Goal: Task Accomplishment & Management: Manage account settings

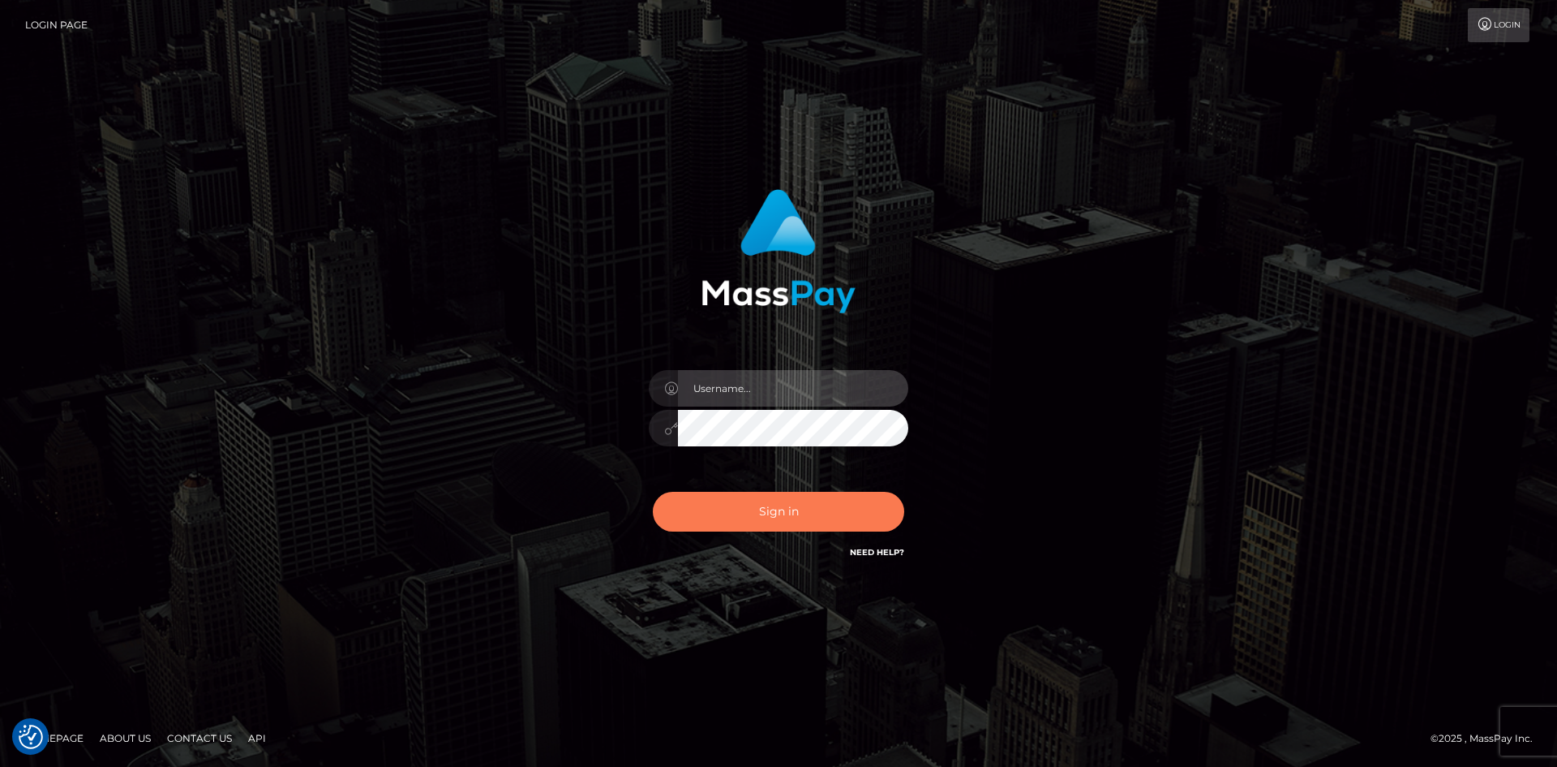
type input "alexstef"
click at [815, 519] on button "Sign in" at bounding box center [778, 512] width 251 height 40
type input "alexstef"
click at [806, 498] on button "Sign in" at bounding box center [778, 512] width 251 height 40
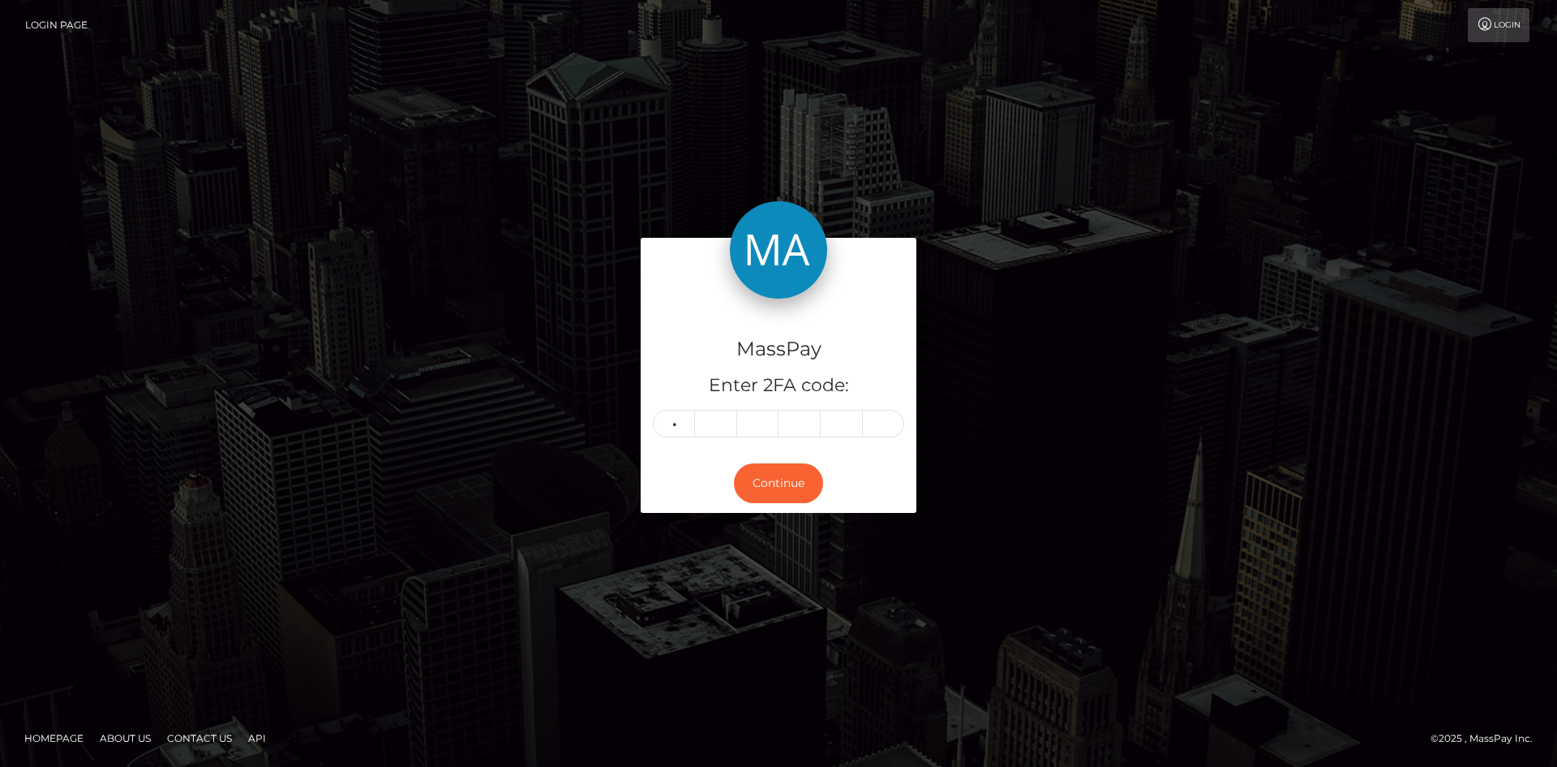
type input "2"
type input "7"
type input "6"
type input "1"
type input "8"
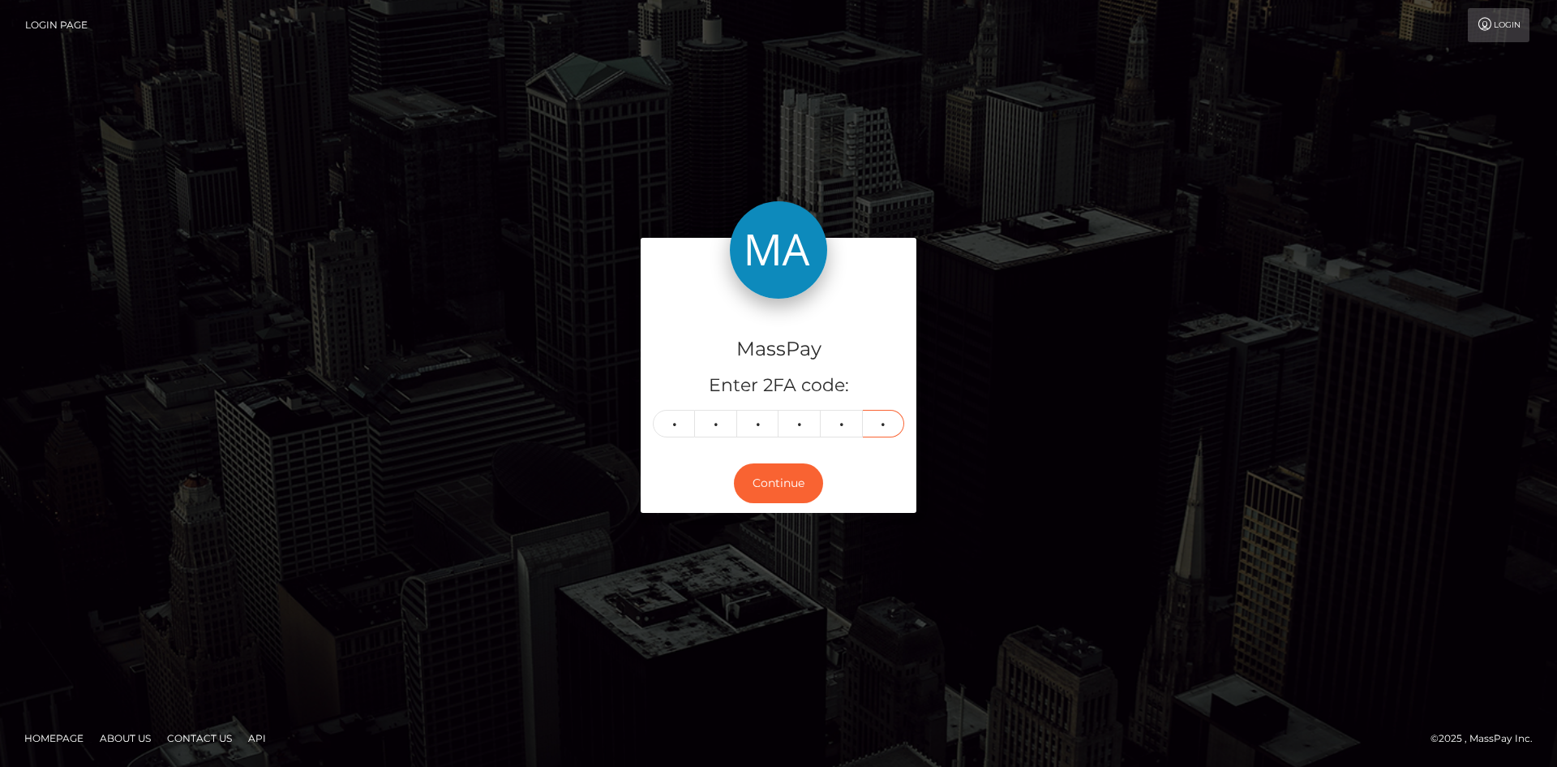
type input "9"
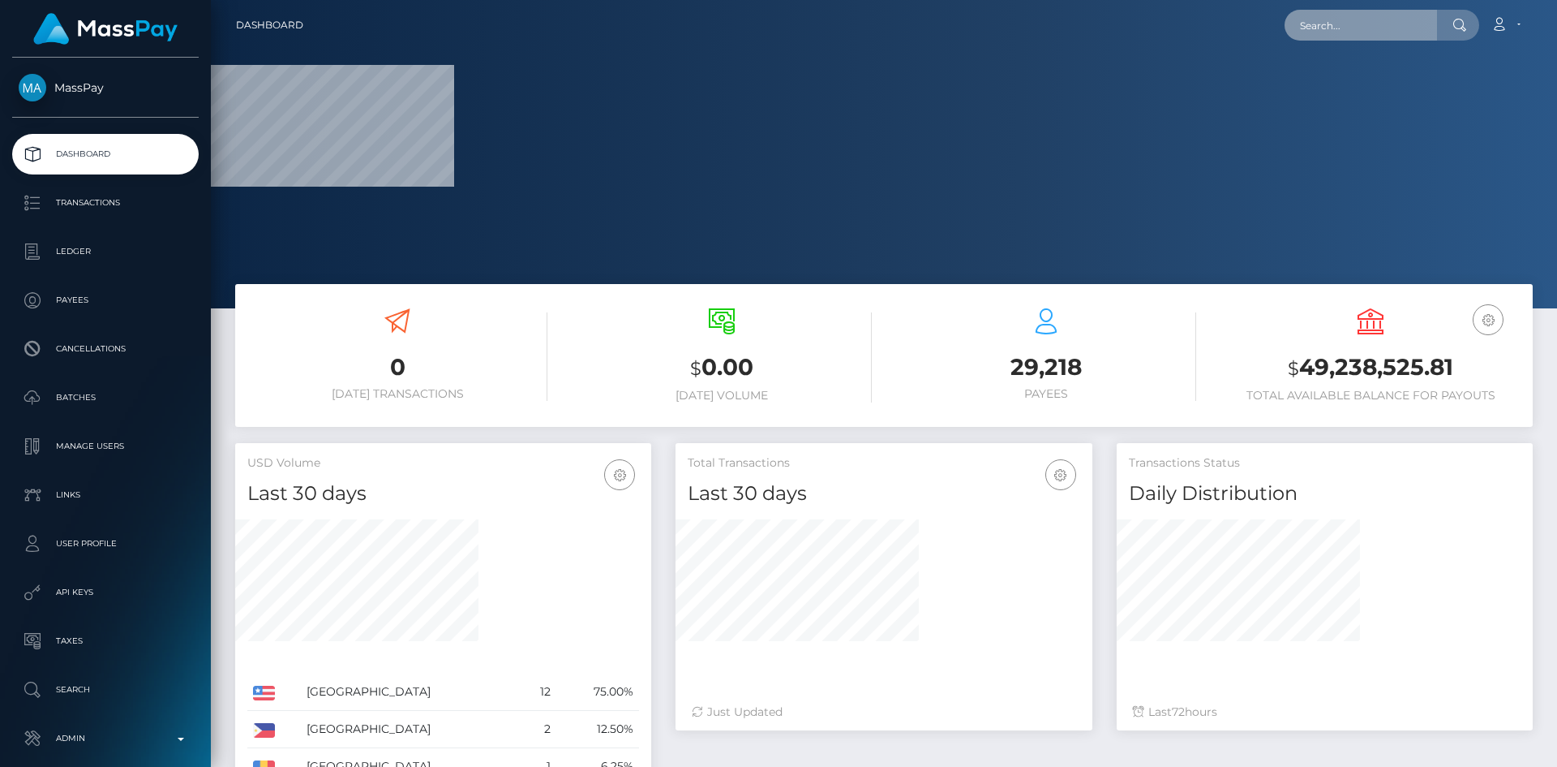
click at [1378, 24] on input "text" at bounding box center [1361, 25] width 153 height 31
paste input "rubbb@wcmdls.com"
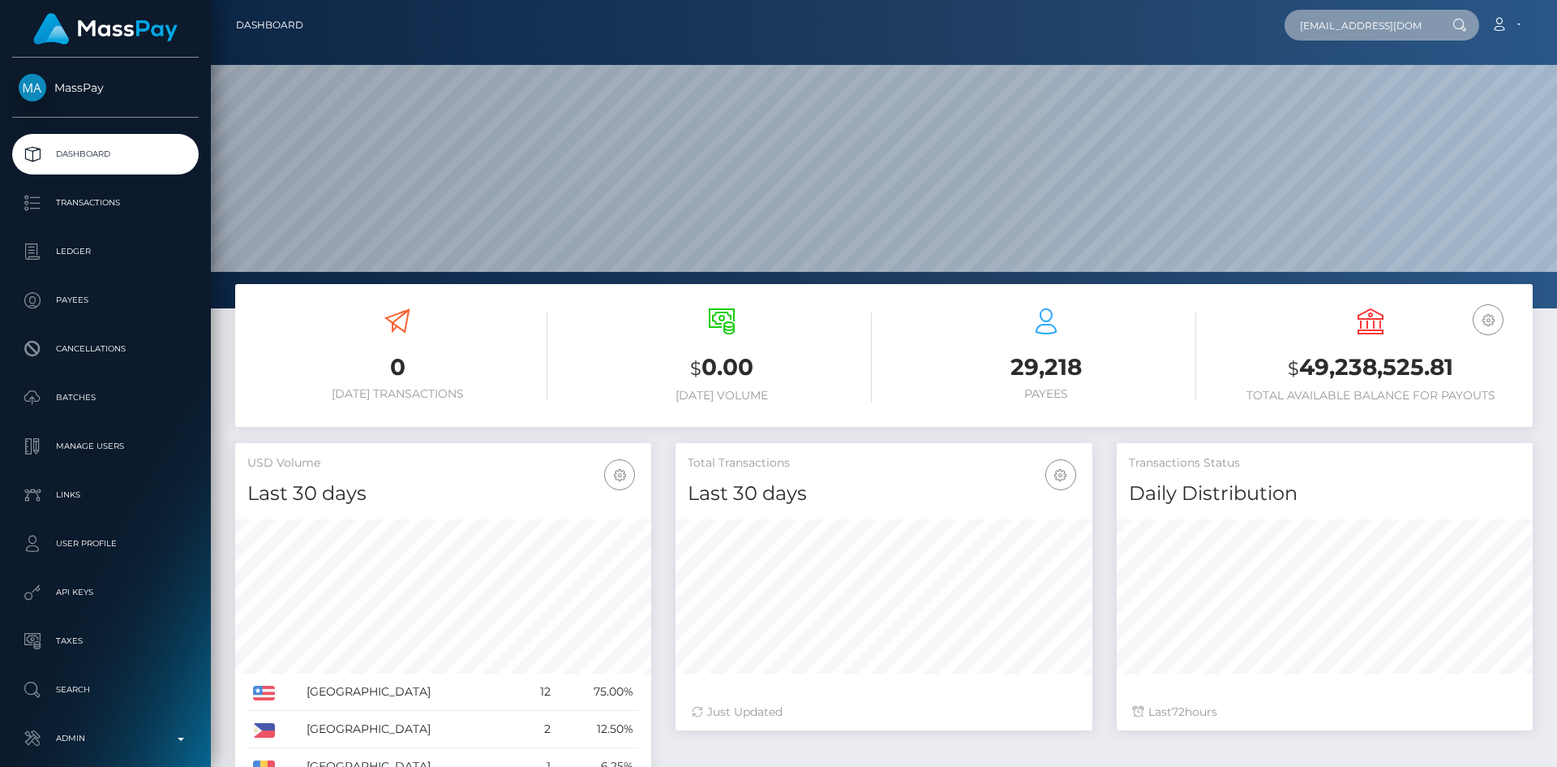
scroll to position [288, 417]
type input "rubbb@wcmdls.com"
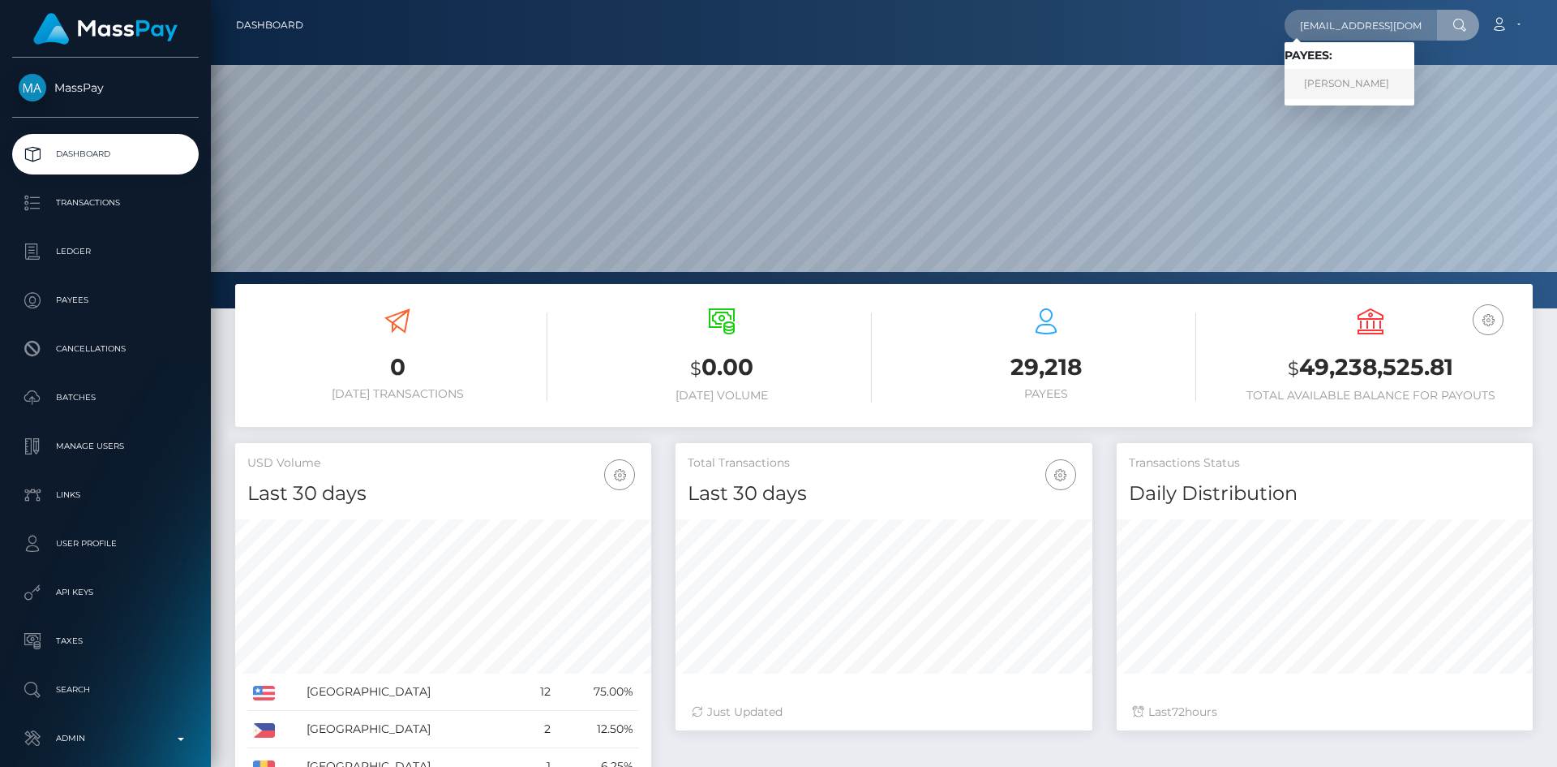
click at [1390, 71] on link "EKATERINA VADIMOVNA VERESHAGINA" at bounding box center [1350, 84] width 130 height 30
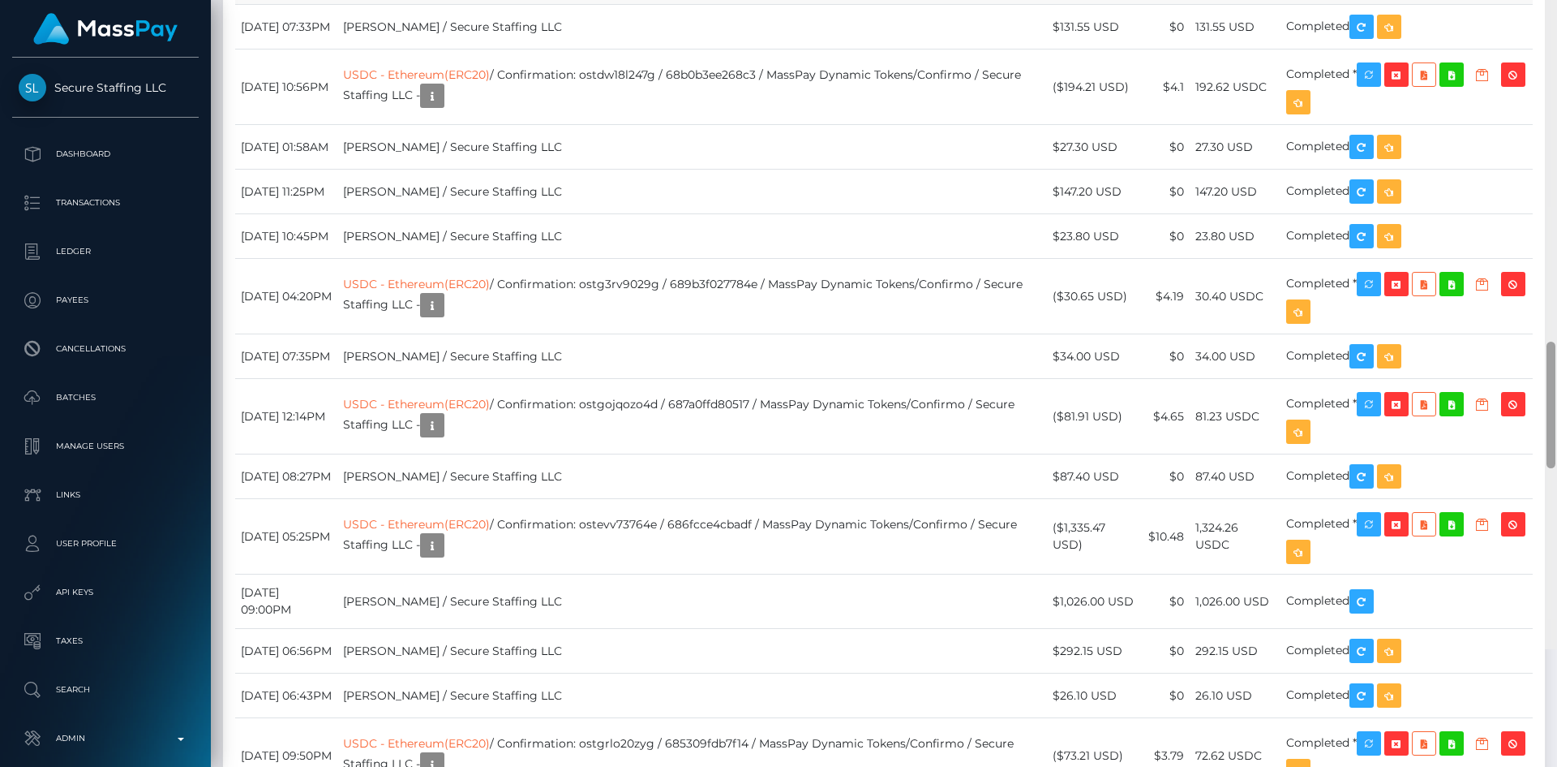
scroll to position [2898, 0]
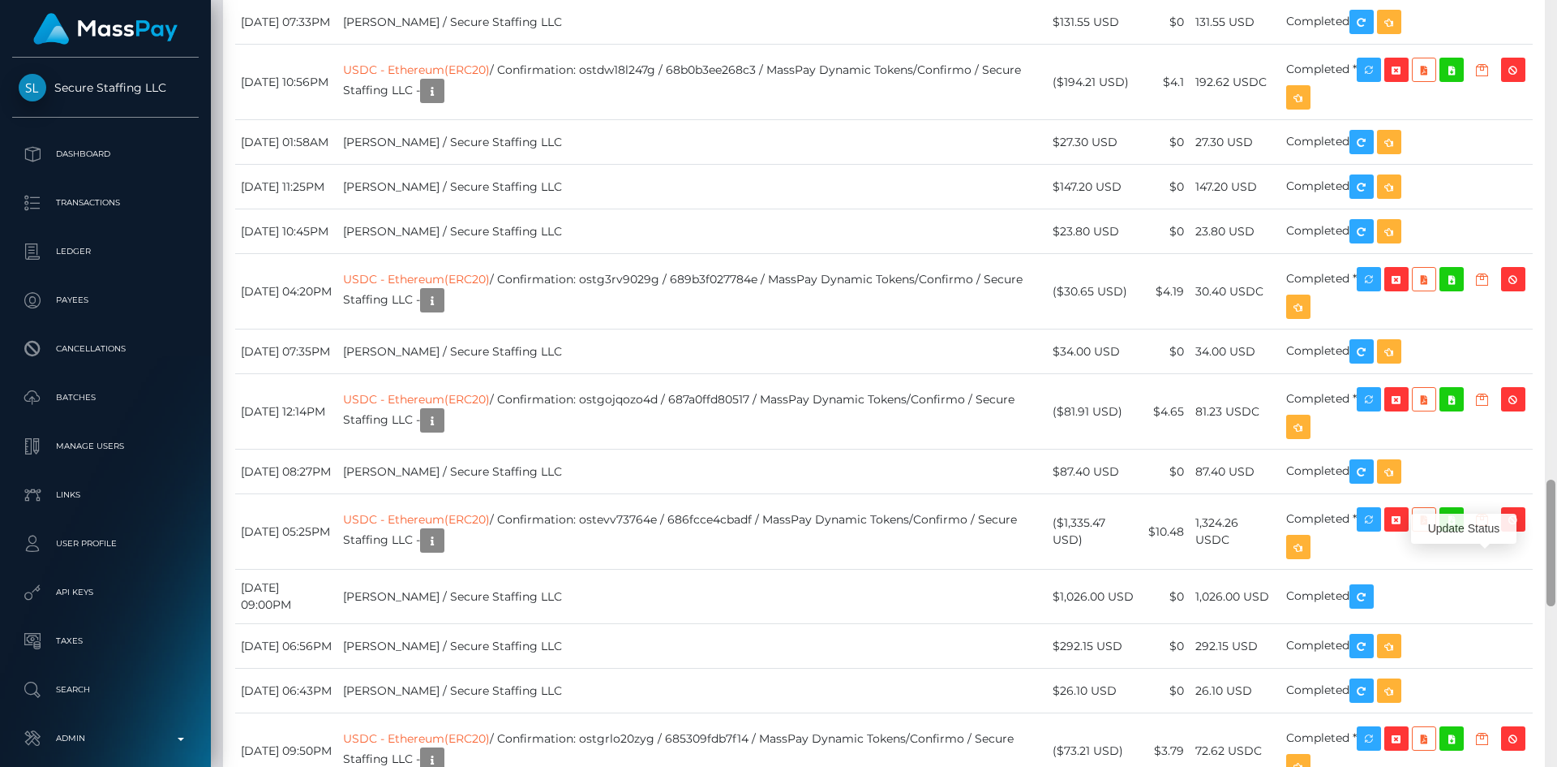
click at [1487, 563] on div "Customer Profile Loading... Loading..." at bounding box center [884, 383] width 1347 height 767
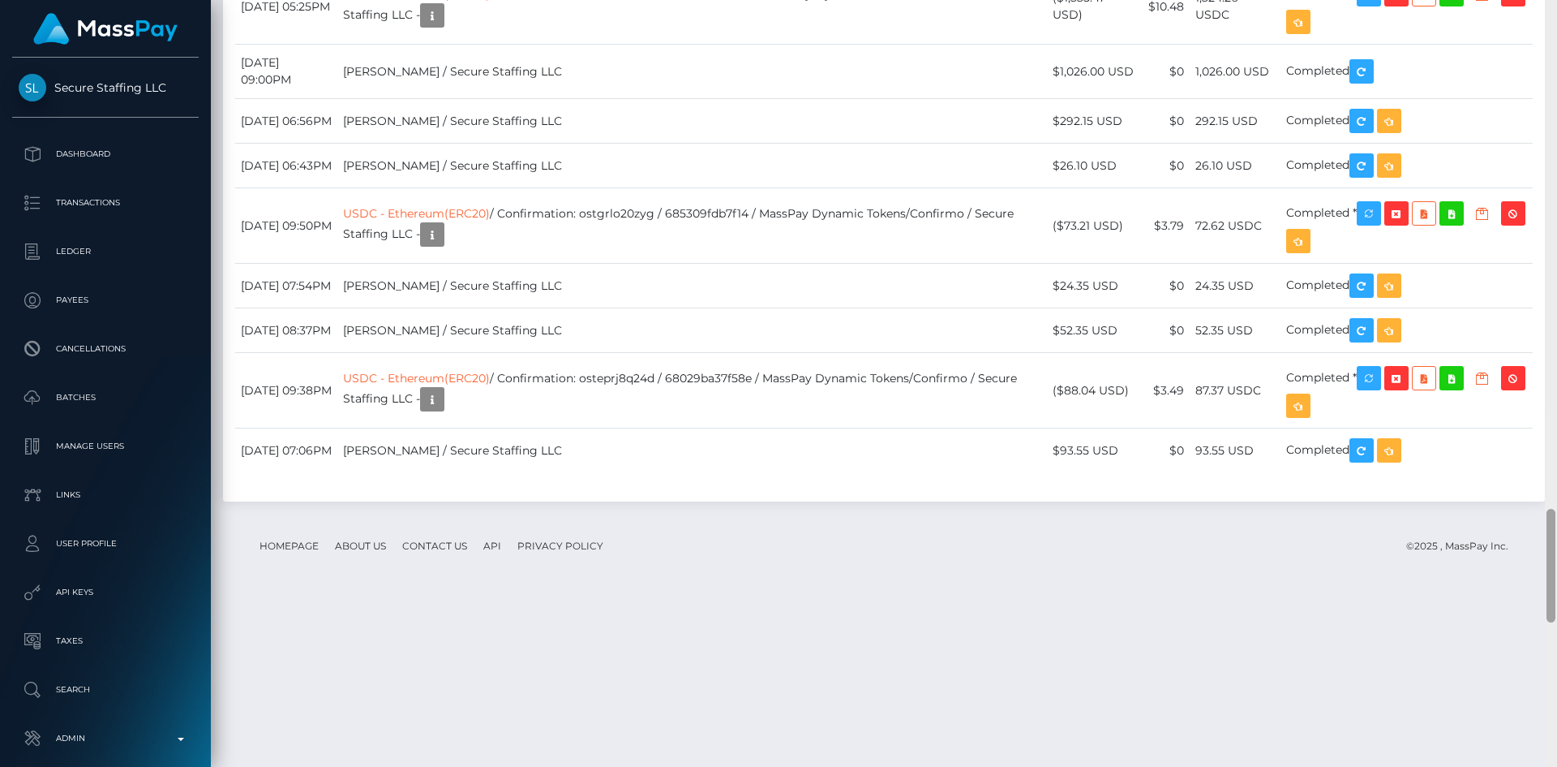
scroll to position [3442, 0]
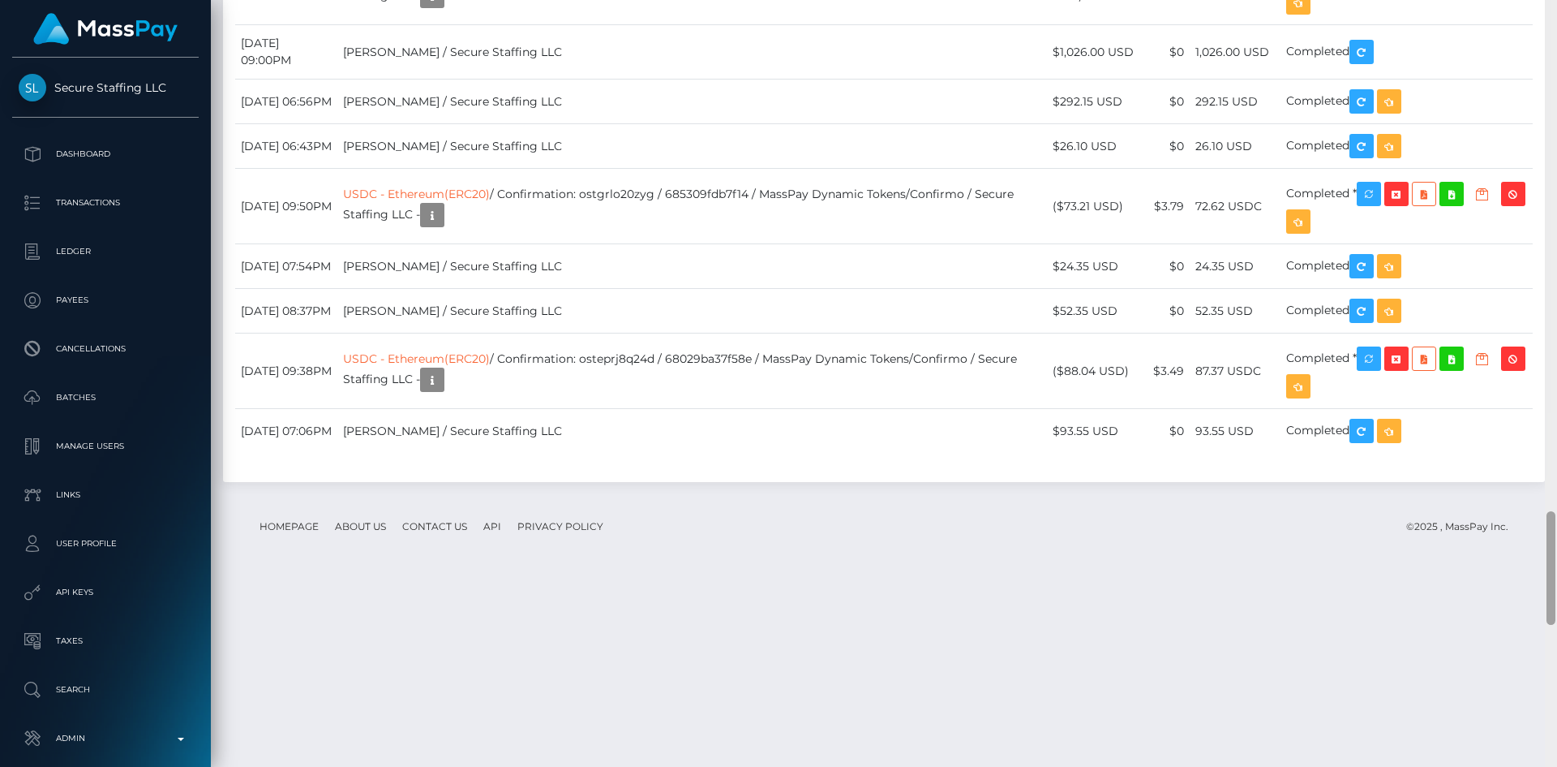
drag, startPoint x: 1550, startPoint y: 501, endPoint x: 1547, endPoint y: 591, distance: 90.1
click at [1547, 591] on div at bounding box center [1551, 568] width 9 height 114
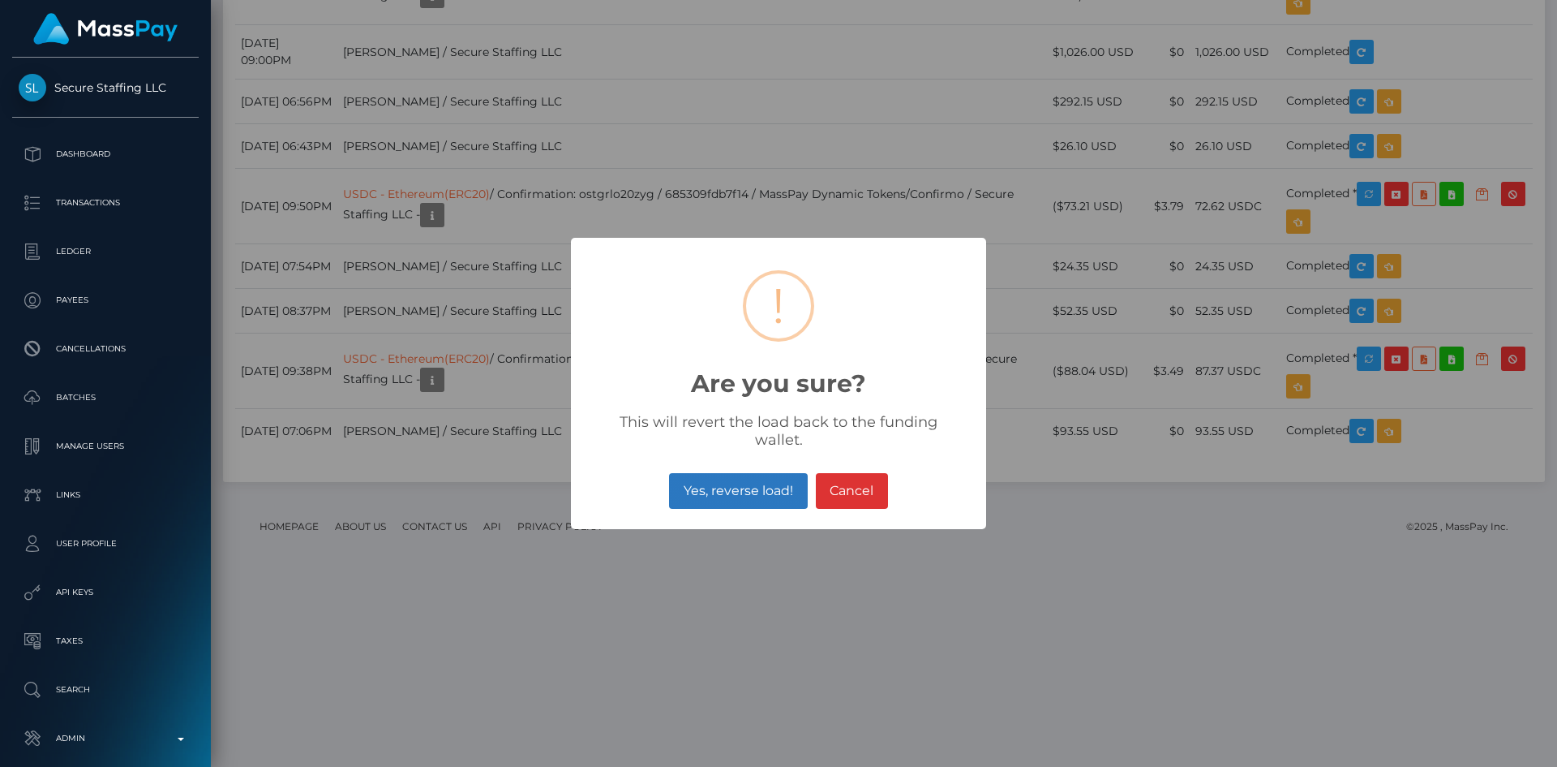
click at [772, 473] on button "Yes, reverse load!" at bounding box center [738, 491] width 138 height 36
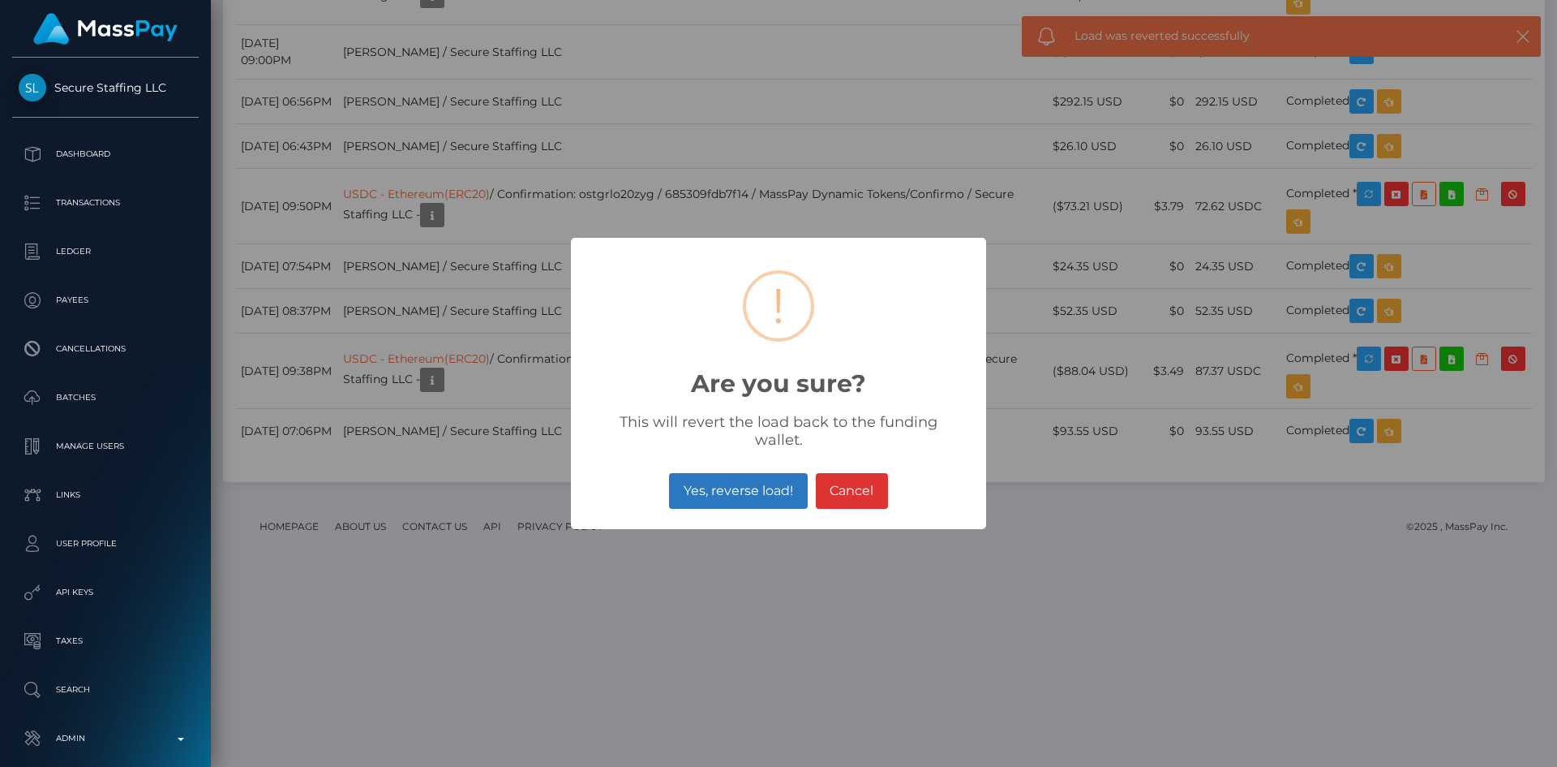
click at [726, 492] on button "Yes, reverse load!" at bounding box center [738, 491] width 138 height 36
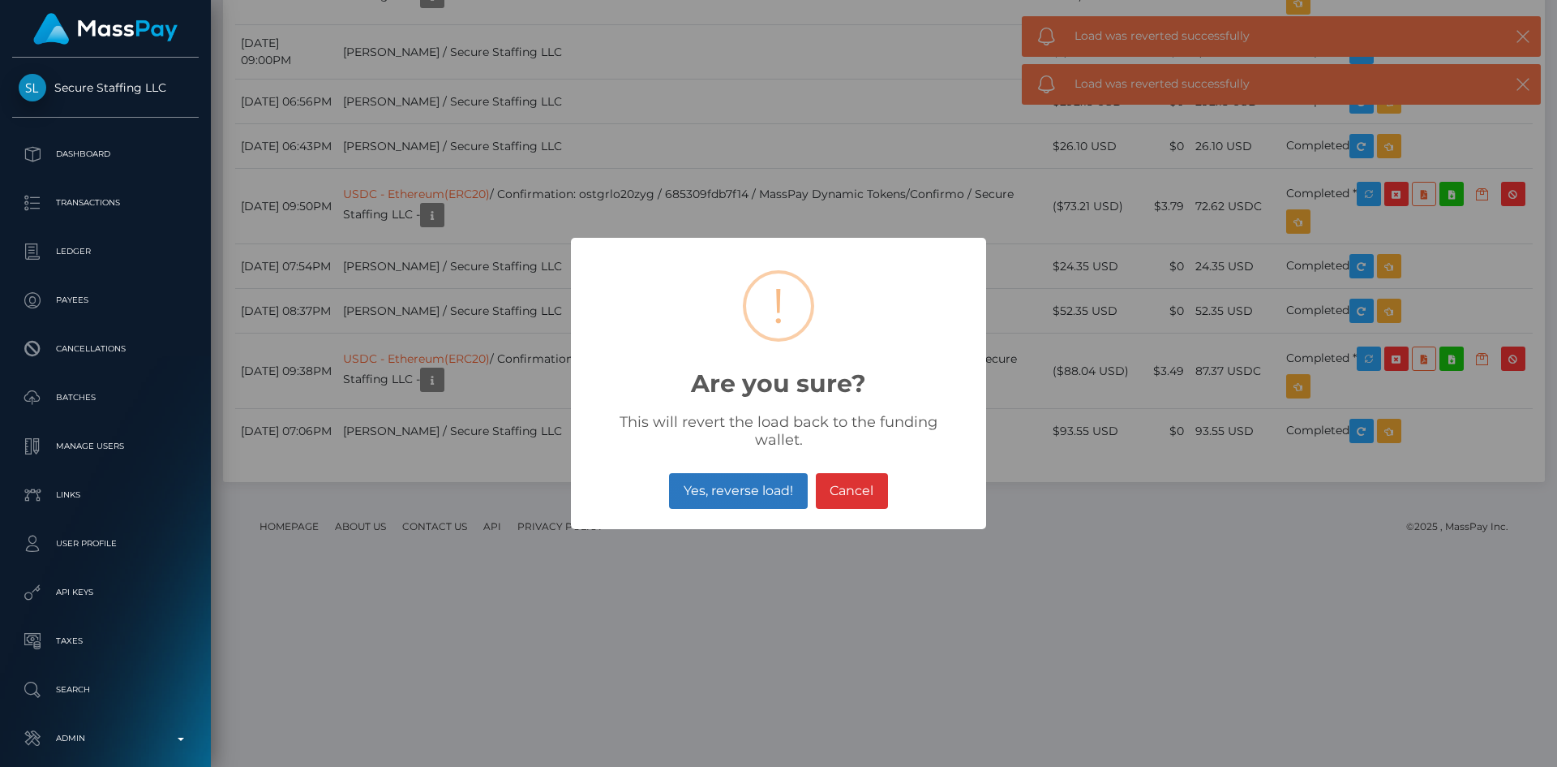
click at [689, 478] on button "Yes, reverse load!" at bounding box center [738, 491] width 138 height 36
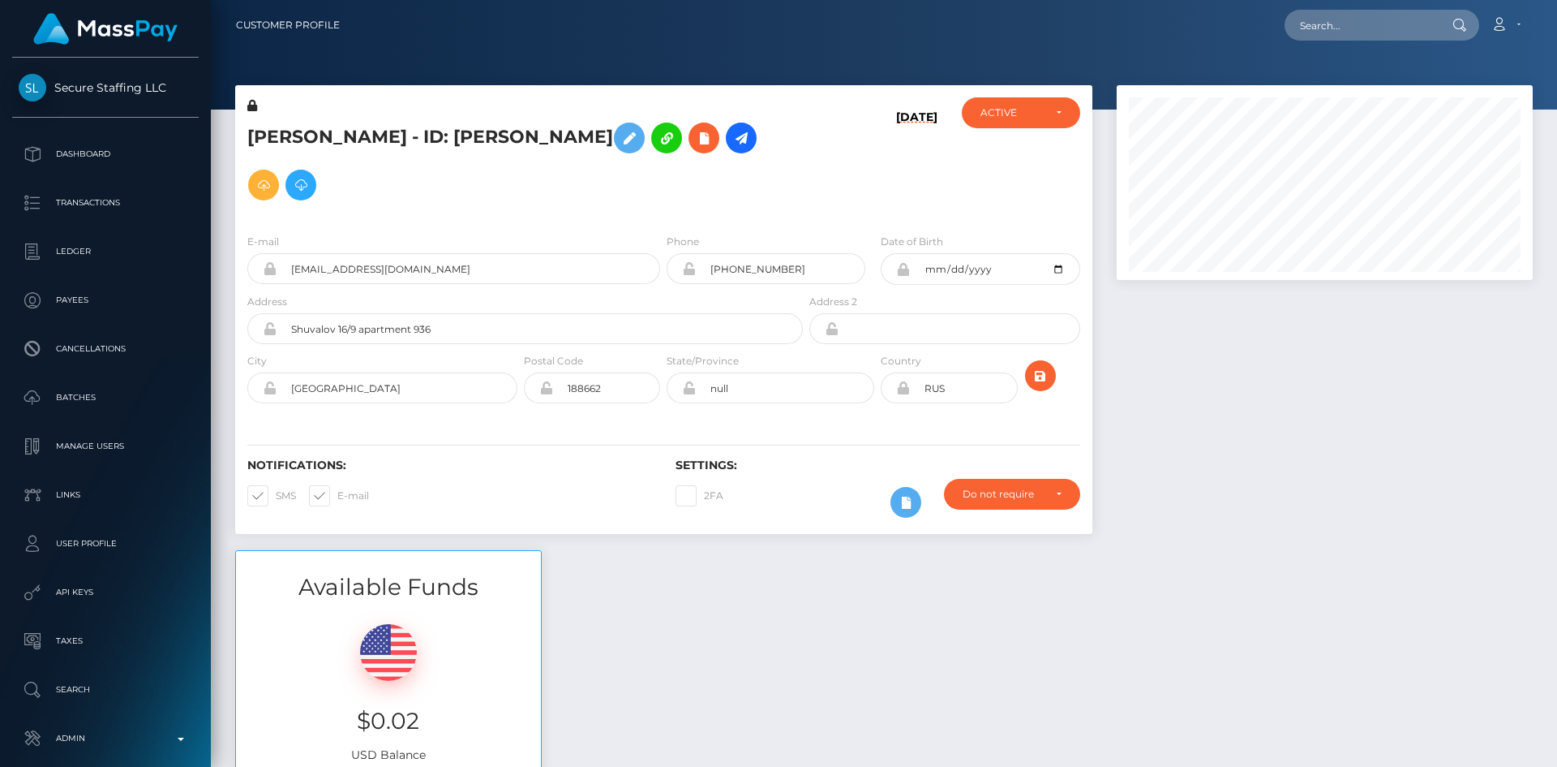
scroll to position [195, 417]
click at [1362, 24] on input "text" at bounding box center [1361, 25] width 153 height 31
paste input "[EMAIL_ADDRESS][DOMAIN_NAME]"
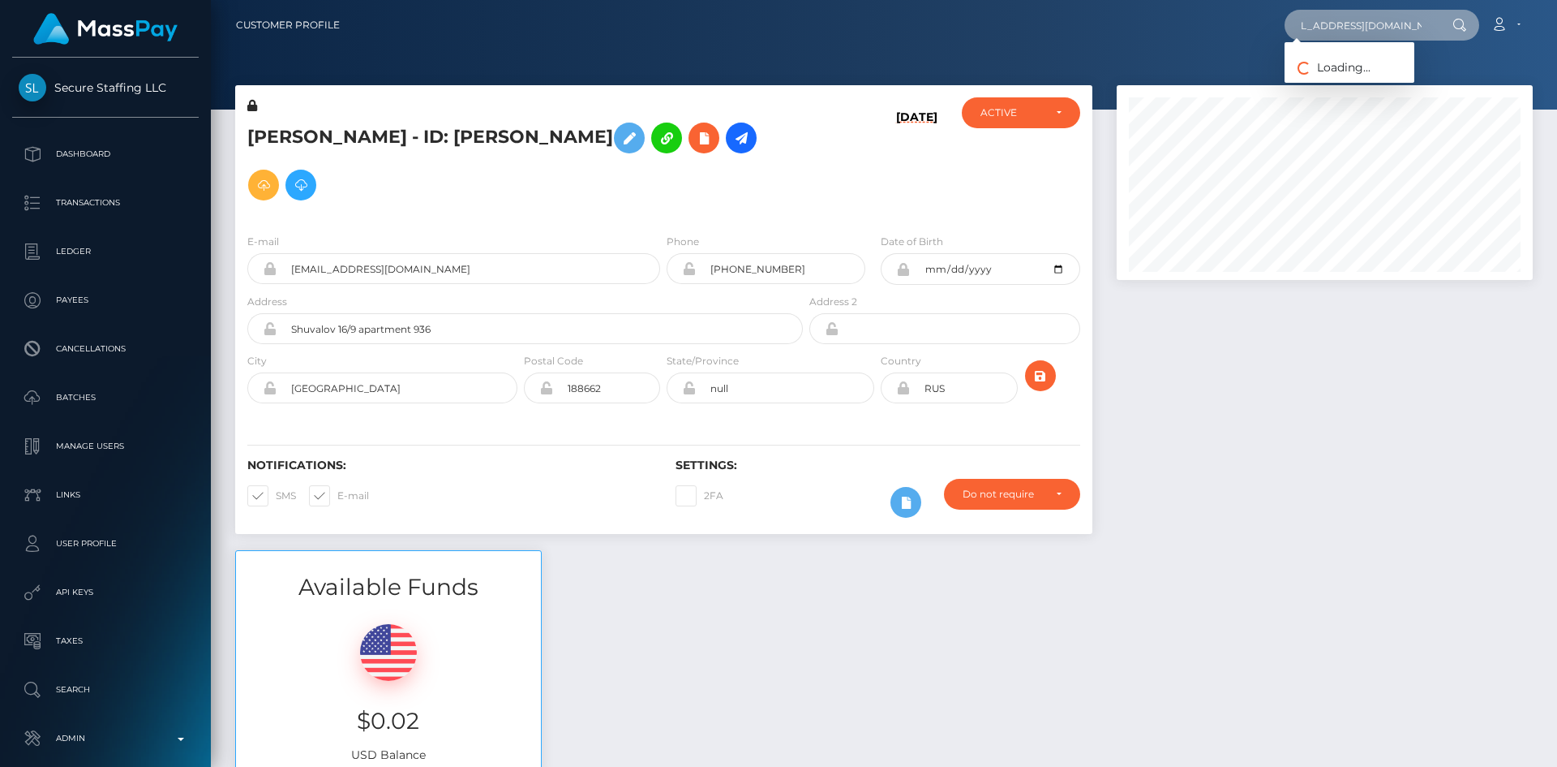
type input "solomia2023.2023@gmail.com"
drag, startPoint x: 1353, startPoint y: 84, endPoint x: 1288, endPoint y: 84, distance: 64.9
click at [1353, 84] on link "KATERYNA CIHAN" at bounding box center [1350, 84] width 130 height 30
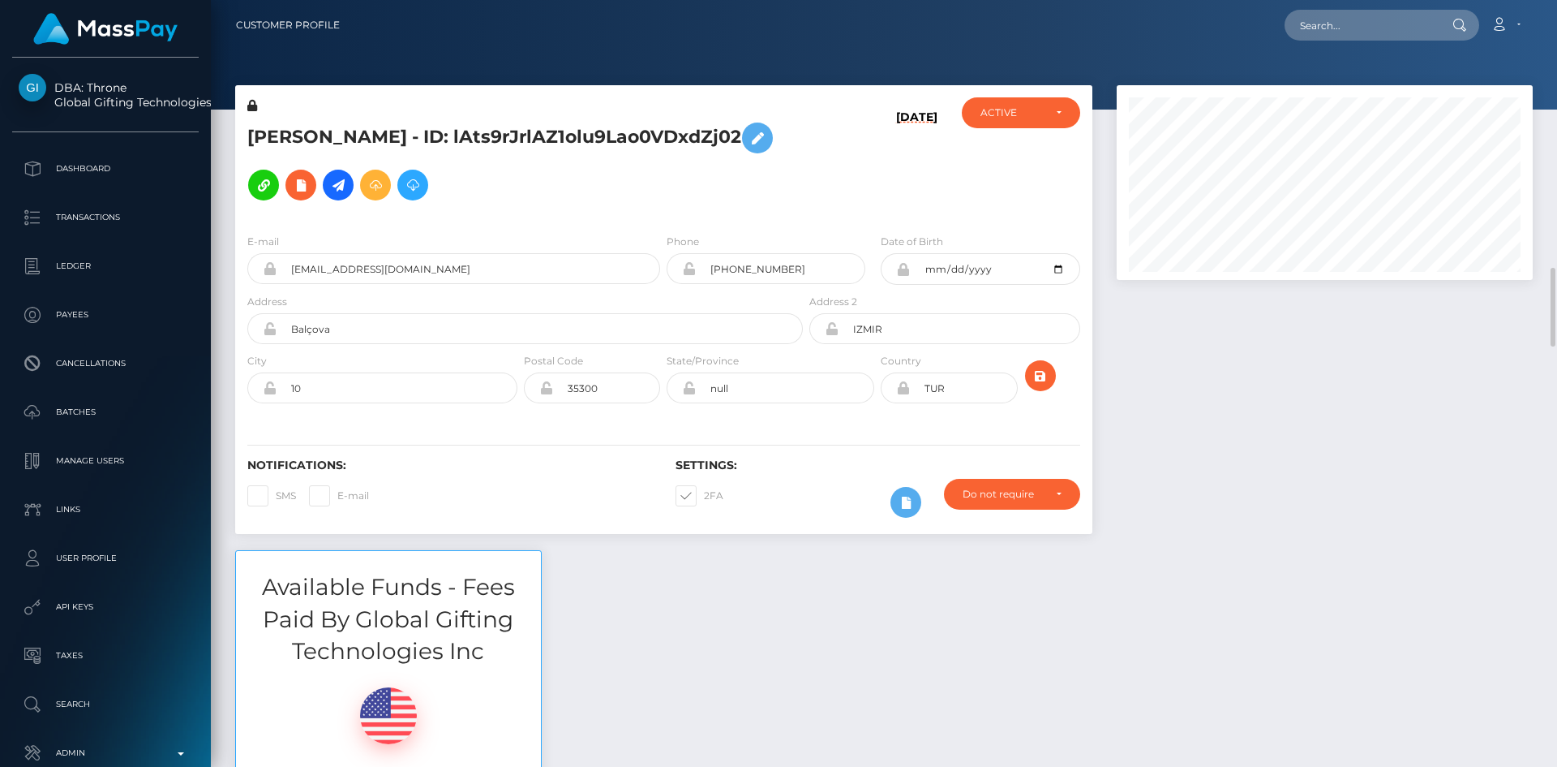
scroll to position [195, 417]
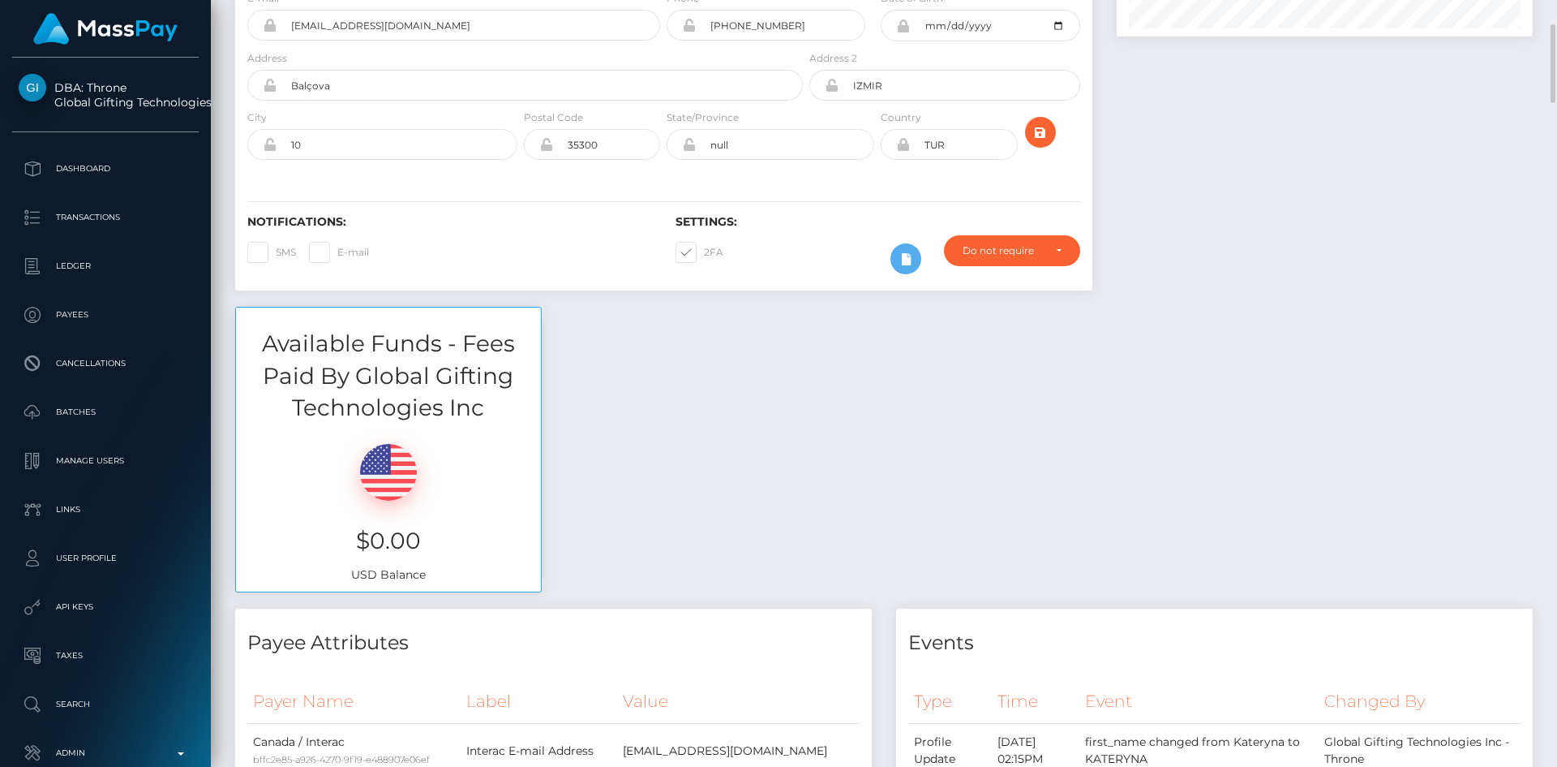
click at [704, 256] on span at bounding box center [704, 252] width 0 height 12
click at [704, 252] on input "2FA" at bounding box center [709, 247] width 11 height 11
checkbox input "false"
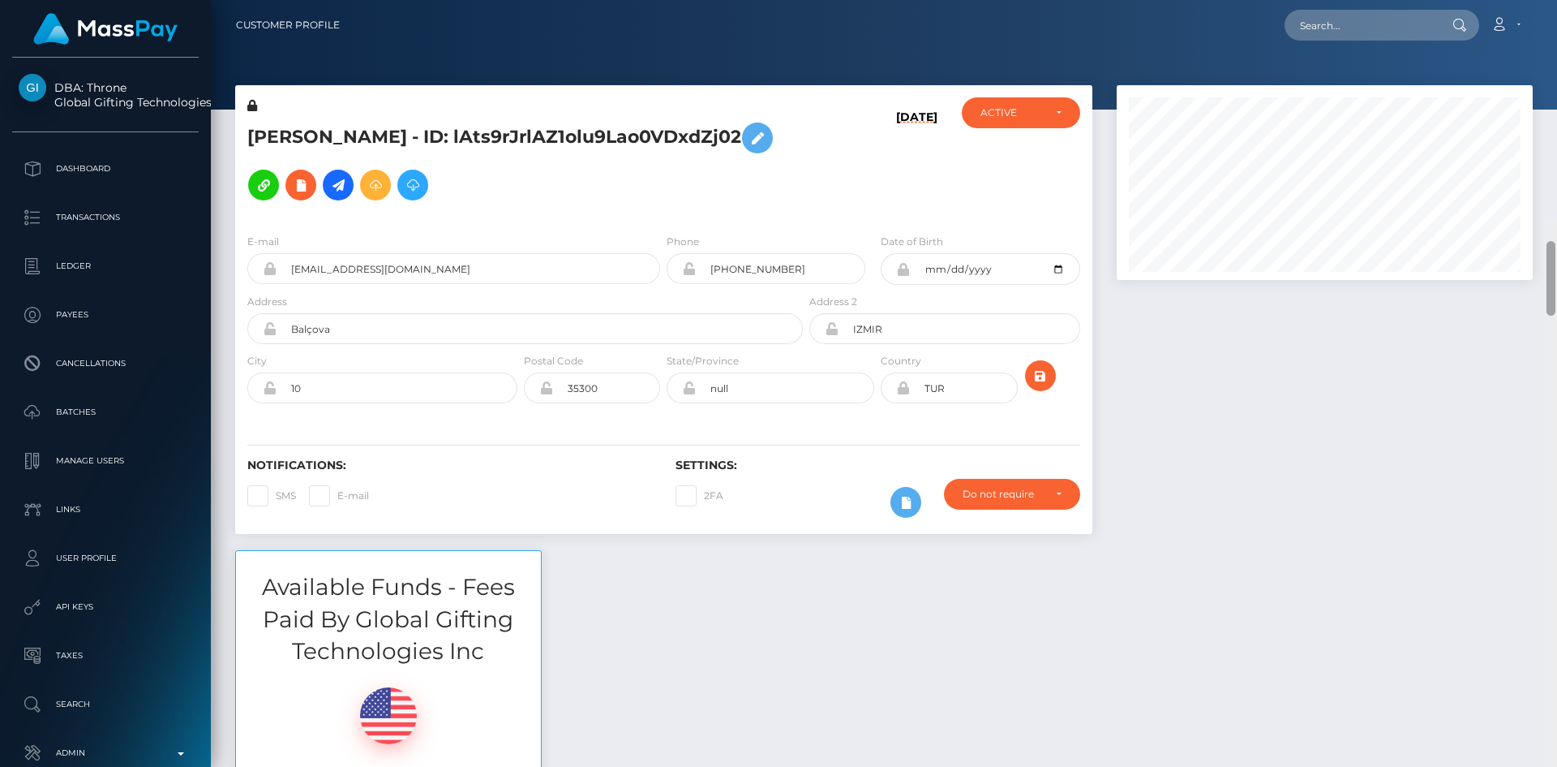
drag, startPoint x: 1551, startPoint y: 40, endPoint x: 1548, endPoint y: -3, distance: 43.1
click at [1548, 0] on html "DBA: Throne Global Gifting Technologies Inc Dashboard Transactions Ledger Payee…" at bounding box center [778, 383] width 1557 height 767
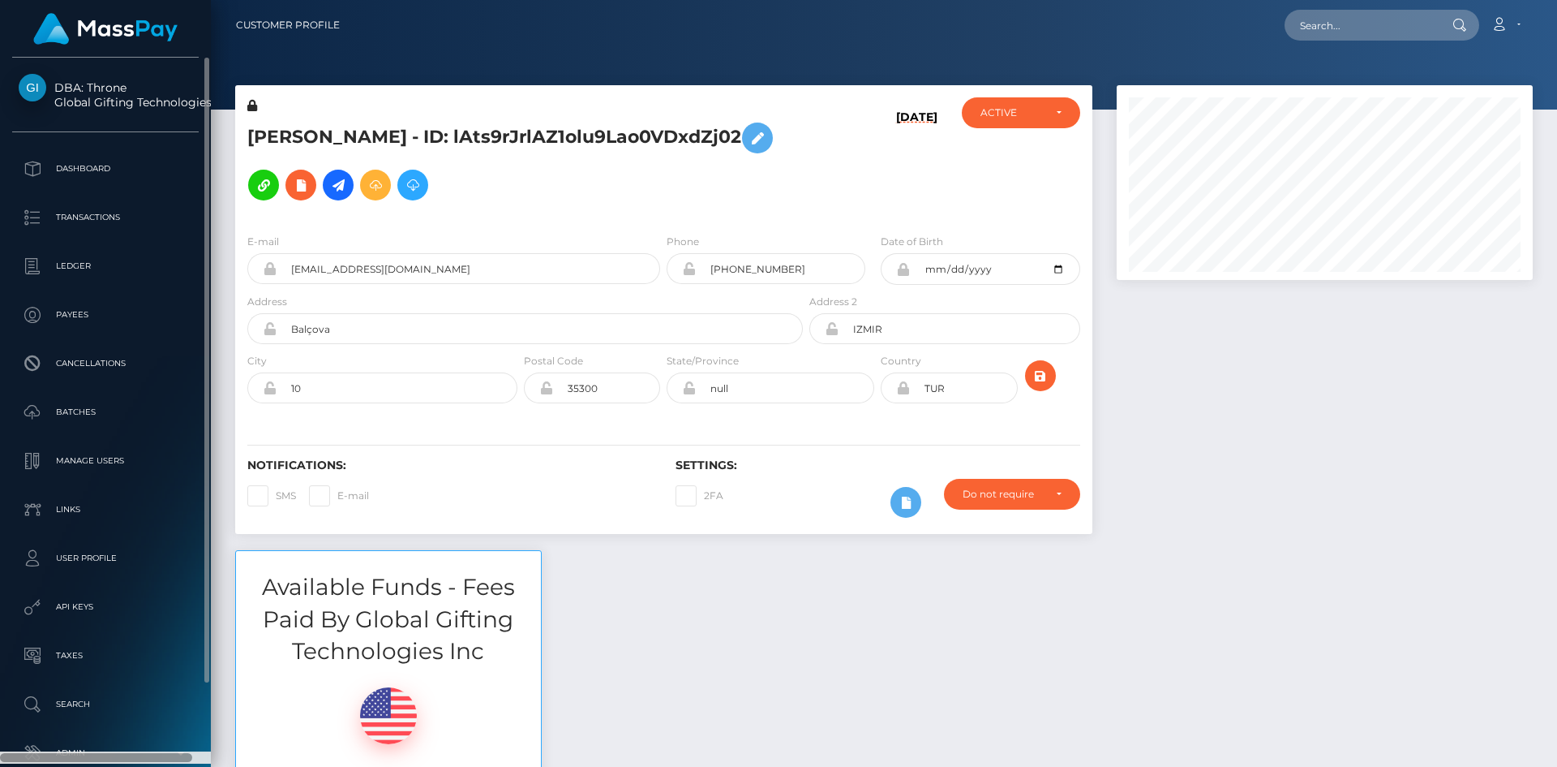
click at [139, 754] on div at bounding box center [105, 757] width 211 height 12
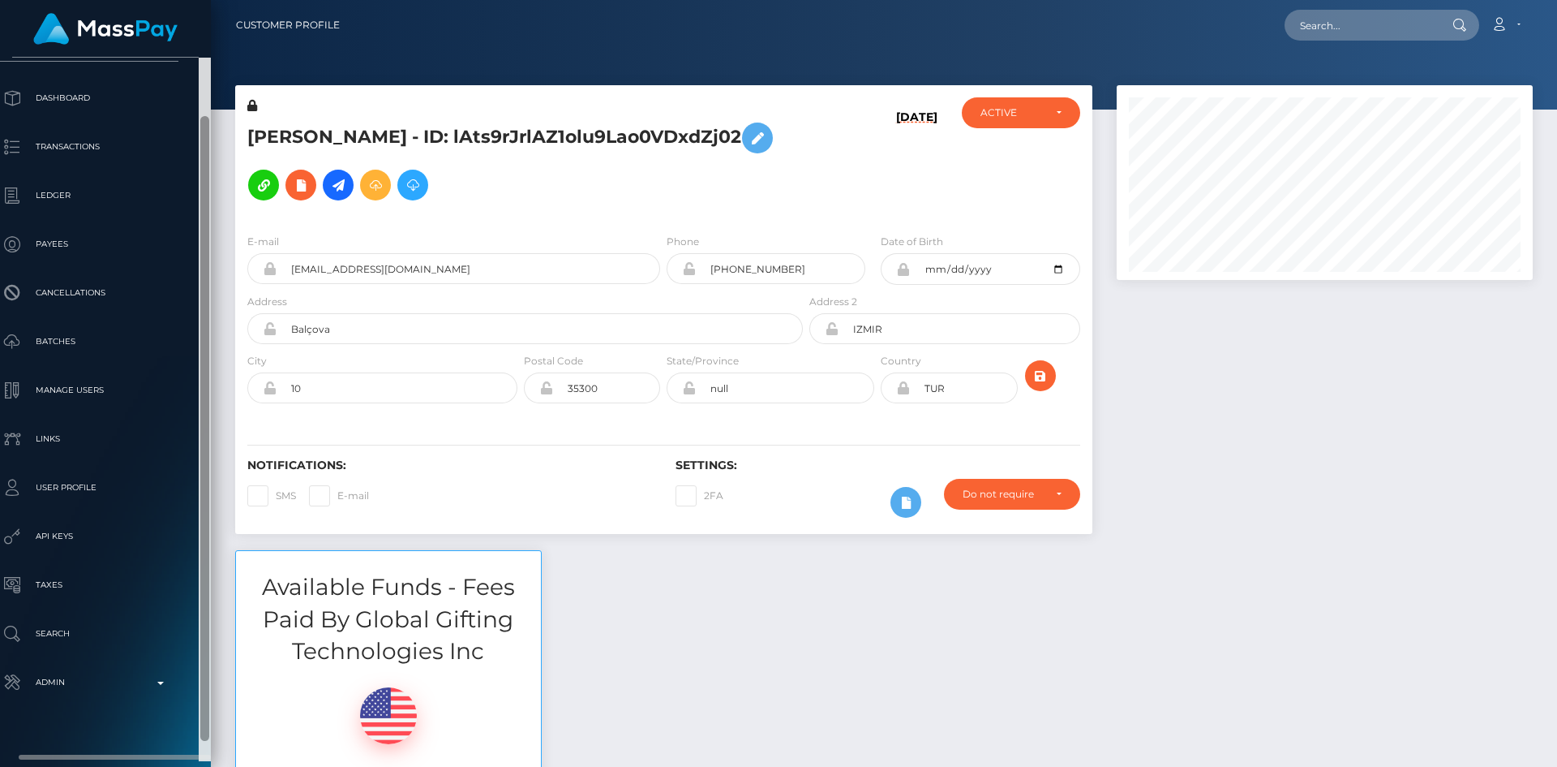
scroll to position [91, 20]
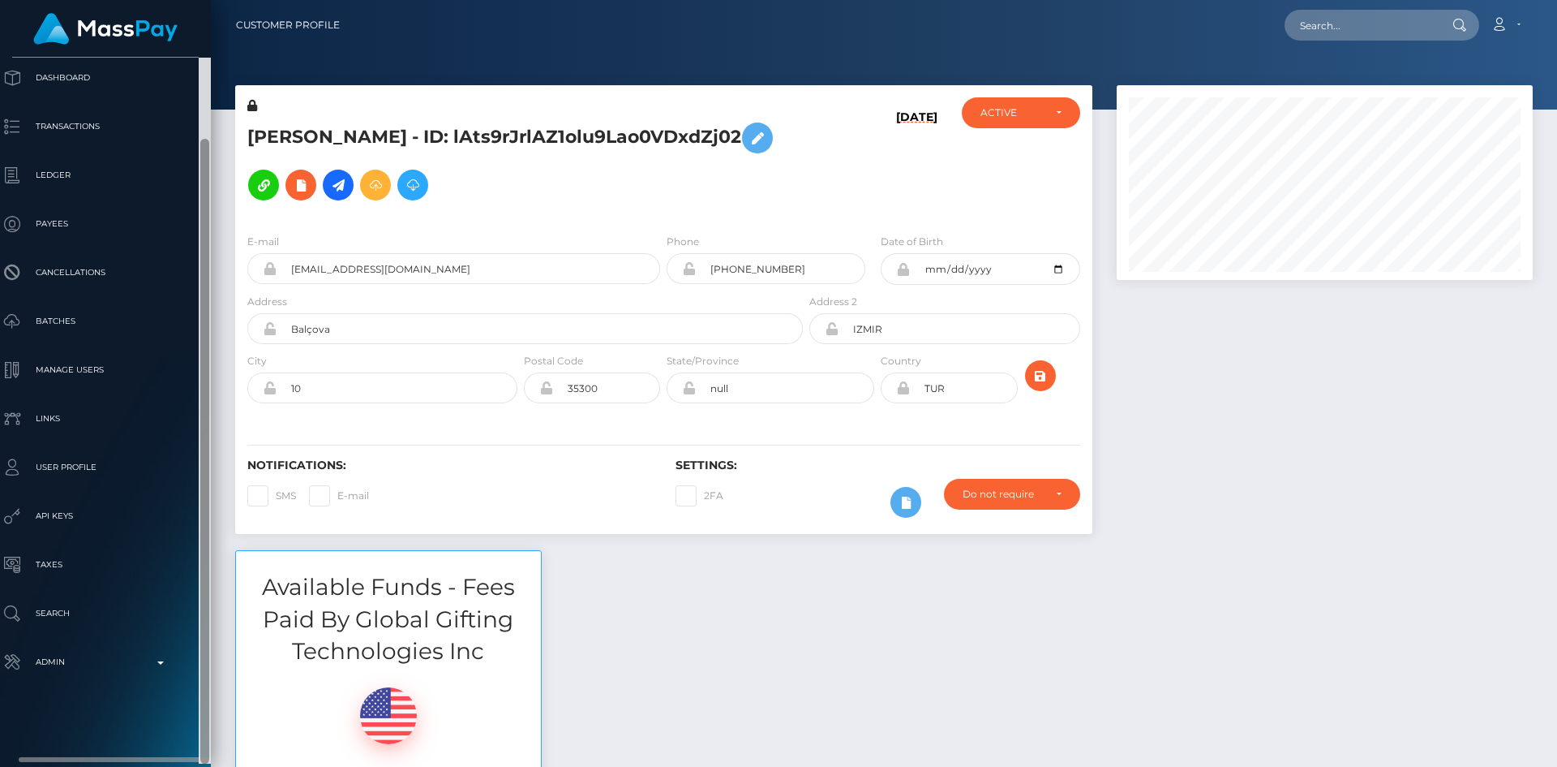
drag, startPoint x: 204, startPoint y: 422, endPoint x: 194, endPoint y: 570, distance: 148.8
click at [206, 556] on div at bounding box center [204, 451] width 9 height 625
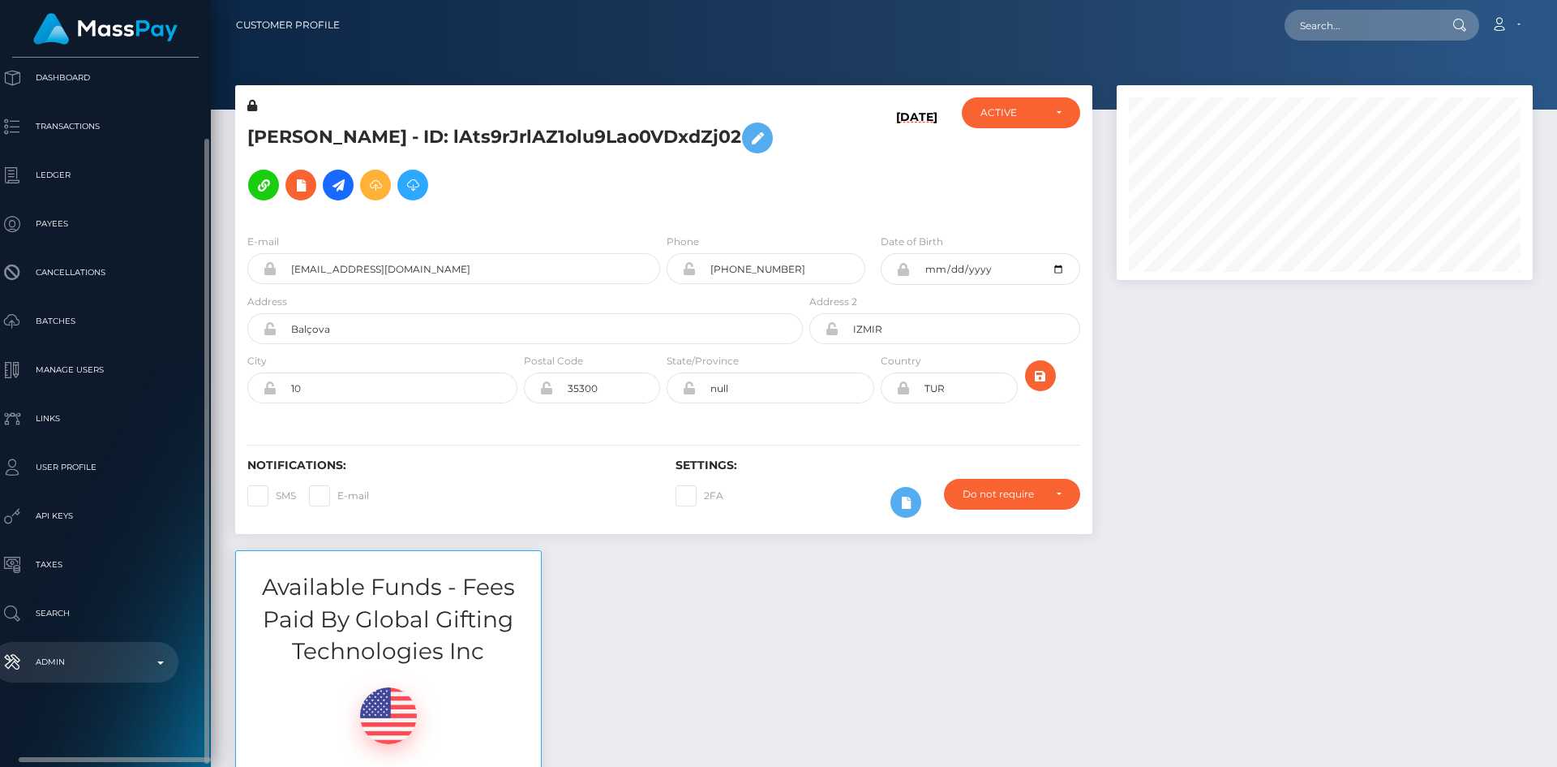
click at [106, 672] on p "Admin" at bounding box center [85, 662] width 174 height 24
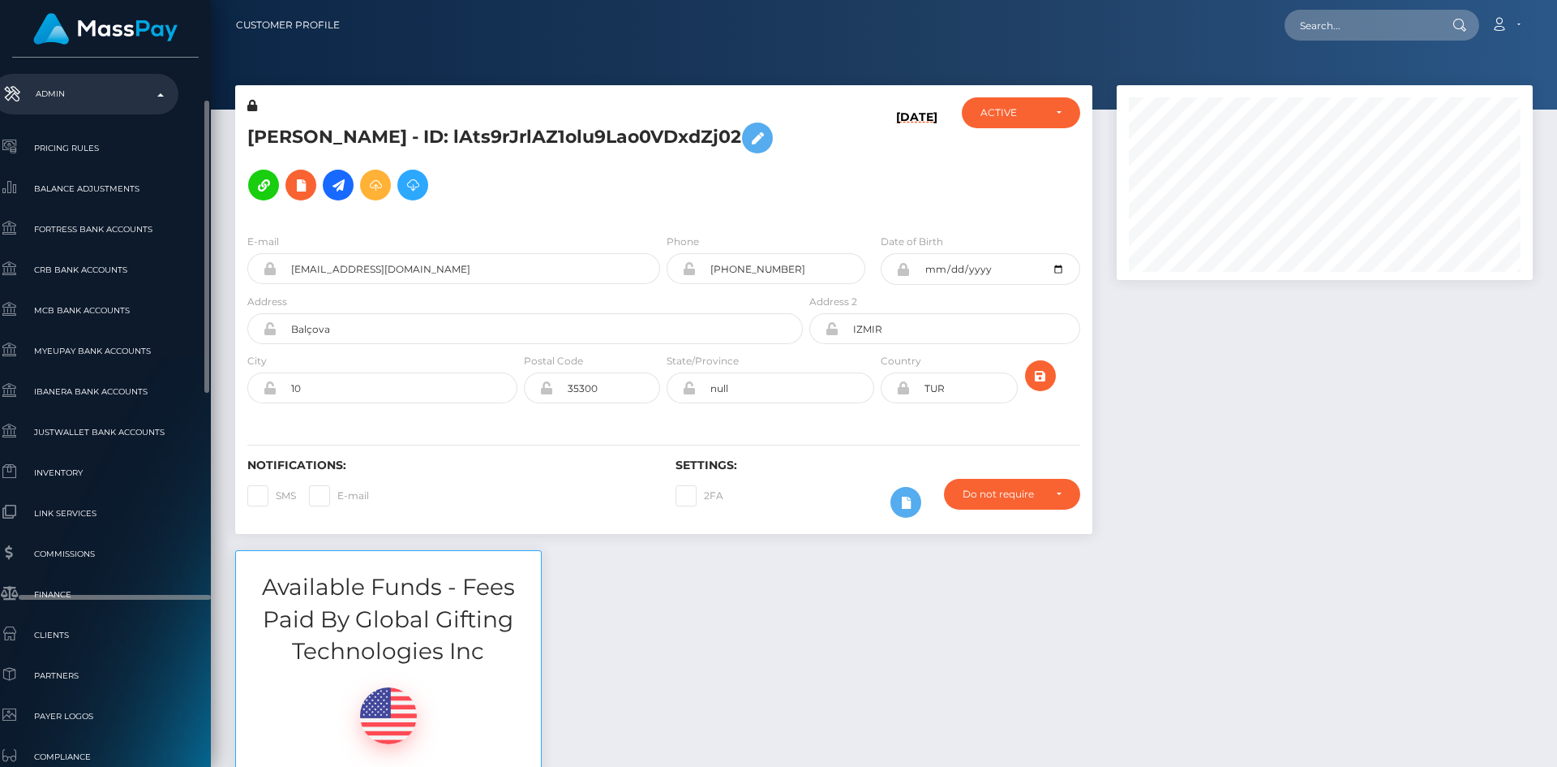
scroll to position [740, 20]
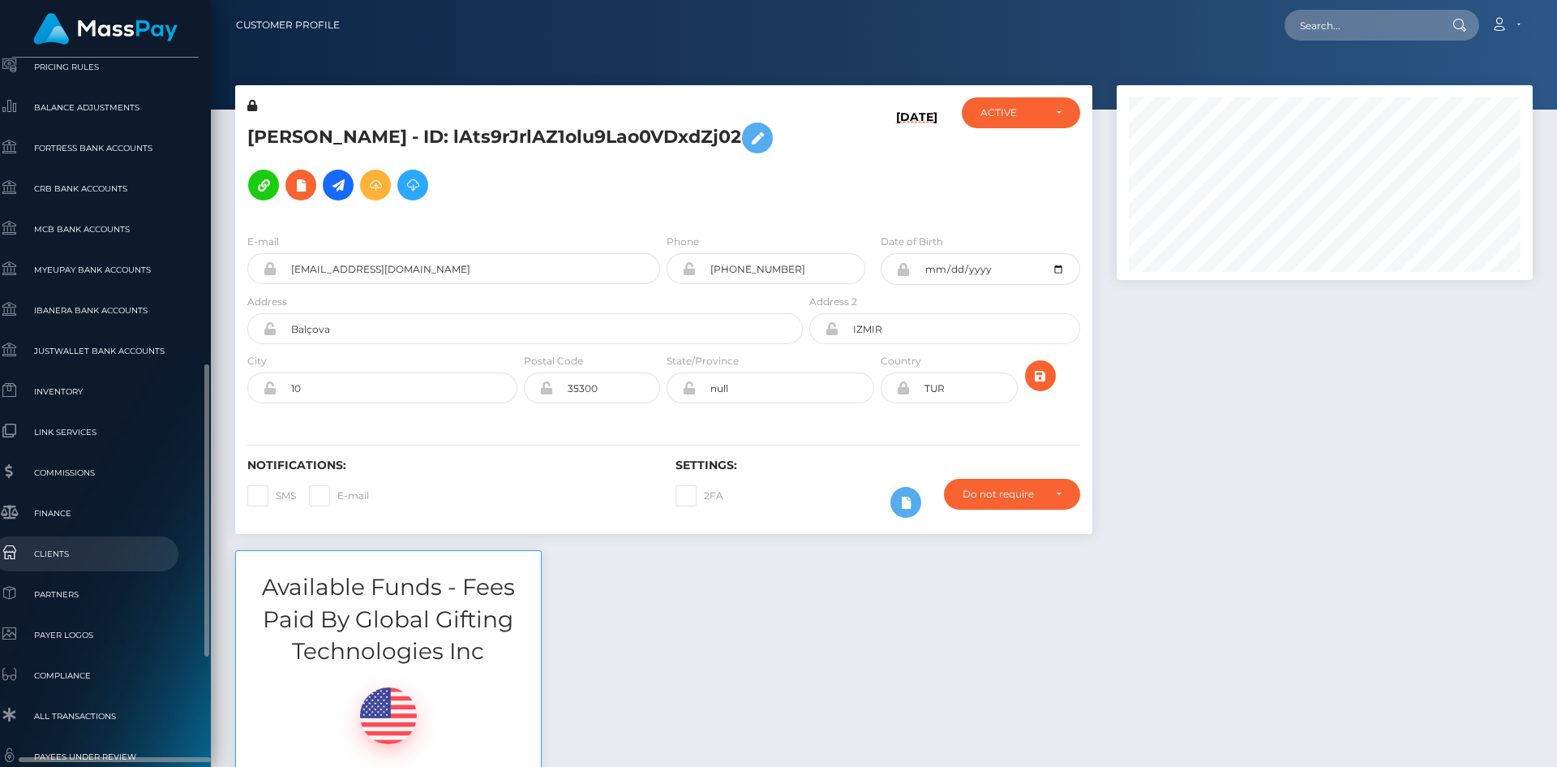
click at [127, 551] on span "Clients" at bounding box center [85, 553] width 174 height 19
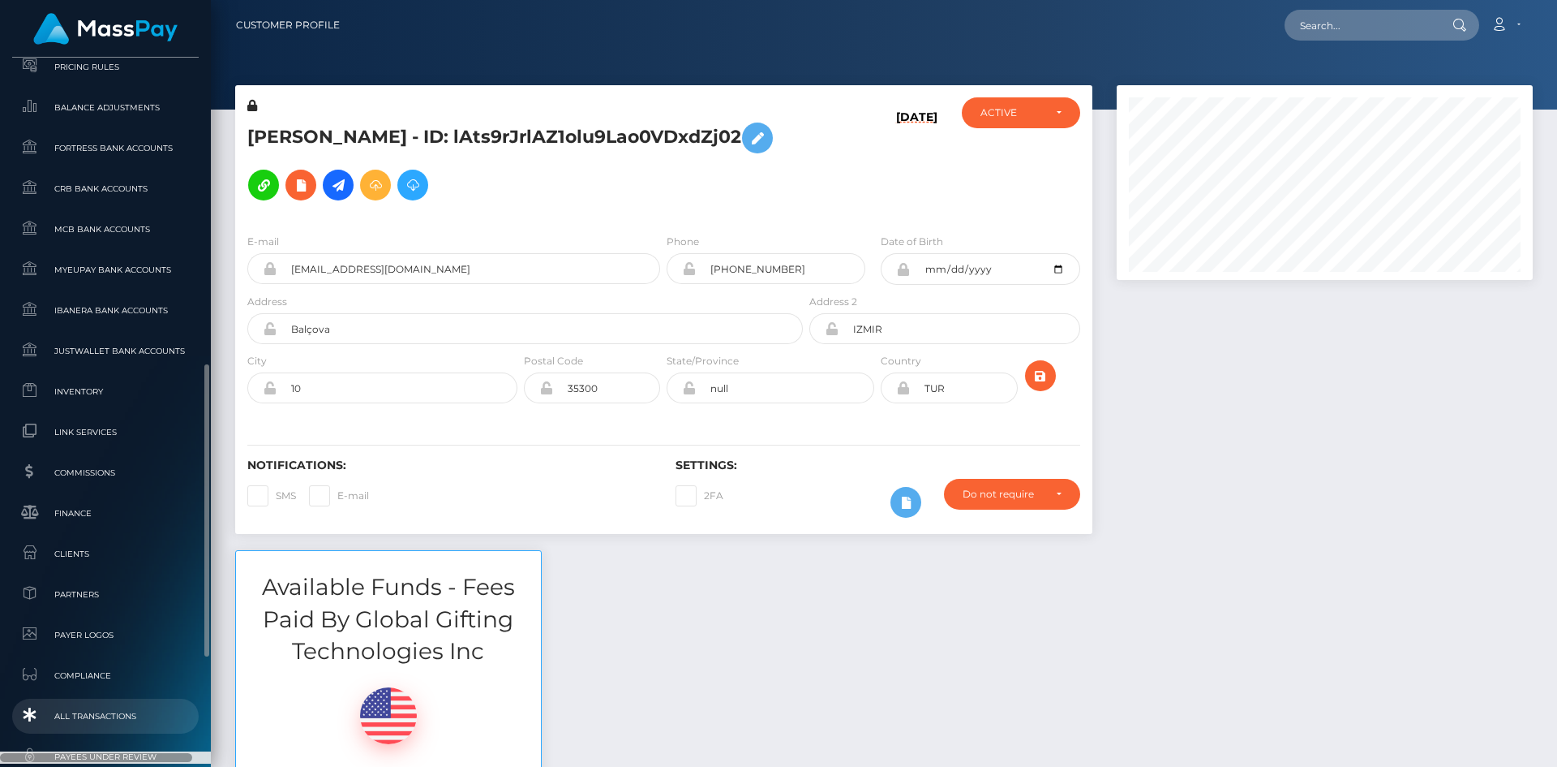
drag, startPoint x: 193, startPoint y: 756, endPoint x: 158, endPoint y: 727, distance: 45.5
click at [99, 754] on div "DBA: Throne Global Gifting Technologies Inc Dashboard Transactions Ledger Payee…" at bounding box center [105, 411] width 211 height 706
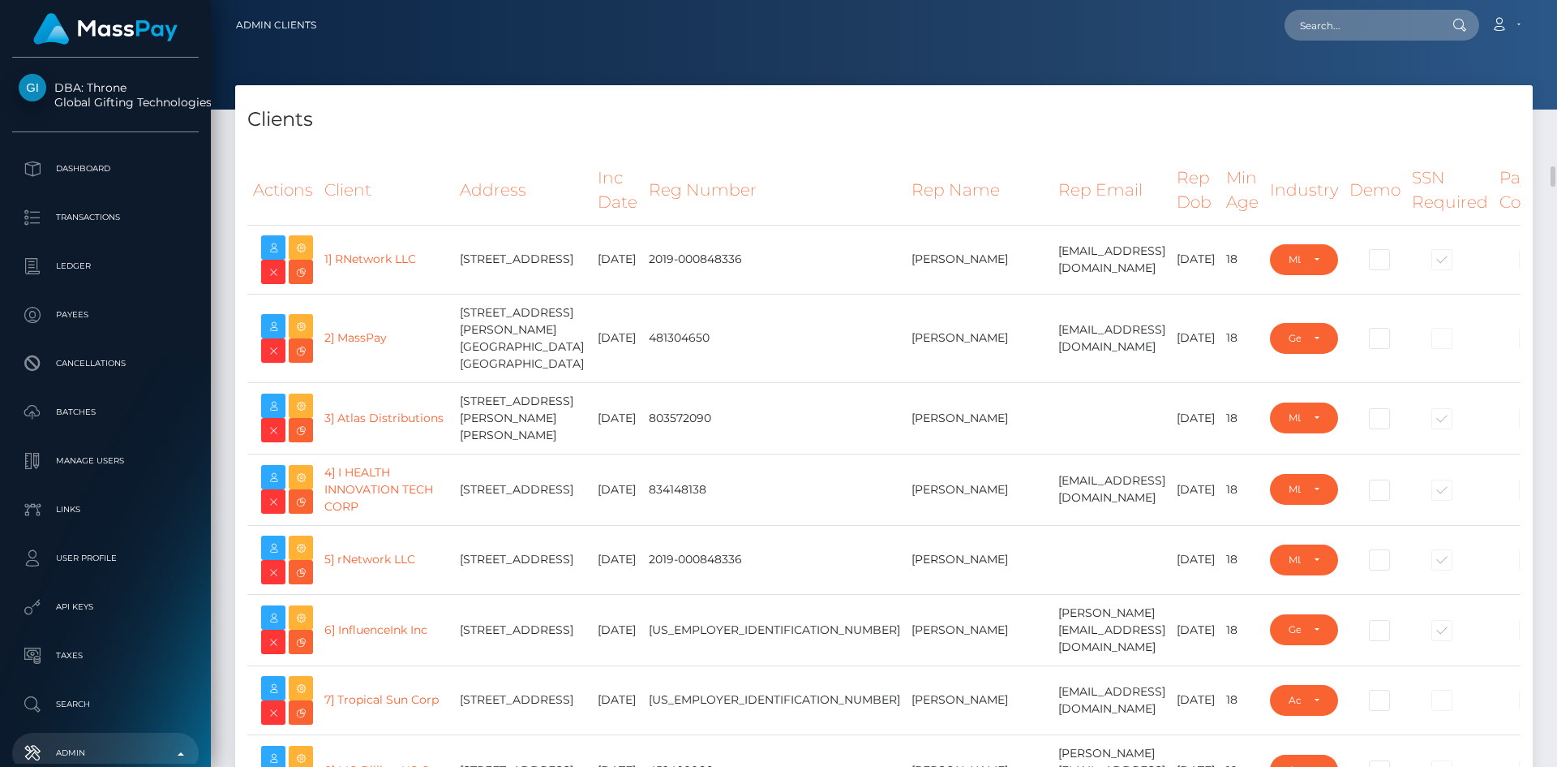
select select "223"
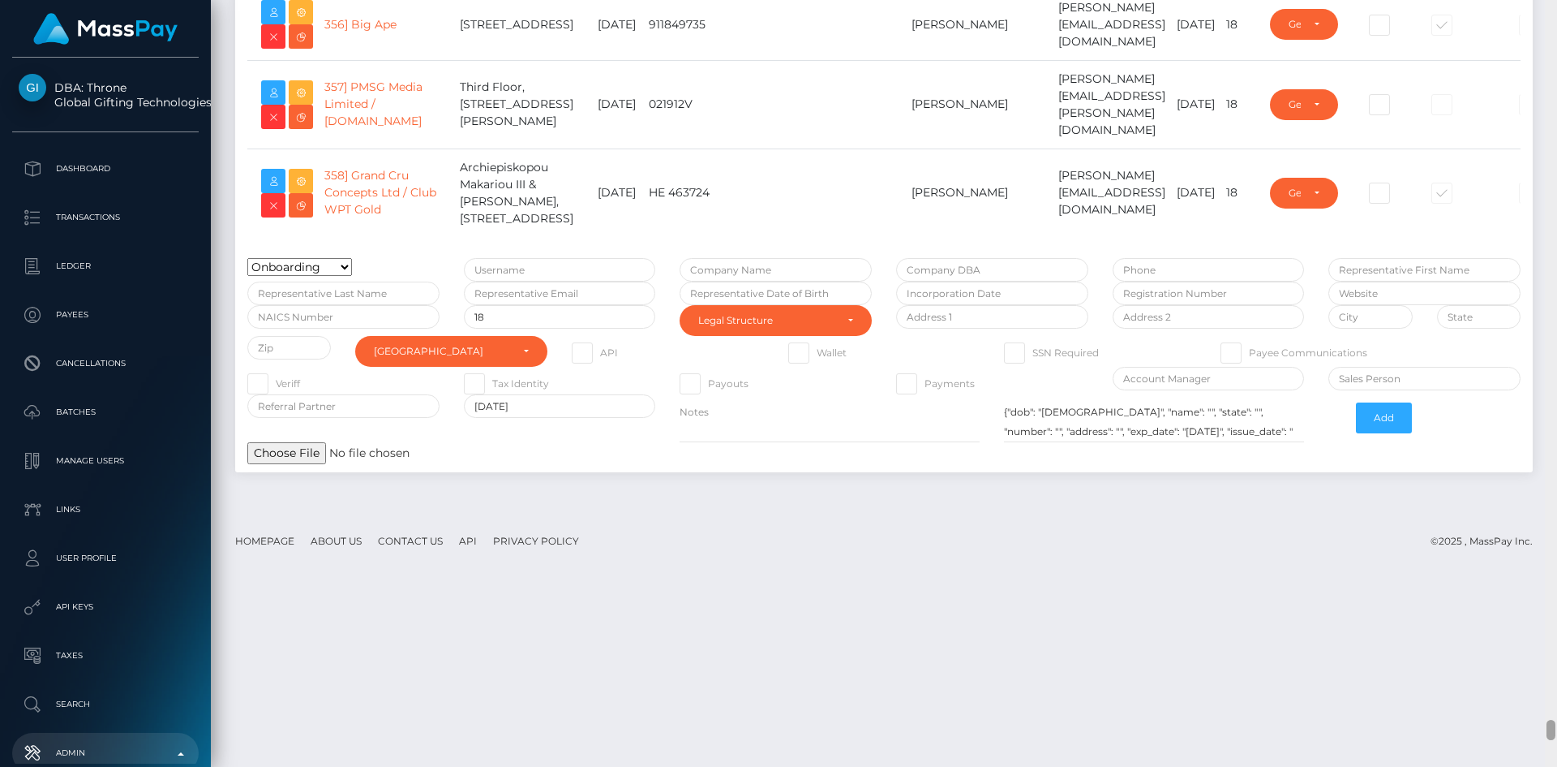
scroll to position [26953, 0]
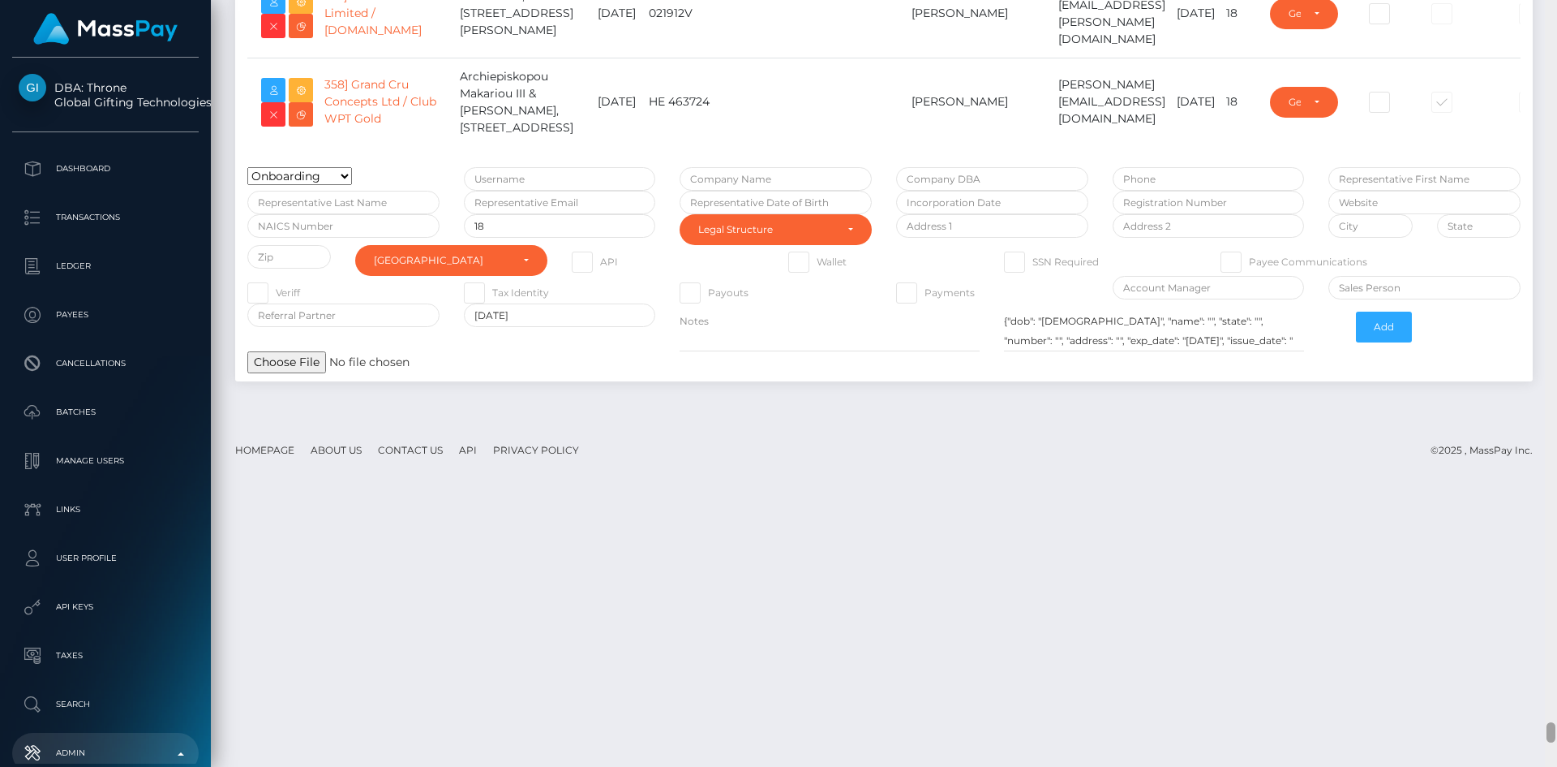
drag, startPoint x: 1540, startPoint y: 303, endPoint x: 1533, endPoint y: 731, distance: 427.6
click at [1533, 731] on div "Admin Clients Loading... Loading..." at bounding box center [884, 383] width 1347 height 767
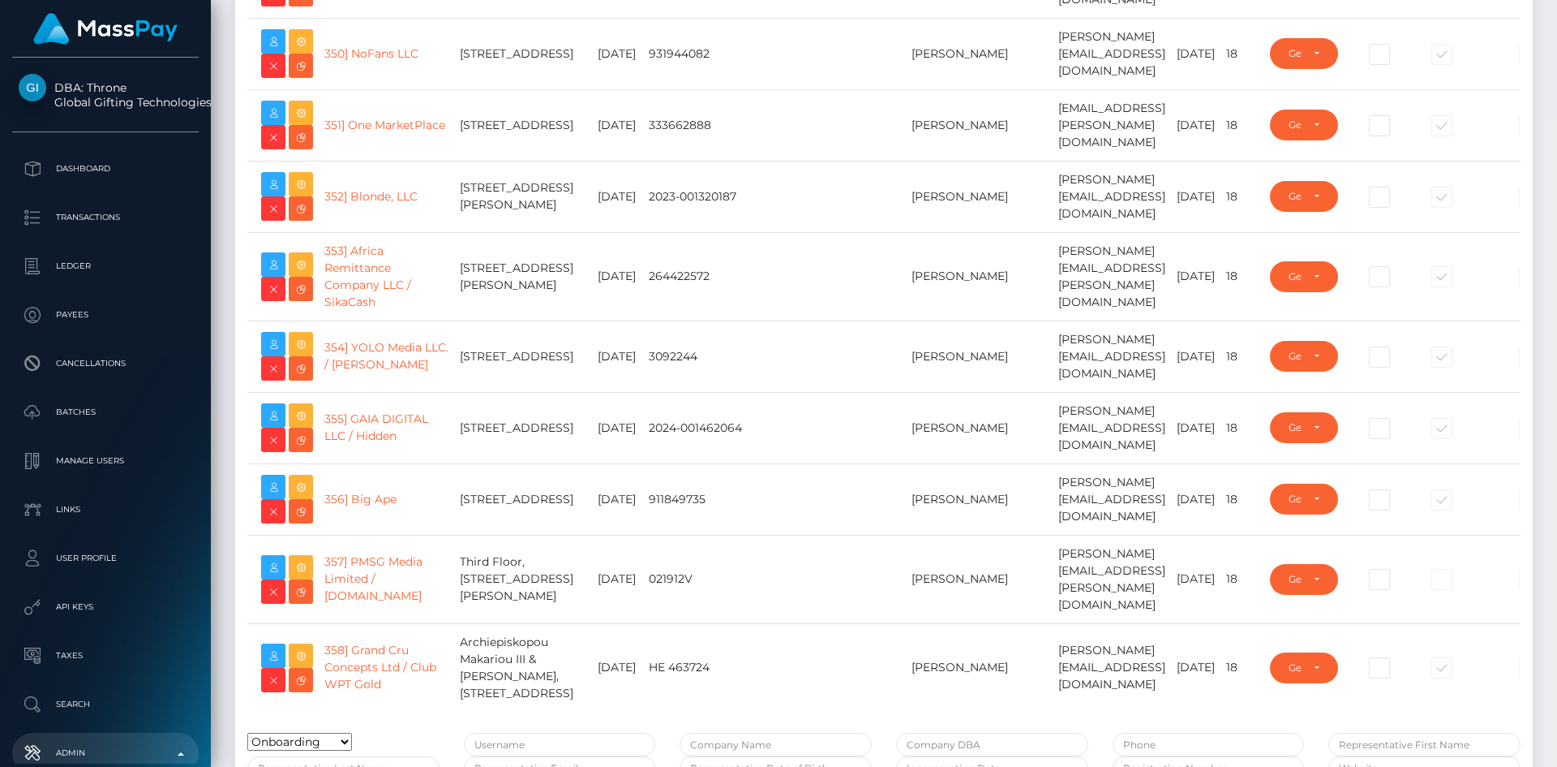
scroll to position [26115, 0]
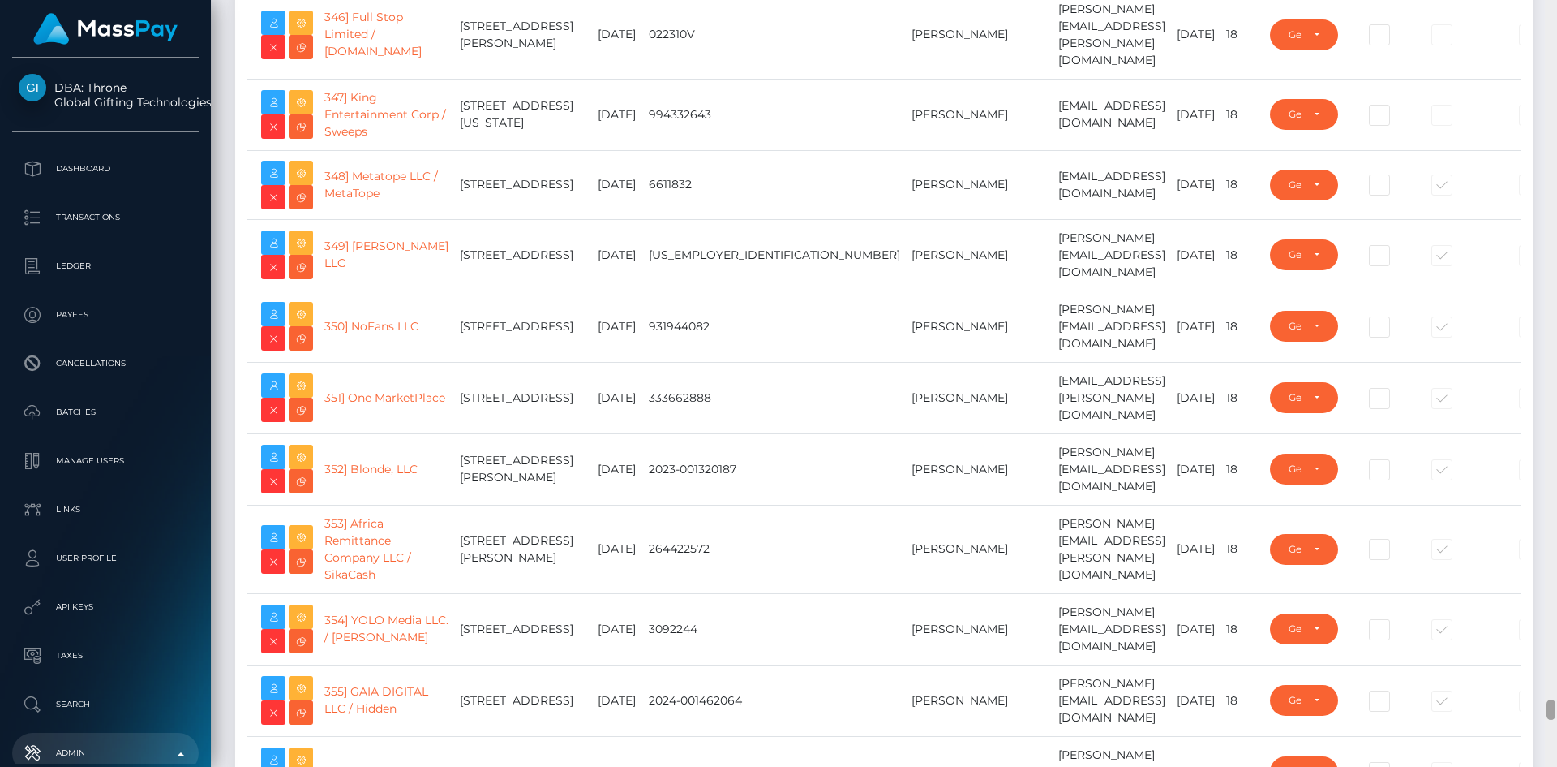
drag, startPoint x: 1549, startPoint y: 734, endPoint x: 1546, endPoint y: 707, distance: 27.7
click at [1546, 707] on div at bounding box center [1551, 383] width 12 height 767
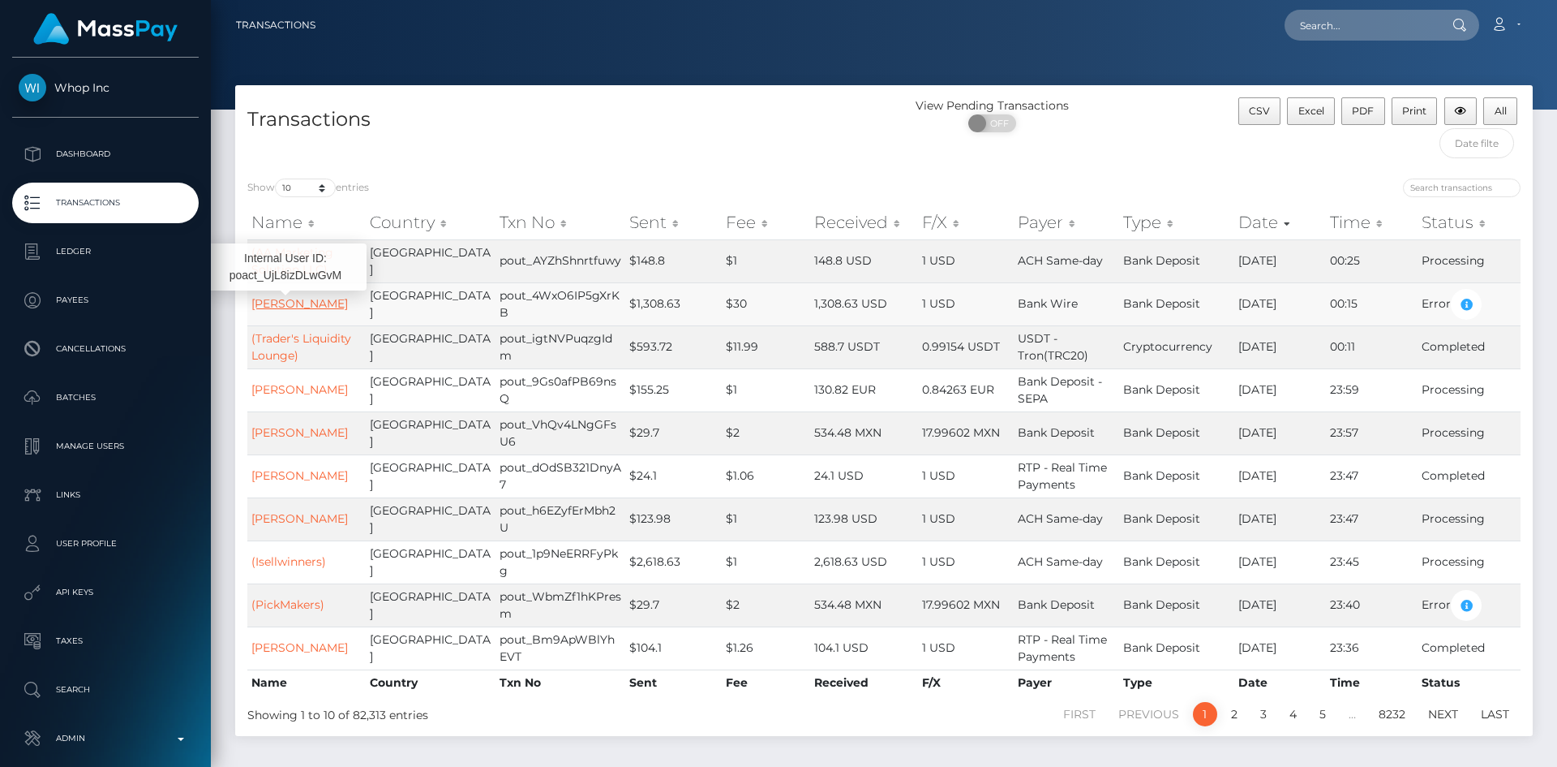
click at [298, 297] on link "ANEJ URŠIČ" at bounding box center [299, 303] width 97 height 15
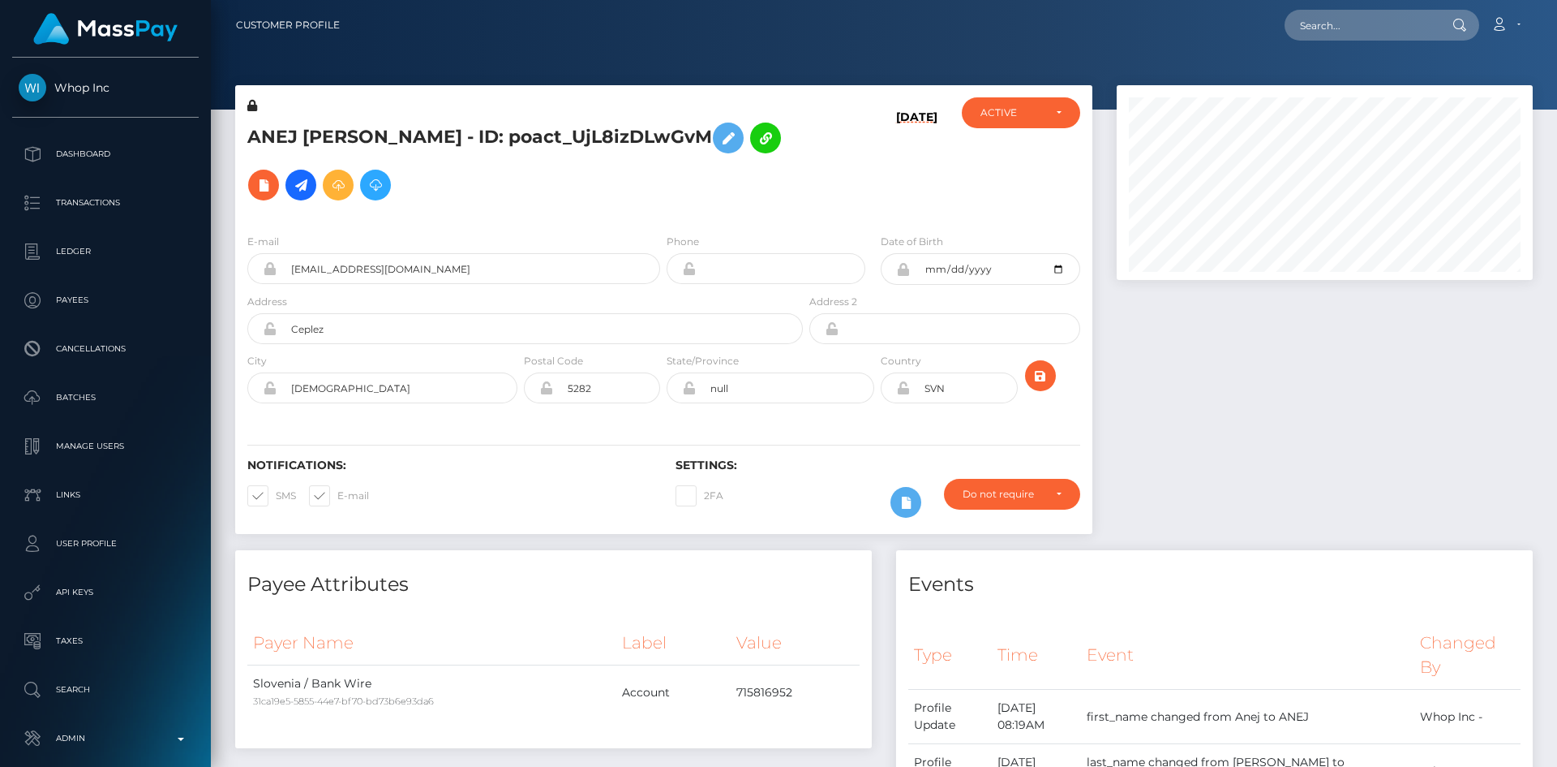
scroll to position [195, 417]
click at [311, 175] on icon at bounding box center [300, 185] width 19 height 20
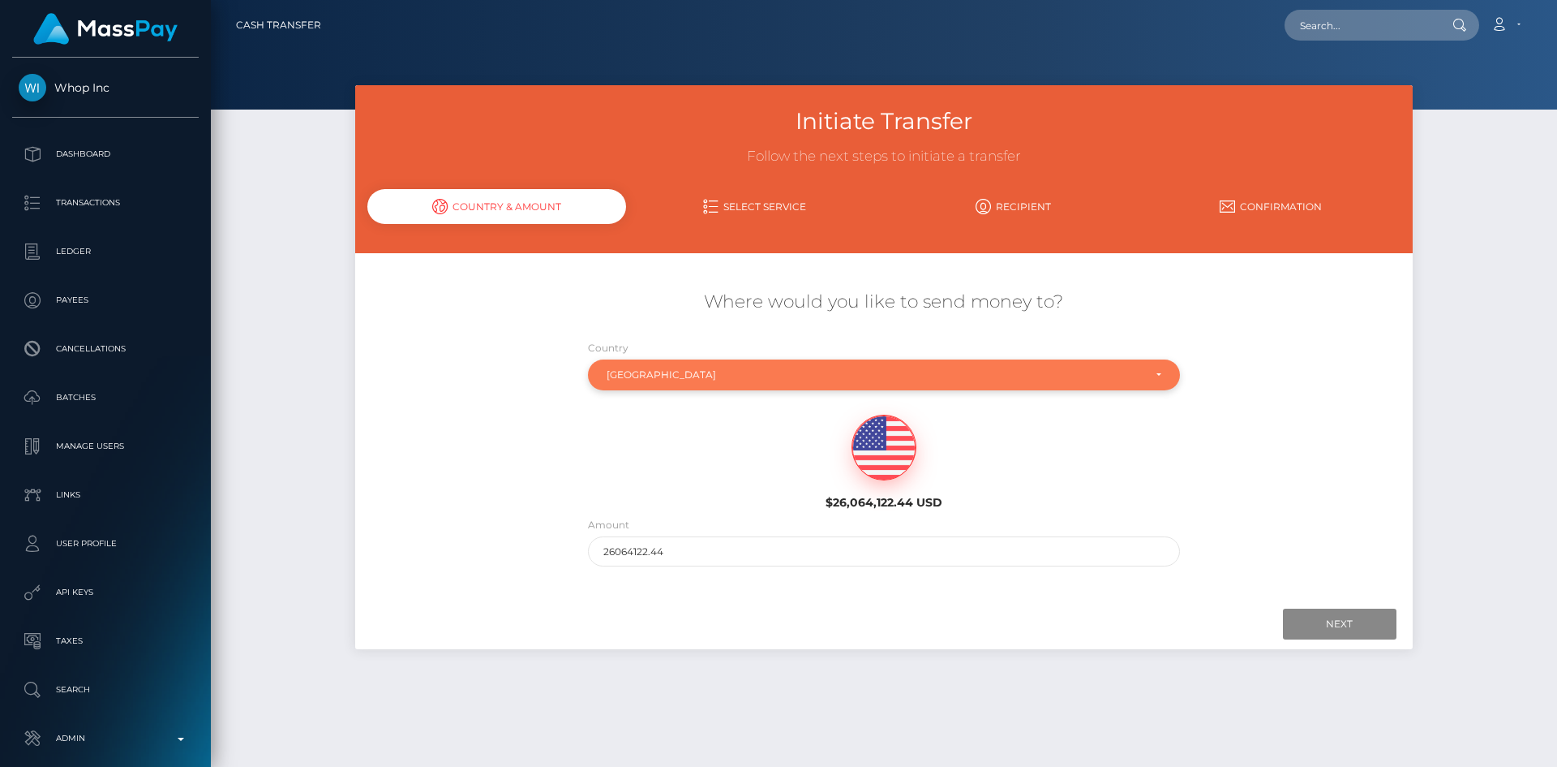
click at [703, 378] on div "Slovenia" at bounding box center [875, 374] width 536 height 13
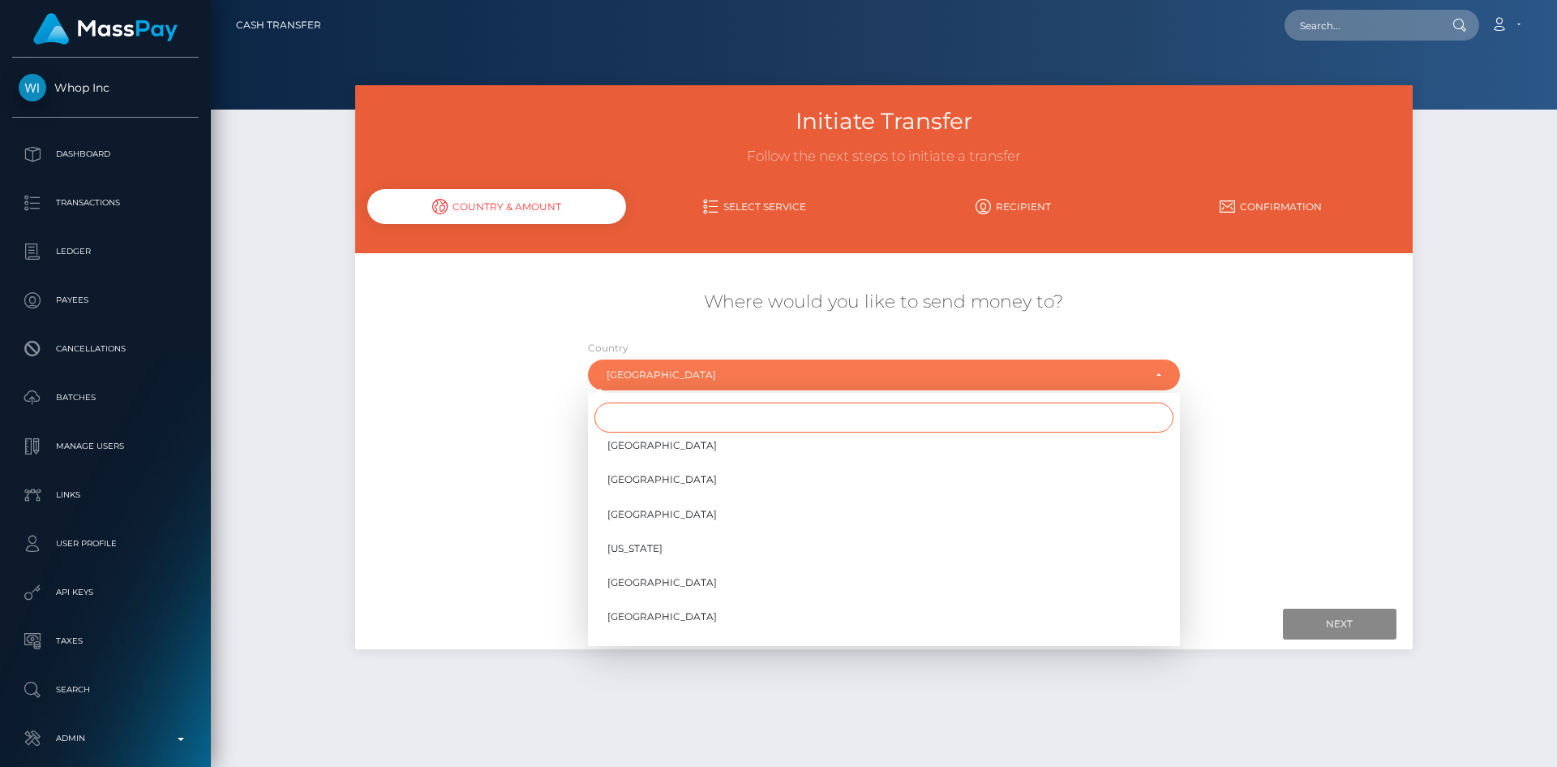
click at [688, 410] on input "Search" at bounding box center [884, 417] width 579 height 30
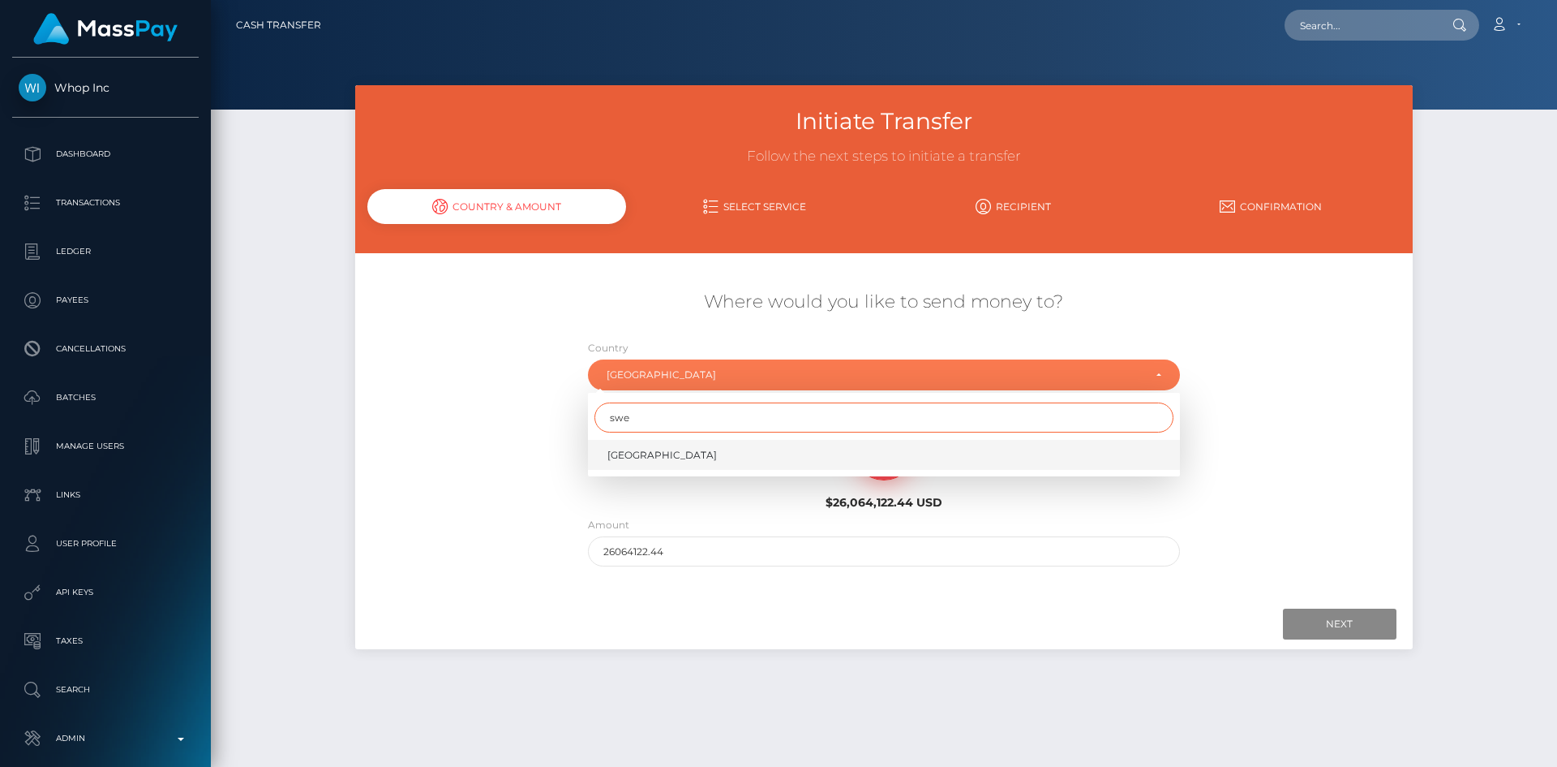
type input "swe"
click at [684, 455] on link "Sweden" at bounding box center [884, 455] width 592 height 30
select select "SWE"
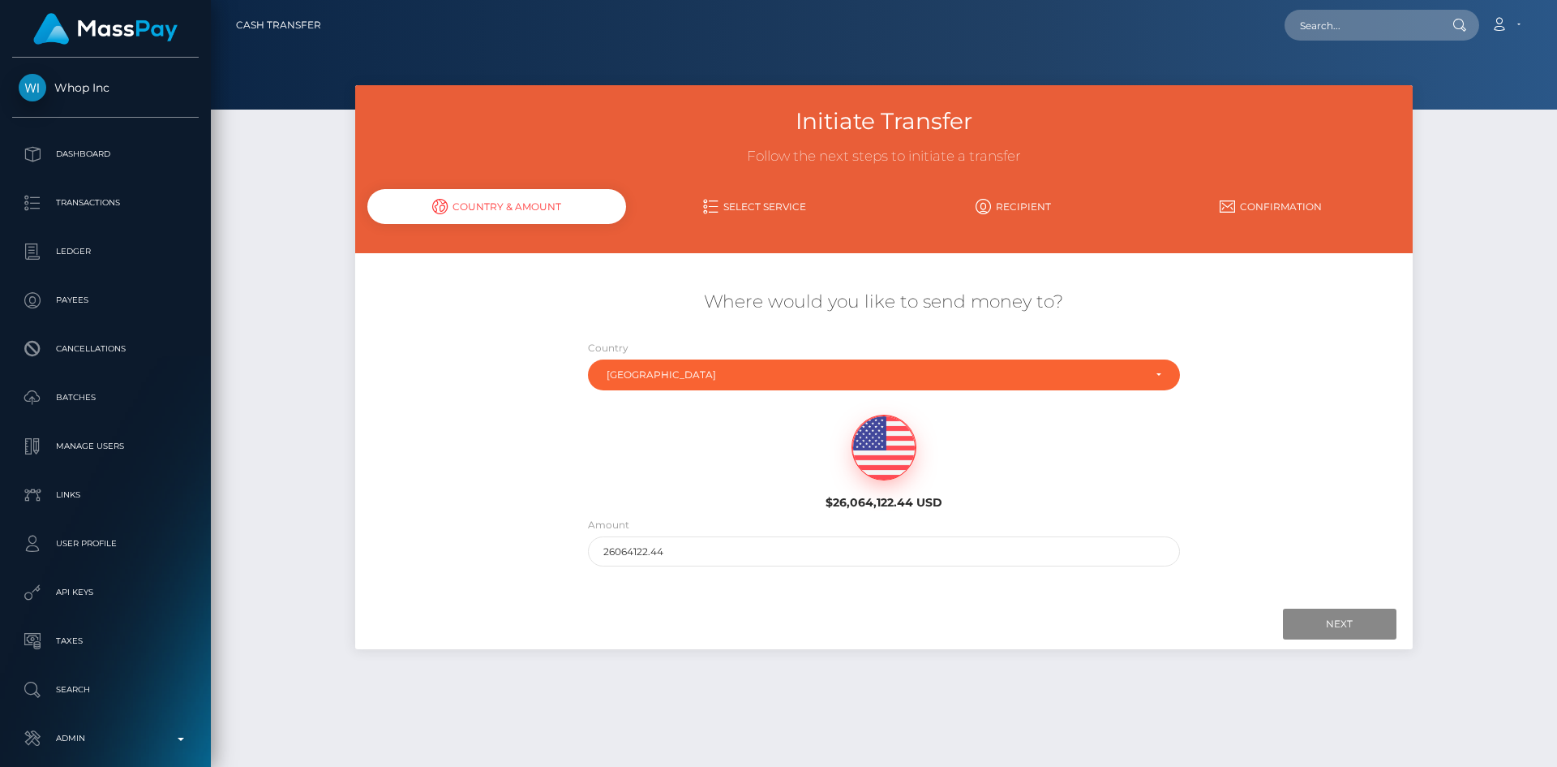
click at [869, 568] on div "Amount 26064122.44" at bounding box center [884, 545] width 617 height 58
click at [879, 551] on input "26064122.44" at bounding box center [884, 551] width 592 height 30
type input "200"
click at [1356, 625] on input "Next" at bounding box center [1340, 623] width 114 height 31
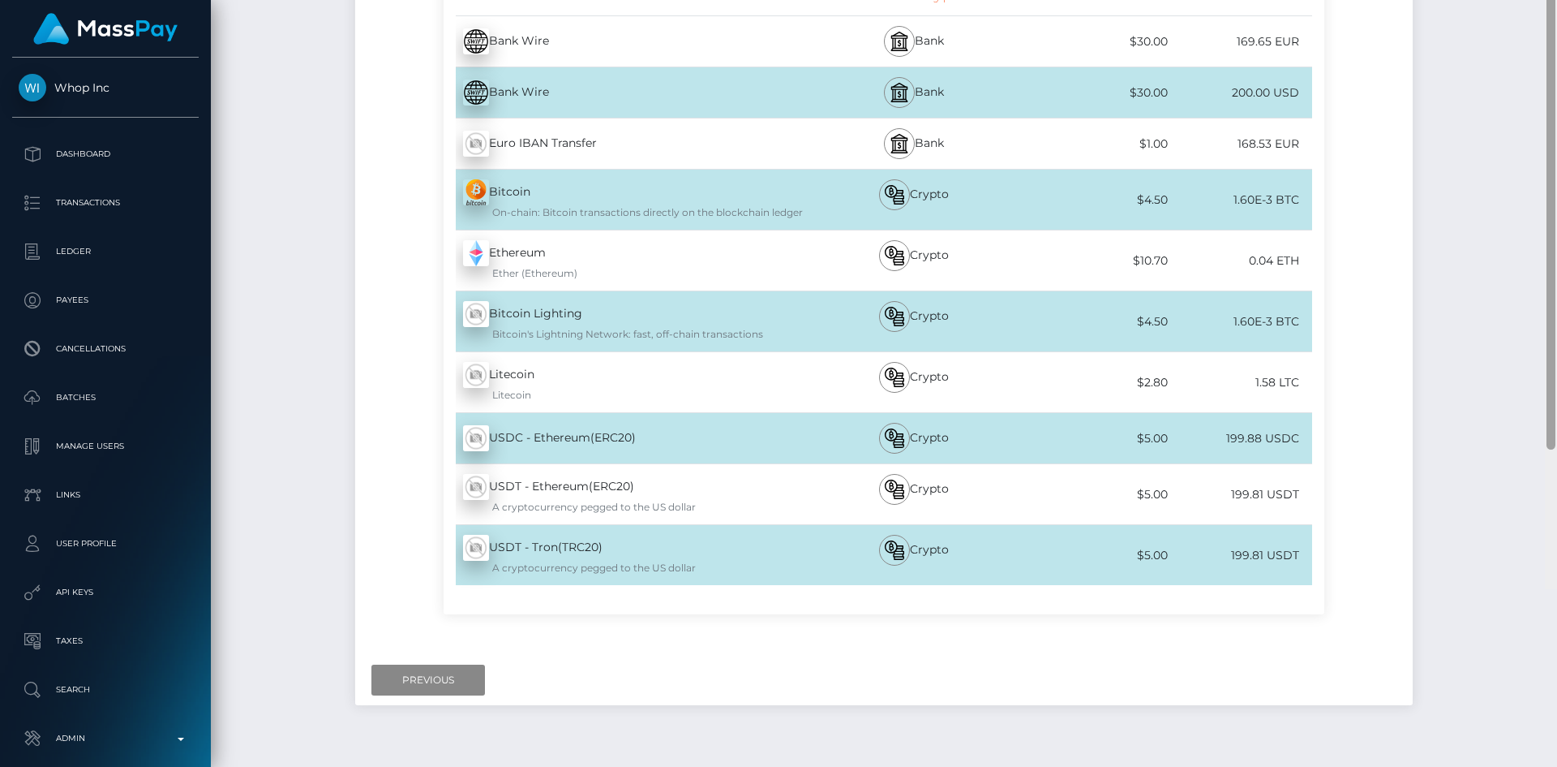
scroll to position [415, 0]
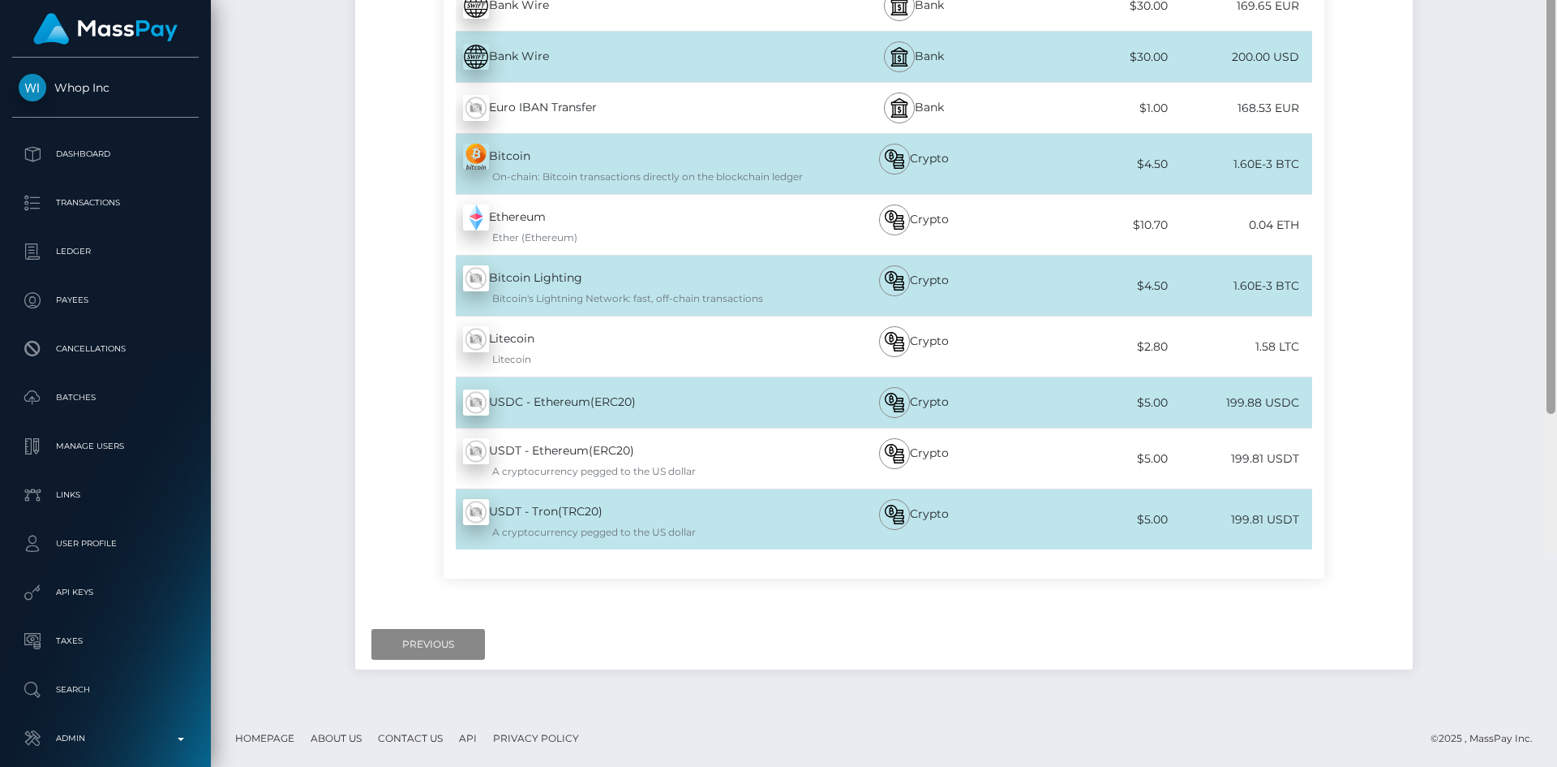
drag, startPoint x: 1546, startPoint y: 135, endPoint x: 1420, endPoint y: 503, distance: 388.6
click at [1505, 451] on div "Cash Transfer Loading... Loading..." at bounding box center [884, 383] width 1347 height 767
click at [440, 632] on input "Previous" at bounding box center [429, 644] width 114 height 31
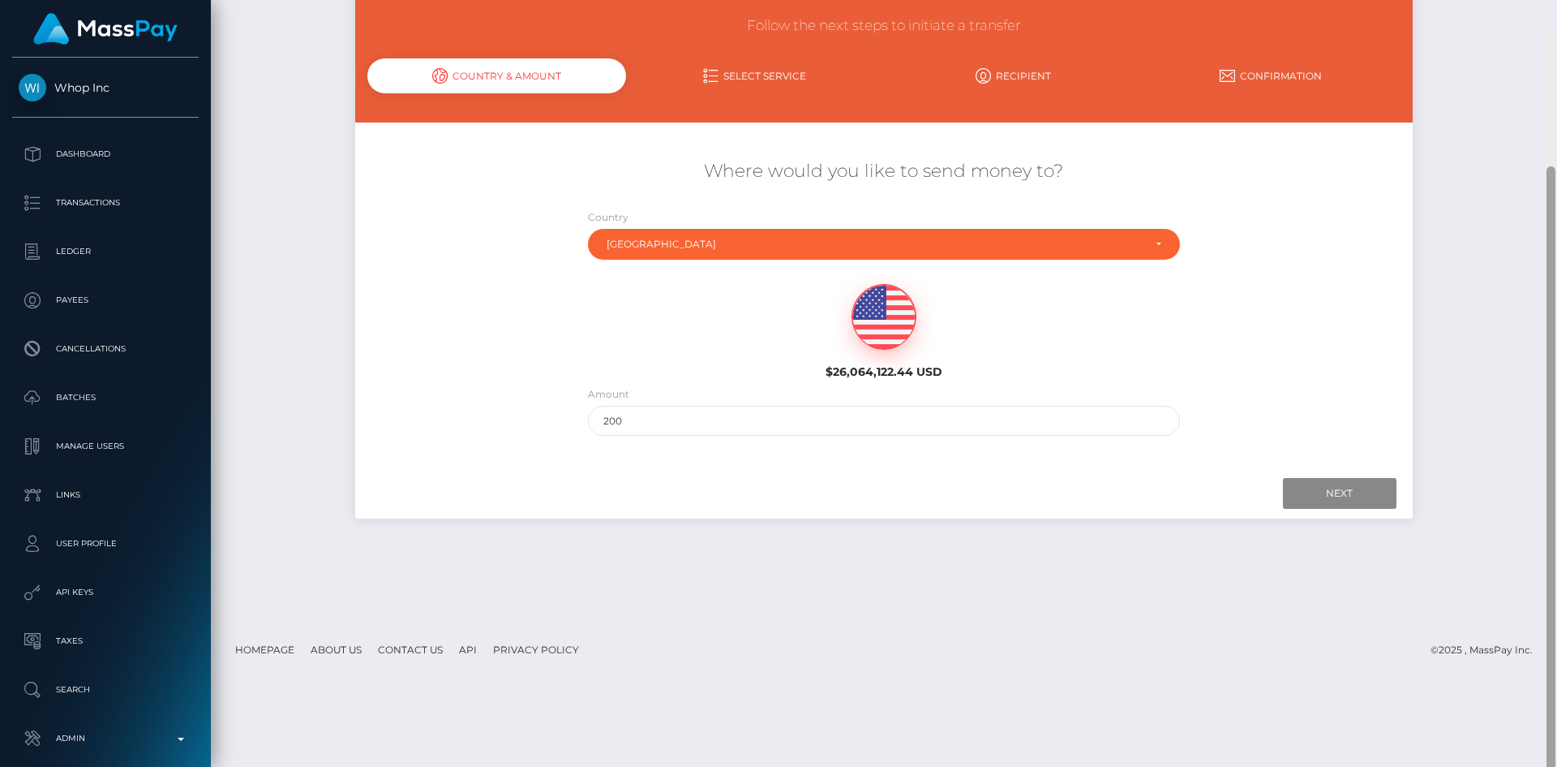
scroll to position [0, 0]
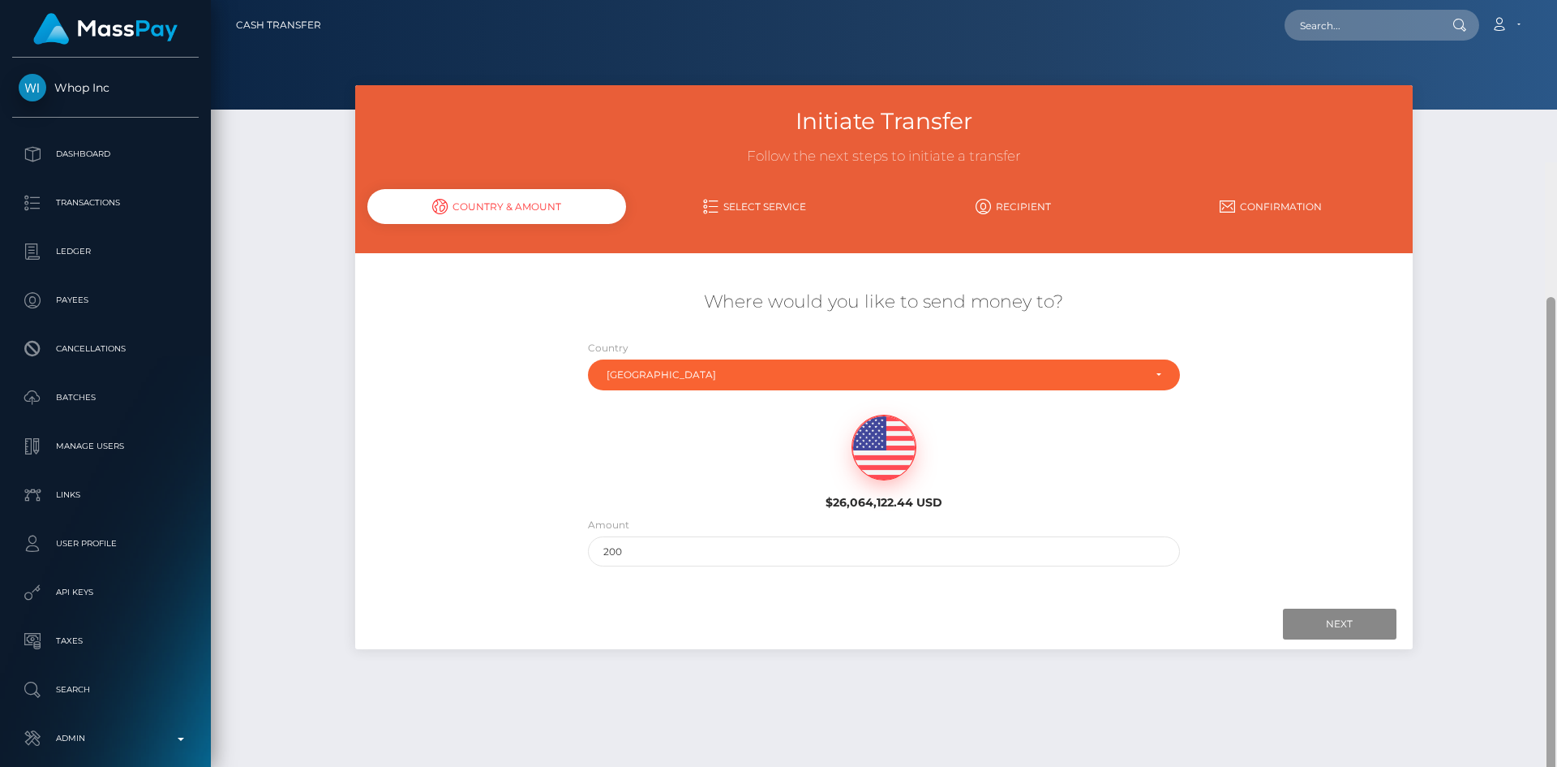
drag, startPoint x: 1553, startPoint y: 522, endPoint x: 1557, endPoint y: 97, distance: 425.1
click at [1557, 162] on div at bounding box center [1551, 545] width 12 height 767
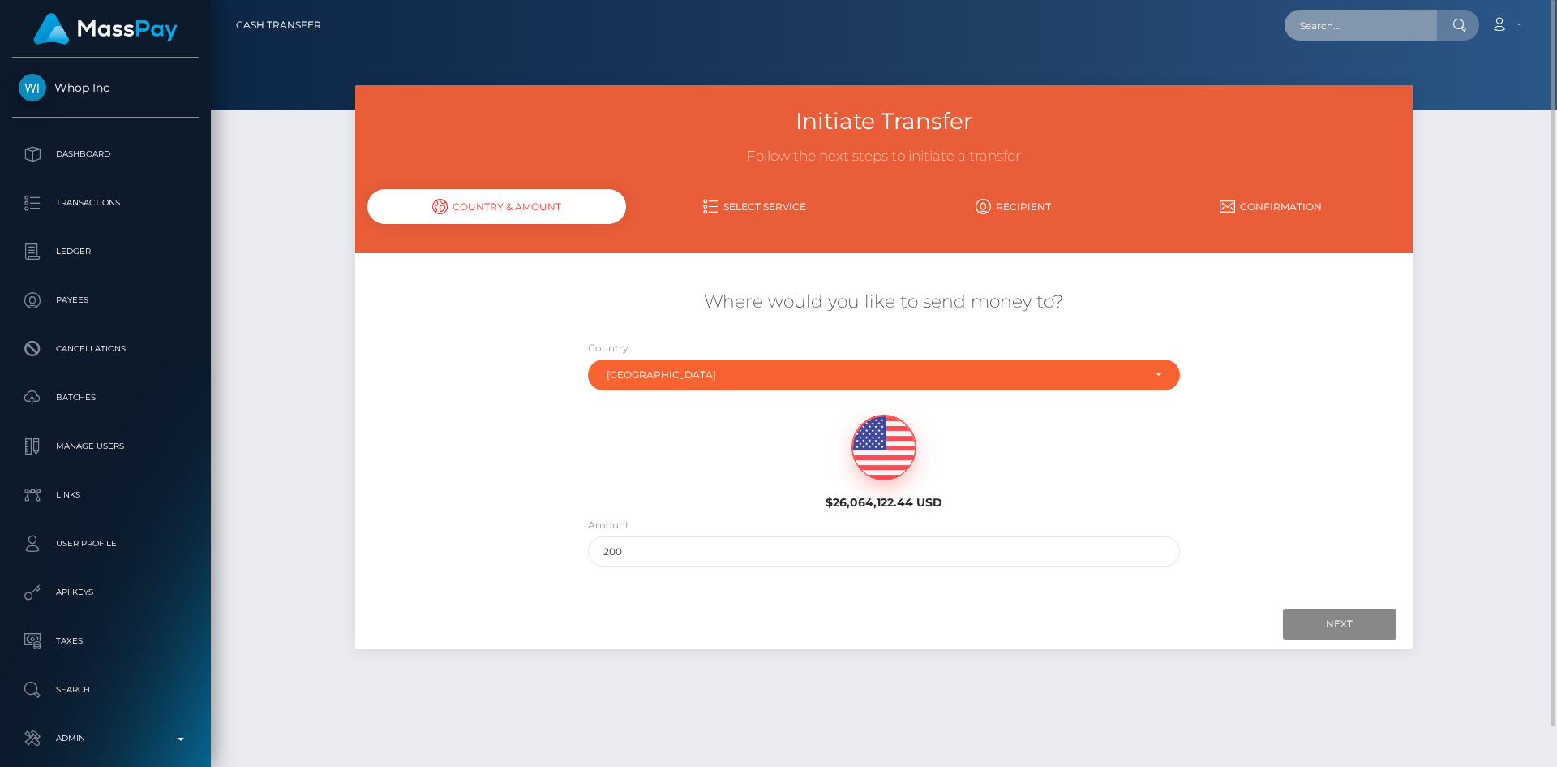
click at [1407, 32] on input "text" at bounding box center [1361, 25] width 153 height 31
paste input "d12af8c5-1d5e-47f7-9a33-769666aa0408"
type input "d12af8c5-1d5e-47f7-9a33-769666aa0408"
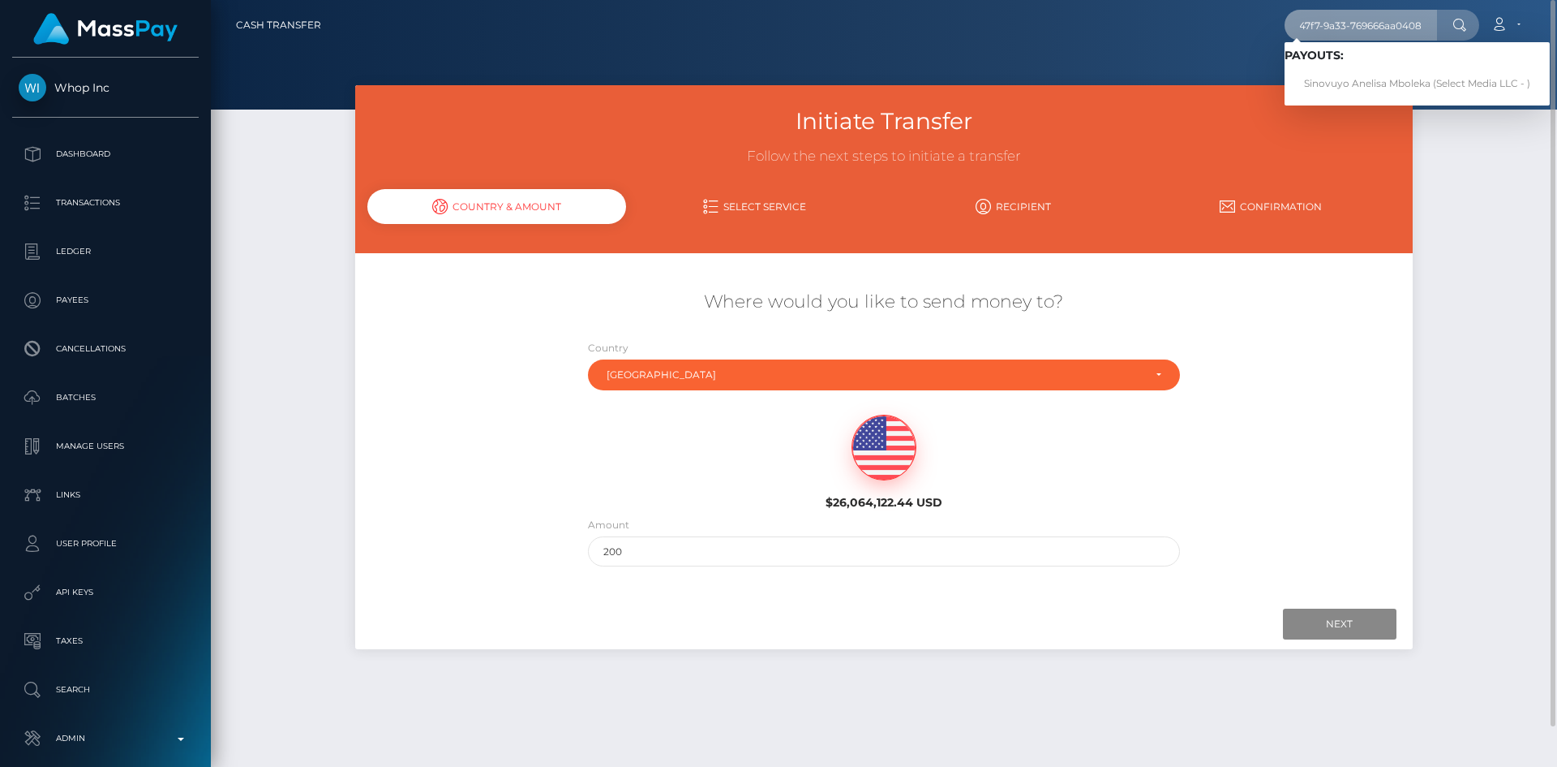
scroll to position [0, 0]
click at [1358, 83] on link "Sinovuyo Anelisa Mboleka (Select Media LLC - )" at bounding box center [1417, 84] width 265 height 30
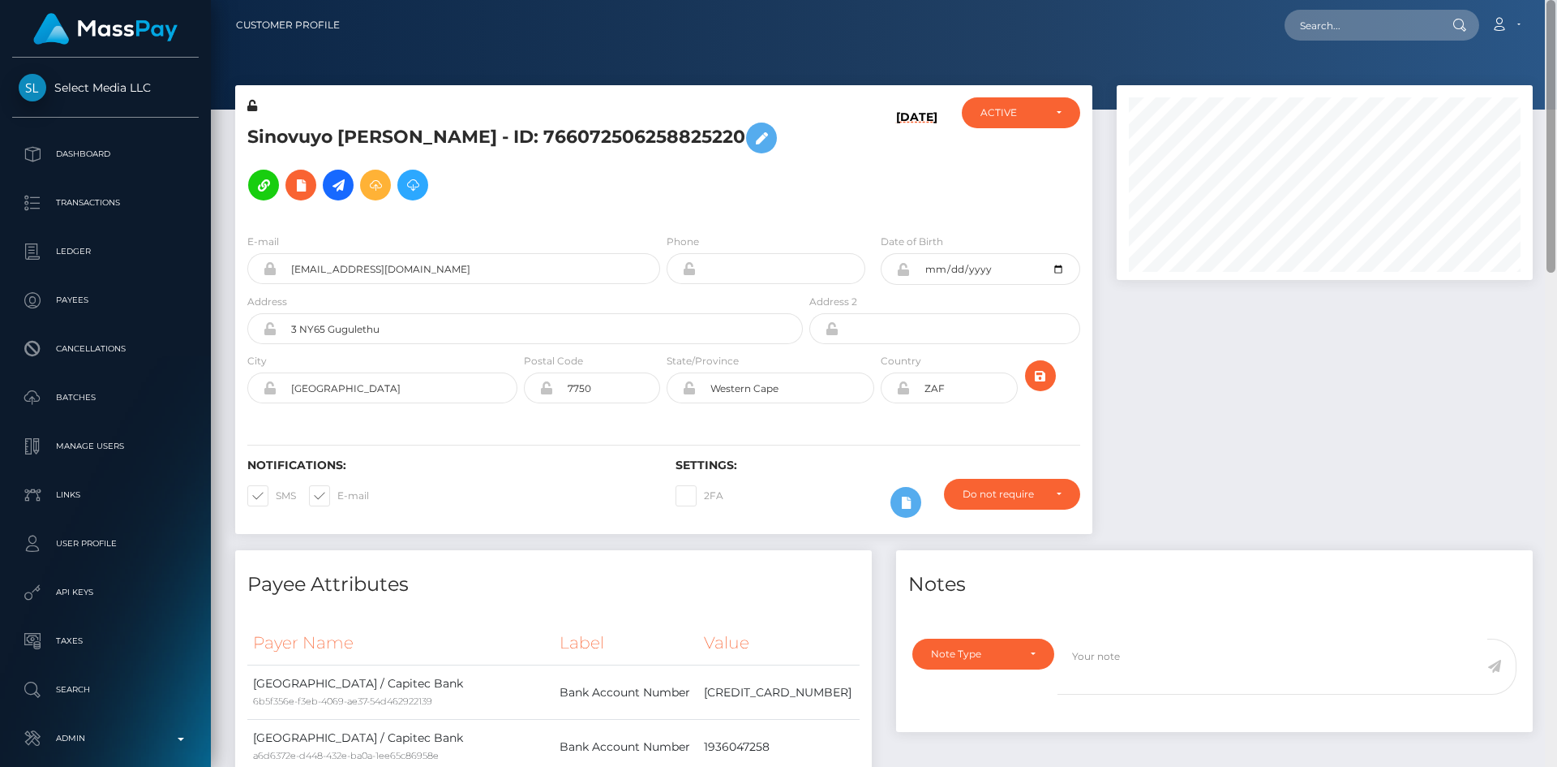
click at [1557, 4] on div "Customer Profile Loading... Loading..." at bounding box center [884, 383] width 1347 height 767
drag, startPoint x: 1552, startPoint y: 92, endPoint x: 1536, endPoint y: -48, distance: 141.2
click at [1536, 0] on html "Select Media LLC Dashboard Transactions Ledger Payees Batches" at bounding box center [778, 383] width 1557 height 767
click at [1360, 19] on input "text" at bounding box center [1361, 25] width 153 height 31
paste input "644394"
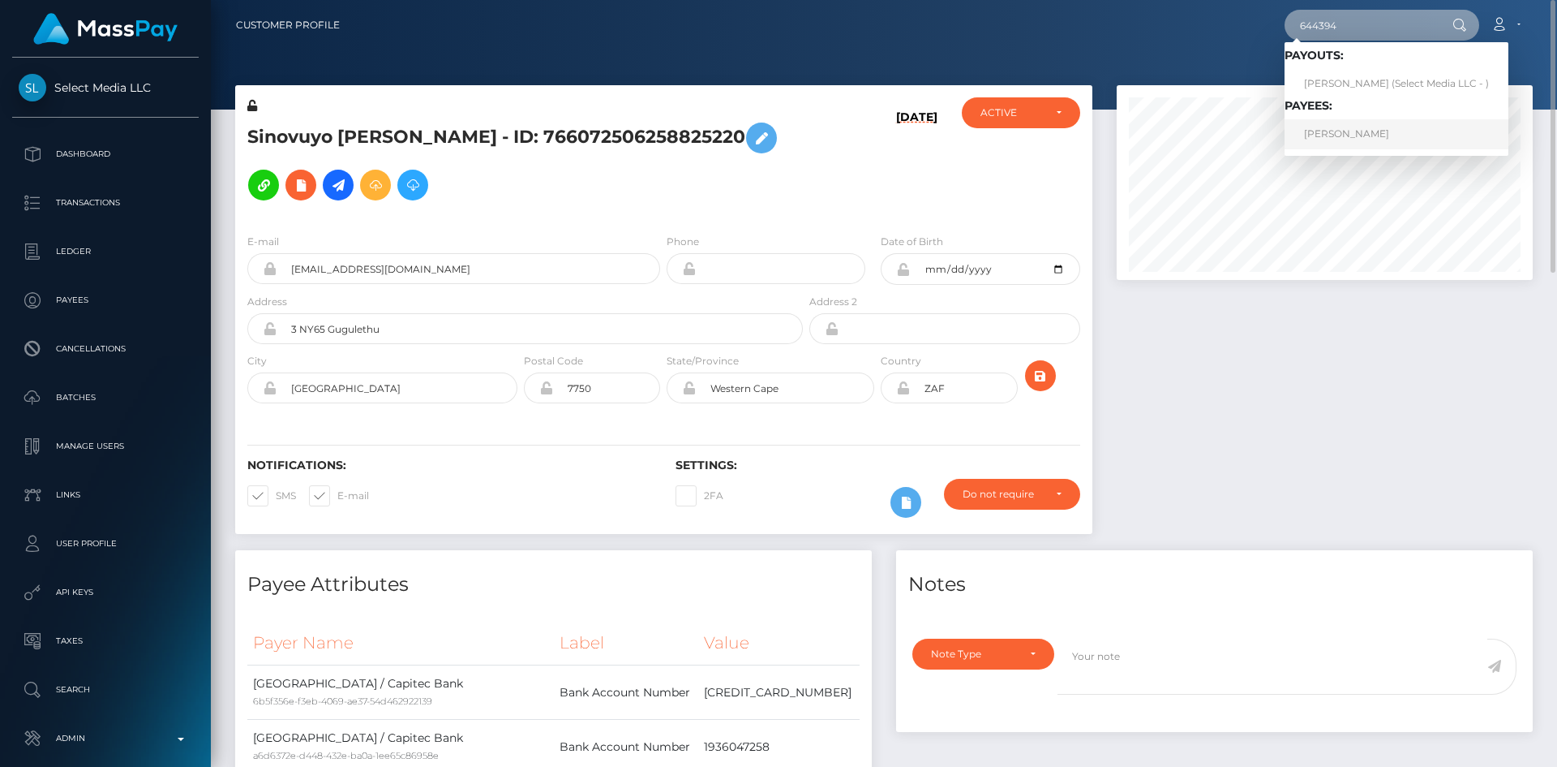
type input "644394"
click at [1317, 127] on link "[PERSON_NAME]" at bounding box center [1397, 134] width 224 height 30
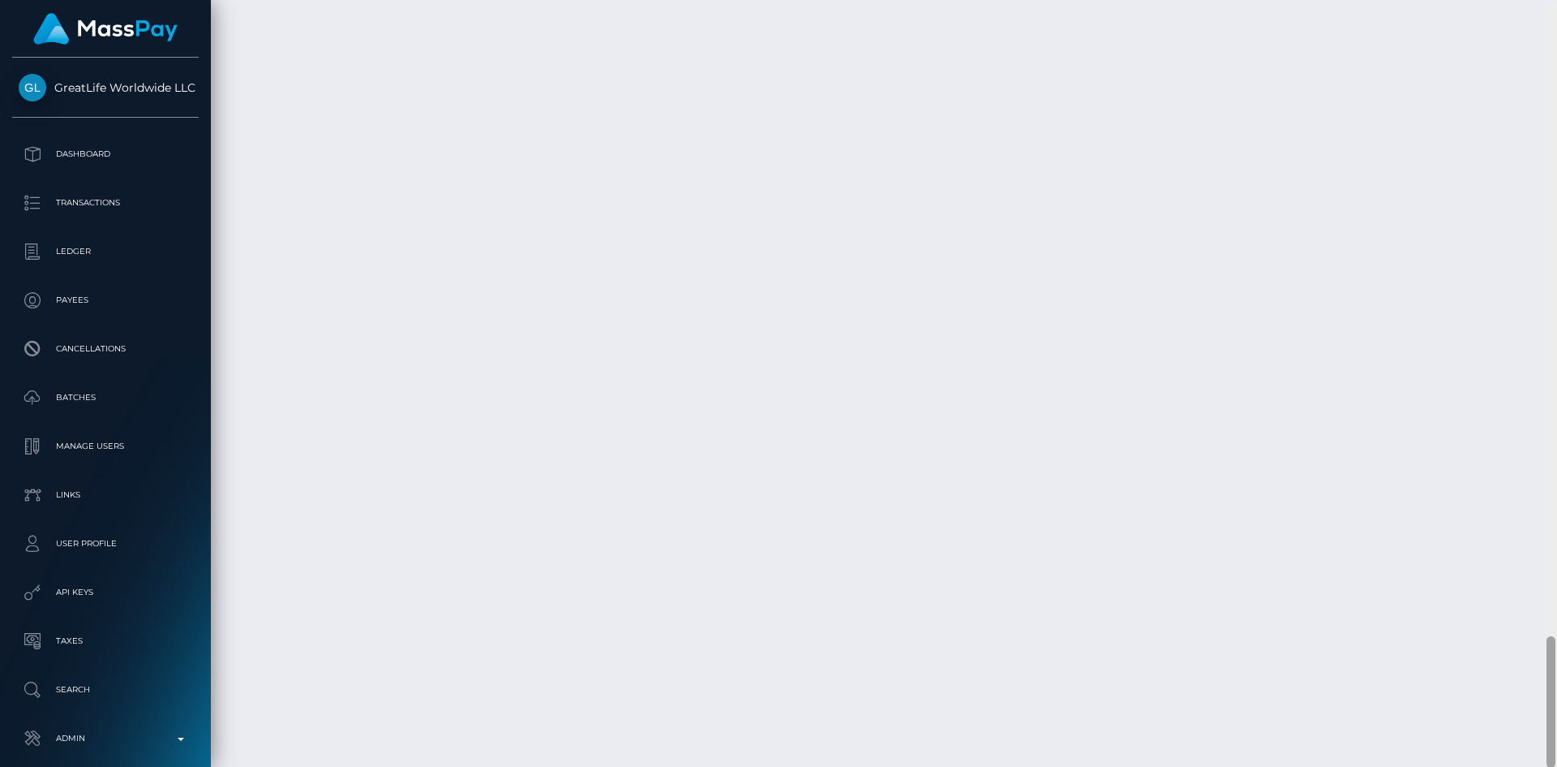
scroll to position [3661, 0]
drag, startPoint x: 1549, startPoint y: 109, endPoint x: 1497, endPoint y: 697, distance: 590.4
click at [1497, 697] on div "Customer Profile Loading... Loading..." at bounding box center [884, 383] width 1347 height 767
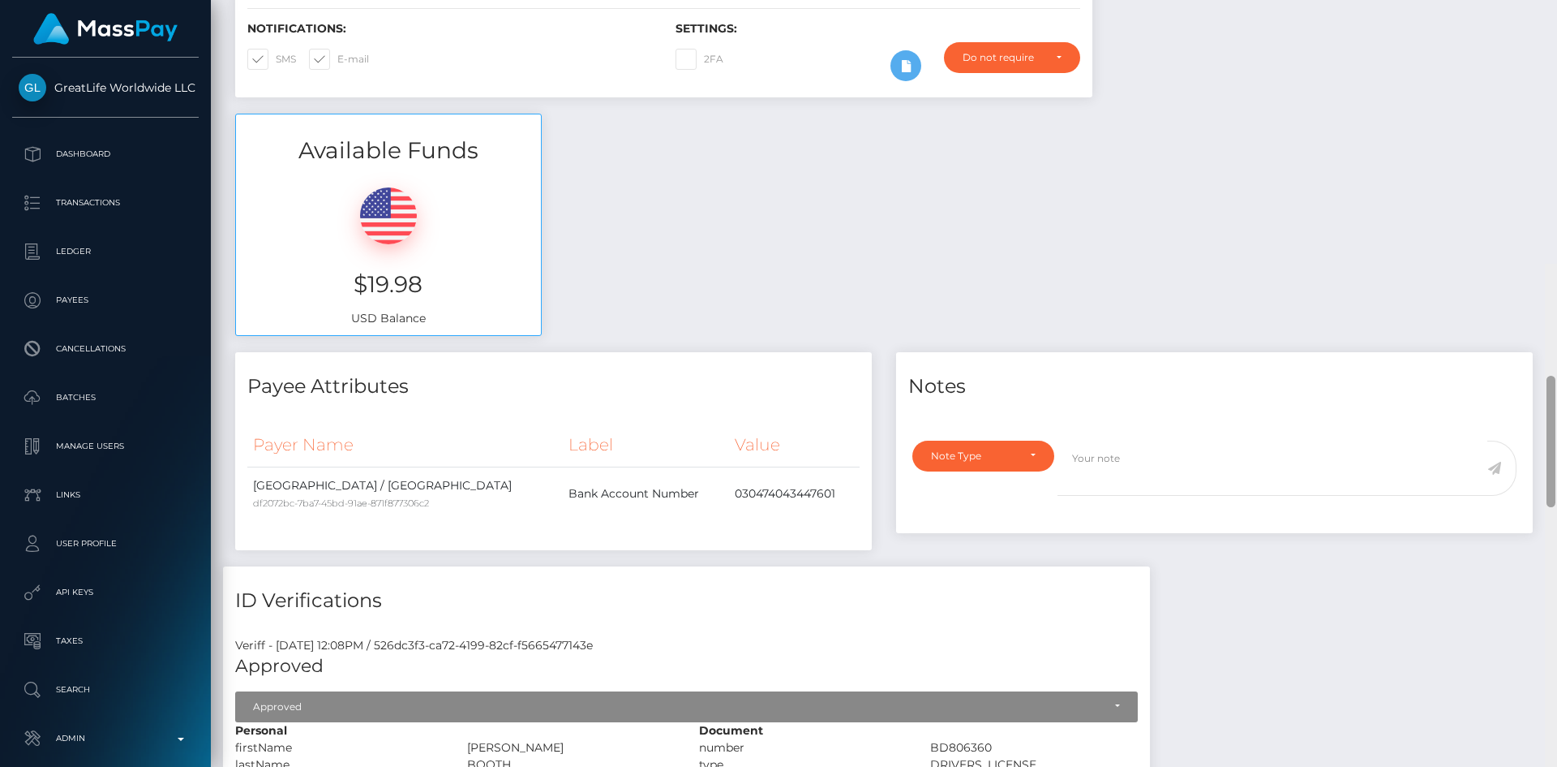
scroll to position [46, 0]
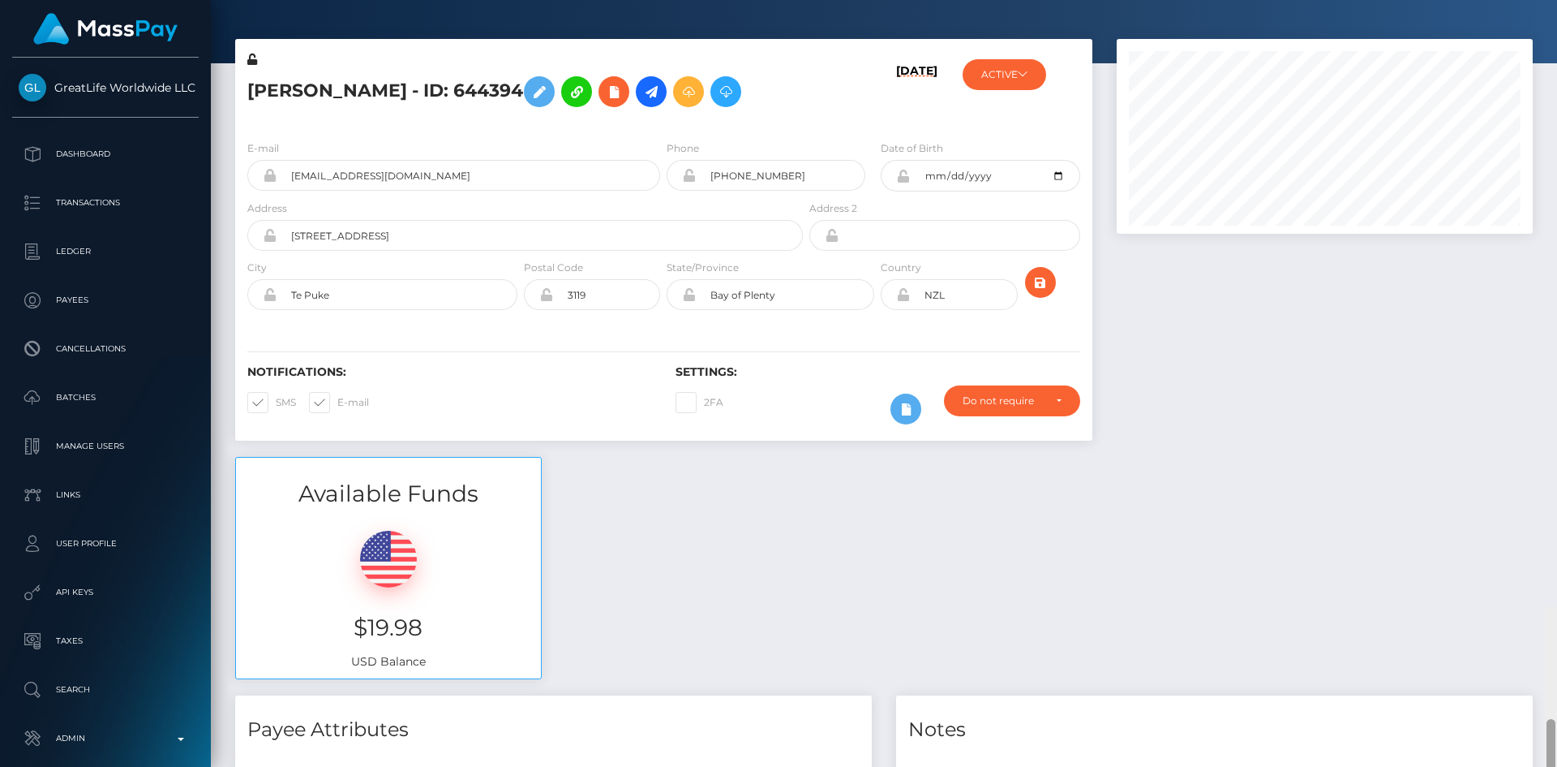
drag, startPoint x: 1548, startPoint y: 665, endPoint x: 1547, endPoint y: 41, distance: 623.8
click at [716, 84] on icon at bounding box center [725, 92] width 19 height 20
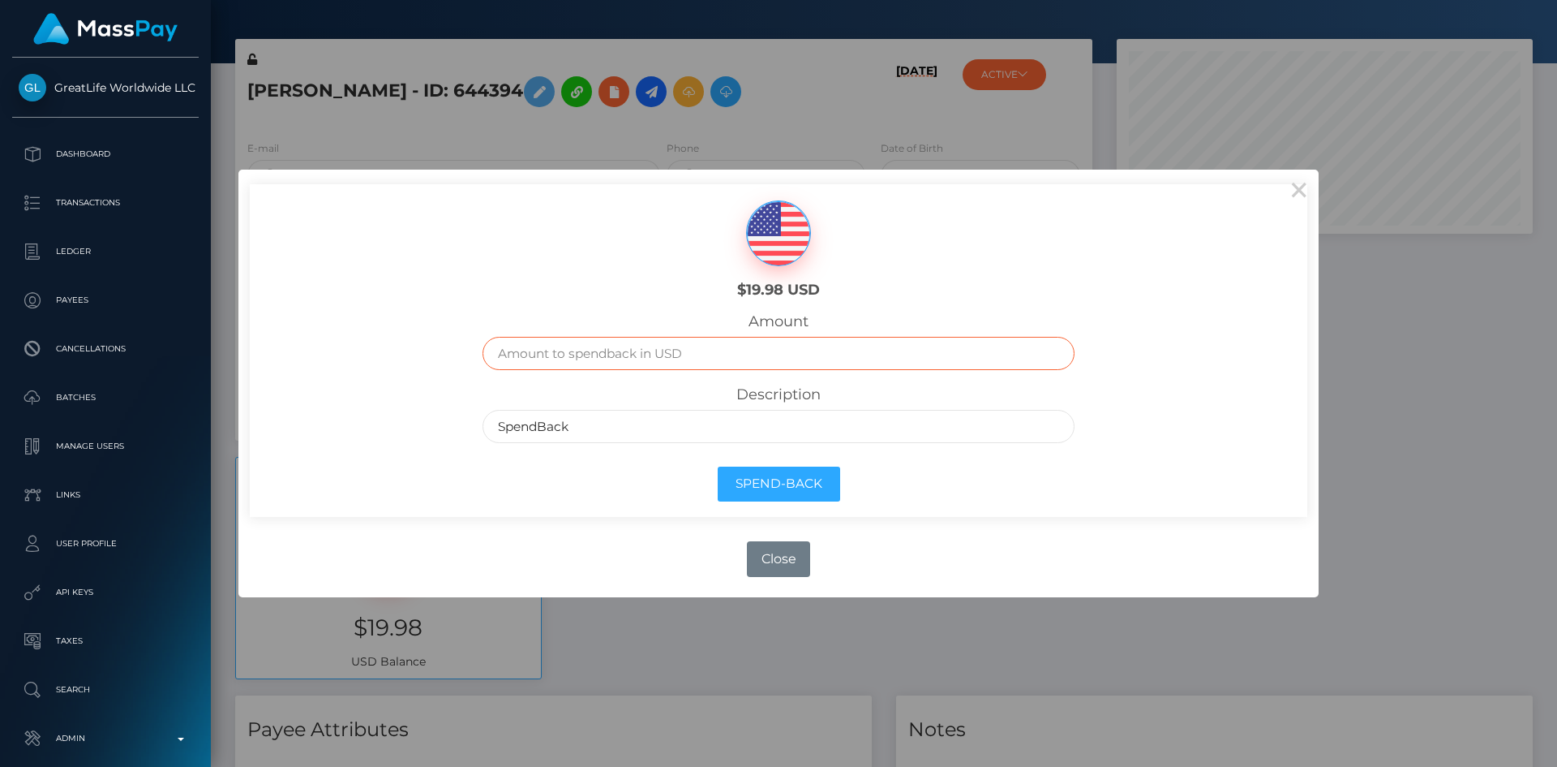
click at [698, 355] on input "text" at bounding box center [779, 353] width 593 height 33
type input "19.98"
click at [797, 484] on button "Spend-Back" at bounding box center [779, 483] width 122 height 35
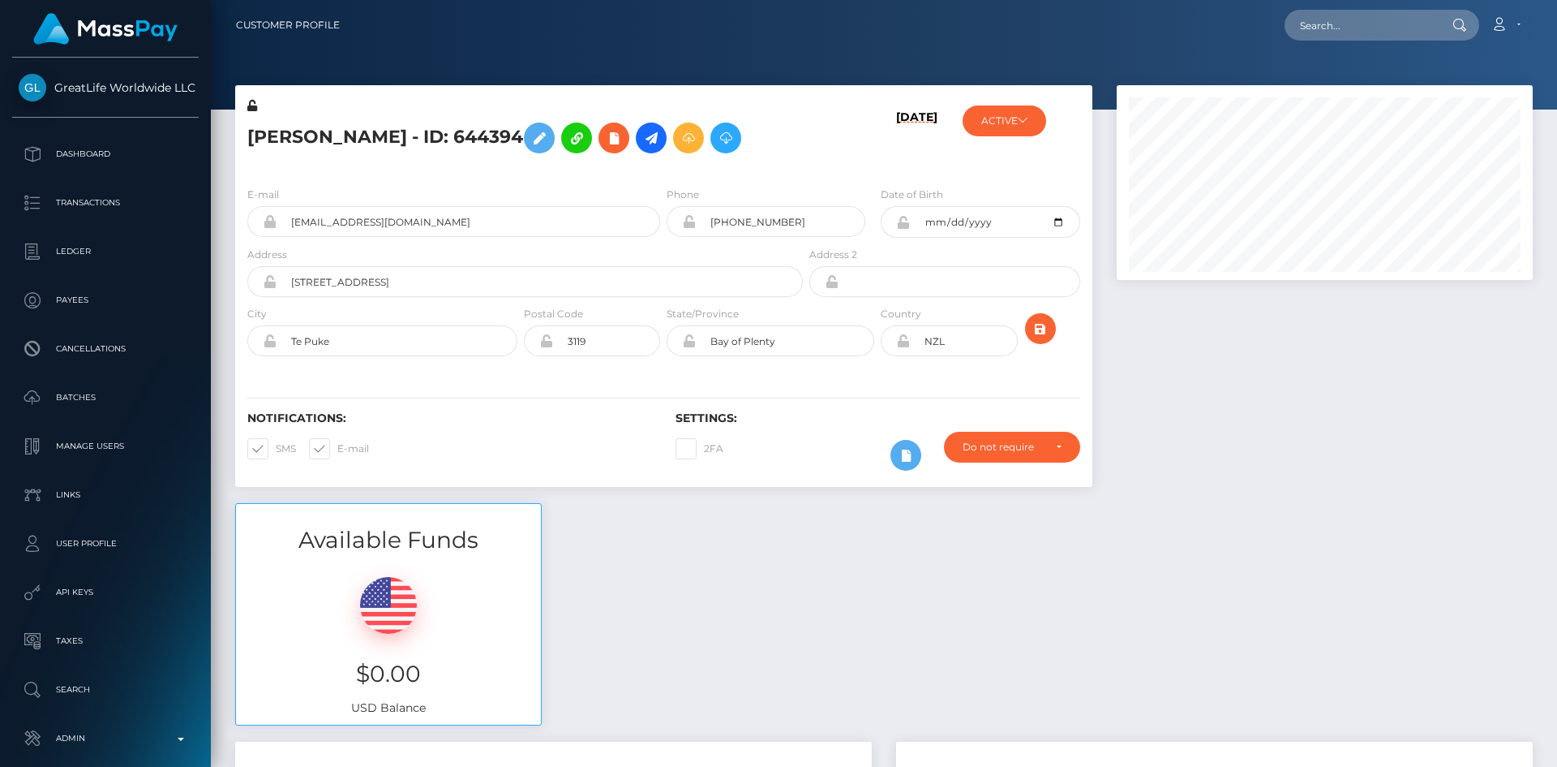
scroll to position [195, 417]
click at [1336, 27] on input "text" at bounding box center [1361, 25] width 153 height 31
paste input "MSPb4452f3be4fe6e7"
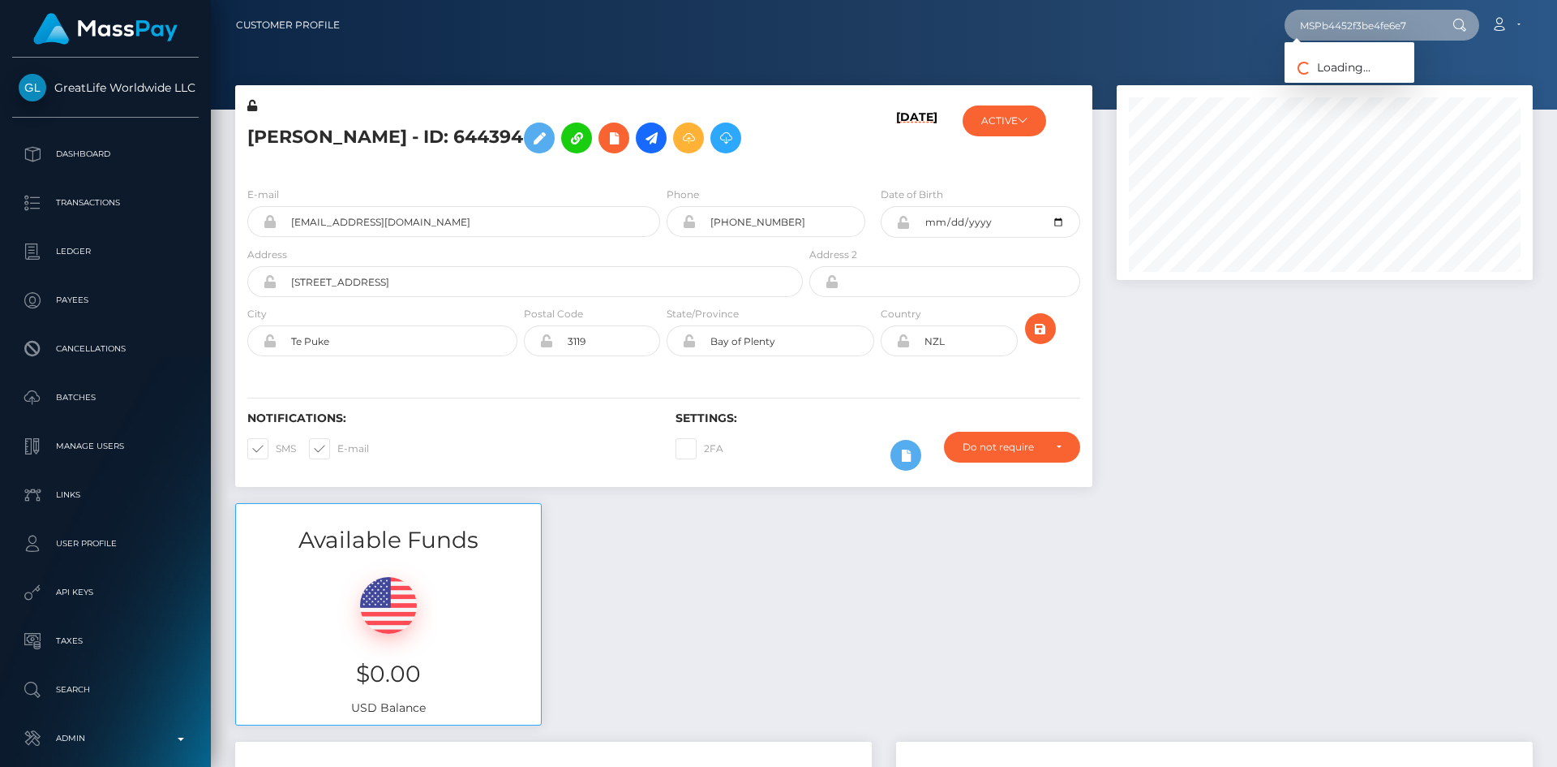
type input "MSPb4452f3be4fe6e7"
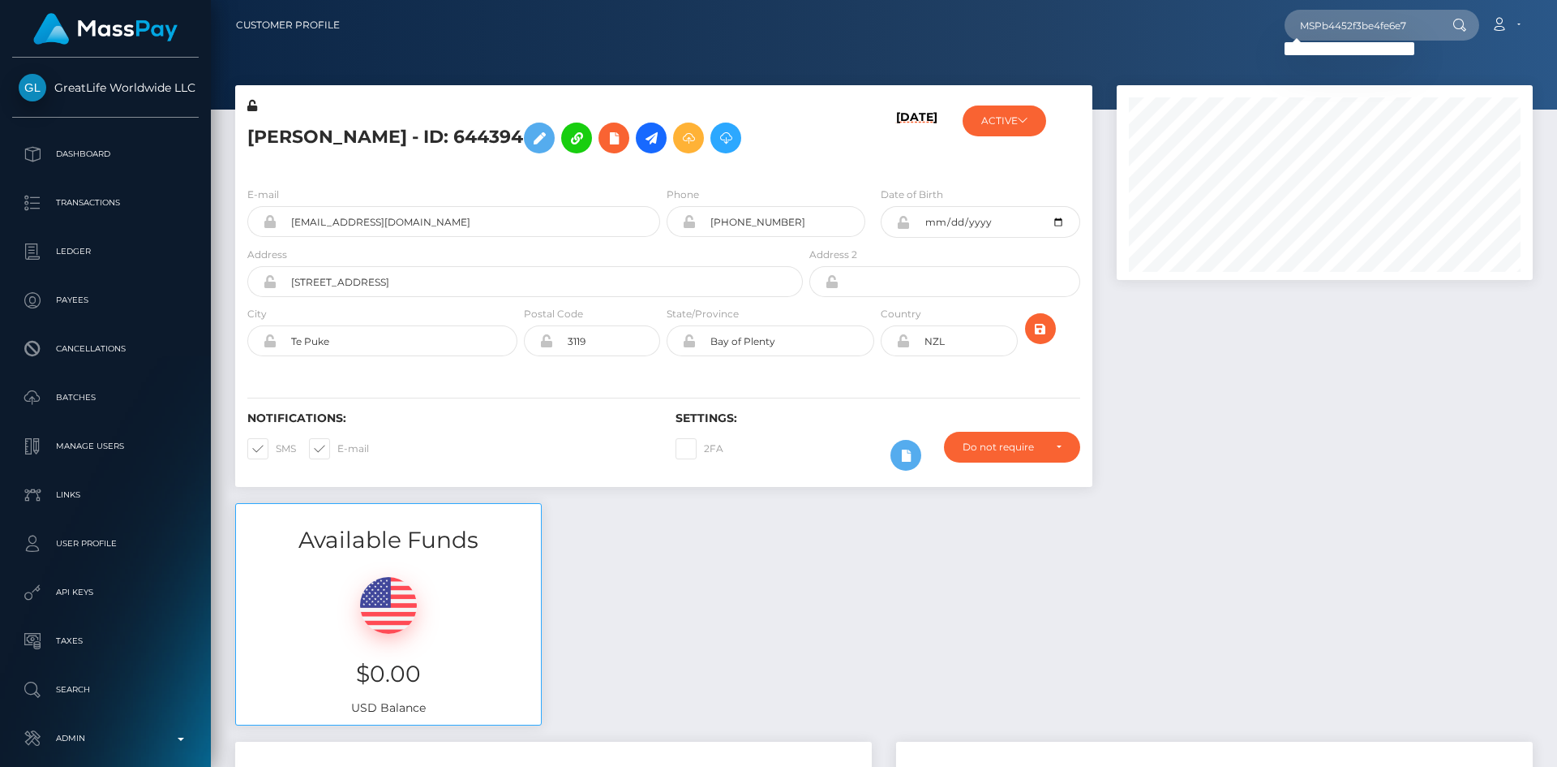
click at [354, 141] on h5 "[PERSON_NAME] - ID: 644394" at bounding box center [520, 137] width 547 height 47
click at [1343, 28] on input "text" at bounding box center [1361, 25] width 153 height 31
paste input "24fba36300634301af41427bbca4cf35"
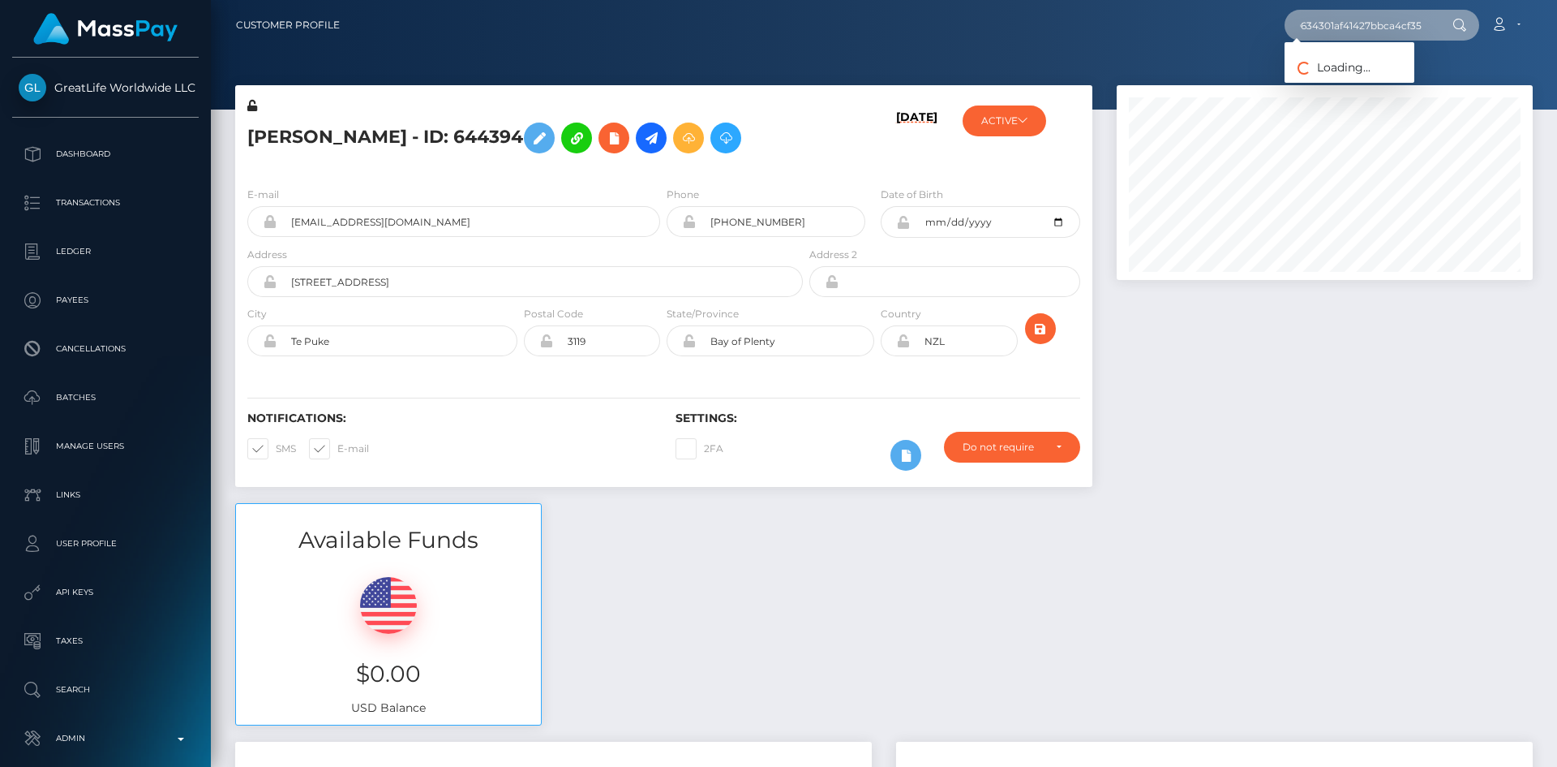
type input "24fba36300634301af41427bbca4cf35"
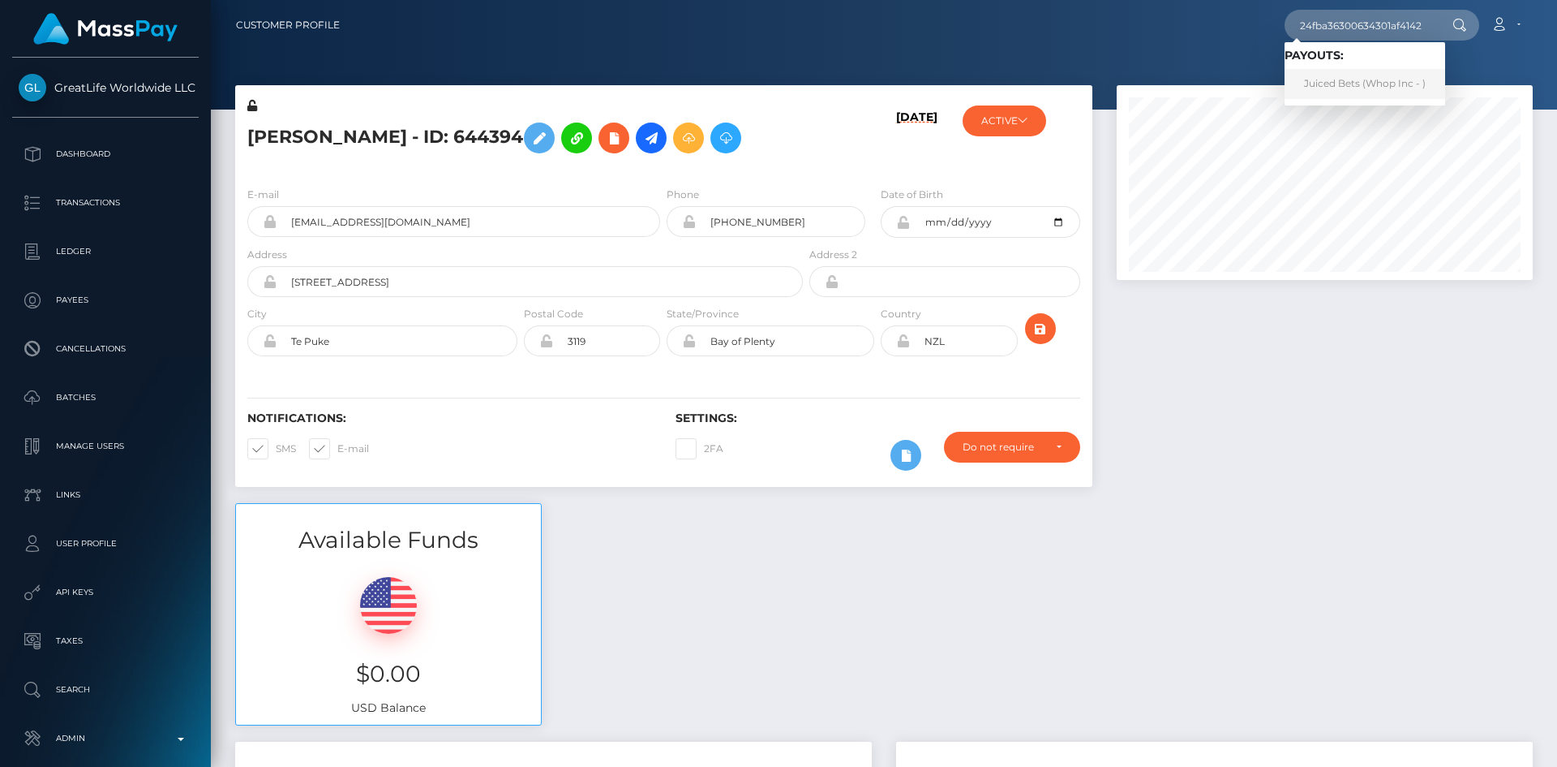
click at [1371, 81] on link "Juiced Bets (Whop Inc - )" at bounding box center [1365, 84] width 161 height 30
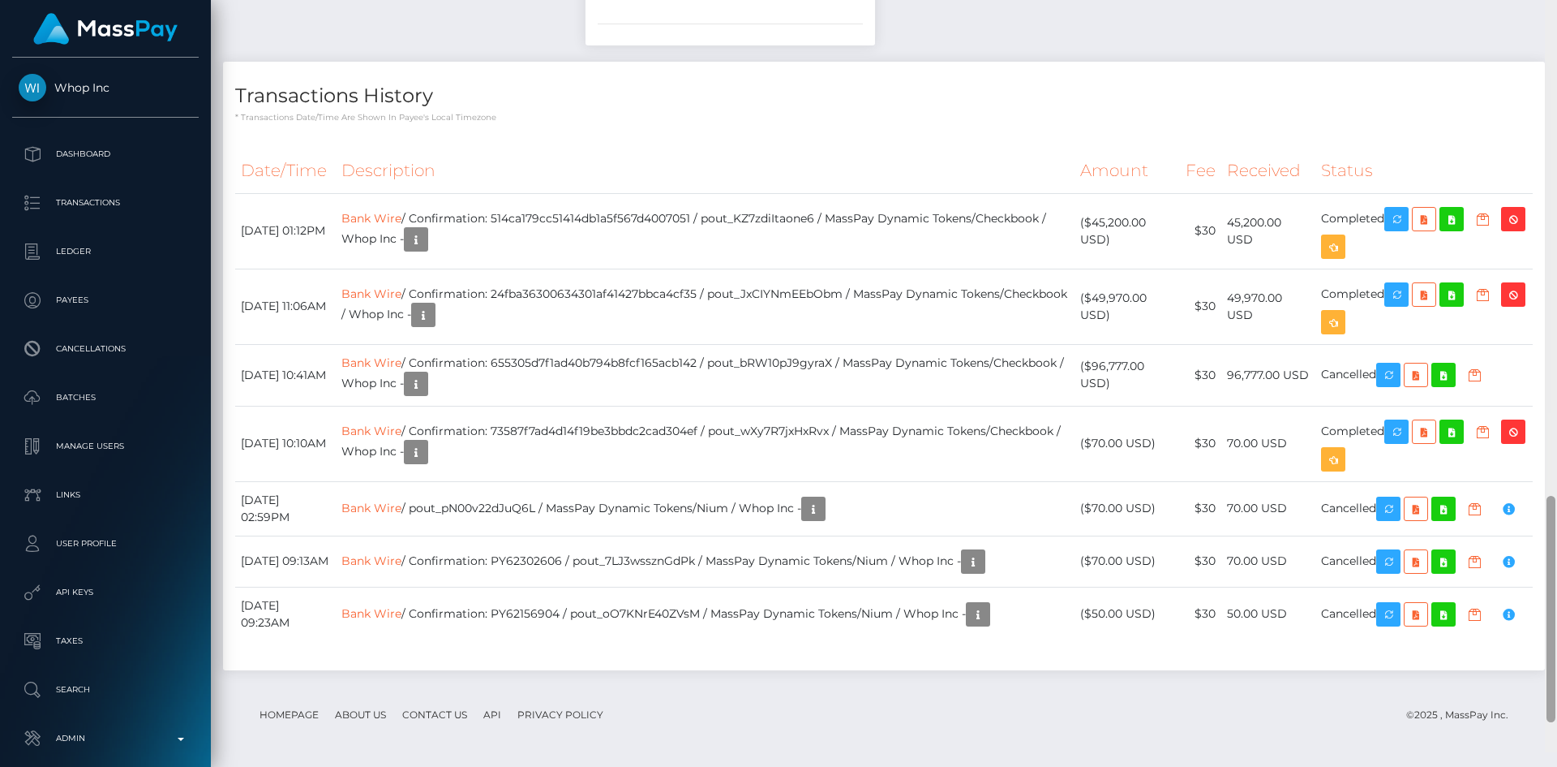
scroll to position [1823, 0]
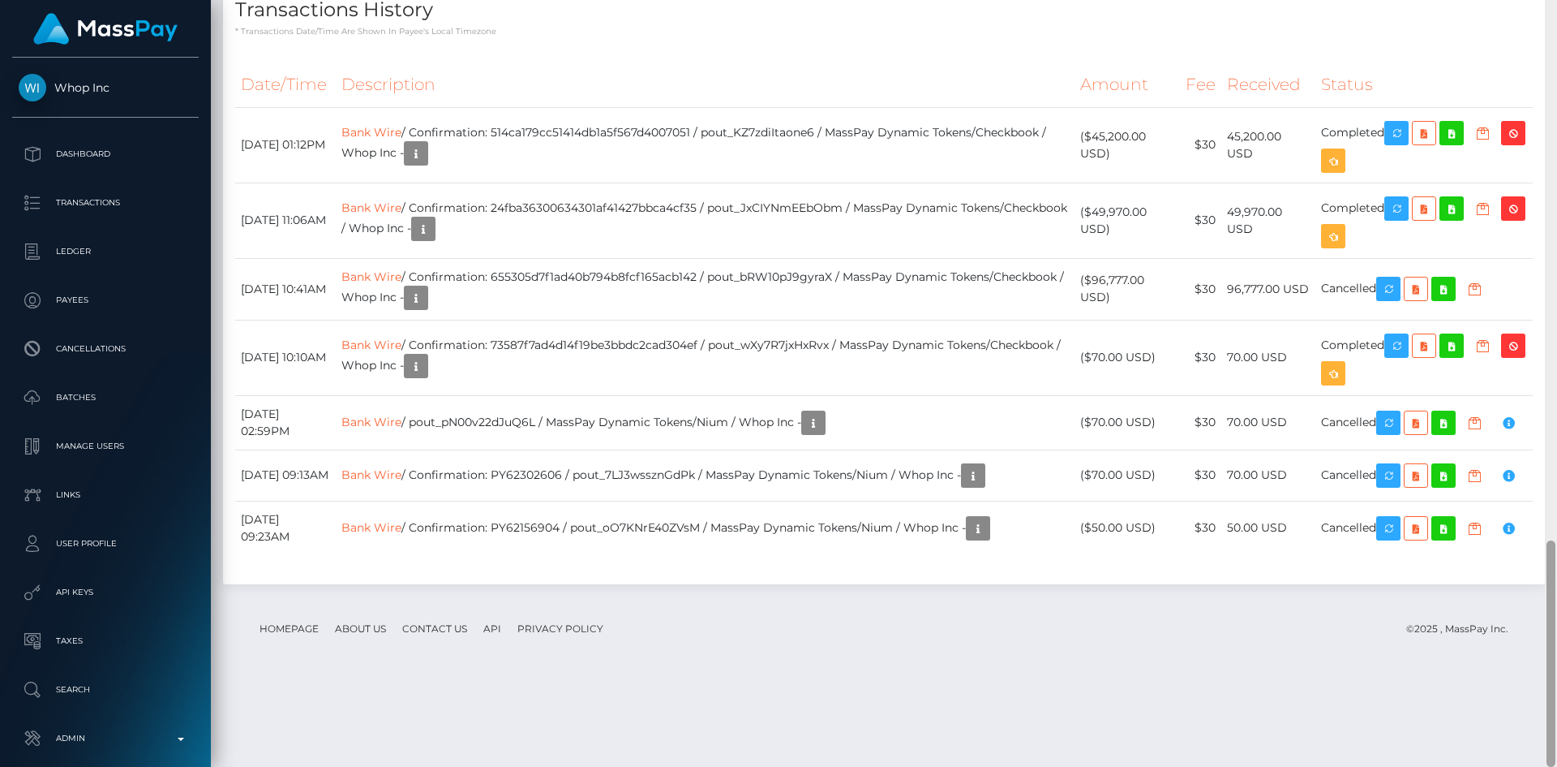
drag, startPoint x: 1549, startPoint y: 188, endPoint x: 1522, endPoint y: 670, distance: 482.6
click at [1522, 670] on div "Customer Profile Loading... Loading..." at bounding box center [884, 383] width 1347 height 767
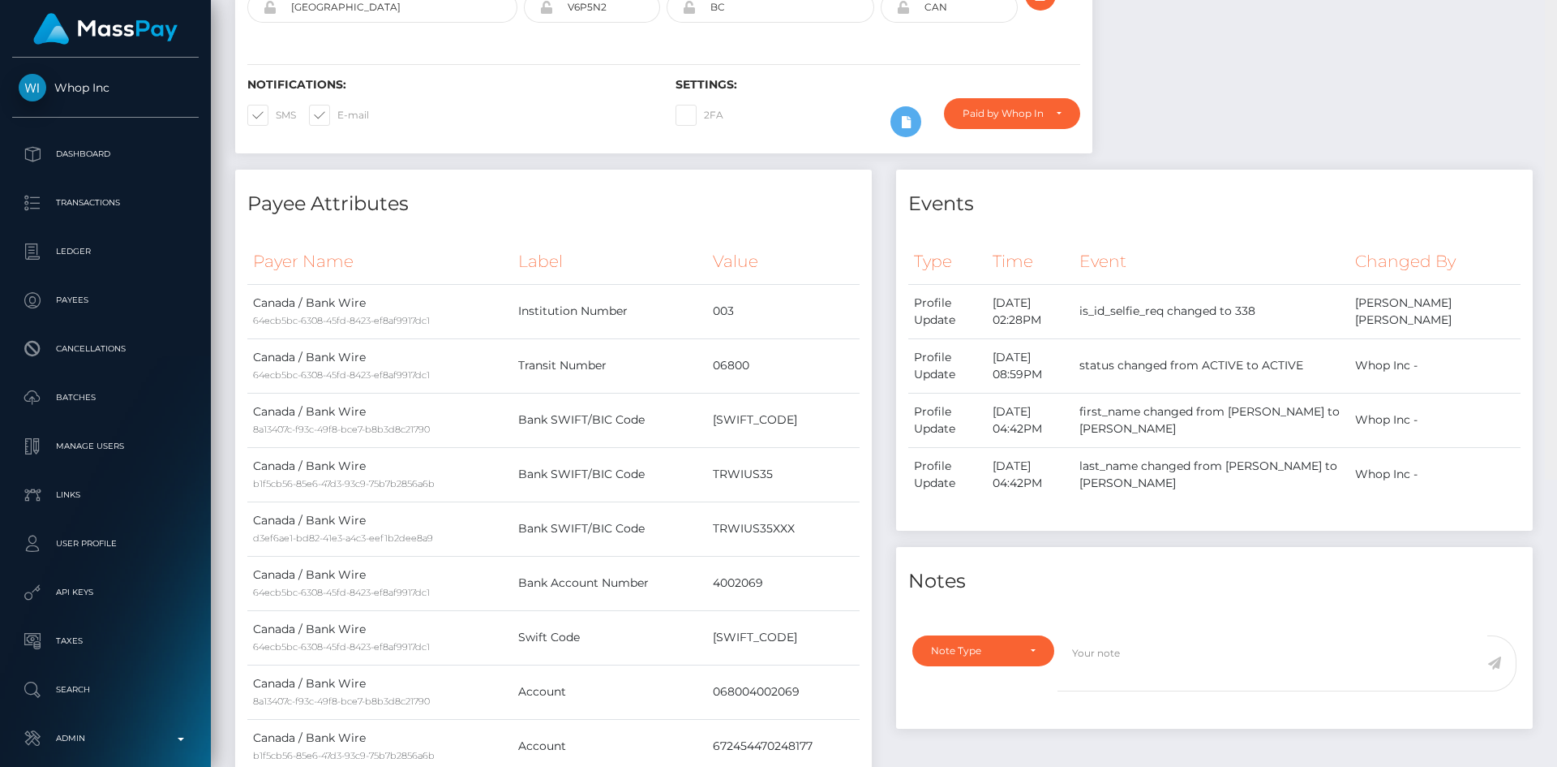
scroll to position [0, 0]
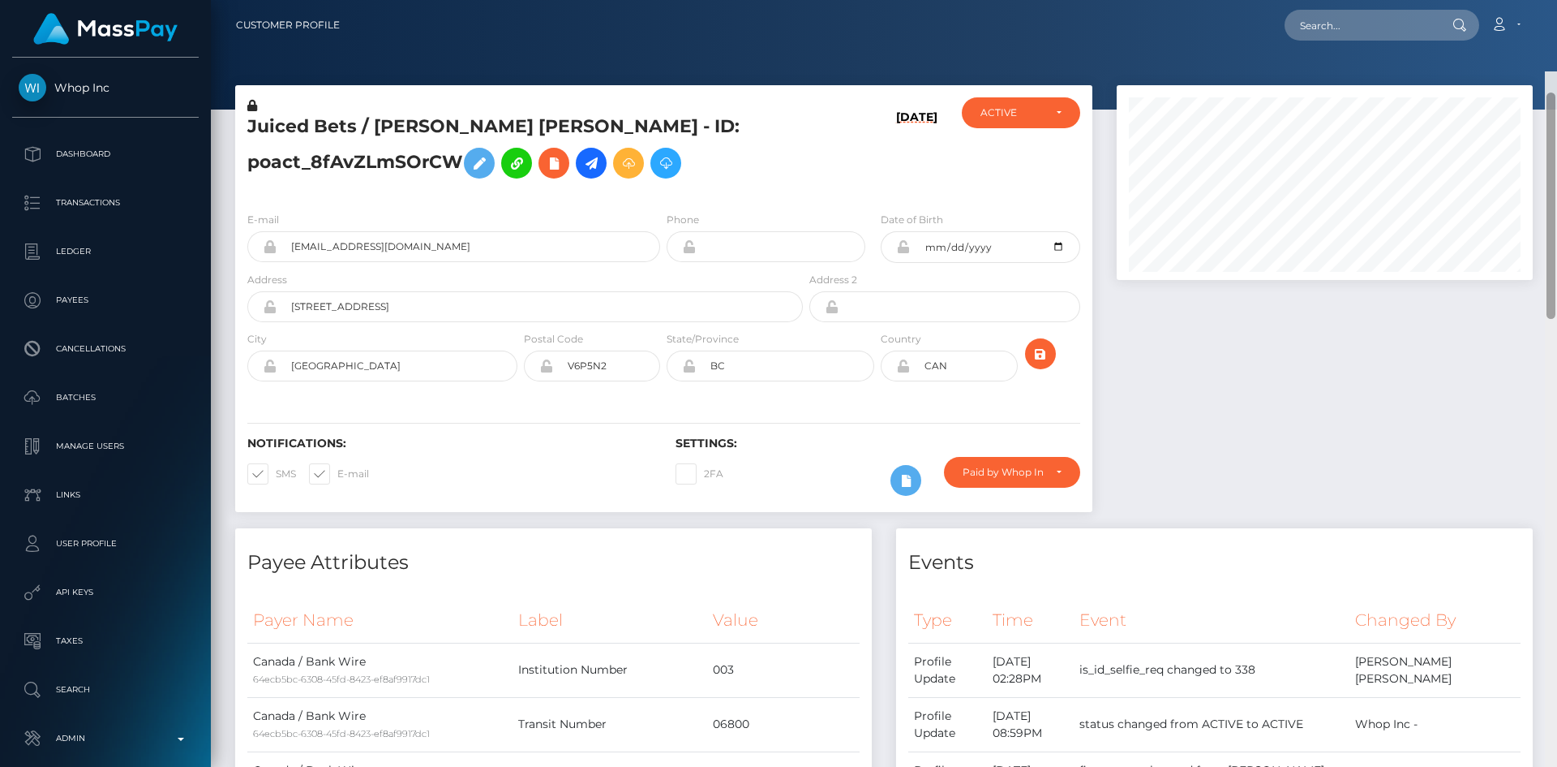
drag, startPoint x: 1550, startPoint y: 681, endPoint x: 1557, endPoint y: 85, distance: 596.3
click at [1557, 88] on div at bounding box center [1551, 454] width 12 height 767
click at [1387, 35] on input "text" at bounding box center [1361, 25] width 153 height 31
paste input "1091111"
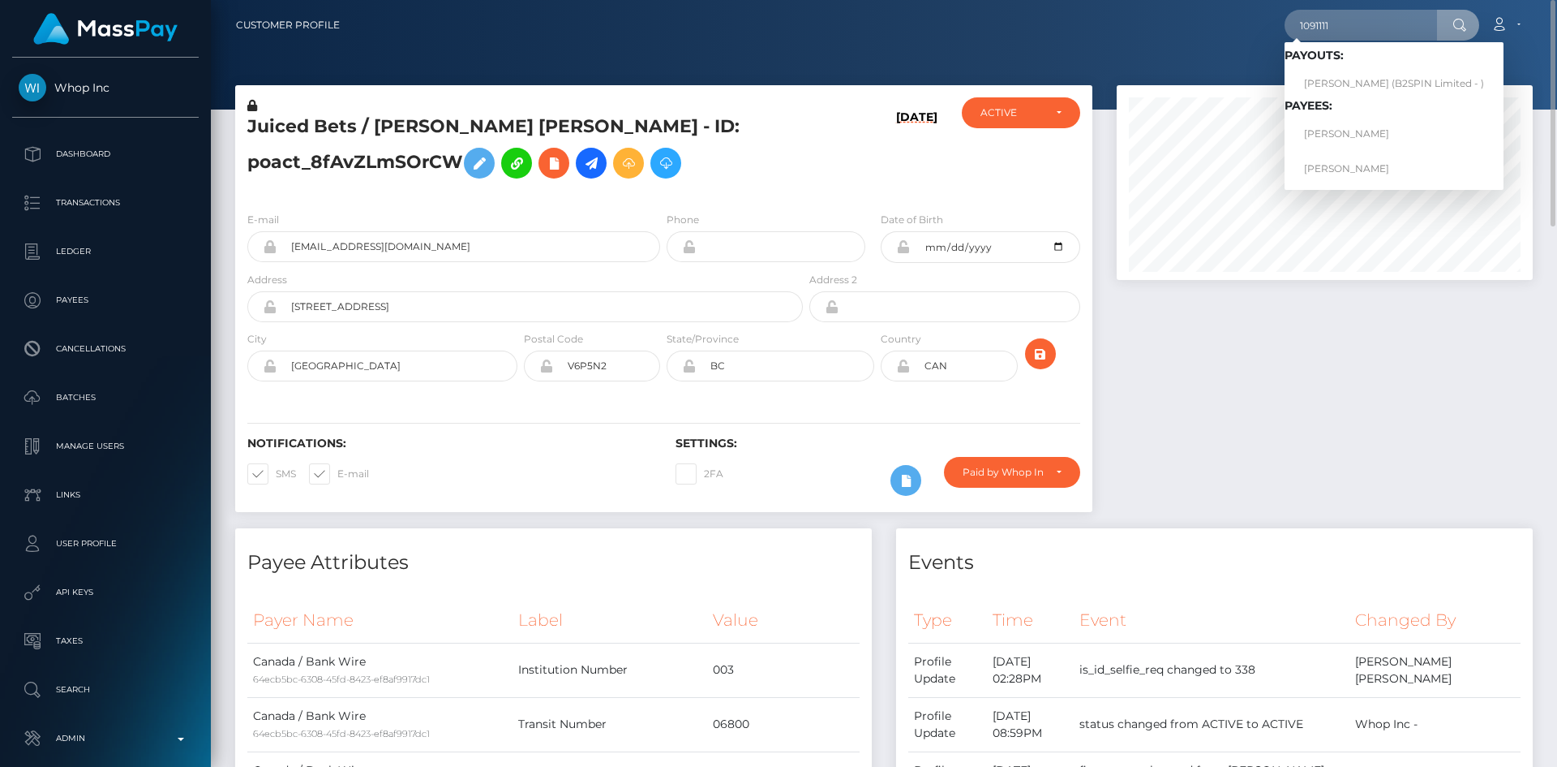
click at [1452, 435] on div at bounding box center [1325, 306] width 440 height 443
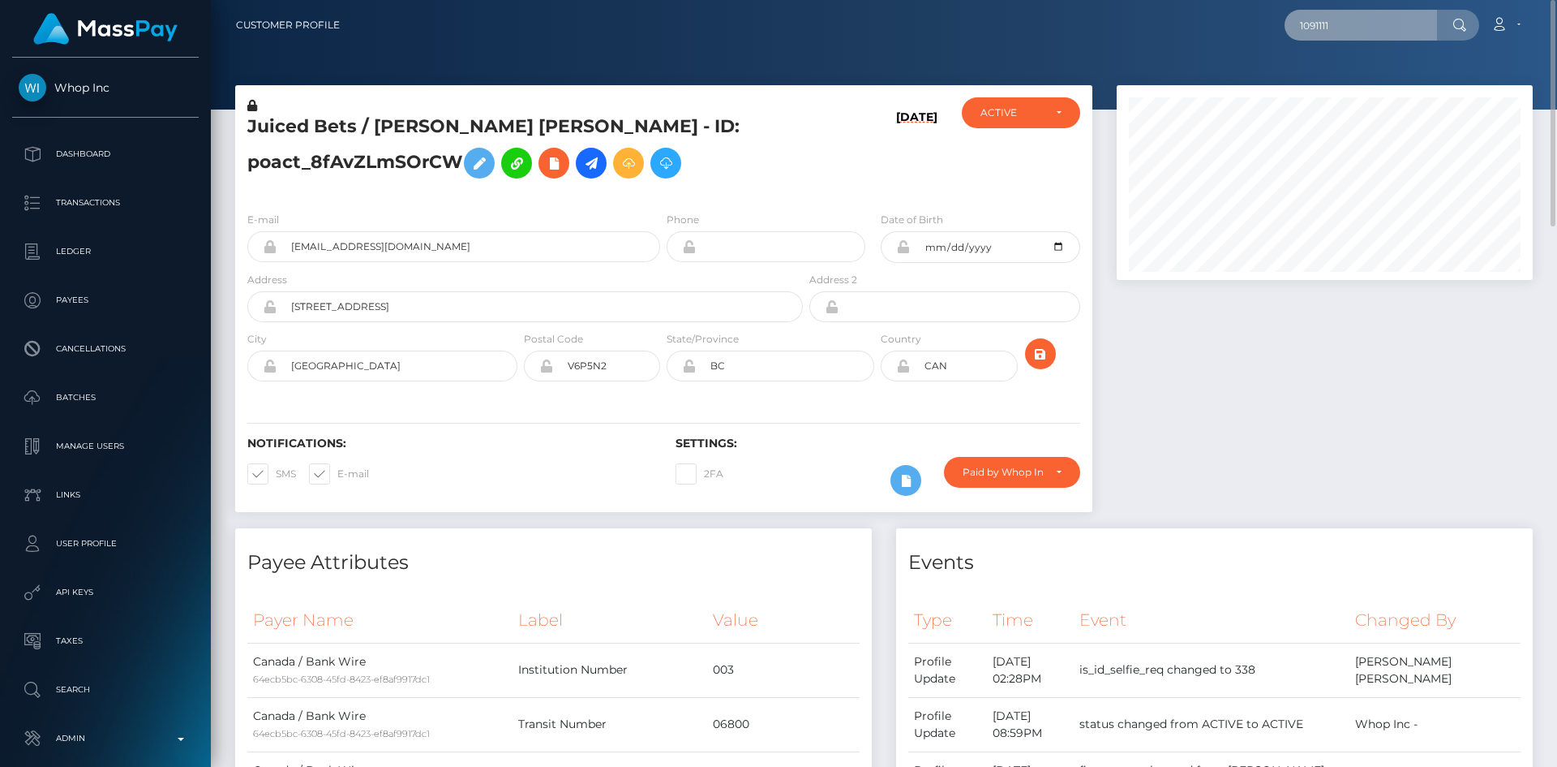
click at [1313, 20] on input "1091111" at bounding box center [1361, 25] width 153 height 31
paste input "[EMAIL_ADDRESS][DOMAIN_NAME]"
type input "[EMAIL_ADDRESS][DOMAIN_NAME]"
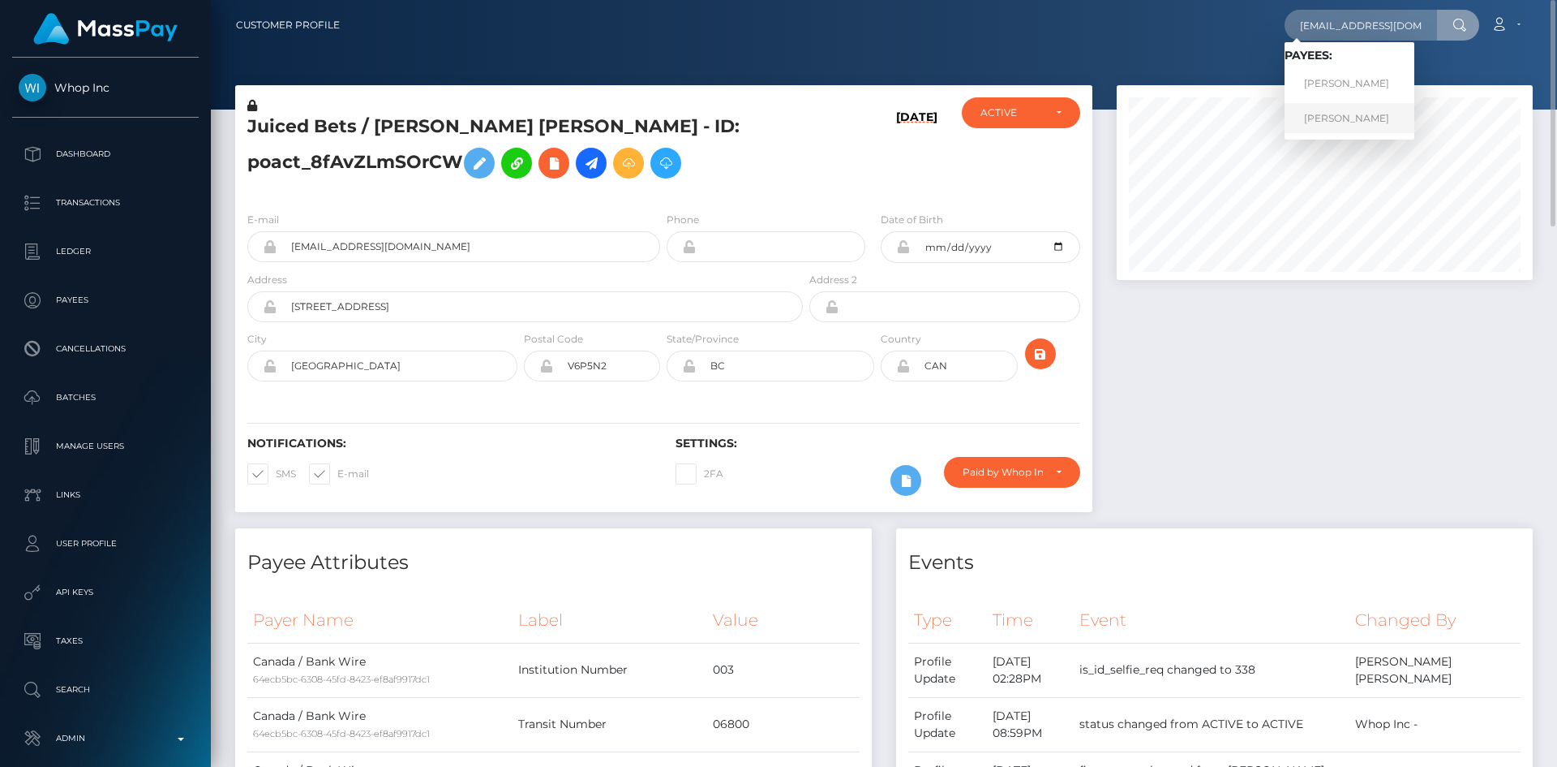
click at [1334, 114] on link "[PERSON_NAME]" at bounding box center [1350, 118] width 130 height 30
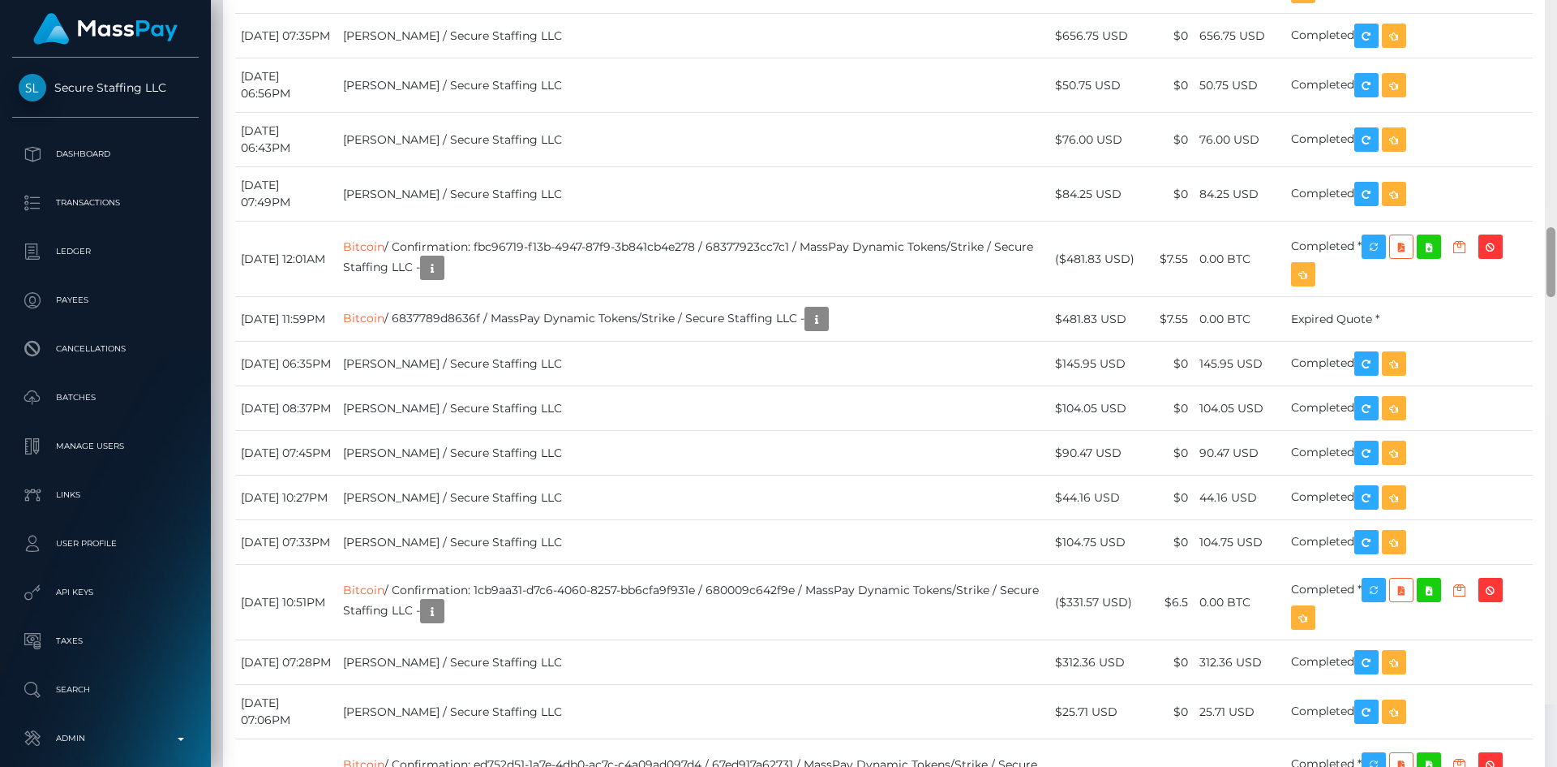
scroll to position [3109, 0]
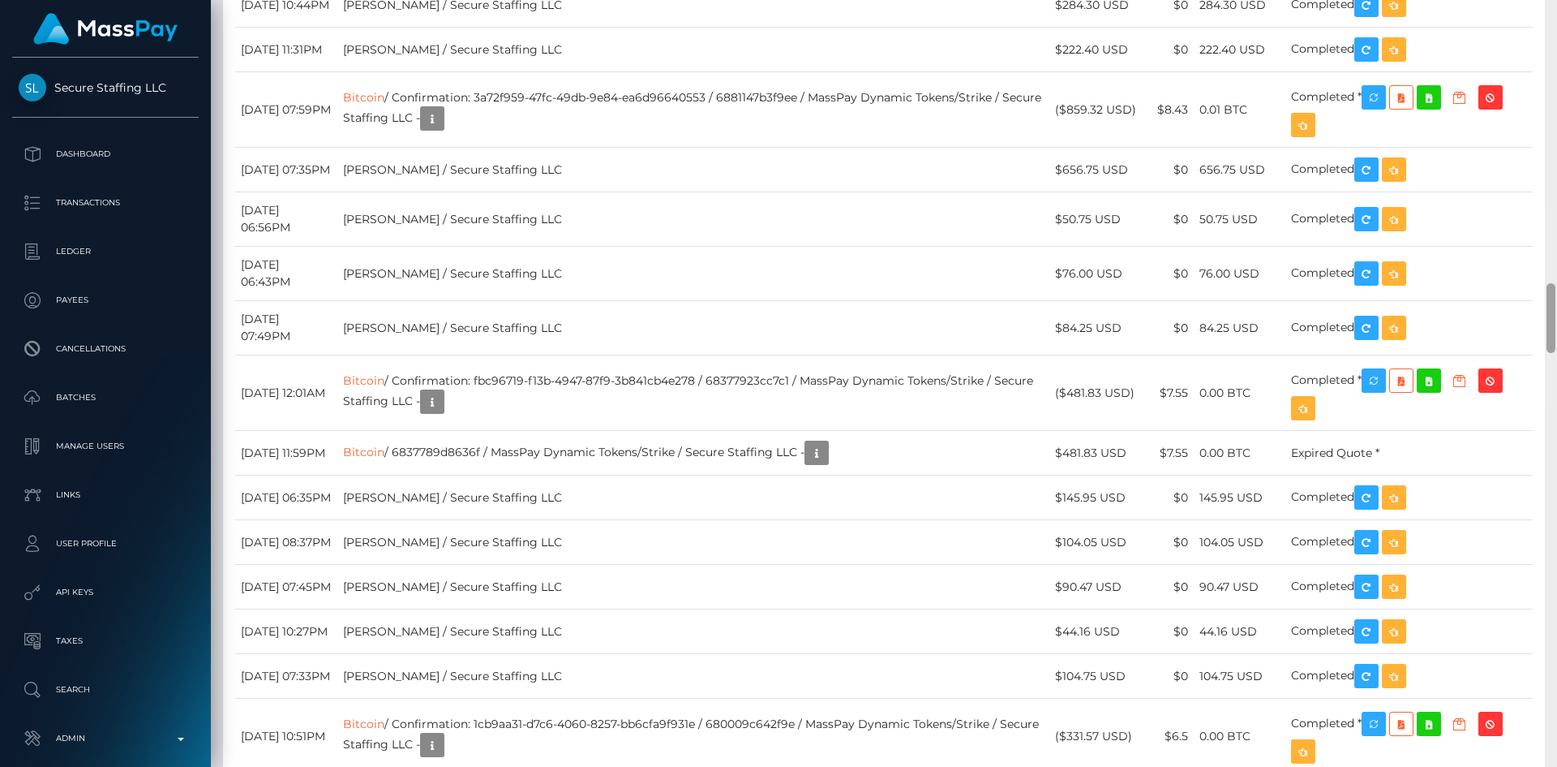
click at [1557, 324] on div at bounding box center [1551, 383] width 12 height 767
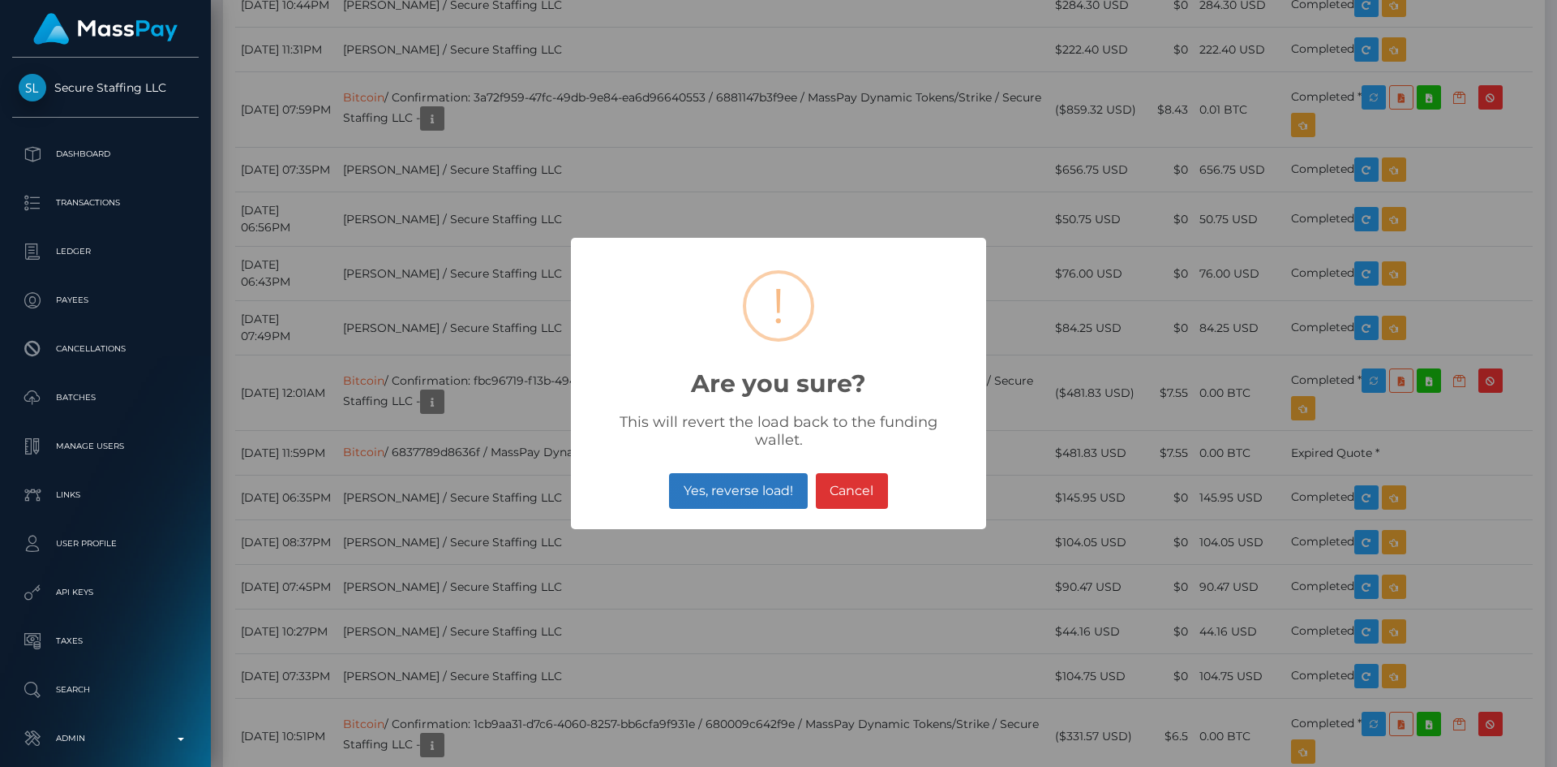
click at [744, 486] on button "Yes, reverse load!" at bounding box center [738, 491] width 138 height 36
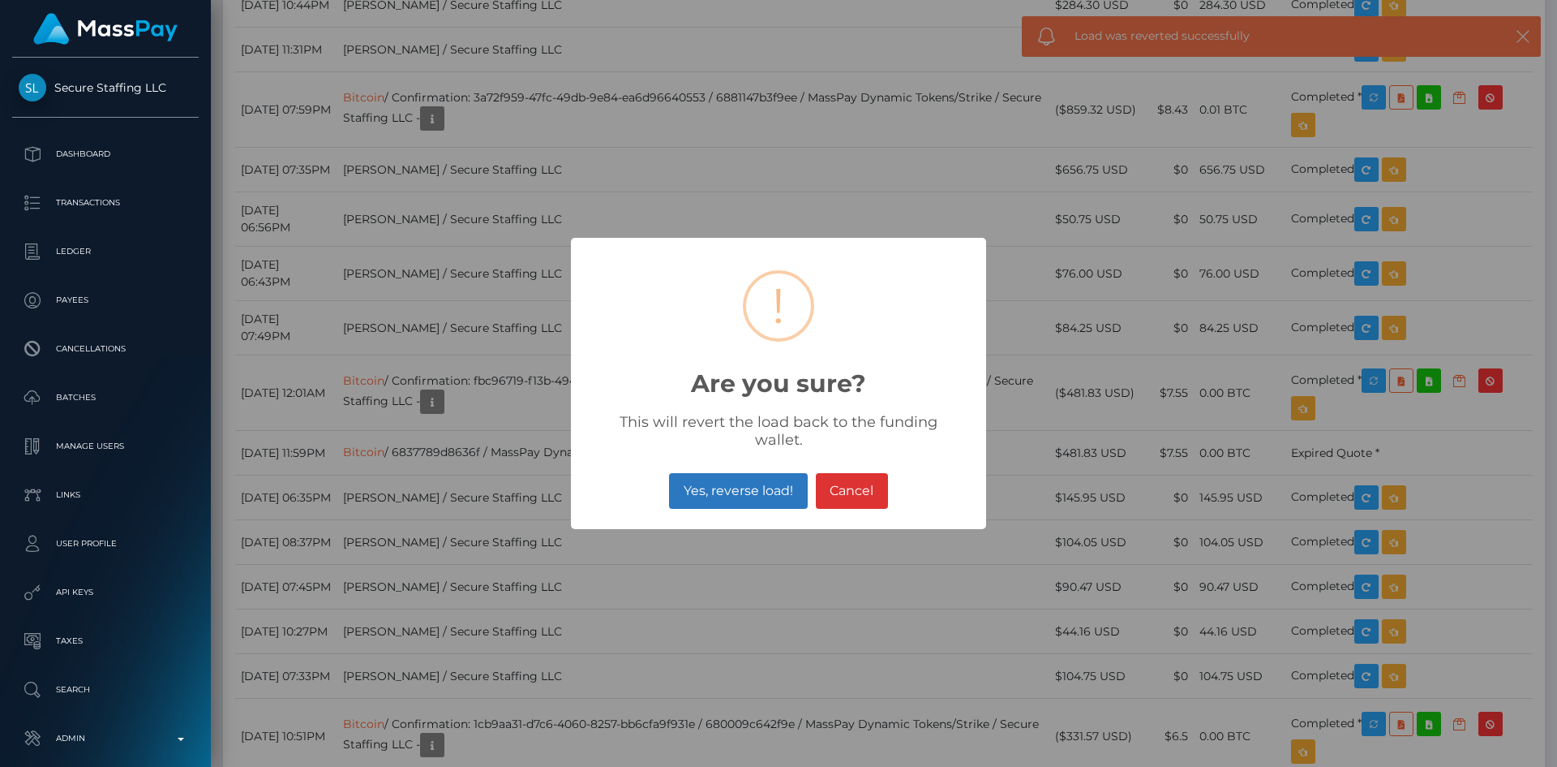
click at [741, 486] on button "Yes, reverse load!" at bounding box center [738, 491] width 138 height 36
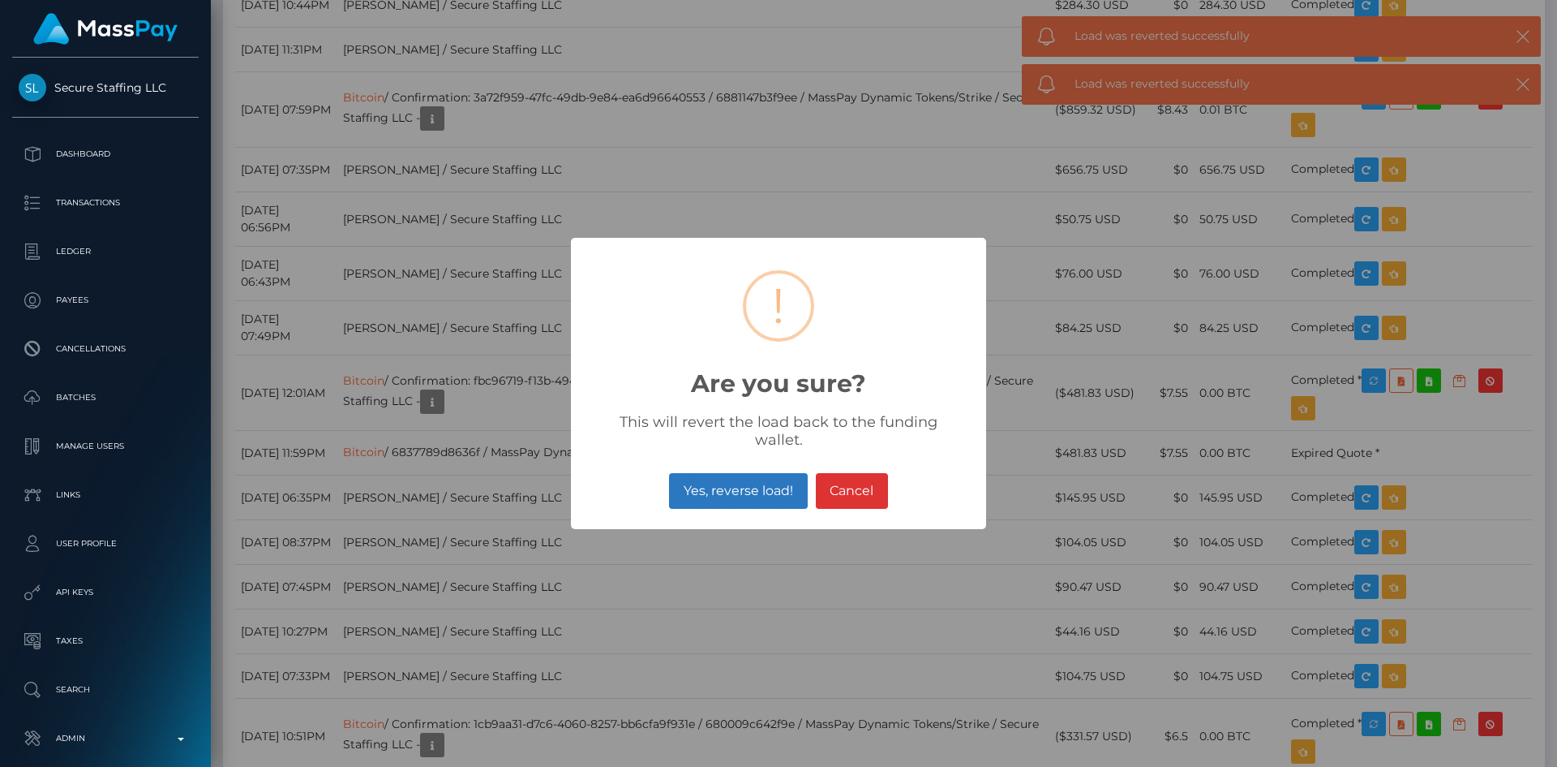
click at [746, 483] on button "Yes, reverse load!" at bounding box center [738, 491] width 138 height 36
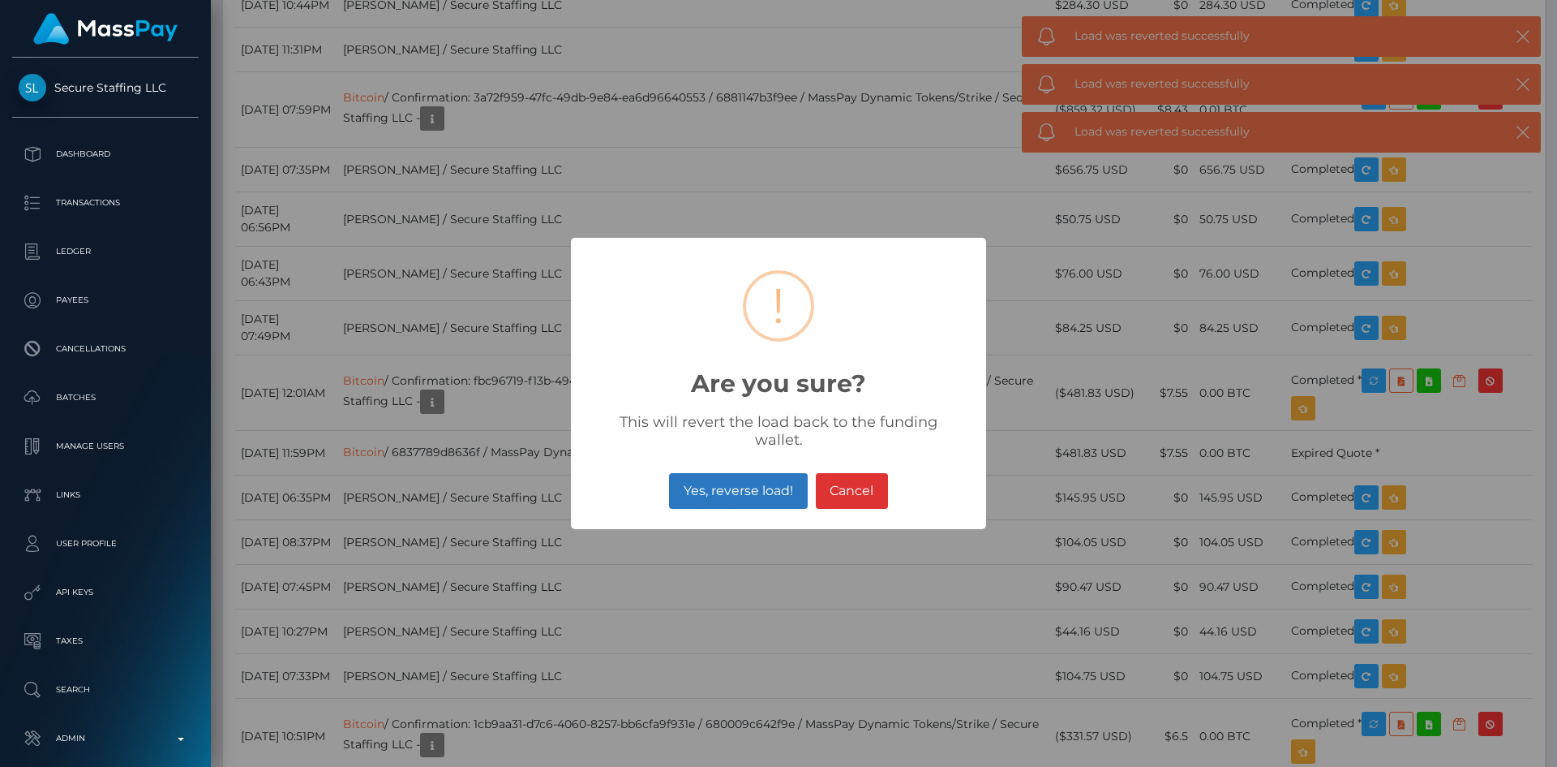
click at [767, 476] on button "Yes, reverse load!" at bounding box center [738, 491] width 138 height 36
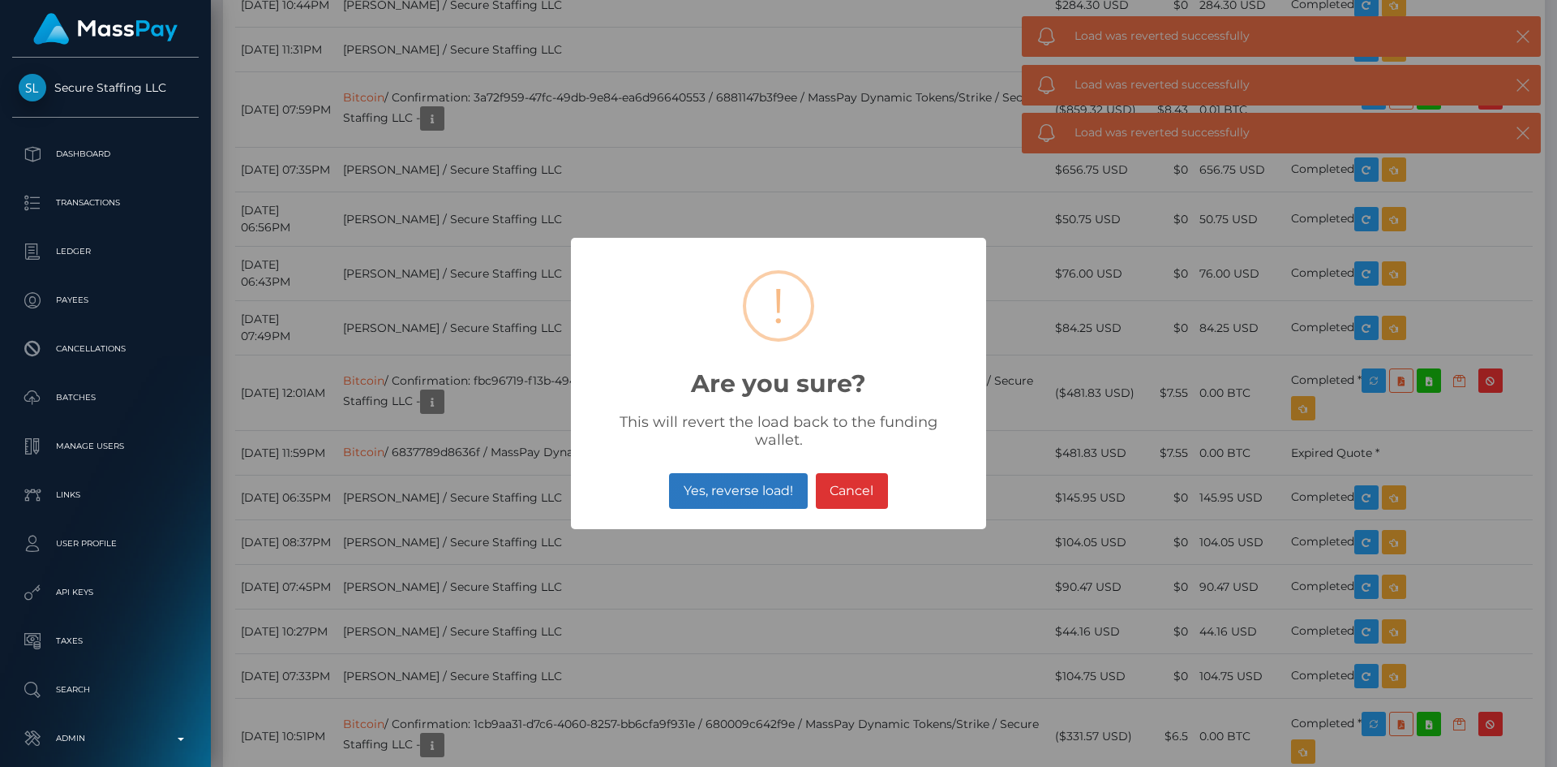
click at [747, 487] on button "Yes, reverse load!" at bounding box center [738, 491] width 138 height 36
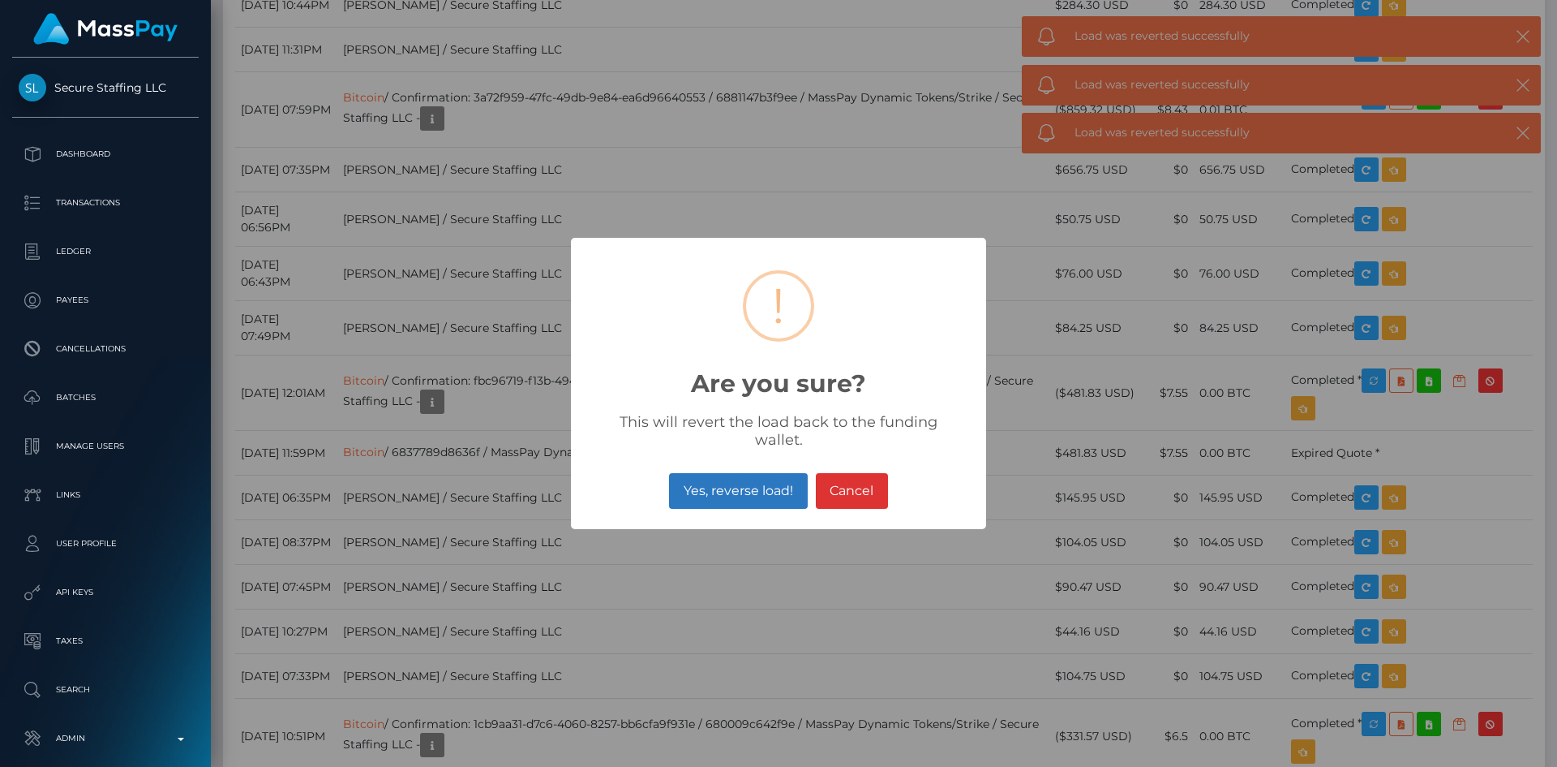
click at [738, 489] on button "Yes, reverse load!" at bounding box center [738, 491] width 138 height 36
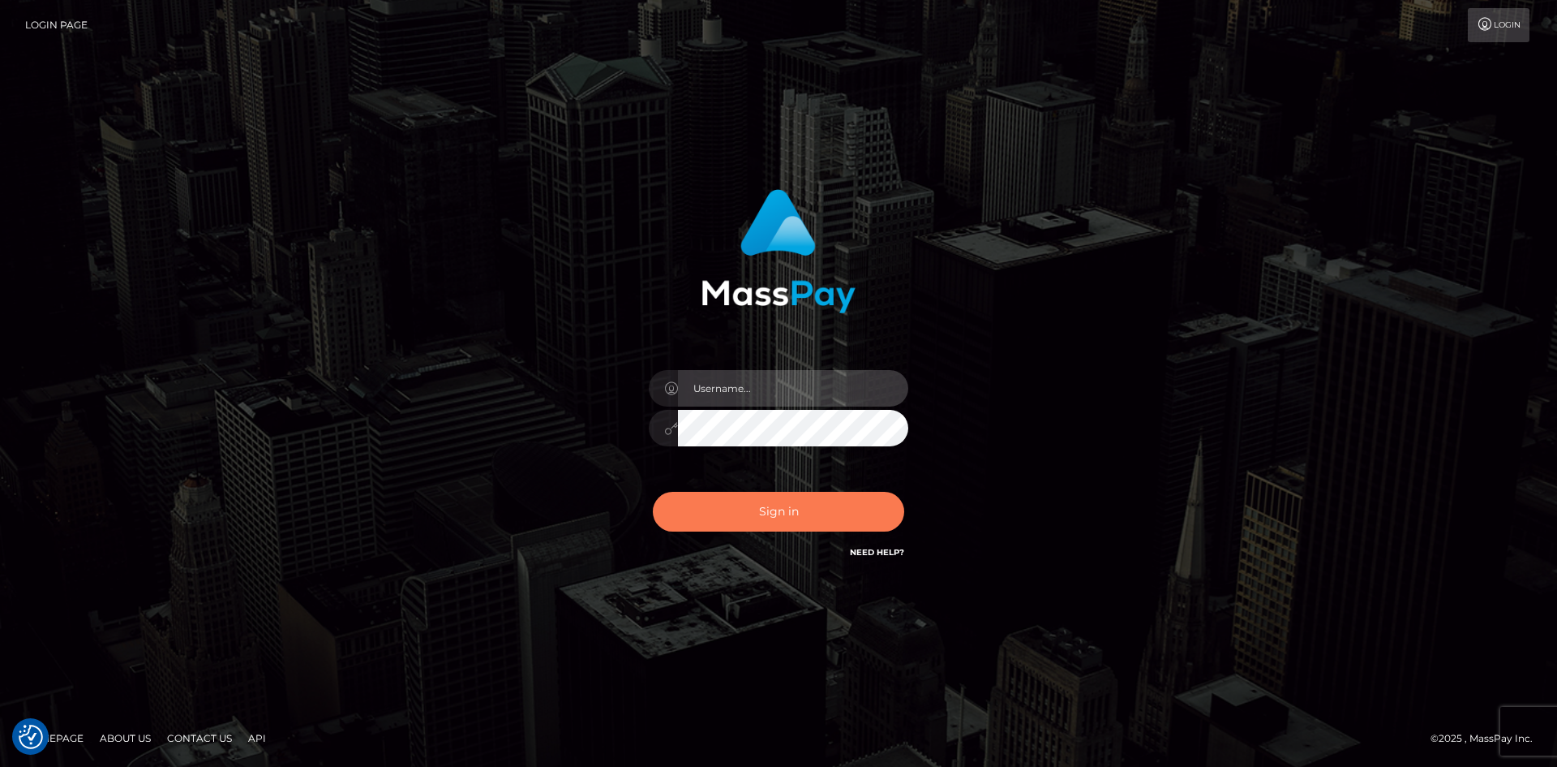
type input "alexstef"
click at [840, 515] on button "Sign in" at bounding box center [778, 512] width 251 height 40
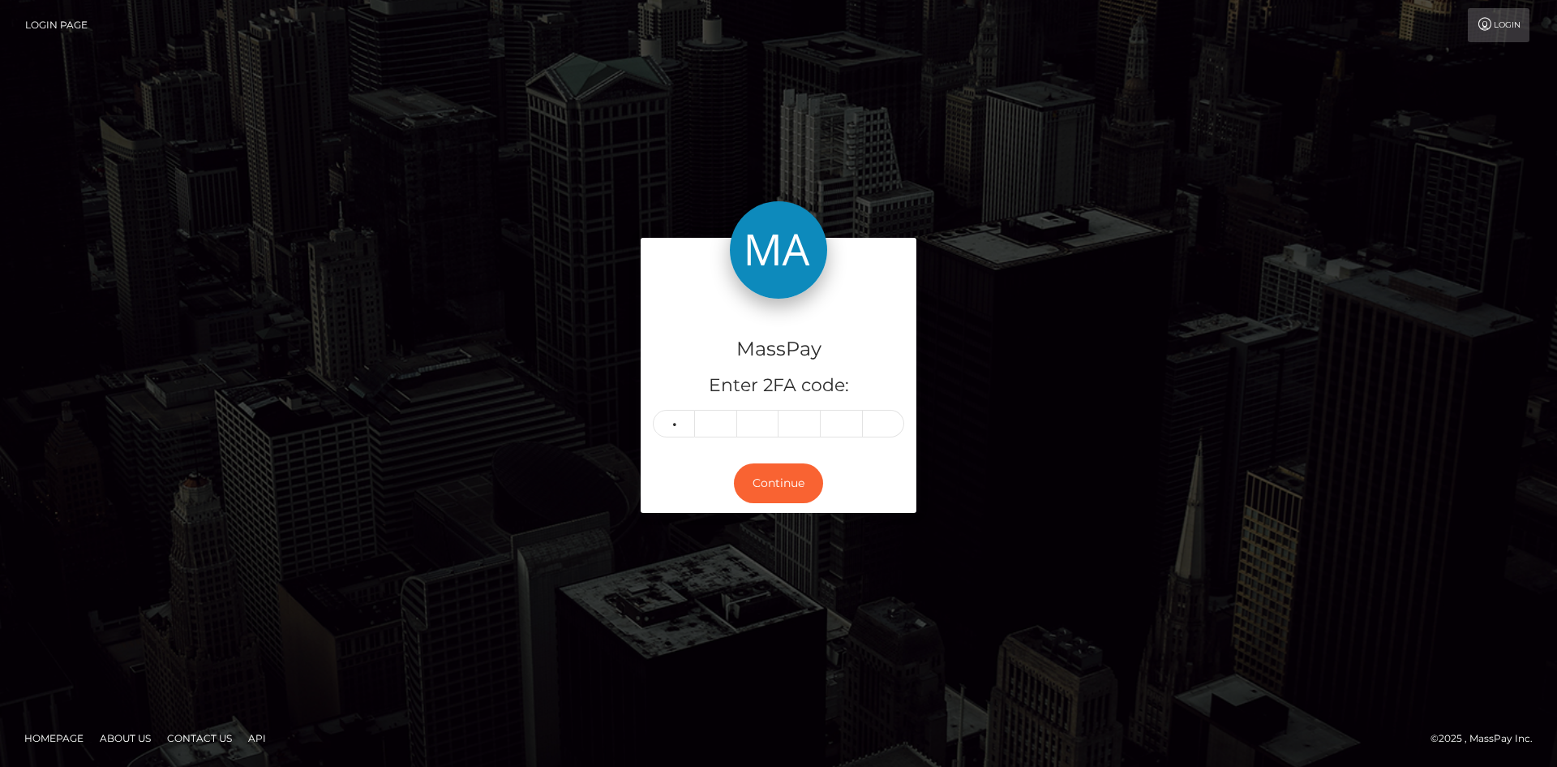
type input "5"
type input "9"
type input "3"
type input "7"
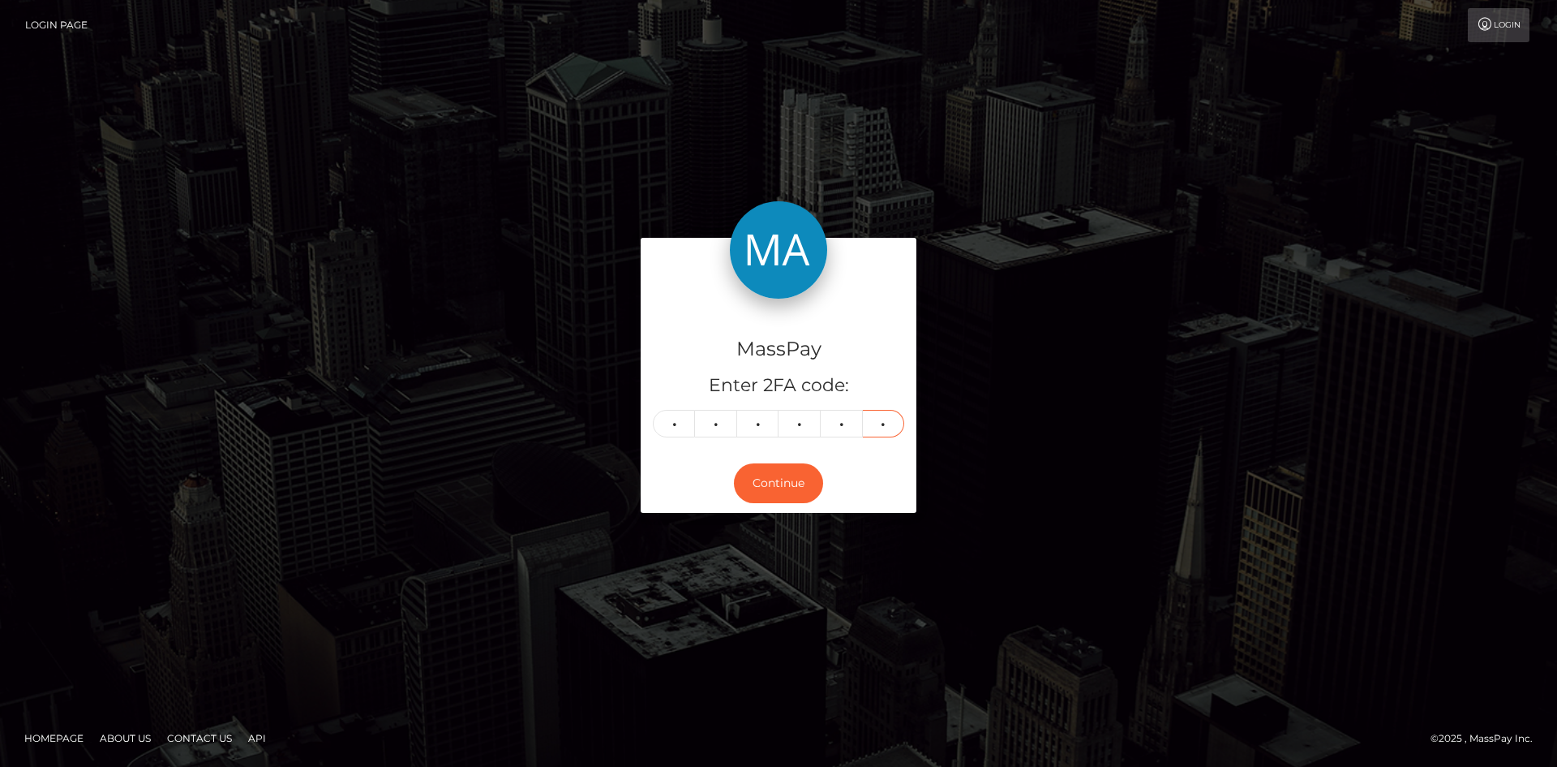
type input "9"
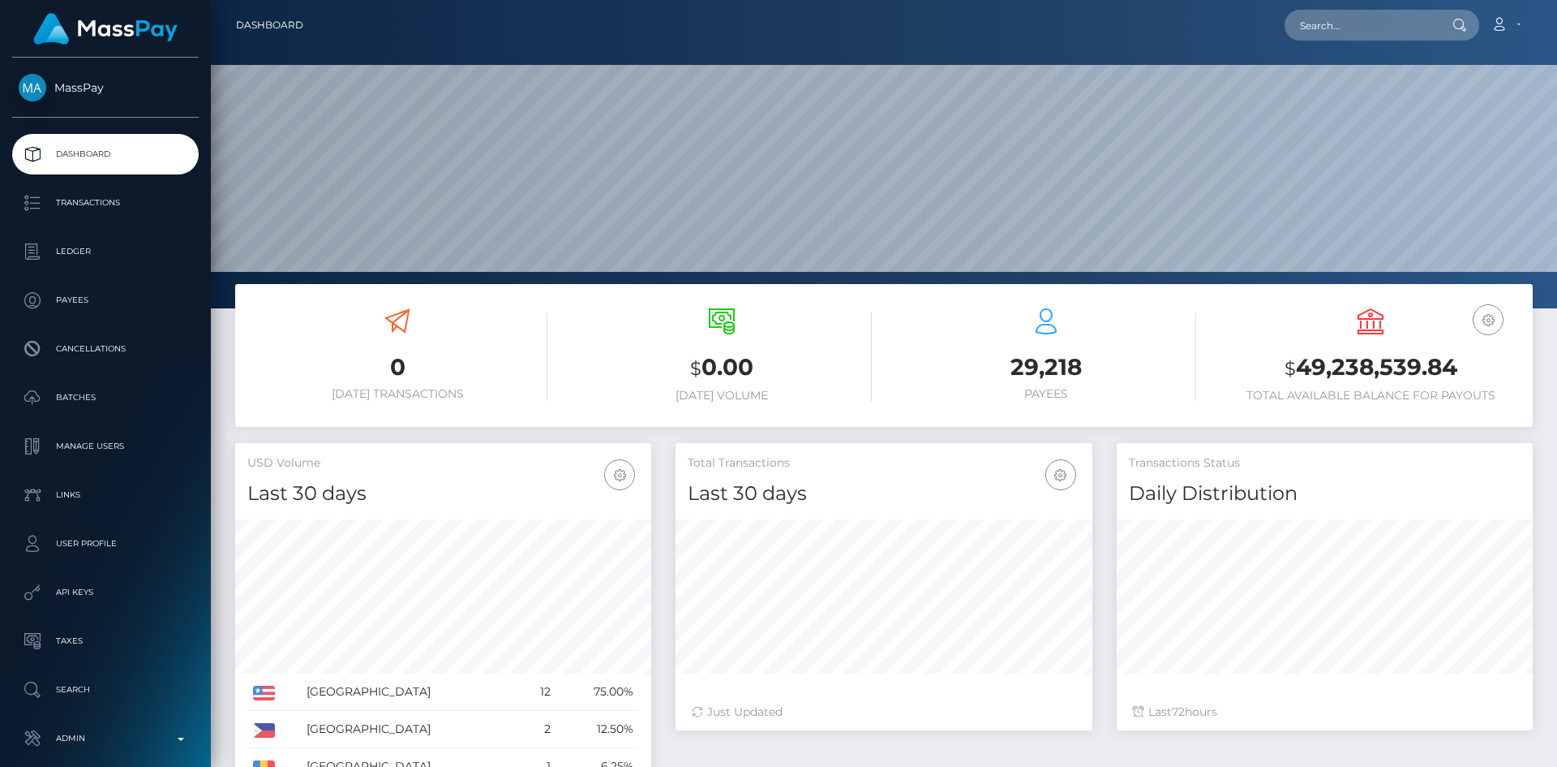
scroll to position [288, 417]
click at [1330, 29] on input "text" at bounding box center [1361, 25] width 153 height 31
paste input "nikkigray674@gmail.com"
type input "nikkigray674@gmail.com"
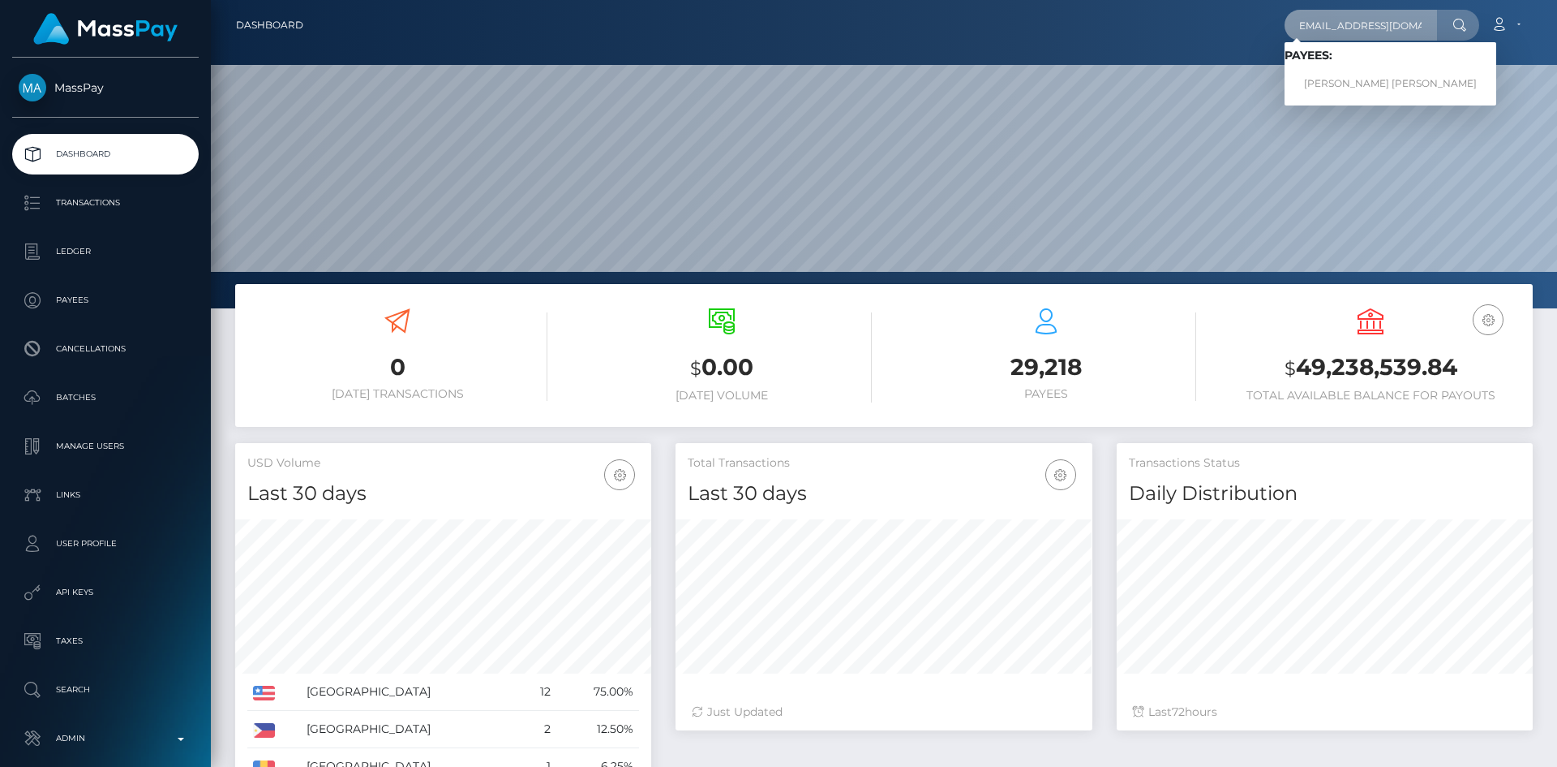
scroll to position [0, 0]
click at [1332, 97] on link "Abdou Yande Ndoye" at bounding box center [1391, 84] width 212 height 30
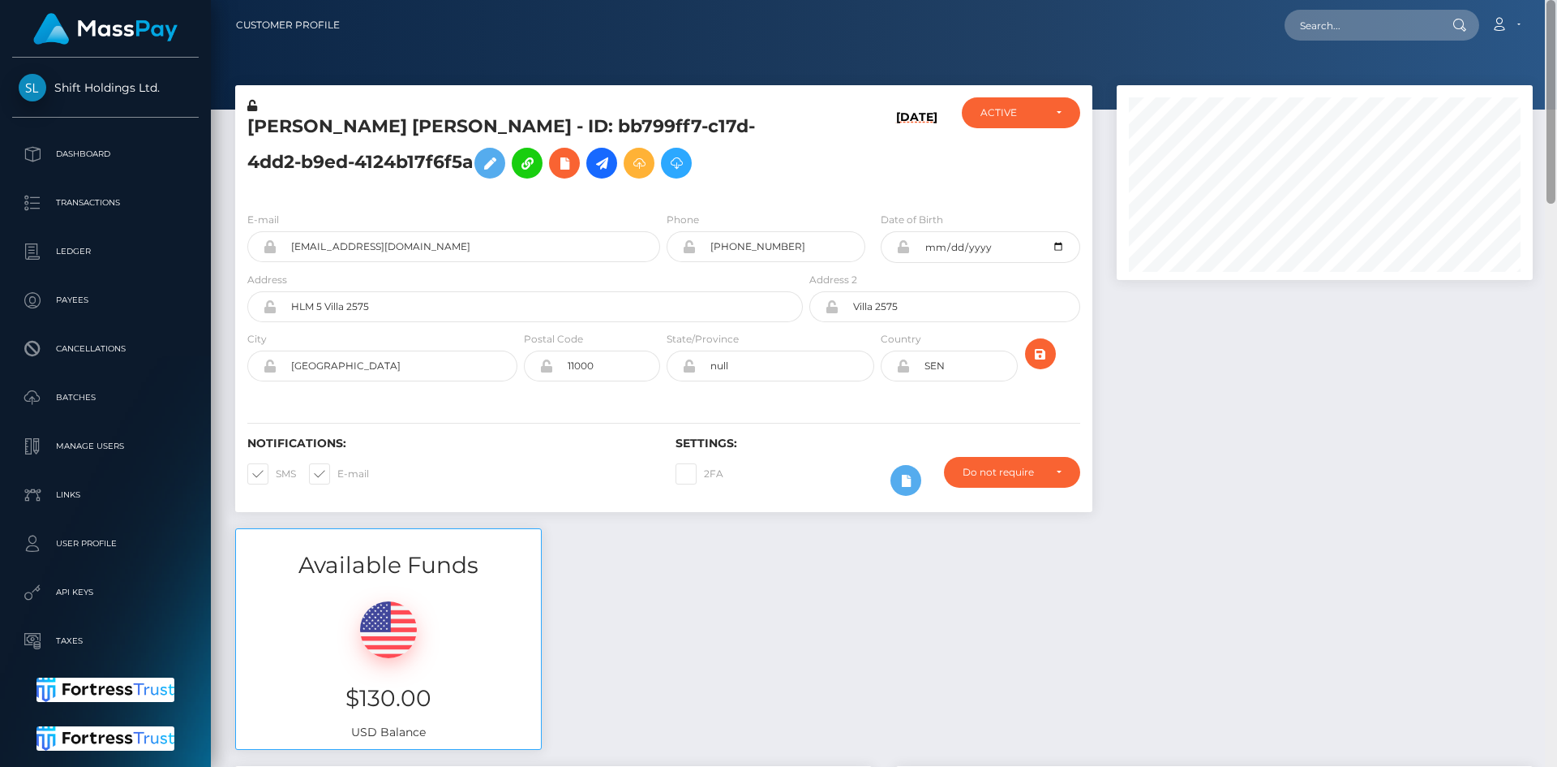
drag, startPoint x: 1553, startPoint y: 578, endPoint x: 1557, endPoint y: -8, distance: 585.7
click at [1557, 0] on html "Shift Holdings Ltd. Dashboard Transactions Ledger Payees Batches" at bounding box center [778, 383] width 1557 height 767
click at [1330, 32] on input "text" at bounding box center [1361, 25] width 153 height 31
paste input "[EMAIL_ADDRESS][PERSON_NAME][DOMAIN_NAME]"
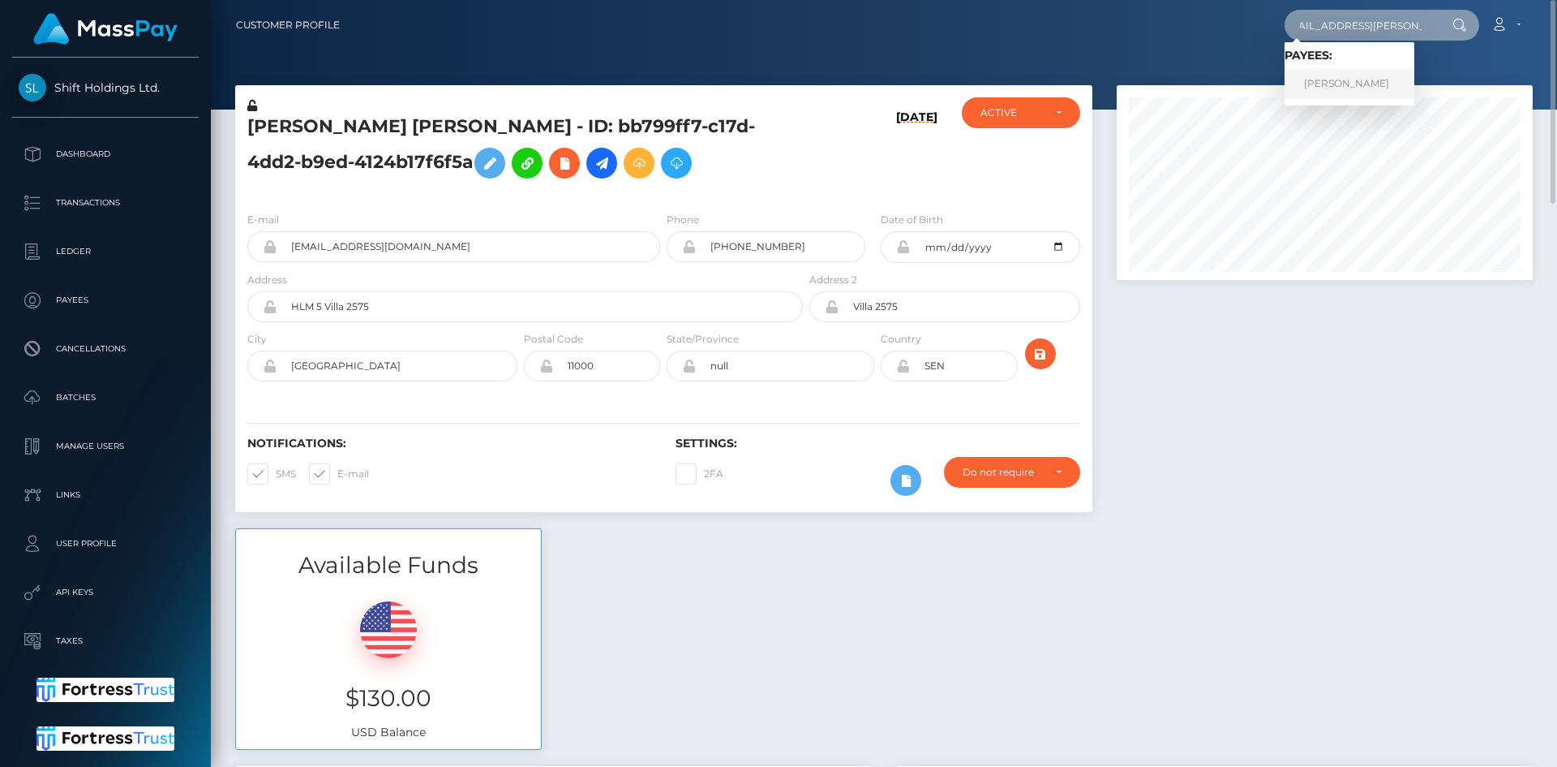
type input "[EMAIL_ADDRESS][PERSON_NAME][DOMAIN_NAME]"
click at [1329, 72] on link "[PERSON_NAME]" at bounding box center [1350, 84] width 130 height 30
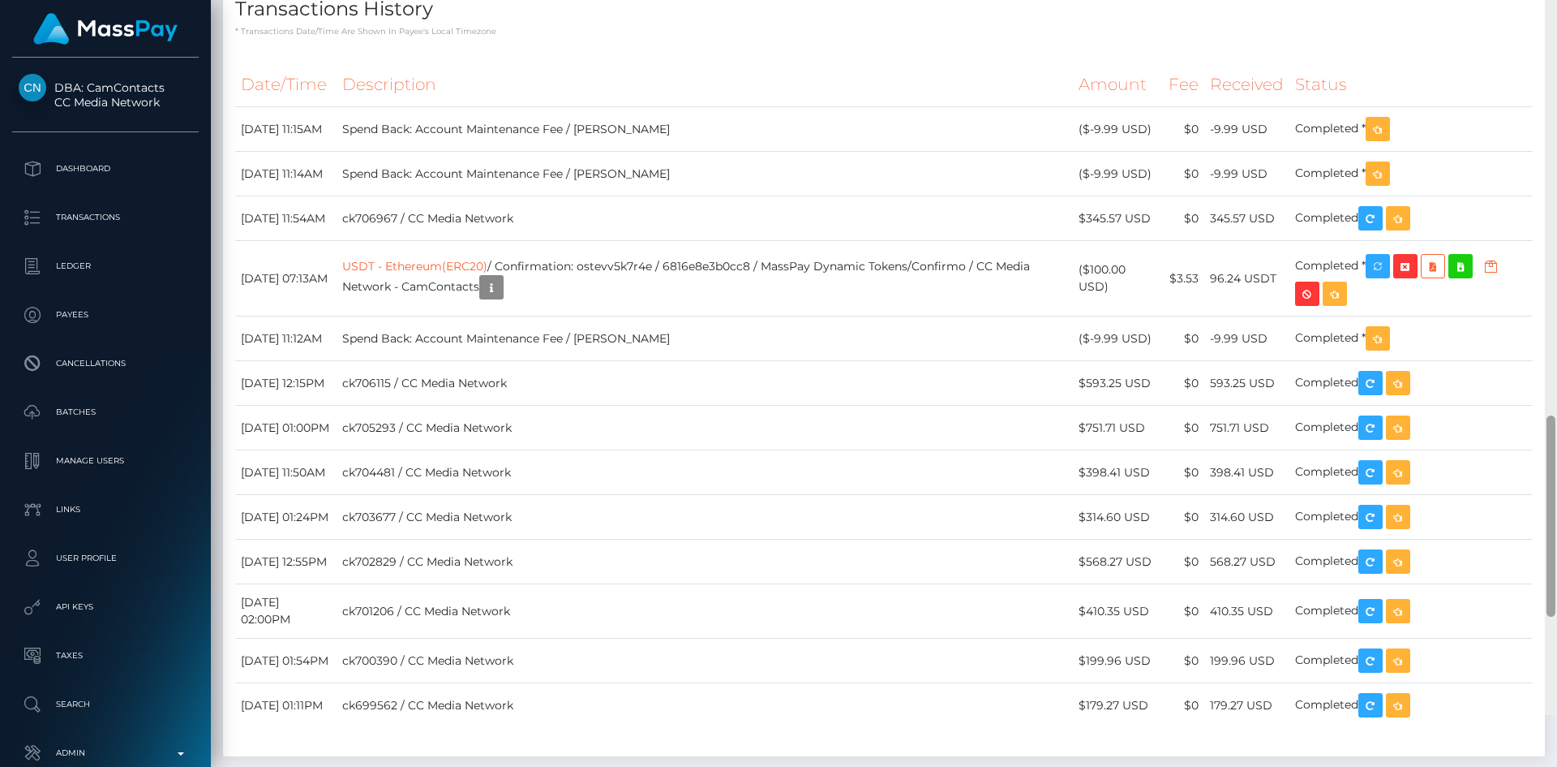
scroll to position [1772, 0]
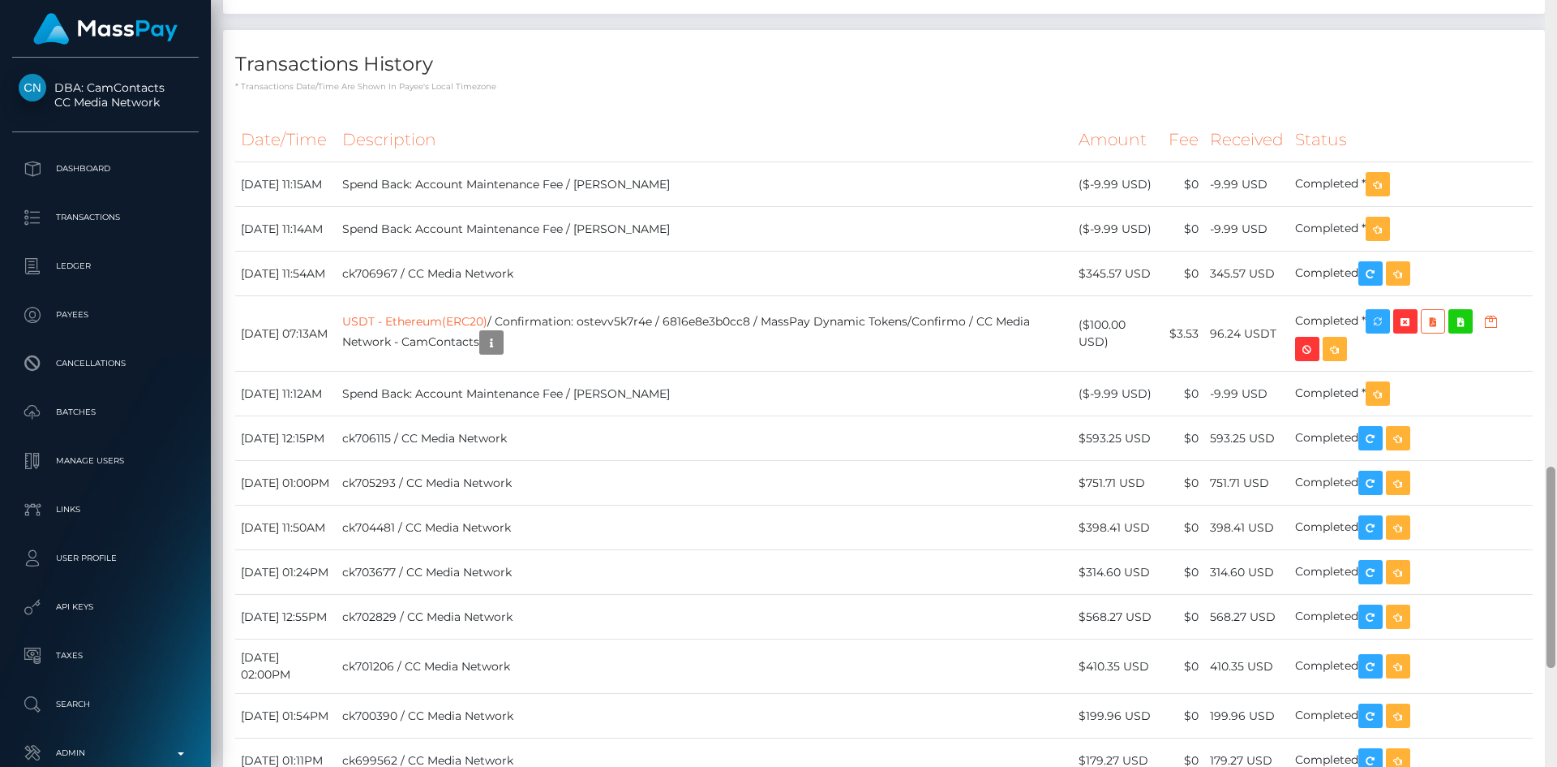
click at [1557, 551] on div at bounding box center [1551, 383] width 12 height 767
click at [1390, 196] on button "button" at bounding box center [1378, 184] width 24 height 24
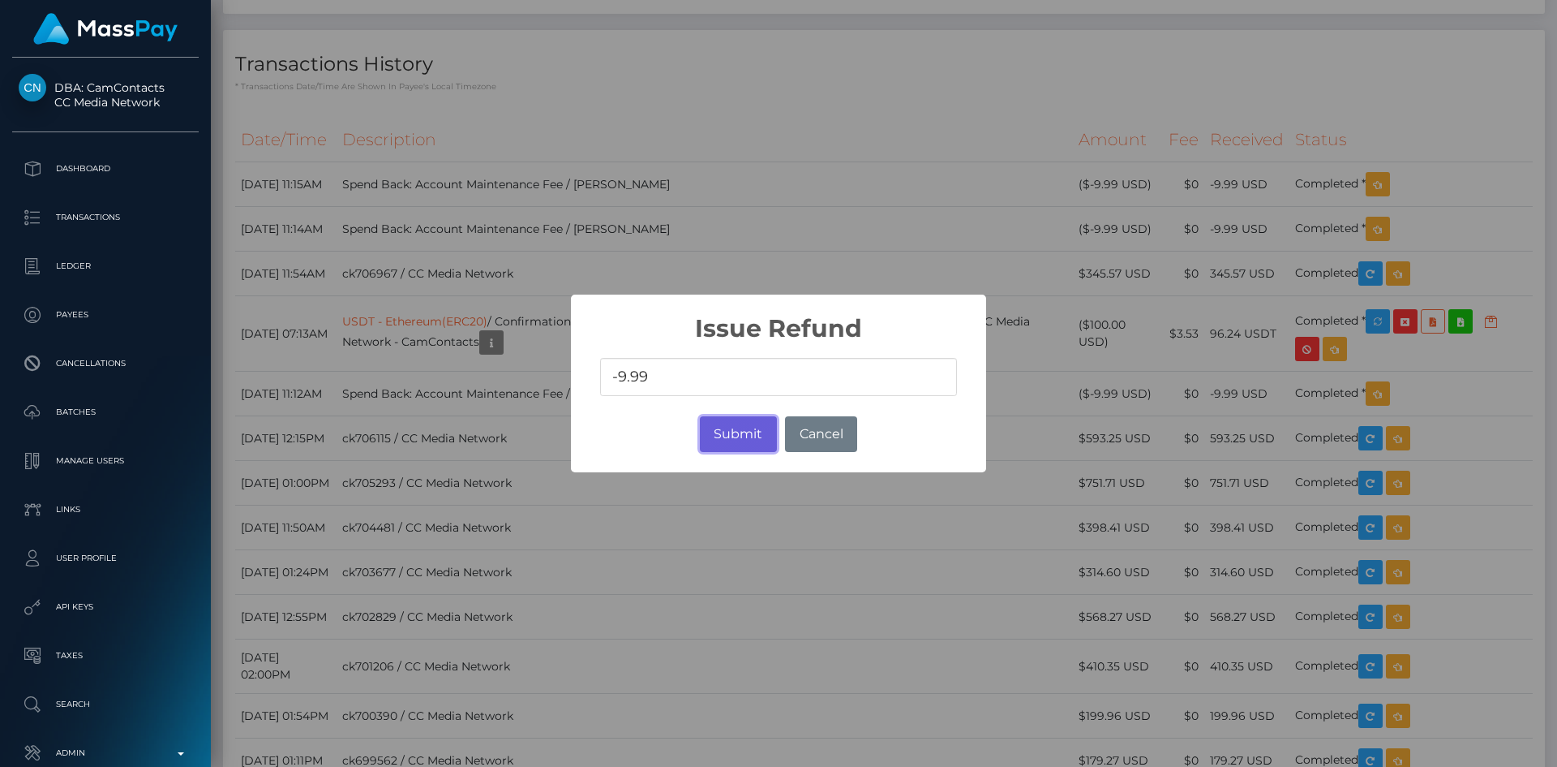
click at [739, 434] on button "Submit" at bounding box center [738, 434] width 77 height 36
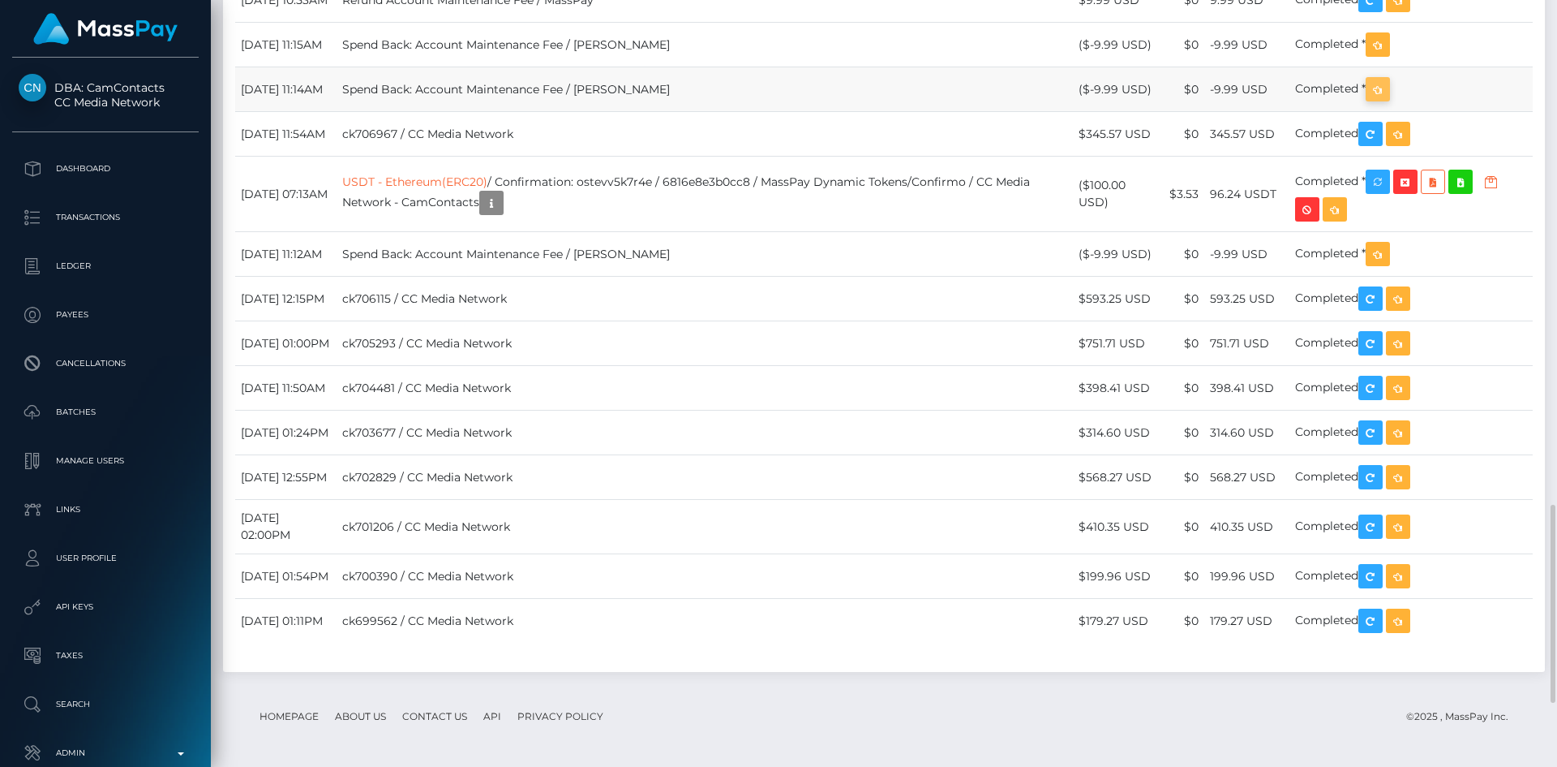
scroll to position [195, 417]
click at [1388, 100] on icon "button" at bounding box center [1377, 89] width 19 height 20
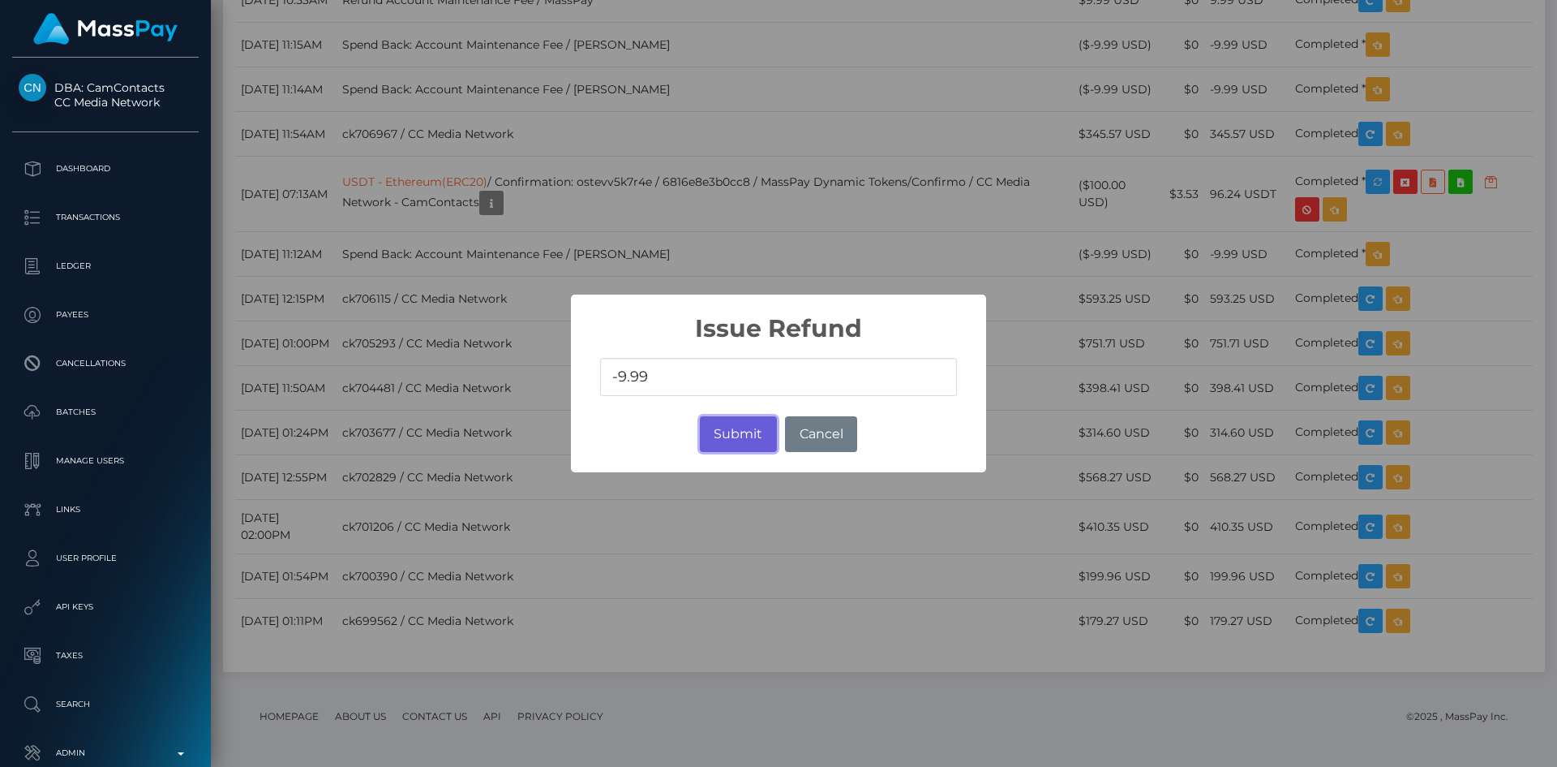
click at [766, 436] on button "Submit" at bounding box center [738, 434] width 77 height 36
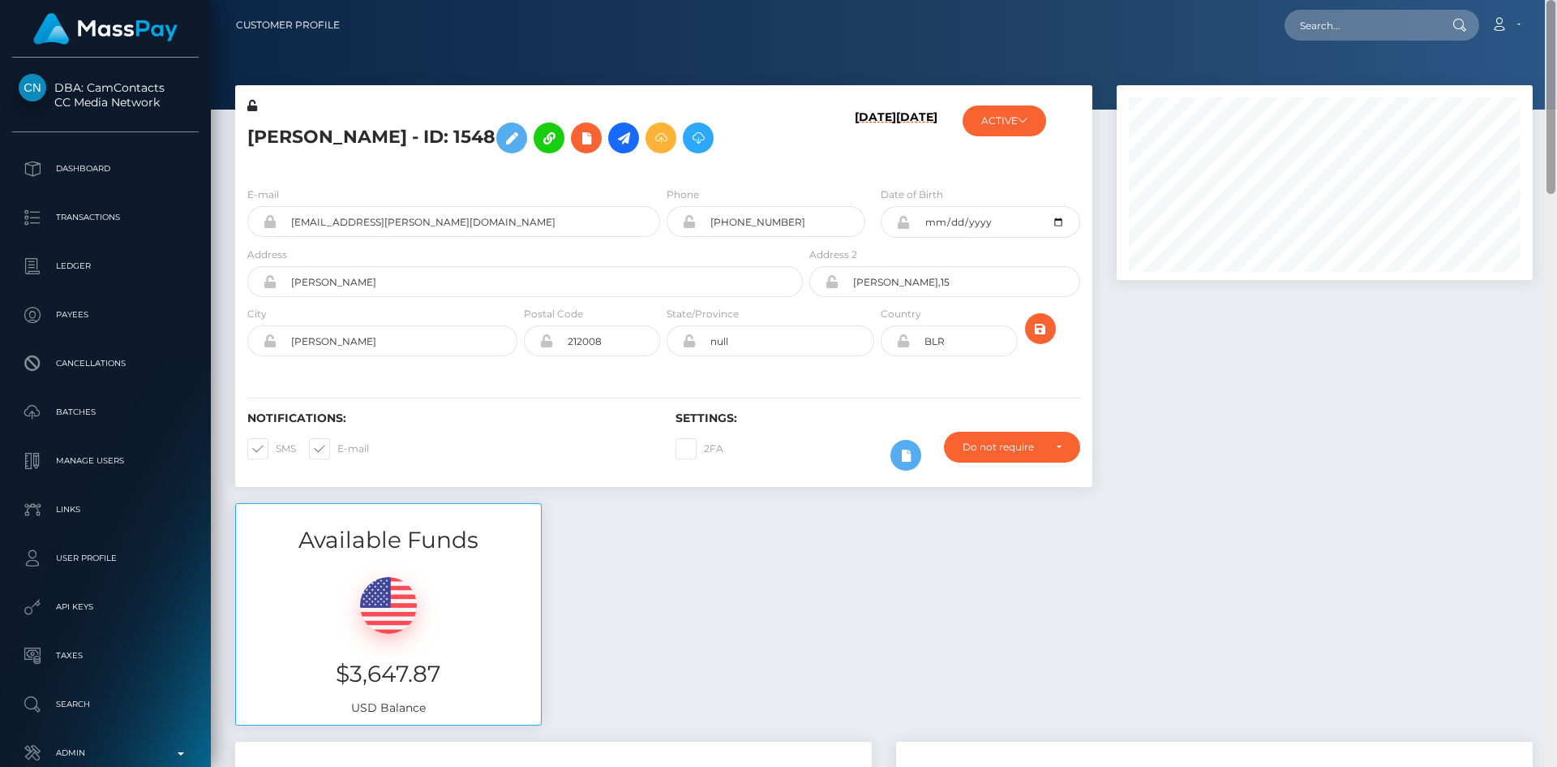
drag, startPoint x: 1550, startPoint y: 54, endPoint x: 1557, endPoint y: 23, distance: 32.3
click at [1557, 23] on div "Customer Profile Loading... Loading..." at bounding box center [884, 383] width 1347 height 767
click at [689, 148] on icon at bounding box center [698, 138] width 19 height 20
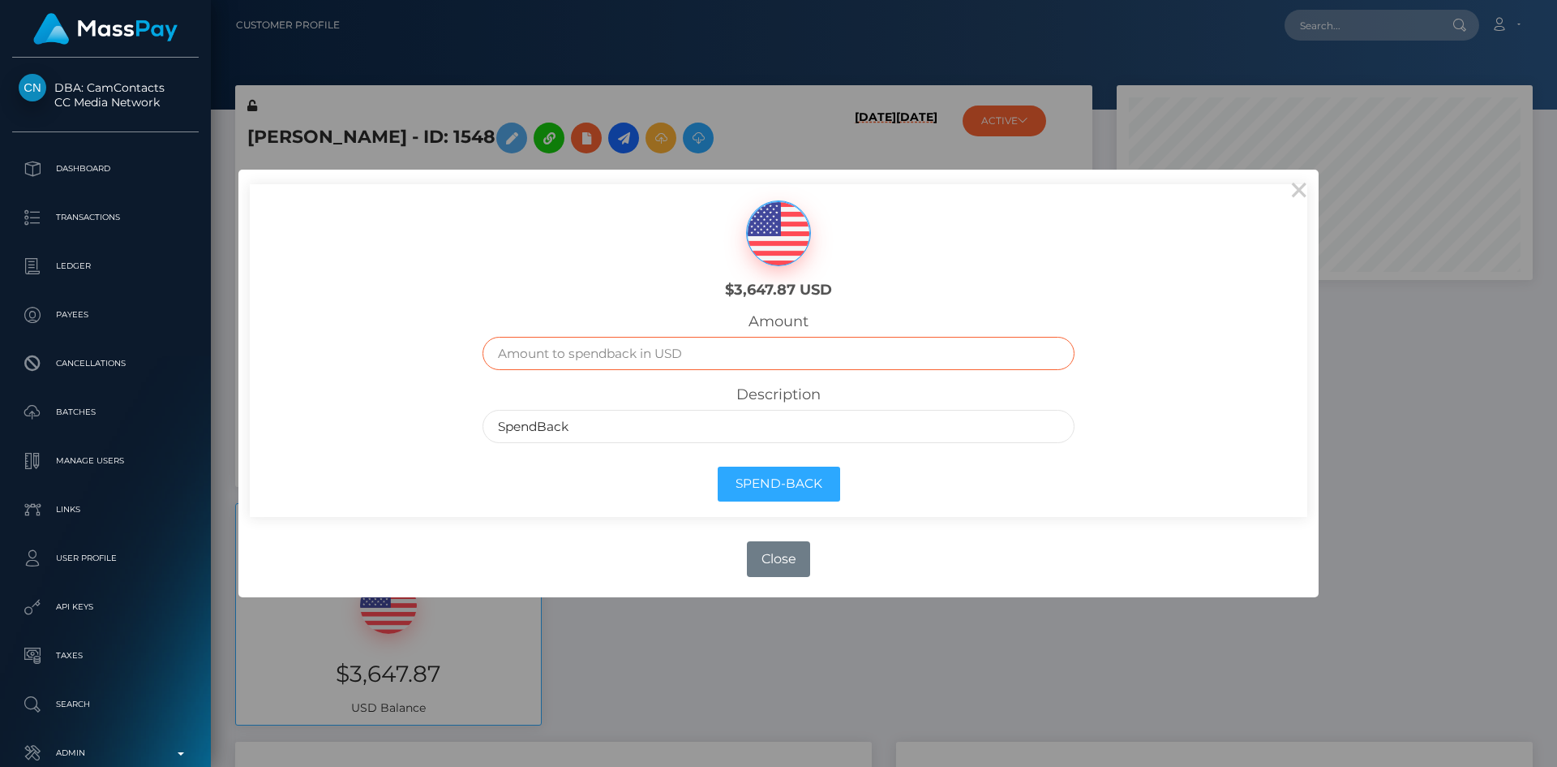
click at [823, 360] on input "text" at bounding box center [779, 353] width 593 height 33
type input "3647.87"
click at [778, 490] on button "Spend-Back" at bounding box center [779, 483] width 122 height 35
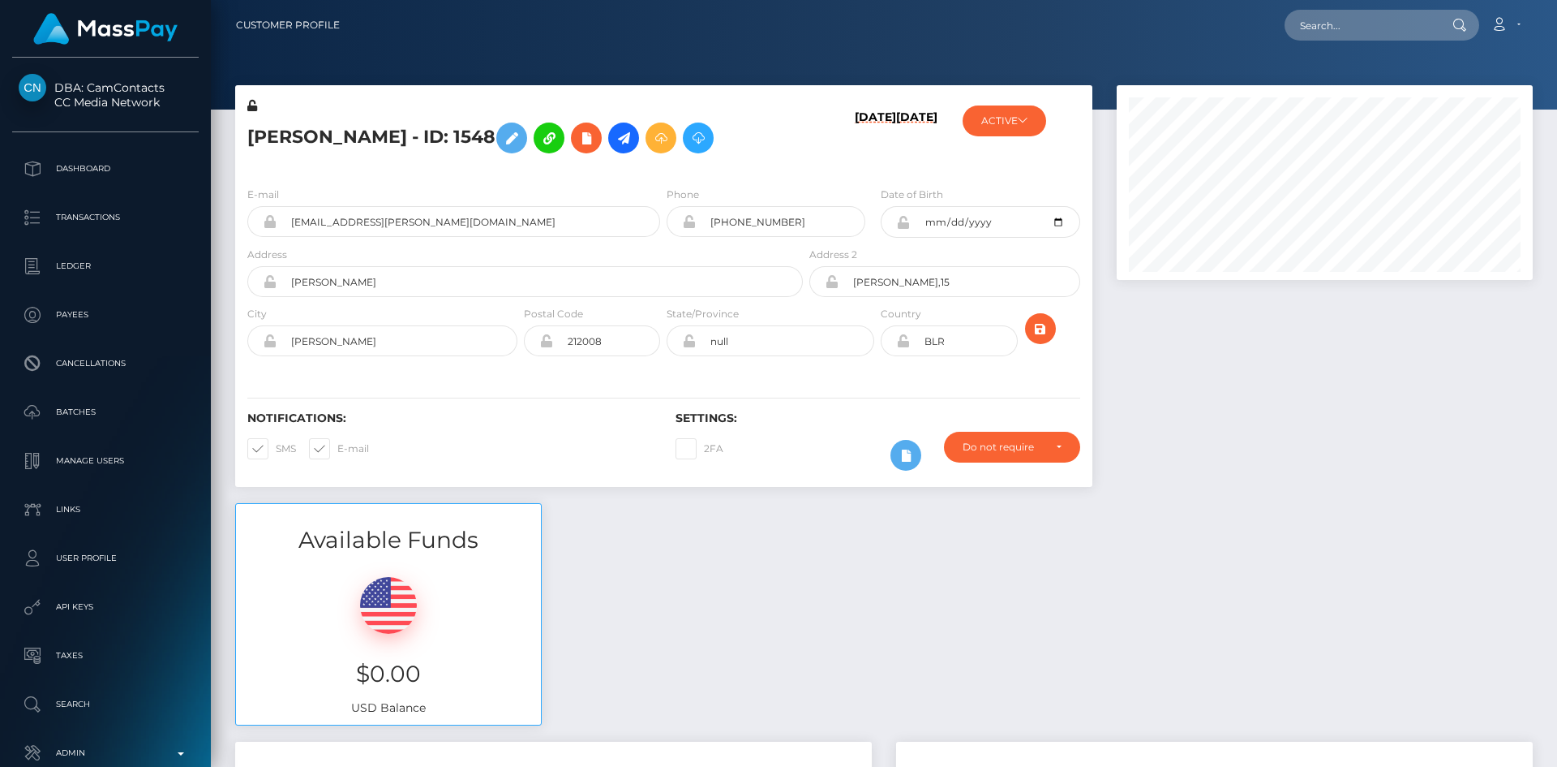
scroll to position [195, 417]
click at [1351, 5] on nav "Customer Profile Loading... Loading... Account" at bounding box center [884, 25] width 1347 height 50
click at [1345, 22] on input "text" at bounding box center [1361, 25] width 153 height 31
paste input "pout_2kmJZuwDswSnR"
drag, startPoint x: 1402, startPoint y: 30, endPoint x: 1378, endPoint y: 30, distance: 23.5
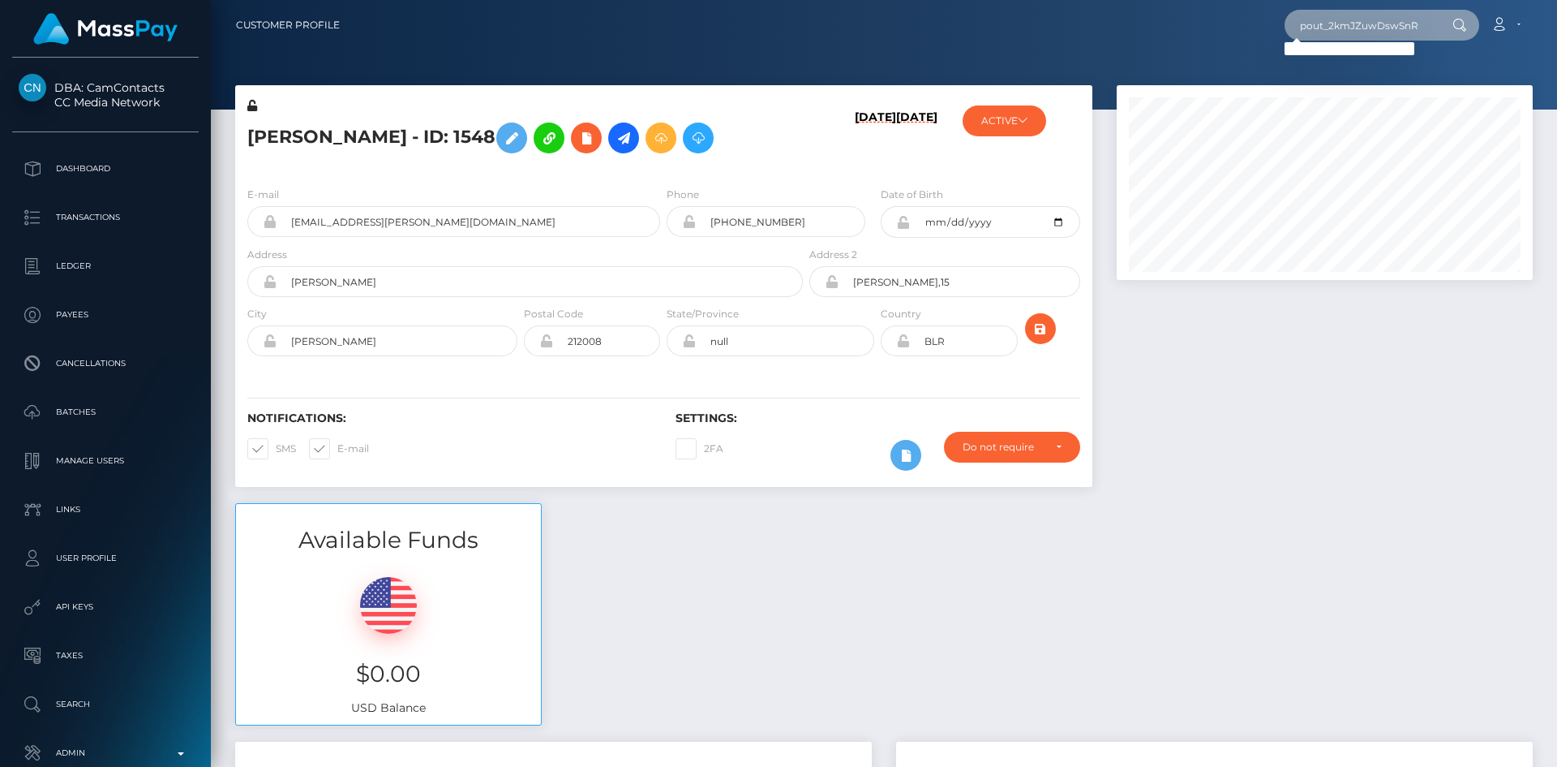
click at [1401, 30] on input "pout_2kmJZuwDswSnR" at bounding box center [1361, 25] width 153 height 31
paste input "act_XPz0xzIoI1Pb"
type input "poact_XPz0xzIoI1Pb"
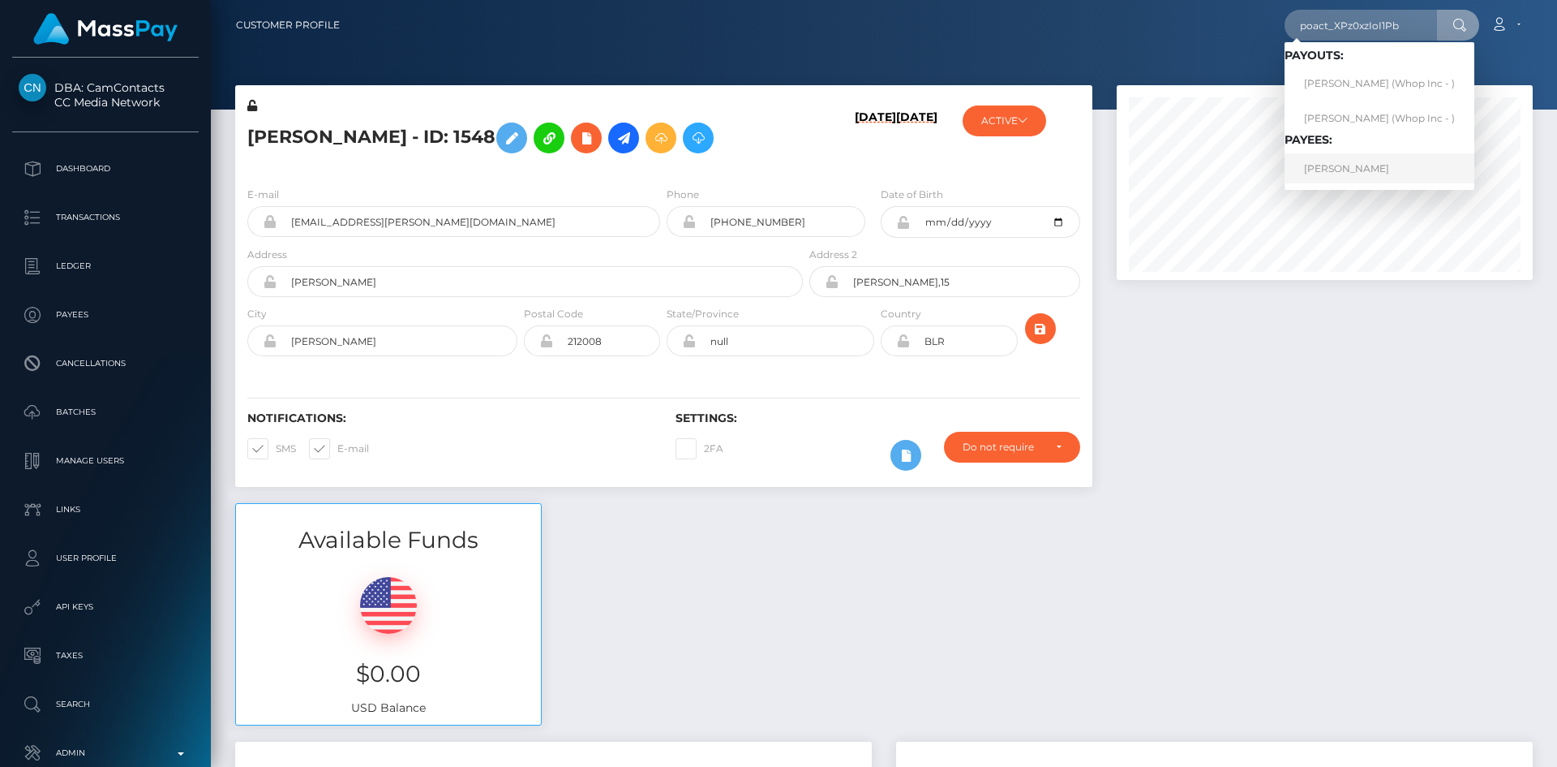
click at [1351, 170] on link "ANAS ANAS" at bounding box center [1380, 168] width 190 height 30
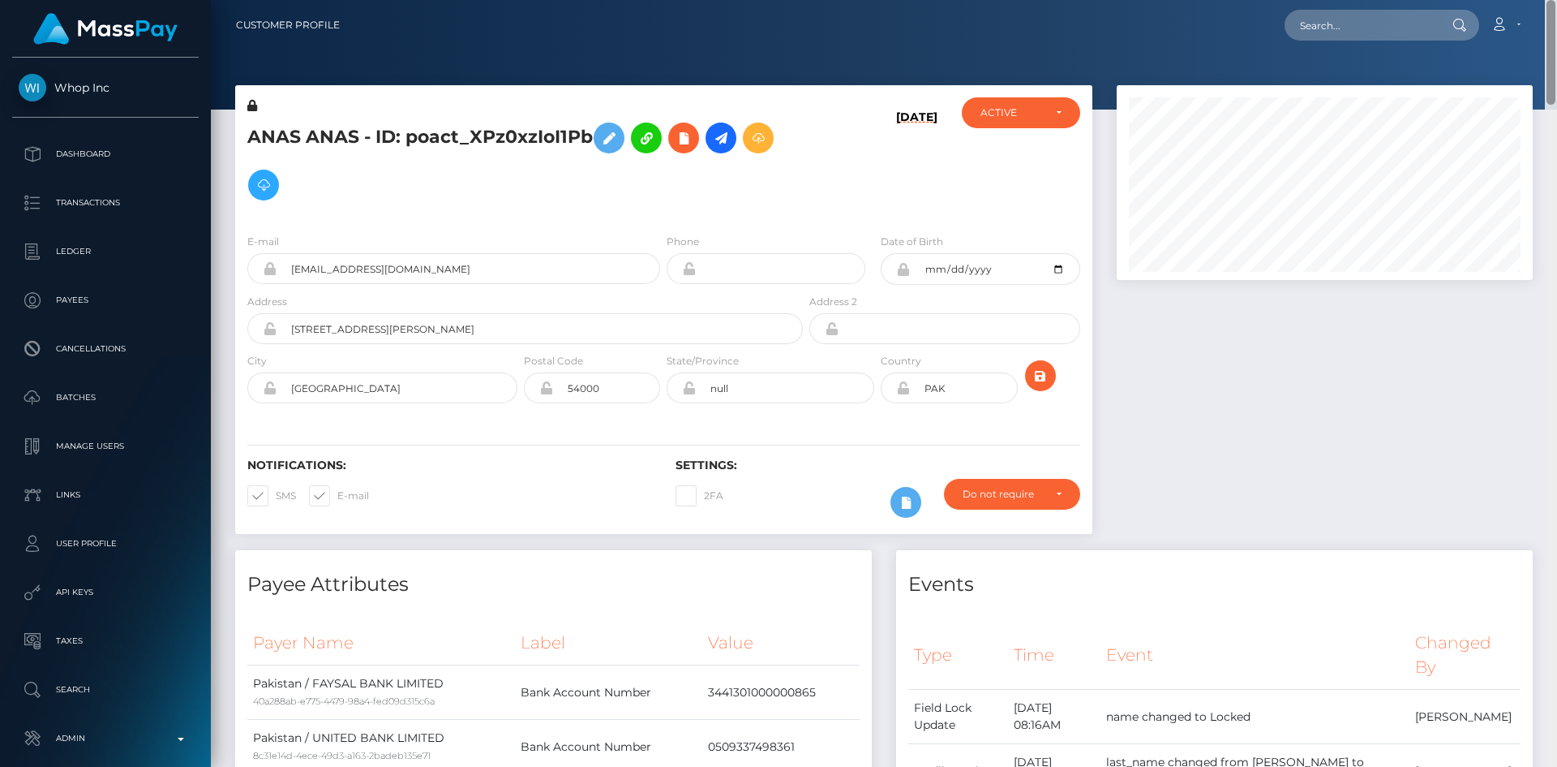
click at [1553, 0] on html "Whop Inc Dashboard Transactions Ledger Payees Cancellations Links" at bounding box center [778, 383] width 1557 height 767
click at [1352, 28] on nav "Customer Profile Loading... Loading... Account" at bounding box center [884, 25] width 1347 height 50
click at [1338, 25] on input "text" at bounding box center [1361, 25] width 153 height 31
paste input "[EMAIL_ADDRESS][DOMAIN_NAME]"
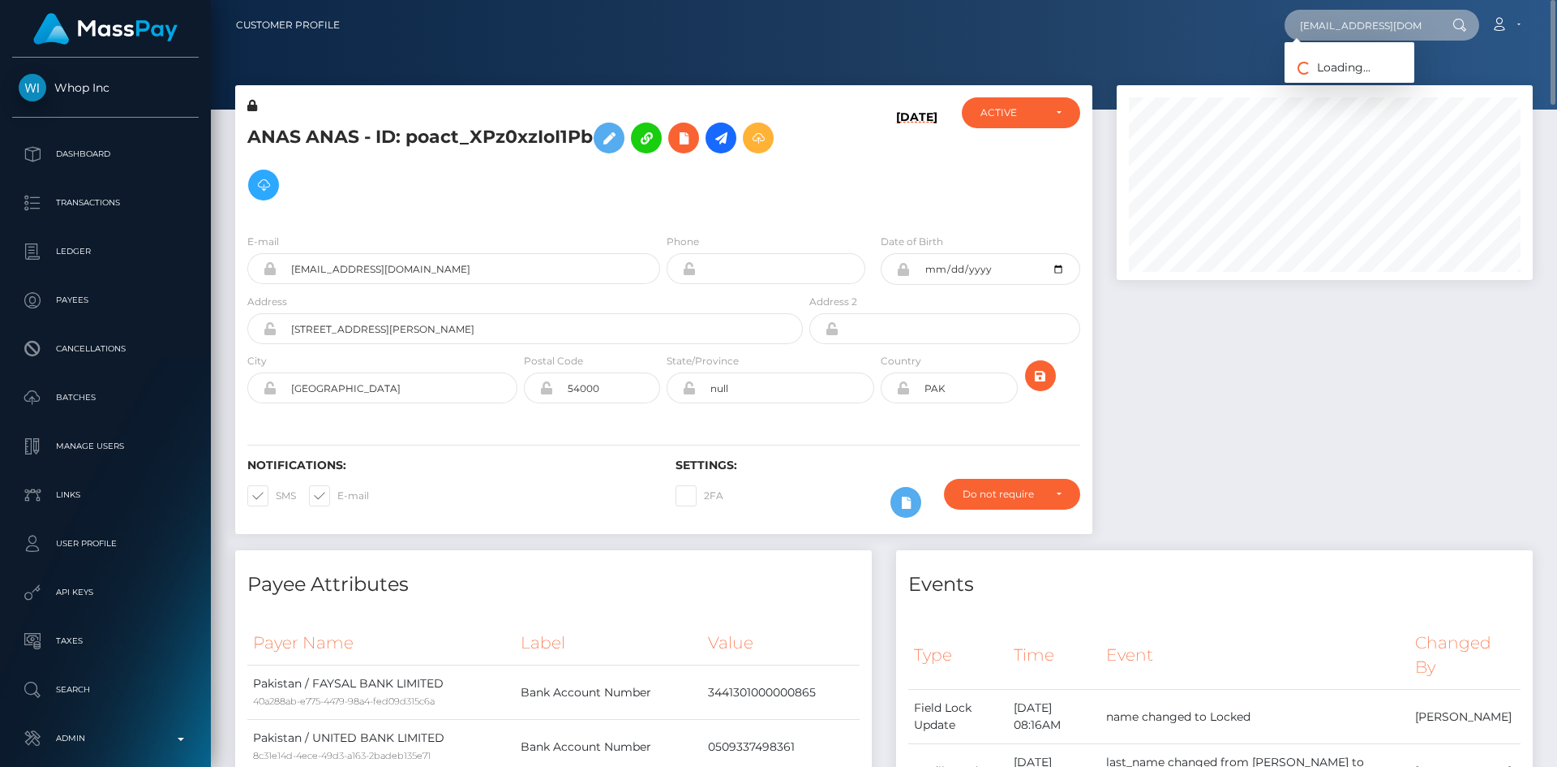
type input "sailvocean@gmail.com"
click at [1371, 79] on link "Vicki Cosson" at bounding box center [1350, 84] width 130 height 30
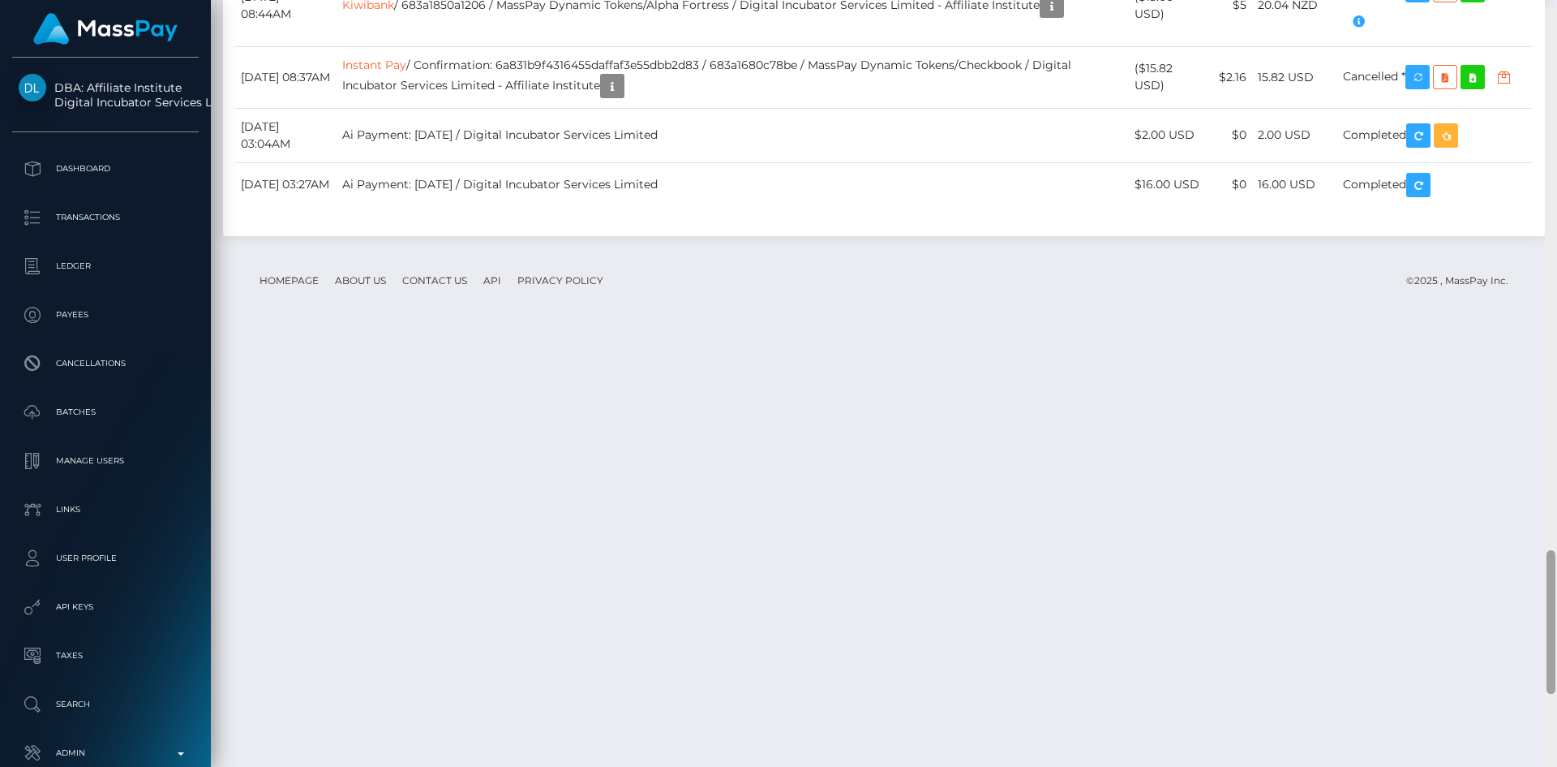
scroll to position [2892, 0]
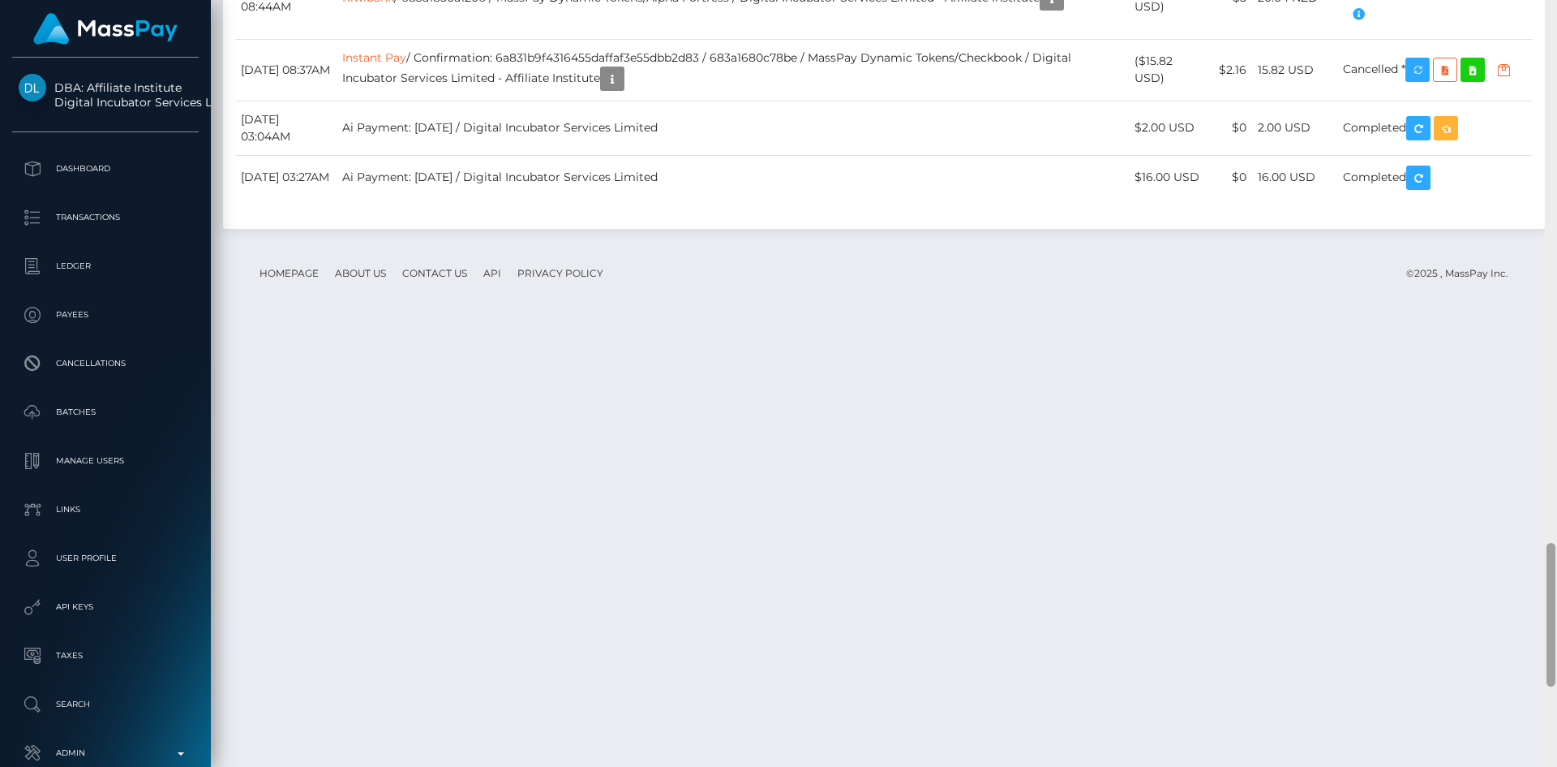
click at [1521, 707] on div "Customer Profile Loading... Loading..." at bounding box center [884, 383] width 1347 height 767
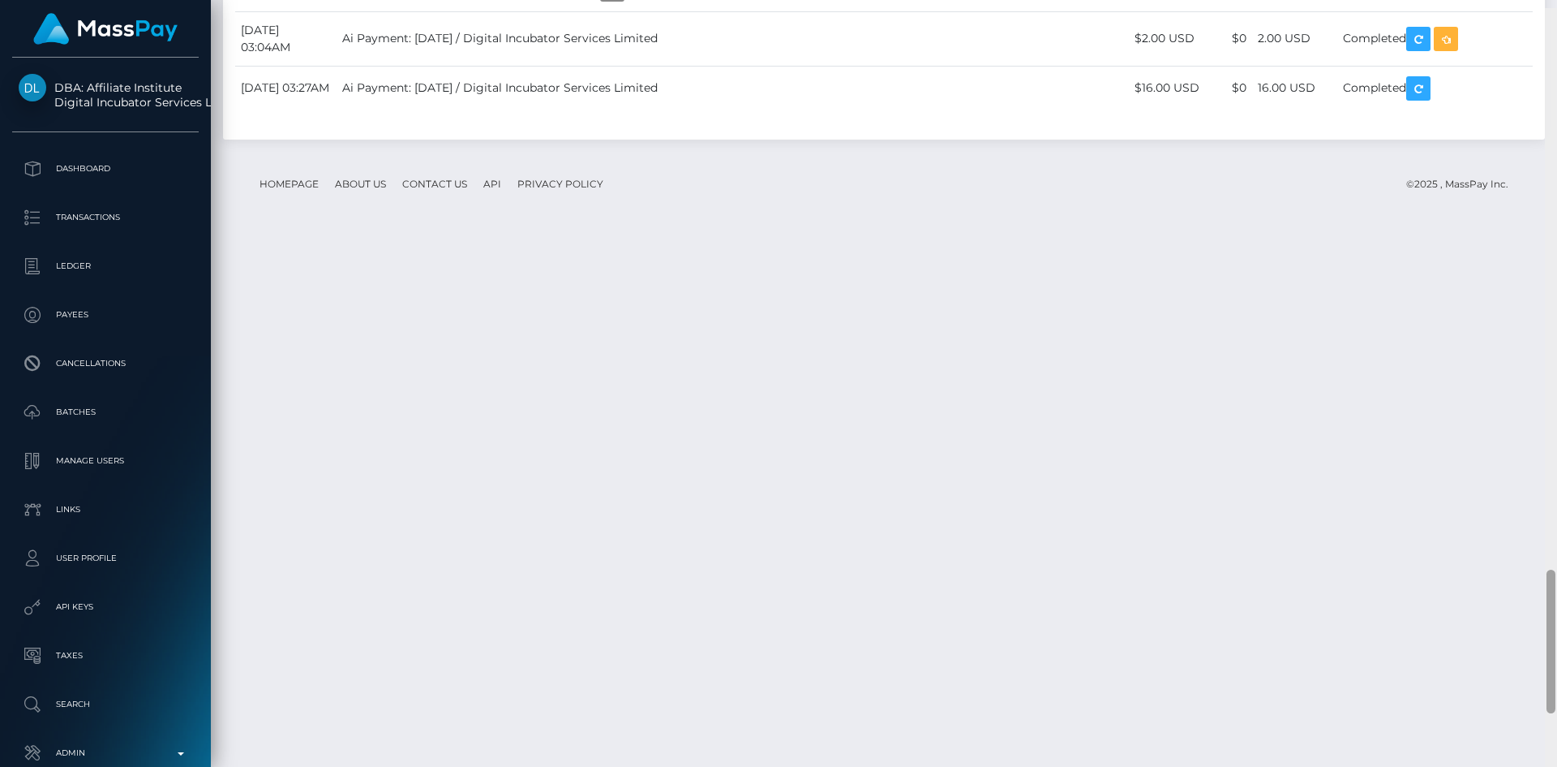
scroll to position [3034, 0]
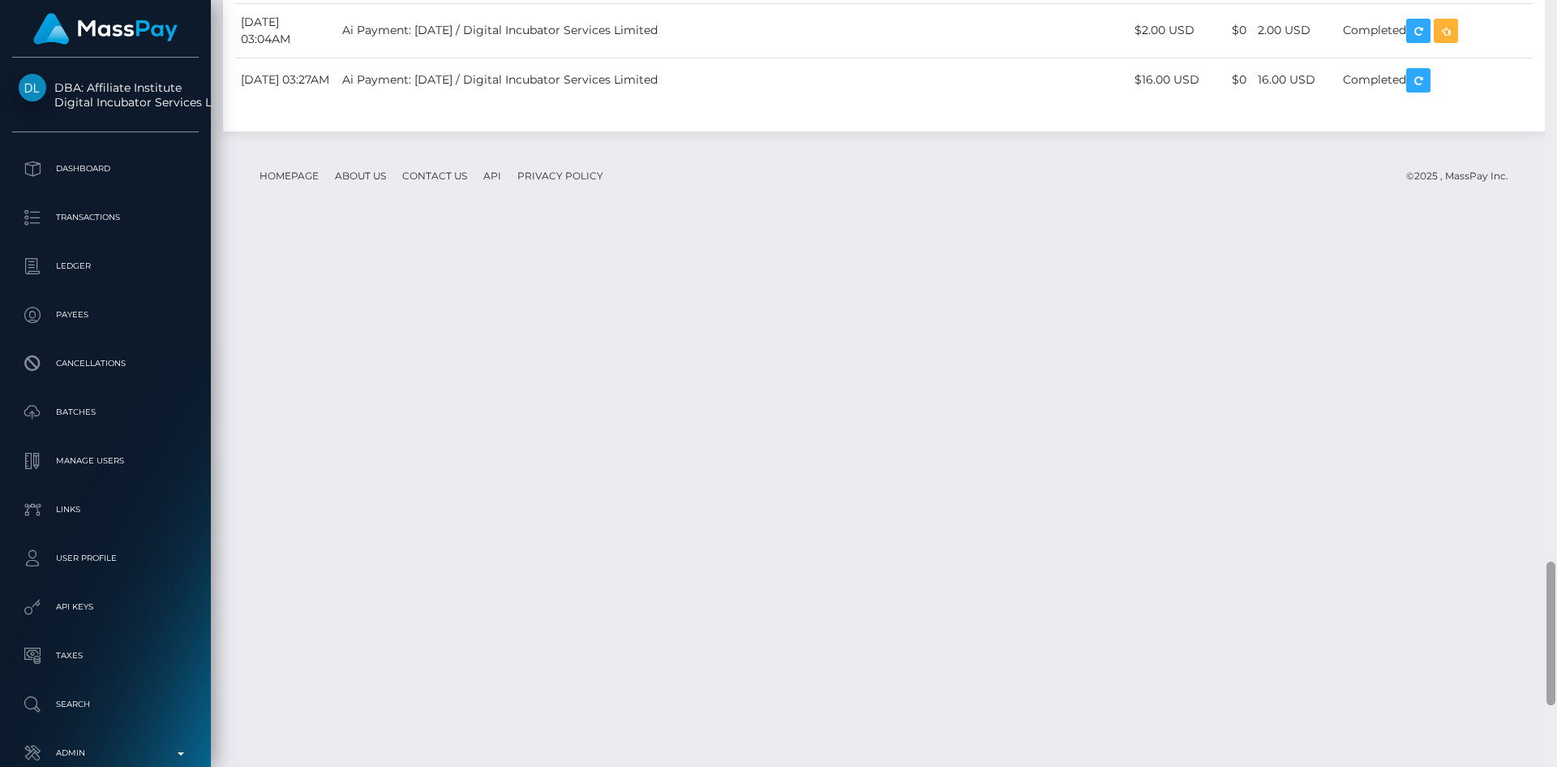
drag, startPoint x: 1552, startPoint y: 582, endPoint x: 1537, endPoint y: 609, distance: 30.5
click at [1537, 609] on div "Customer Profile Loading... Loading..." at bounding box center [884, 383] width 1347 height 767
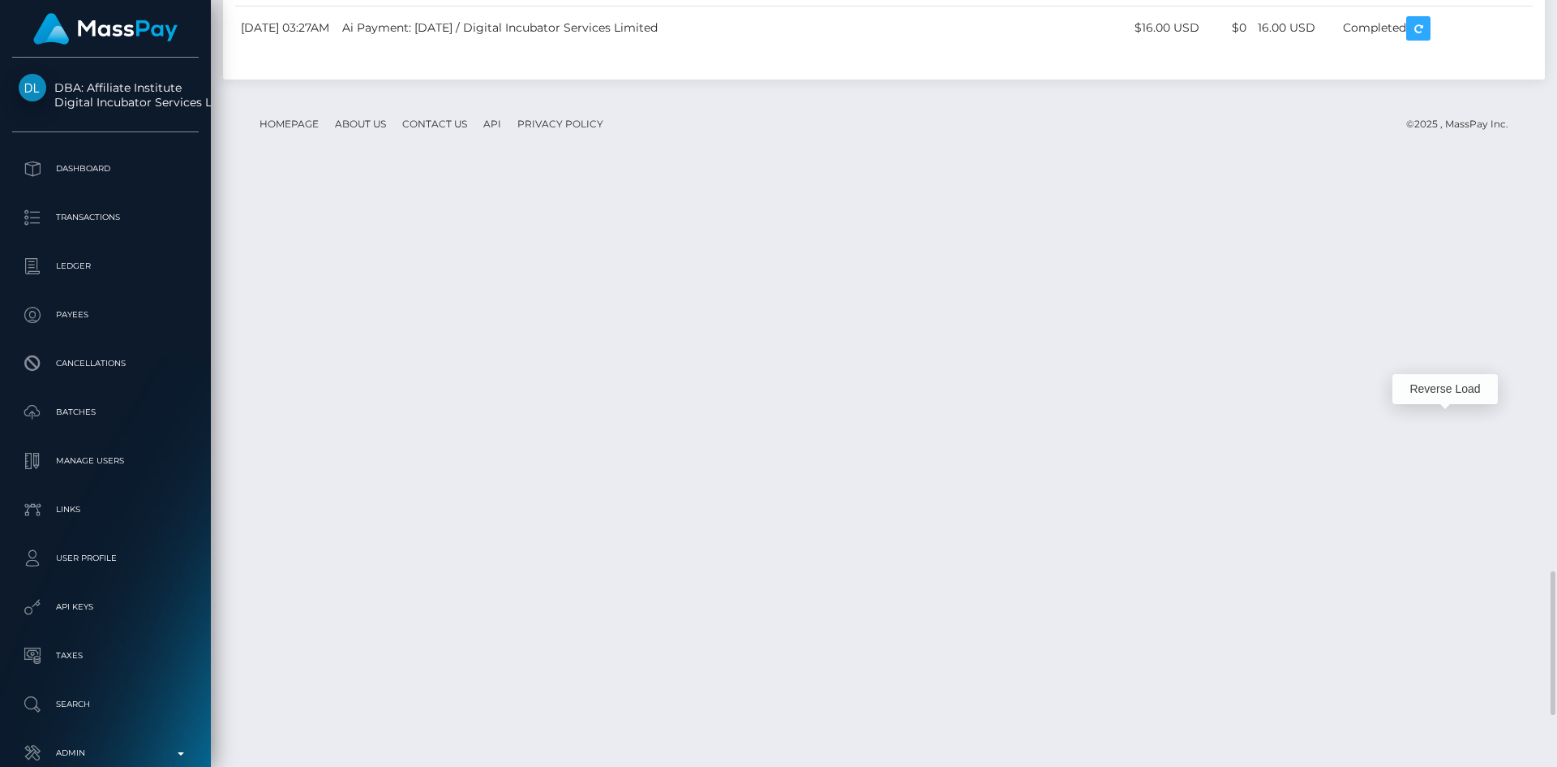
scroll to position [195, 417]
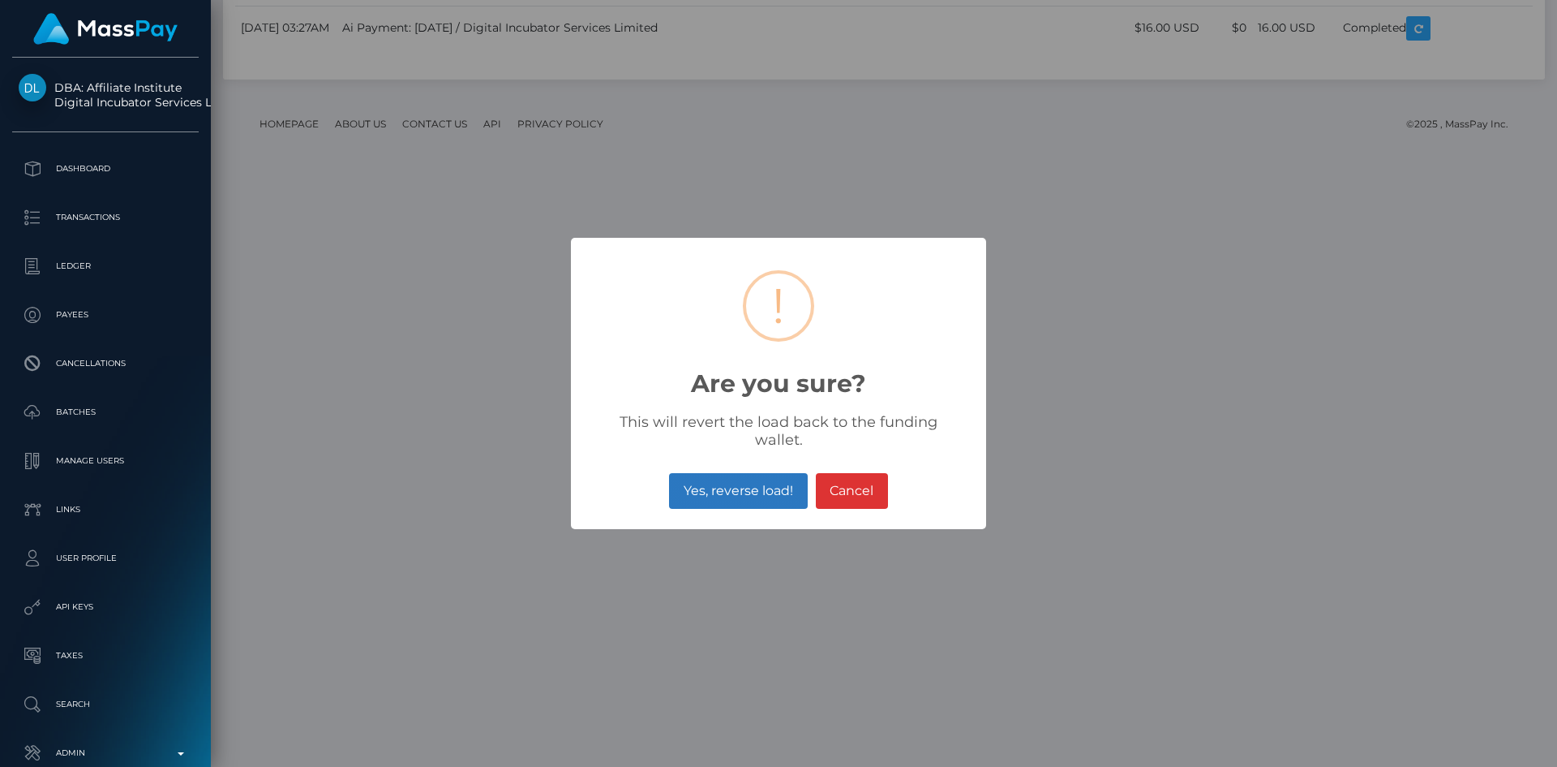
click at [767, 473] on button "Yes, reverse load!" at bounding box center [738, 491] width 138 height 36
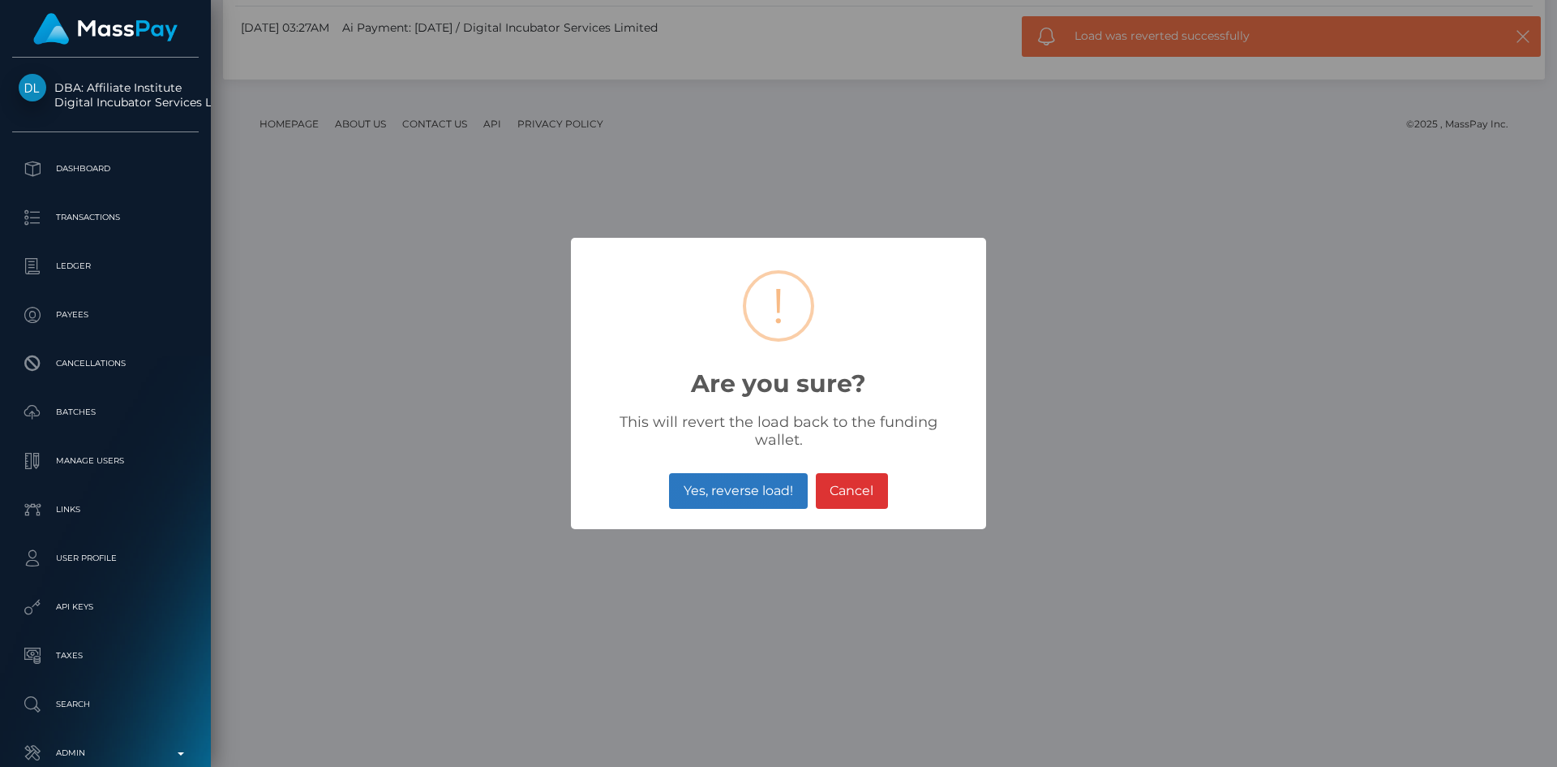
click at [737, 495] on button "Yes, reverse load!" at bounding box center [738, 491] width 138 height 36
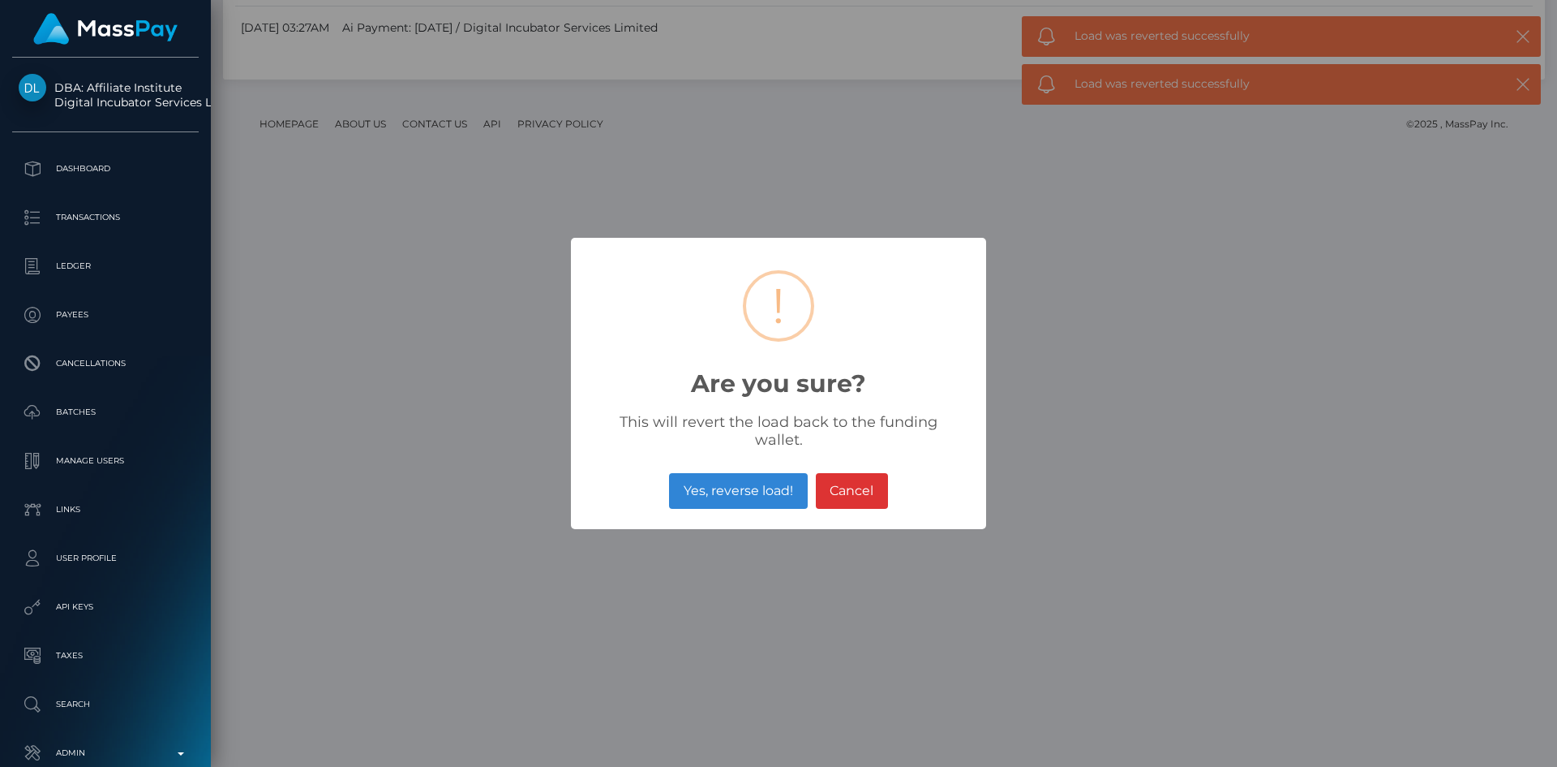
drag, startPoint x: 771, startPoint y: 493, endPoint x: 639, endPoint y: 335, distance: 205.6
click at [771, 492] on button "Yes, reverse load!" at bounding box center [738, 491] width 138 height 36
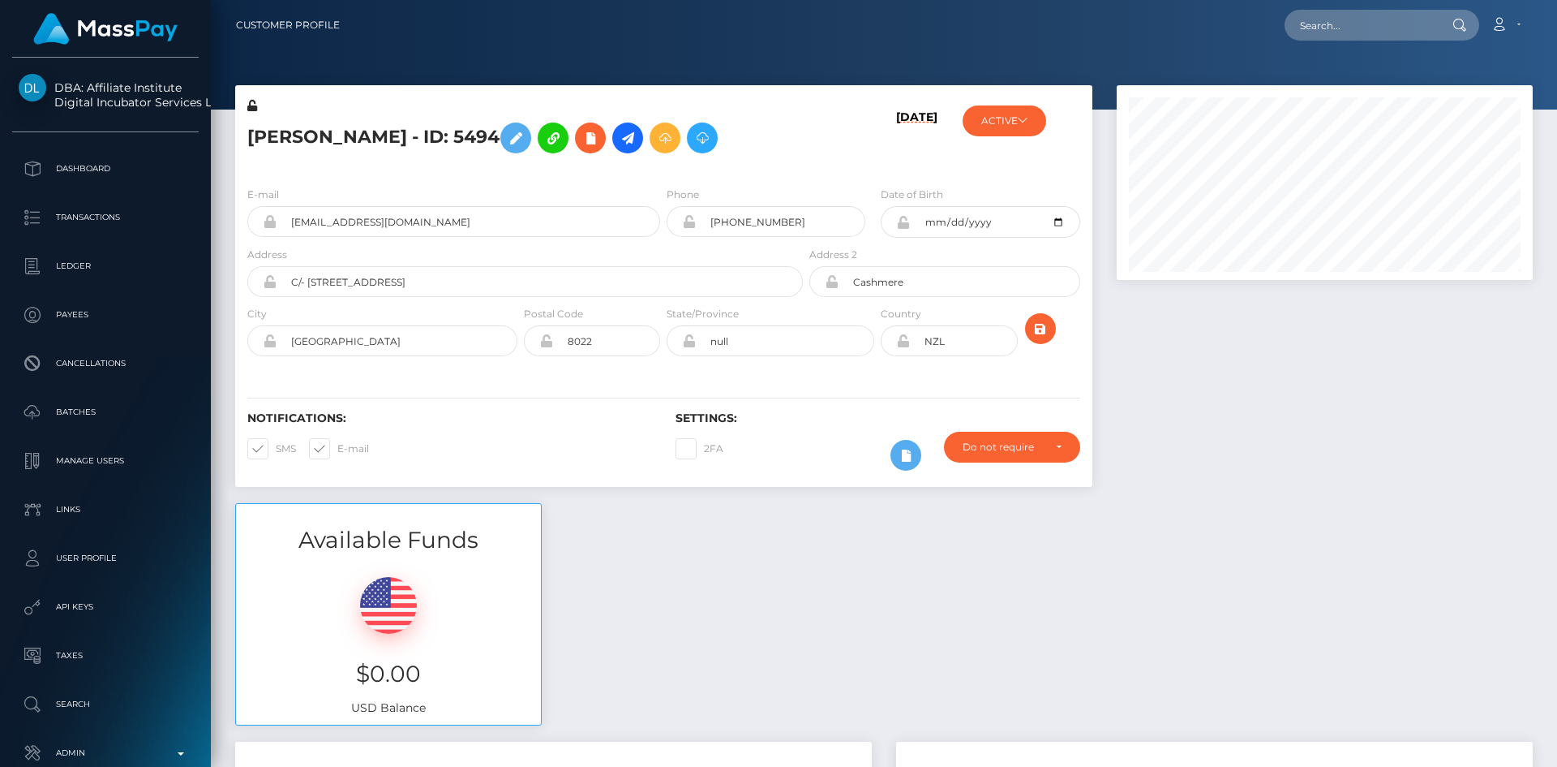
scroll to position [195, 417]
click at [1367, 28] on input "text" at bounding box center [1361, 25] width 153 height 31
paste input "[EMAIL_ADDRESS][DOMAIN_NAME]"
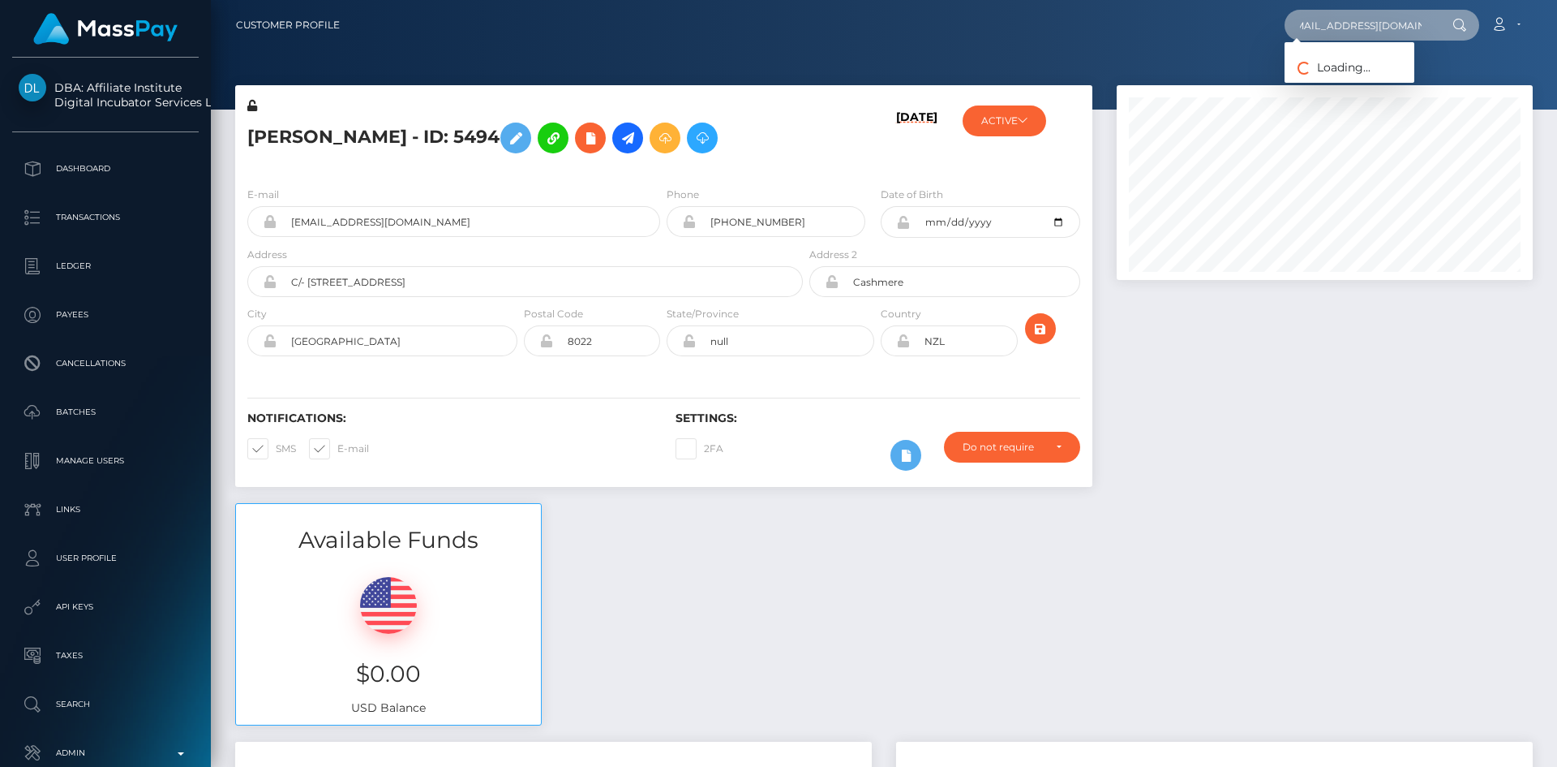
type input "[EMAIL_ADDRESS][DOMAIN_NAME]"
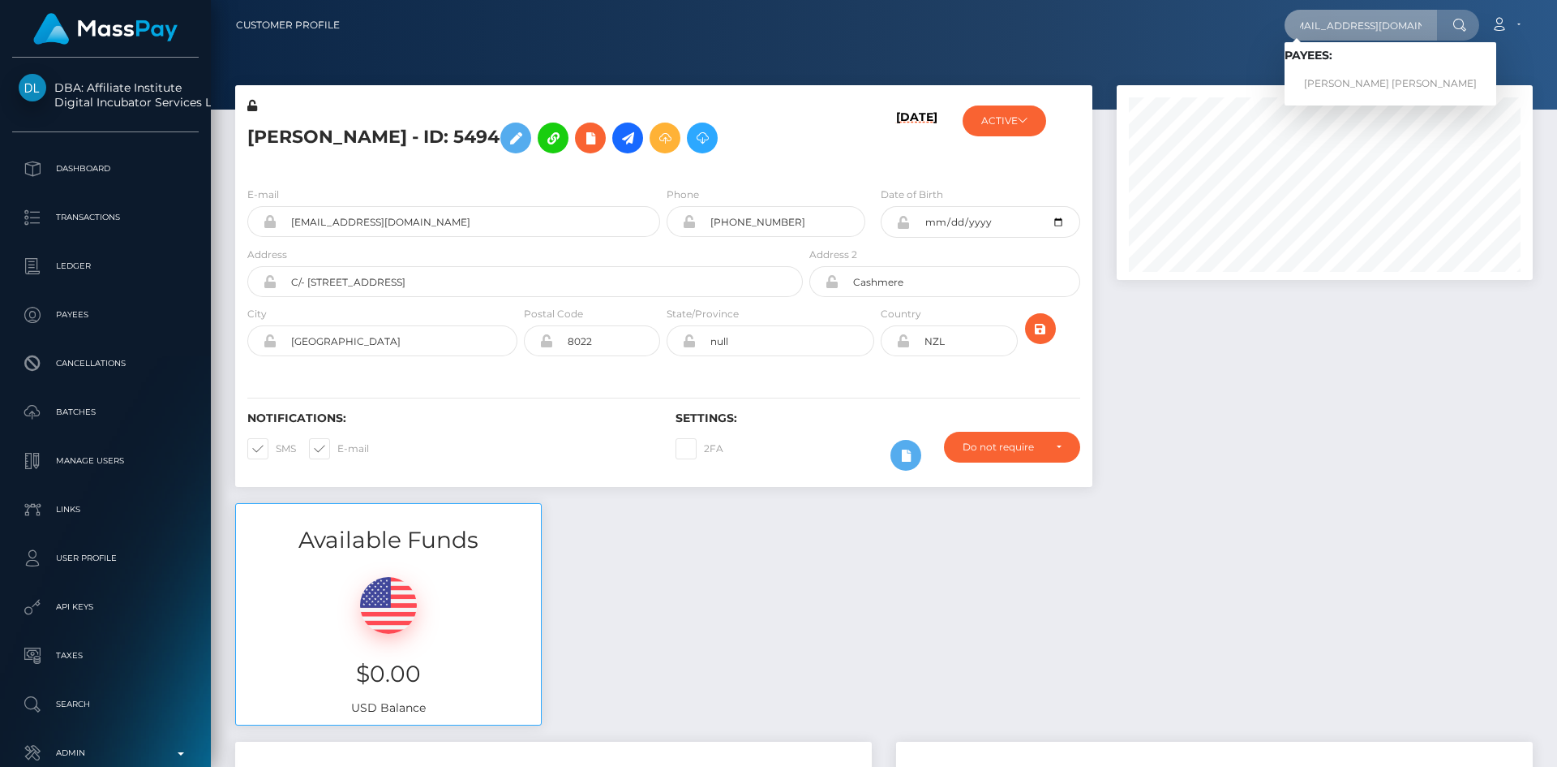
scroll to position [0, 0]
click at [1347, 71] on link "[PERSON_NAME] [PERSON_NAME]" at bounding box center [1391, 84] width 212 height 30
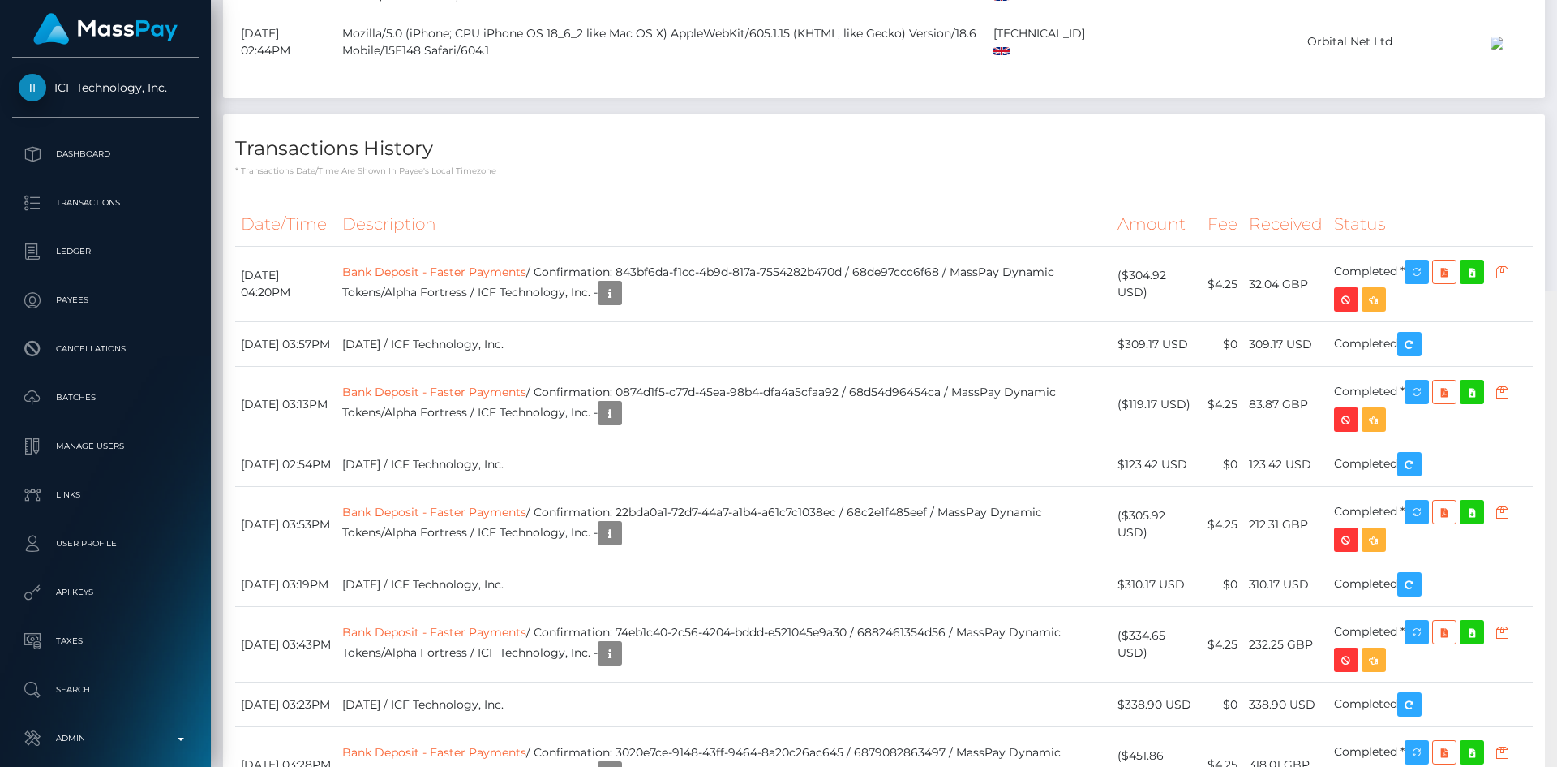
scroll to position [195, 417]
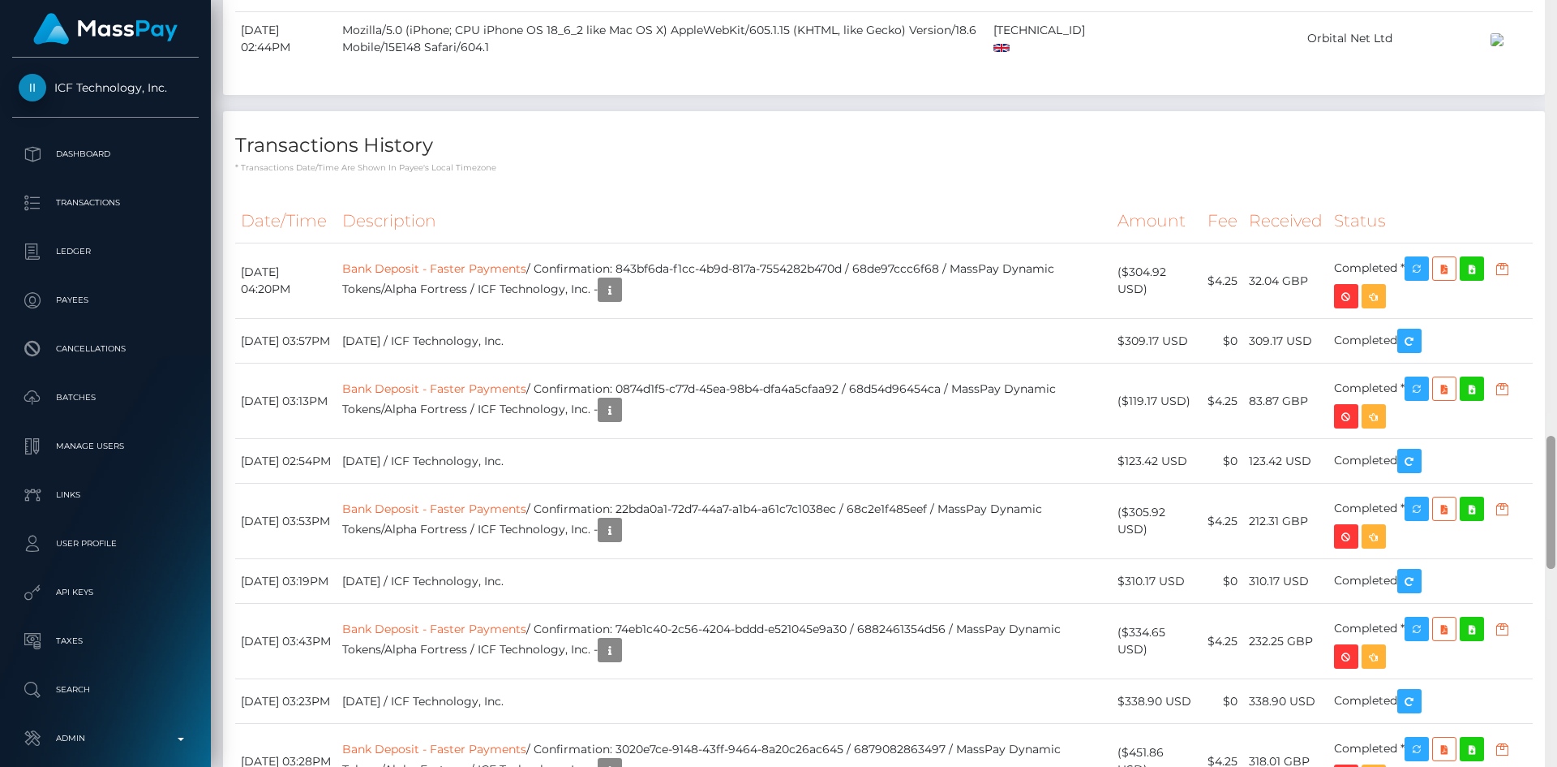
click at [1524, 492] on div "Customer Profile Loading... Loading..." at bounding box center [884, 383] width 1347 height 767
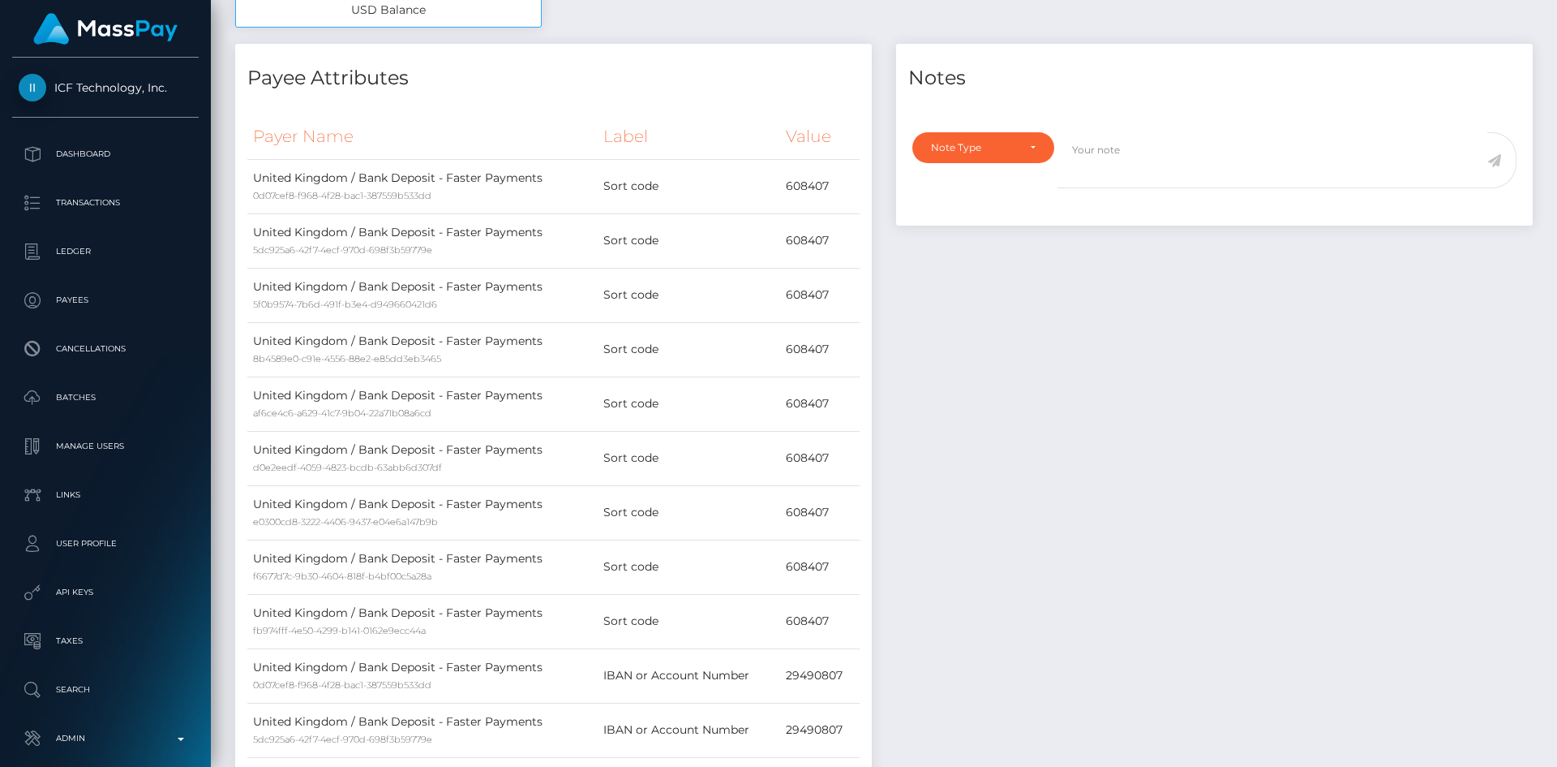
scroll to position [0, 0]
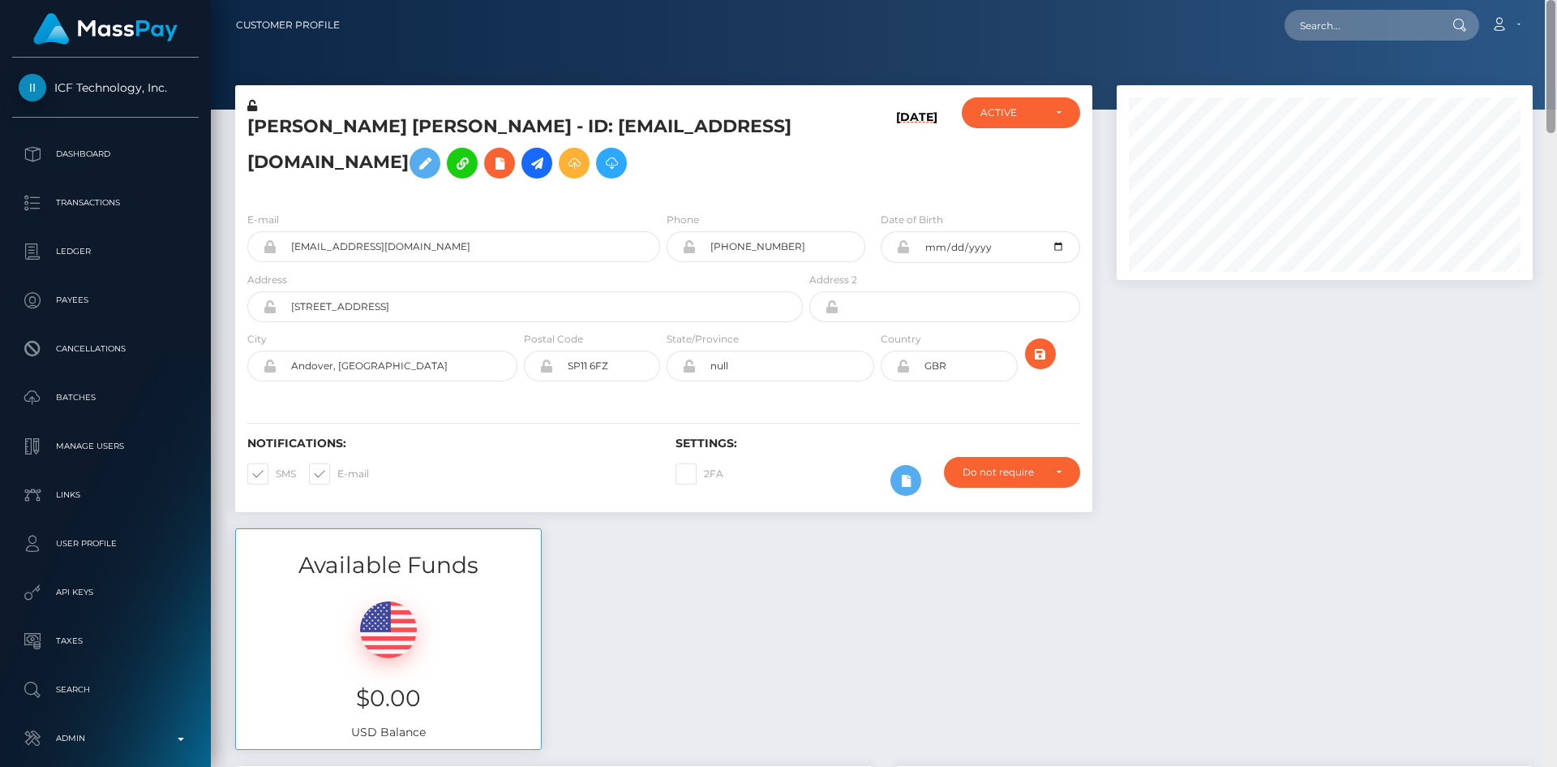
drag, startPoint x: 1553, startPoint y: 483, endPoint x: 1557, endPoint y: -32, distance: 515.1
click at [1557, 0] on html "ICF Technology, Inc. Dashboard Transactions Ledger Payees Batches" at bounding box center [778, 383] width 1557 height 767
click at [1351, 41] on div "Loading... Loading... Account Edit Profile Logout" at bounding box center [942, 25] width 1179 height 34
click at [1328, 25] on input "text" at bounding box center [1361, 25] width 153 height 31
paste input "[EMAIL_ADDRESS][DOMAIN_NAME]"
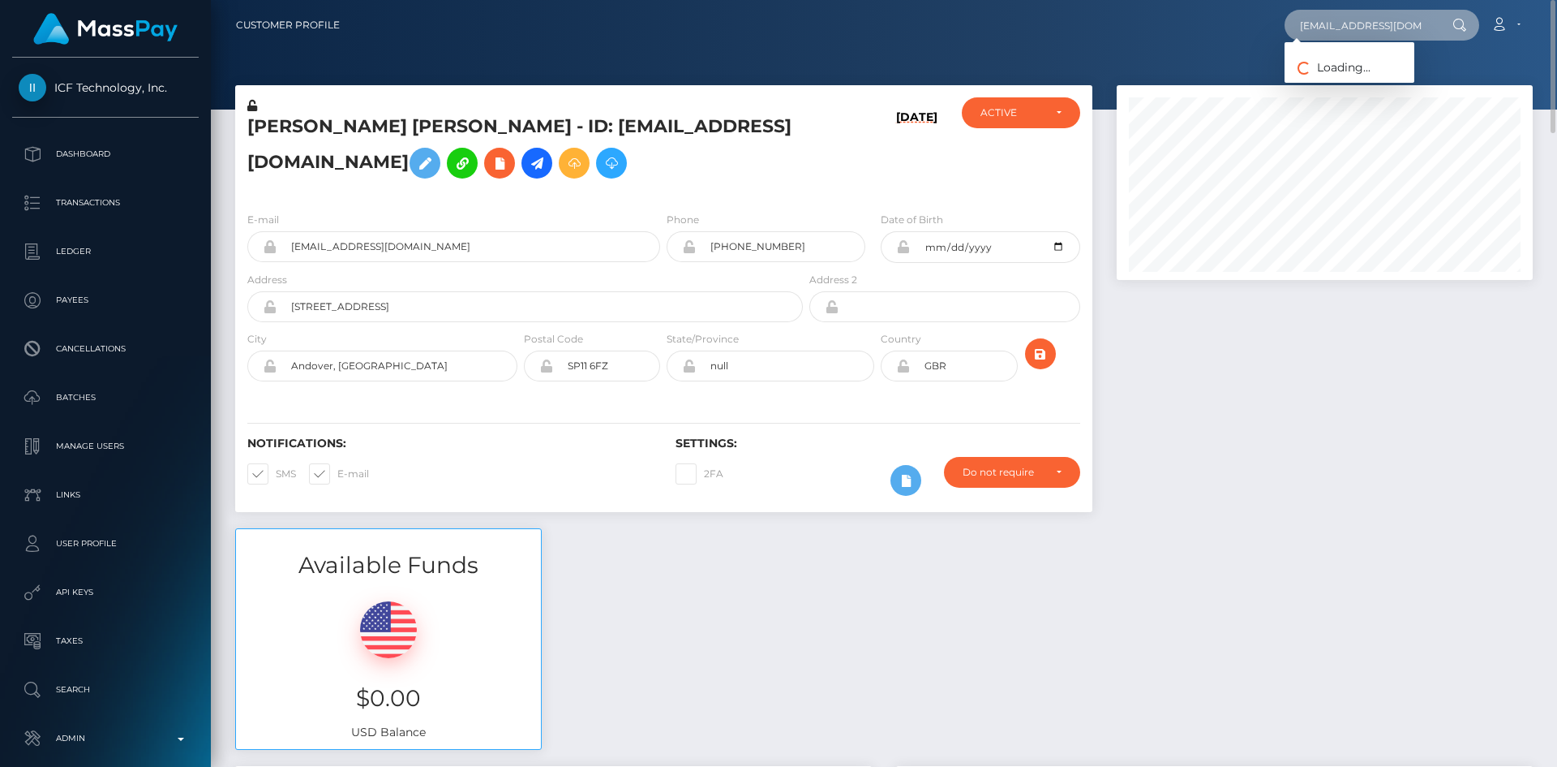
type input "vixxxetoile@gmail.com"
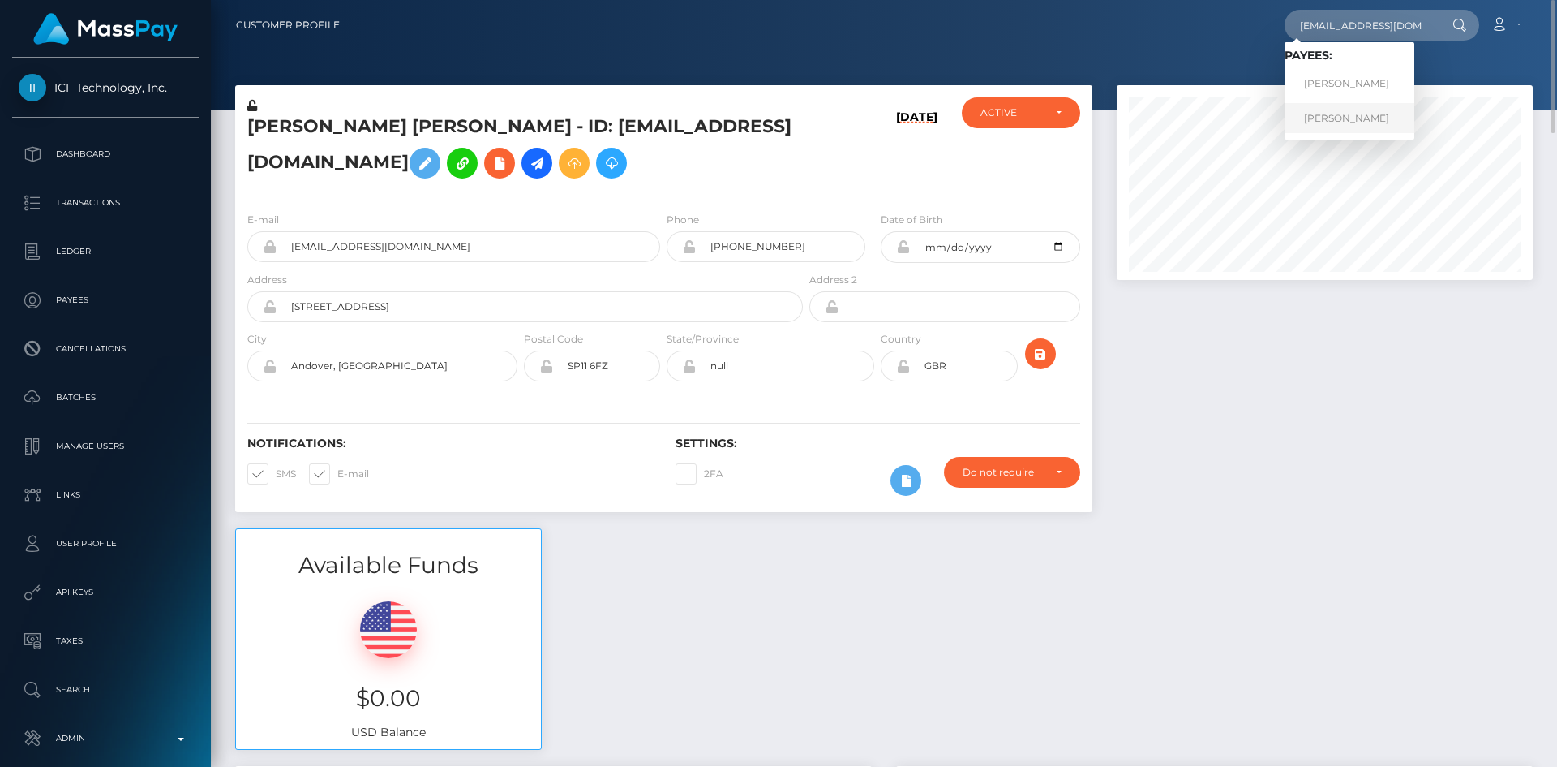
click at [1344, 119] on link "Savannah Paige Smith" at bounding box center [1350, 118] width 130 height 30
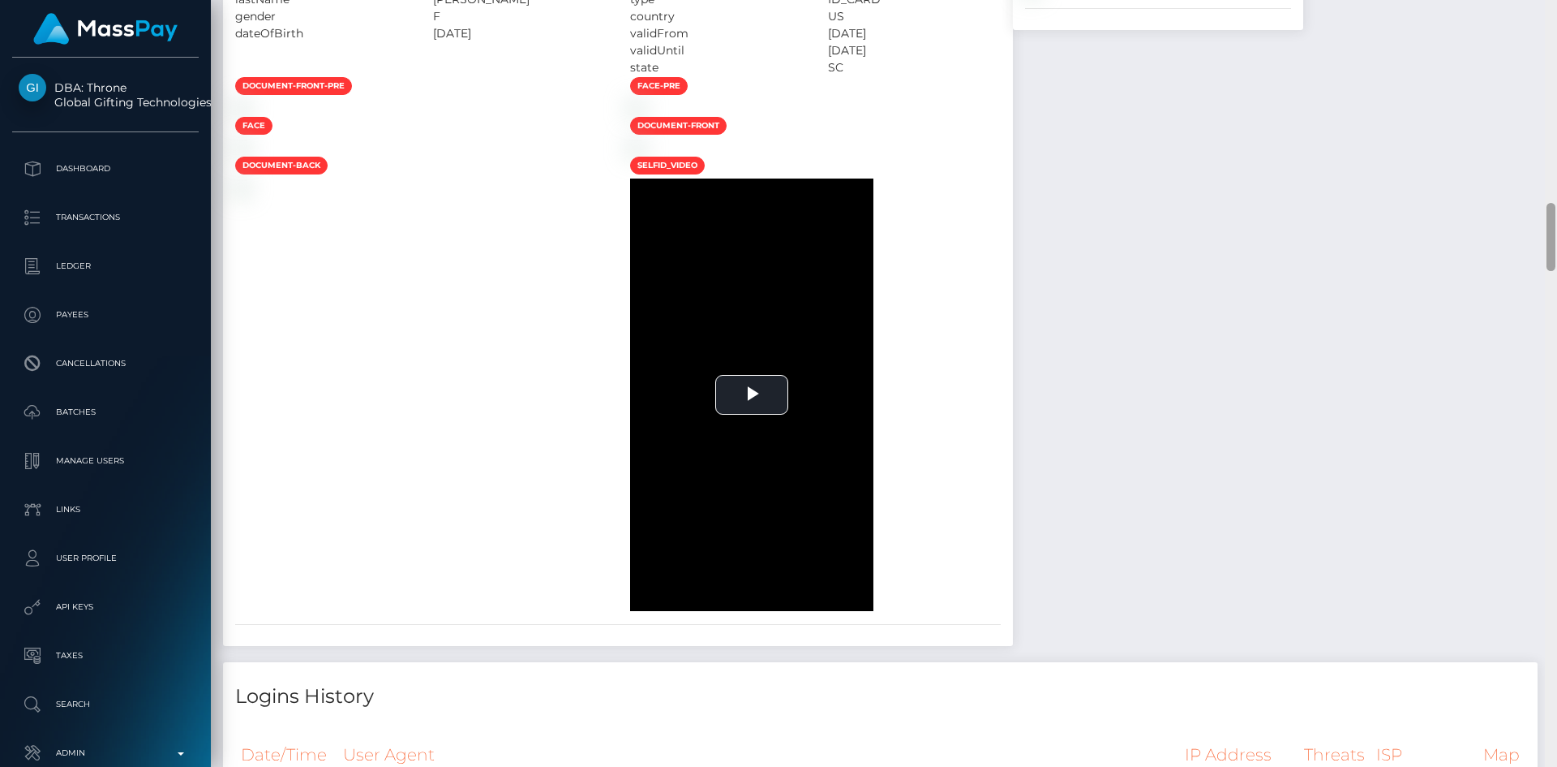
scroll to position [2233, 0]
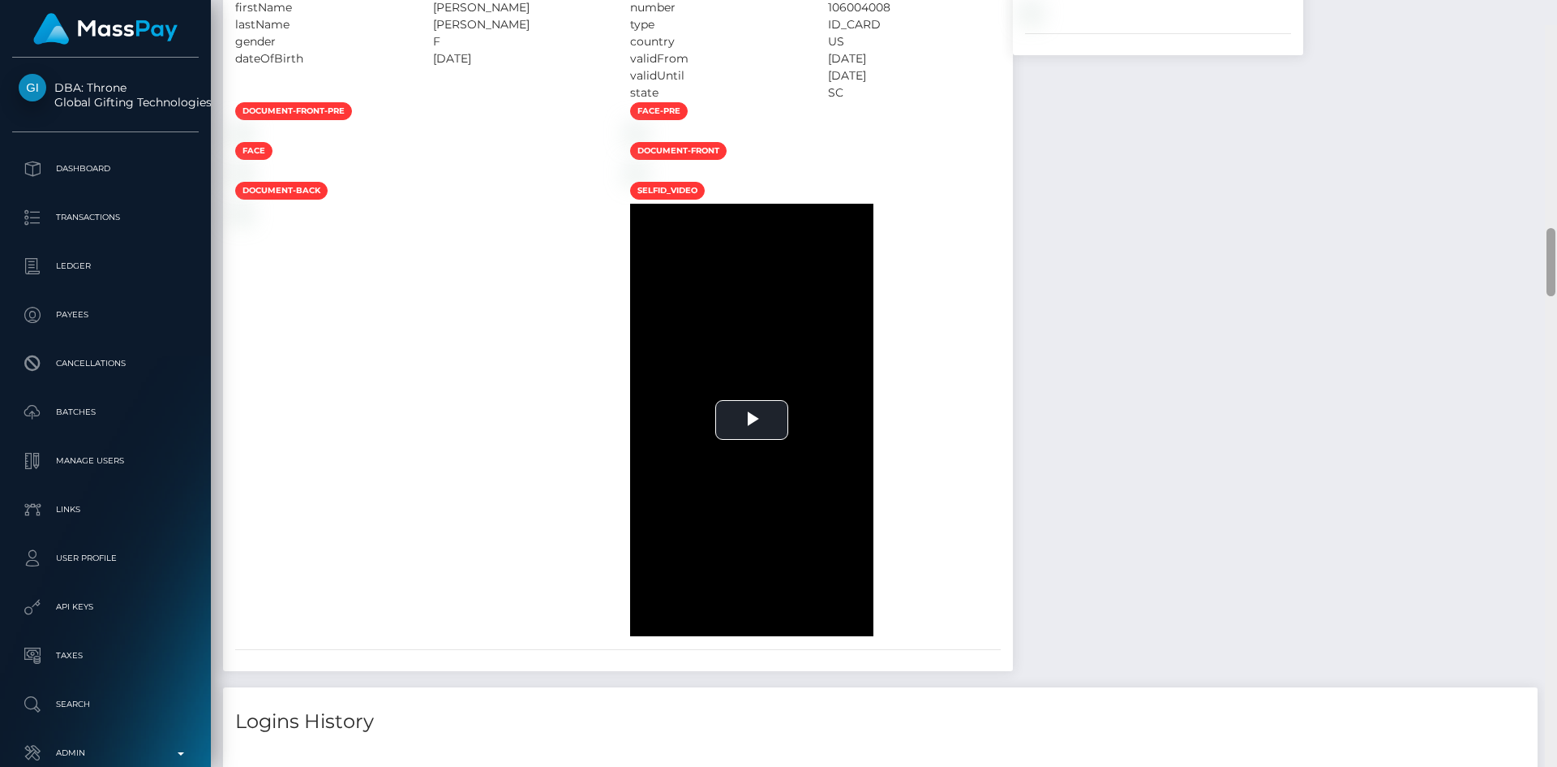
click at [1532, 264] on div "Customer Profile Loading... Loading..." at bounding box center [884, 383] width 1347 height 767
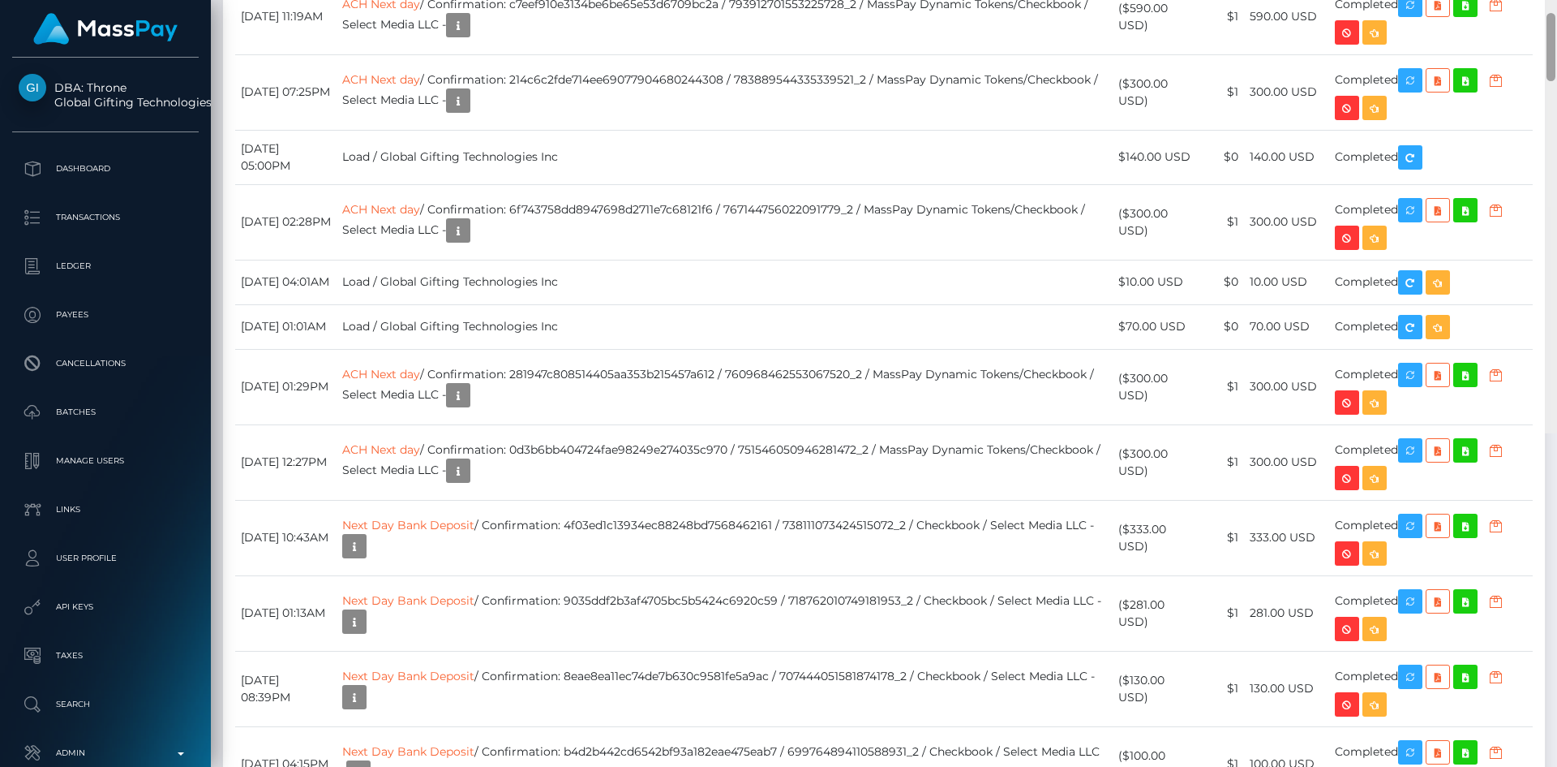
scroll to position [0, 0]
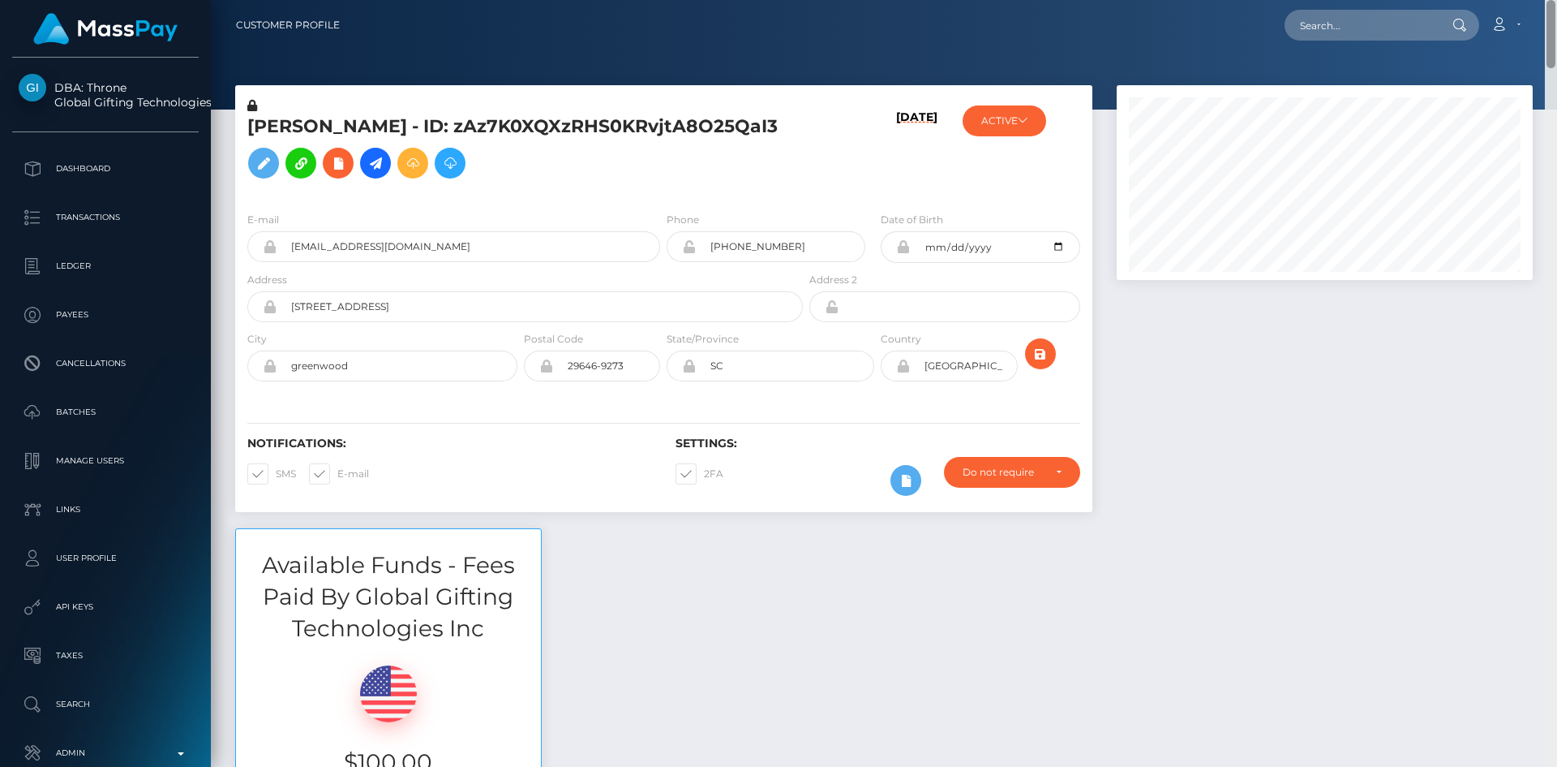
drag, startPoint x: 1553, startPoint y: 230, endPoint x: 1539, endPoint y: -71, distance: 301.3
click at [1539, 0] on html "DBA: Throne Global Gifting Technologies Inc Dashboard Transactions Ledger Payee…" at bounding box center [778, 383] width 1557 height 767
click at [704, 477] on span at bounding box center [704, 473] width 0 height 12
click at [704, 474] on input "2FA" at bounding box center [709, 468] width 11 height 11
checkbox input "false"
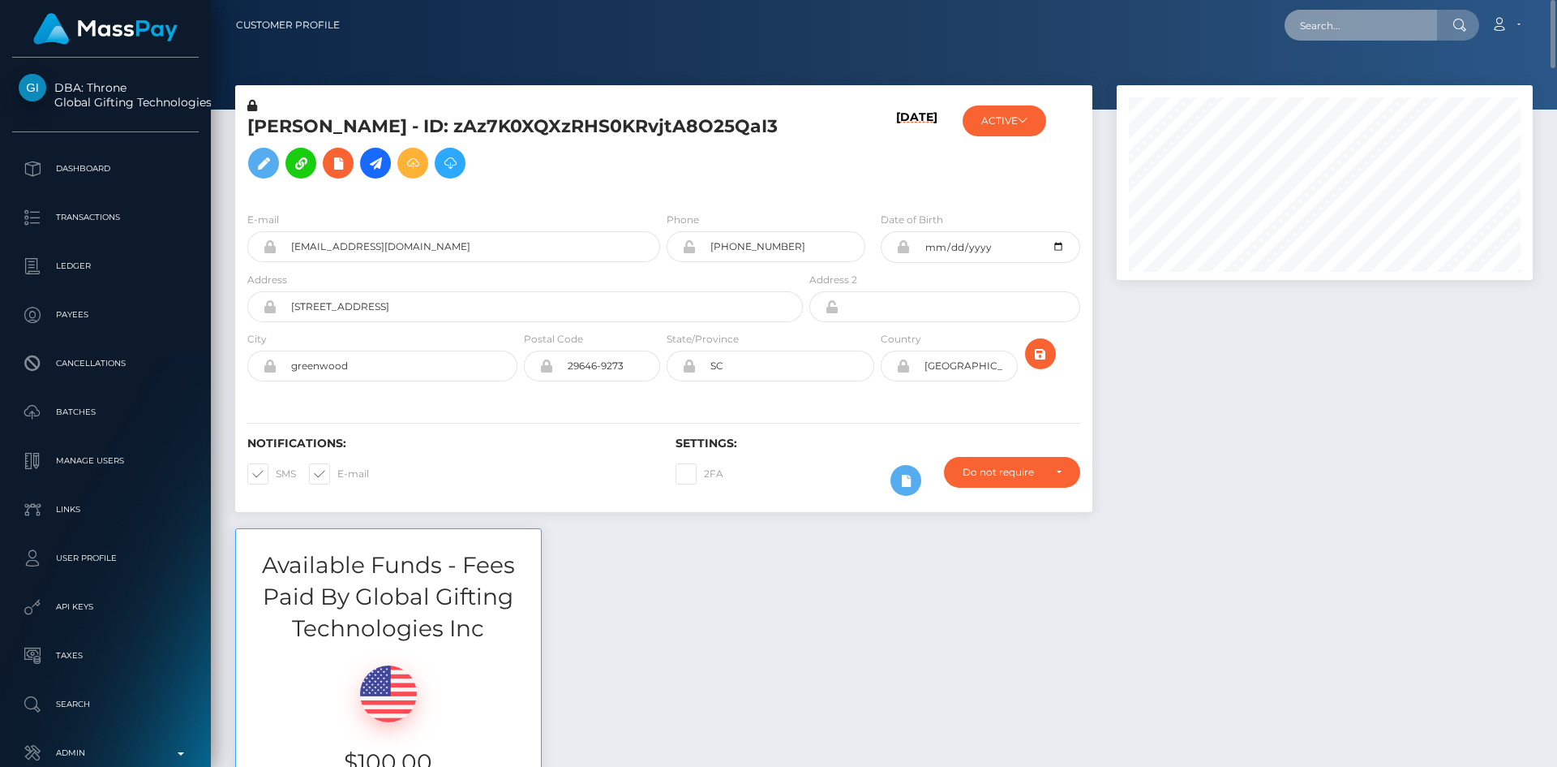
click at [1334, 18] on input "text" at bounding box center [1361, 25] width 153 height 31
paste input "bmslut4cin@gmail.com"
type input "bmslut4cin@gmail.com"
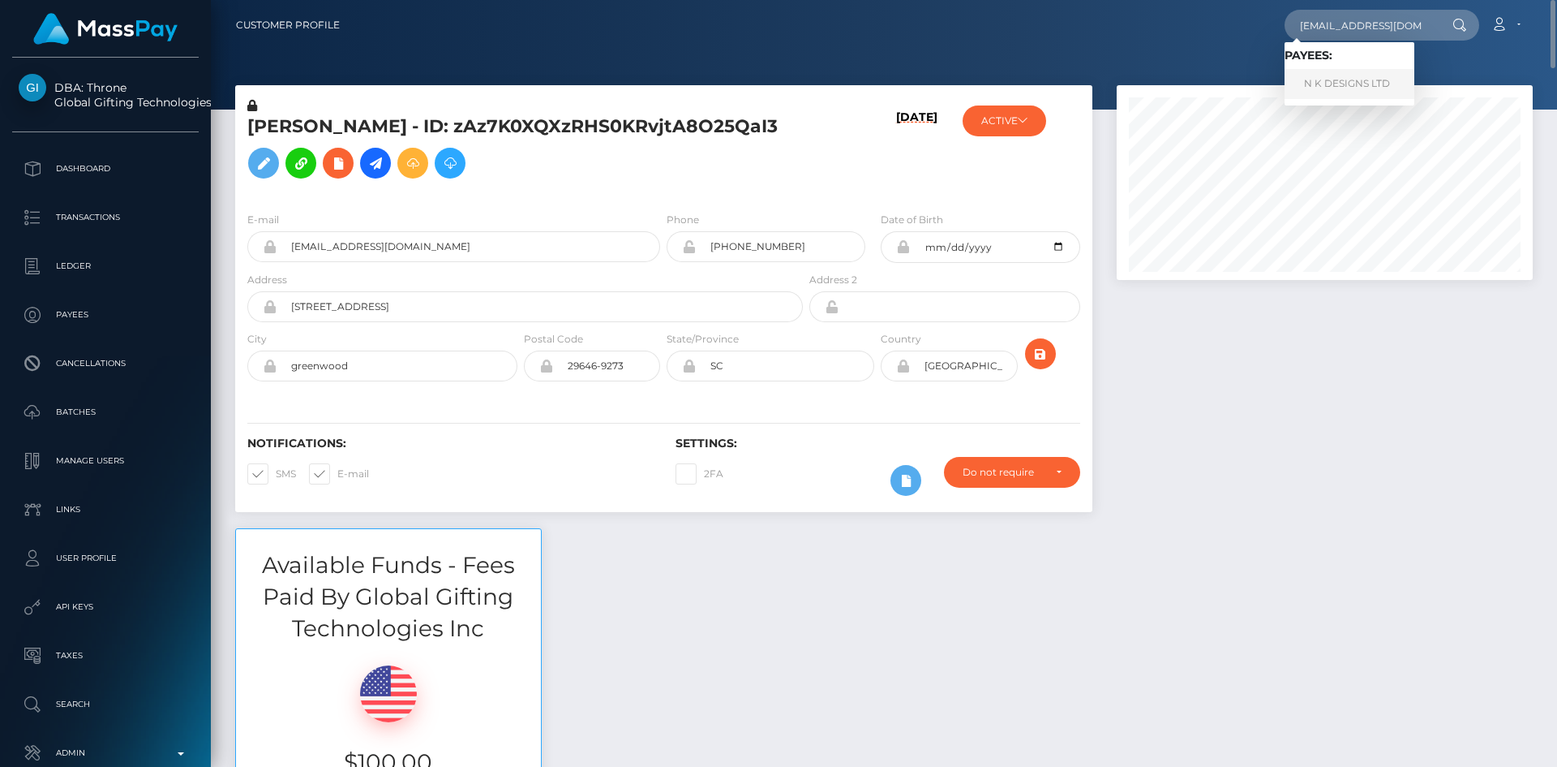
click at [1362, 87] on link "N K DESIGNS LTD" at bounding box center [1350, 84] width 130 height 30
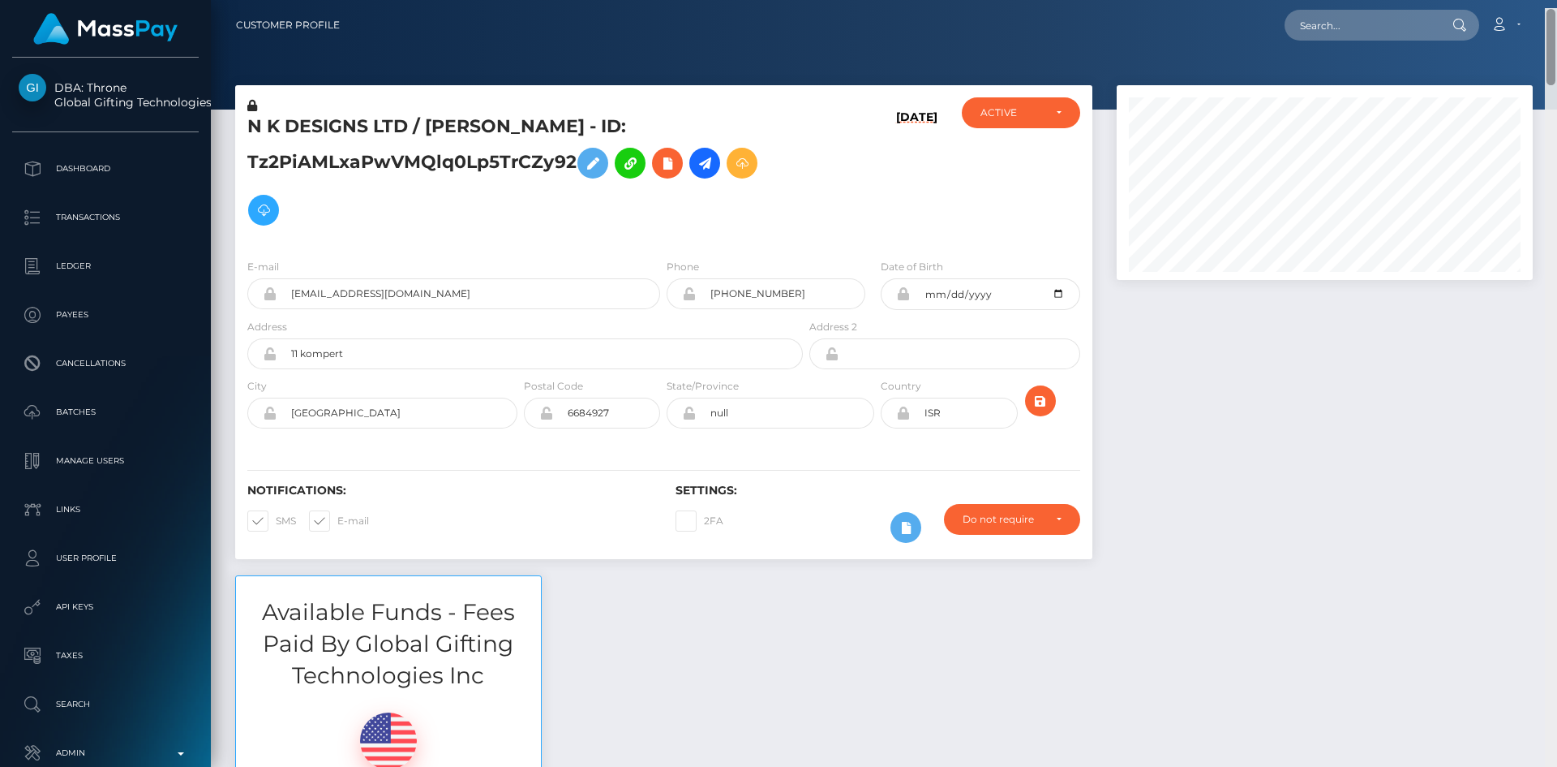
drag, startPoint x: 1549, startPoint y: 78, endPoint x: 1549, endPoint y: -57, distance: 134.7
click at [1549, 0] on html "DBA: Throne Global Gifting Technologies Inc Dashboard Transactions Ledger Payee…" at bounding box center [778, 383] width 1557 height 767
click at [1377, 29] on input "text" at bounding box center [1361, 25] width 153 height 31
paste input "[EMAIL_ADDRESS][DOMAIN_NAME]"
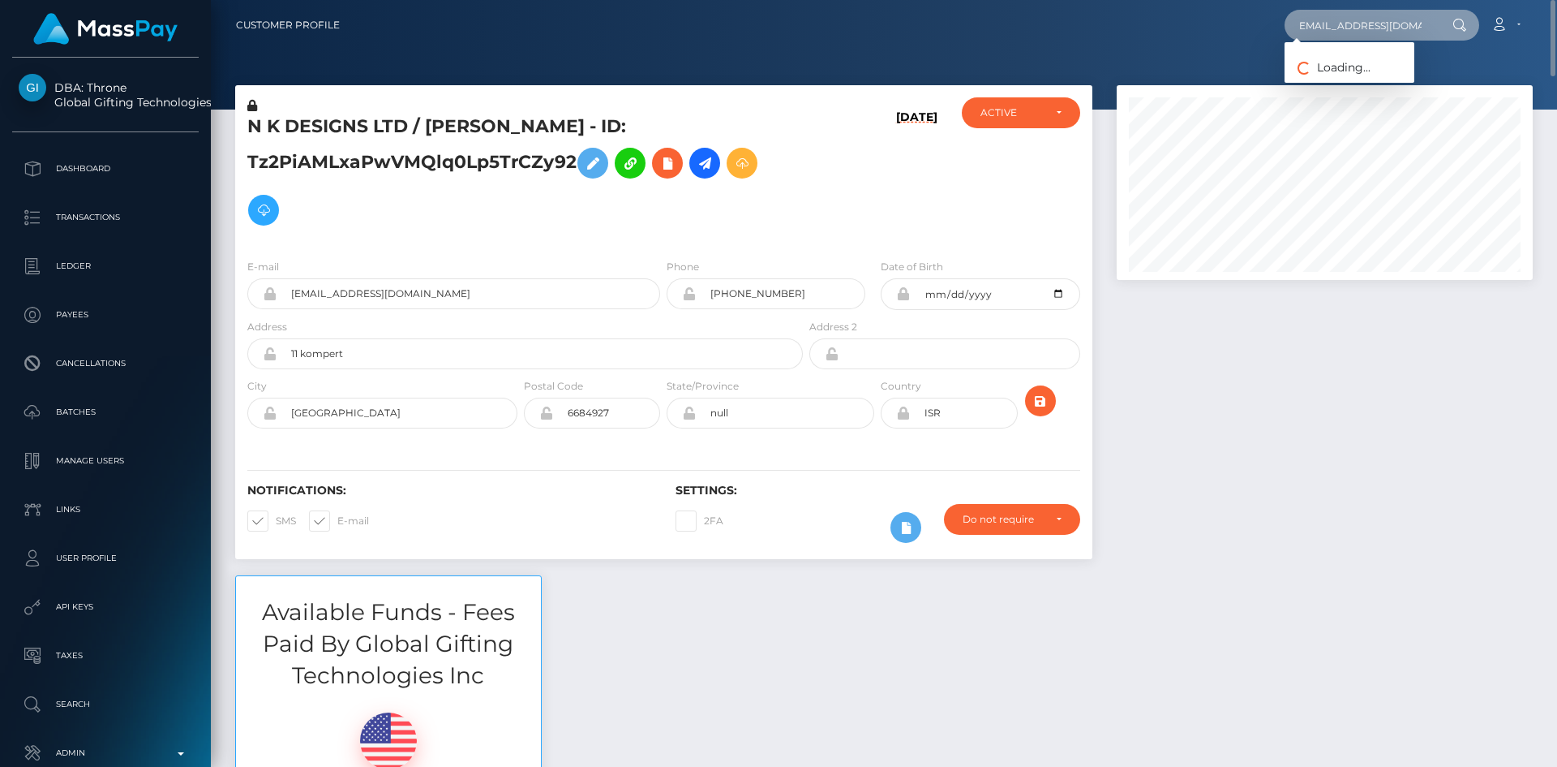
type input "[EMAIL_ADDRESS][DOMAIN_NAME]"
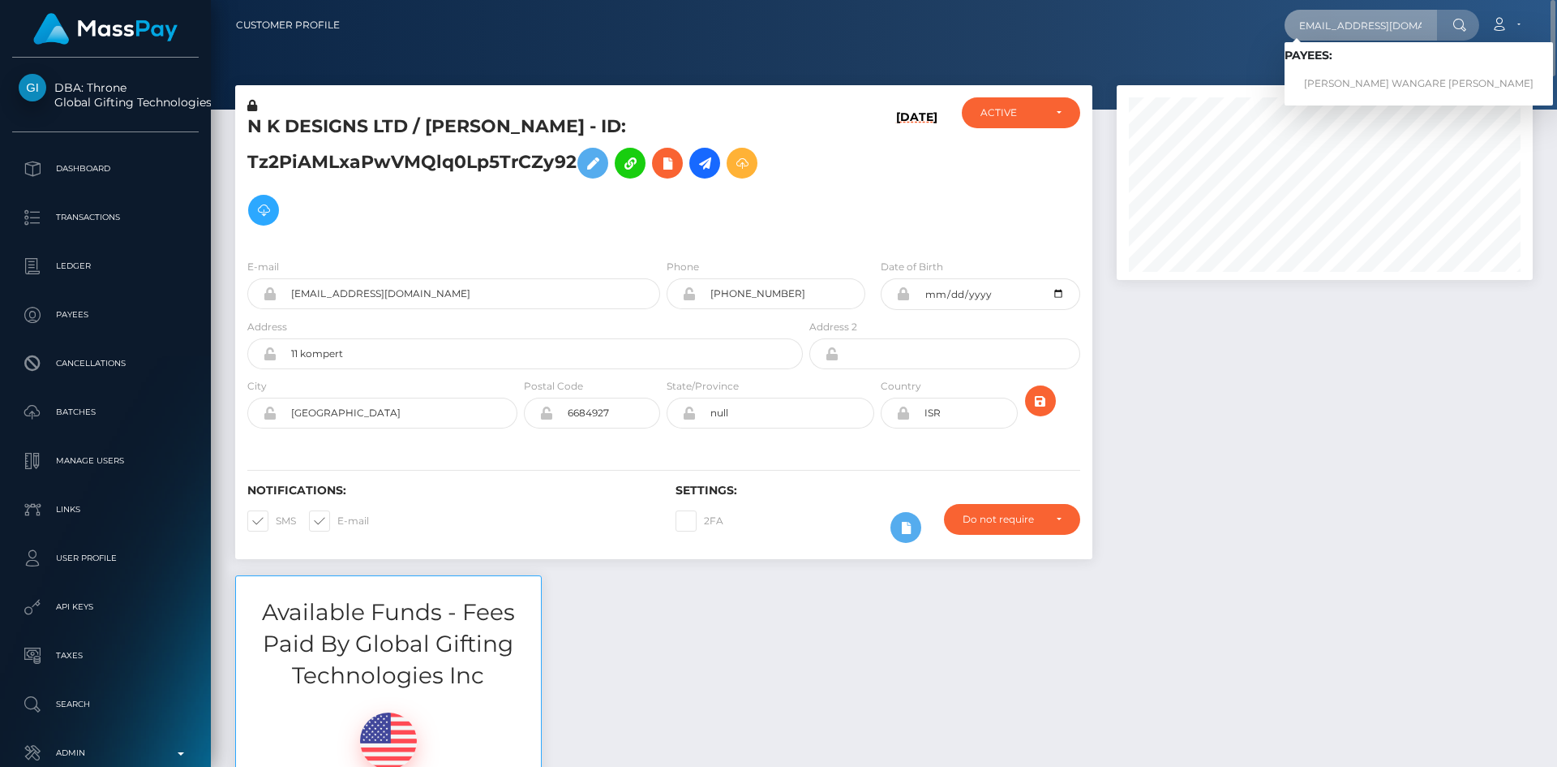
scroll to position [0, 0]
click at [1328, 85] on link "LEANNA WANGARE KURIA" at bounding box center [1419, 84] width 269 height 30
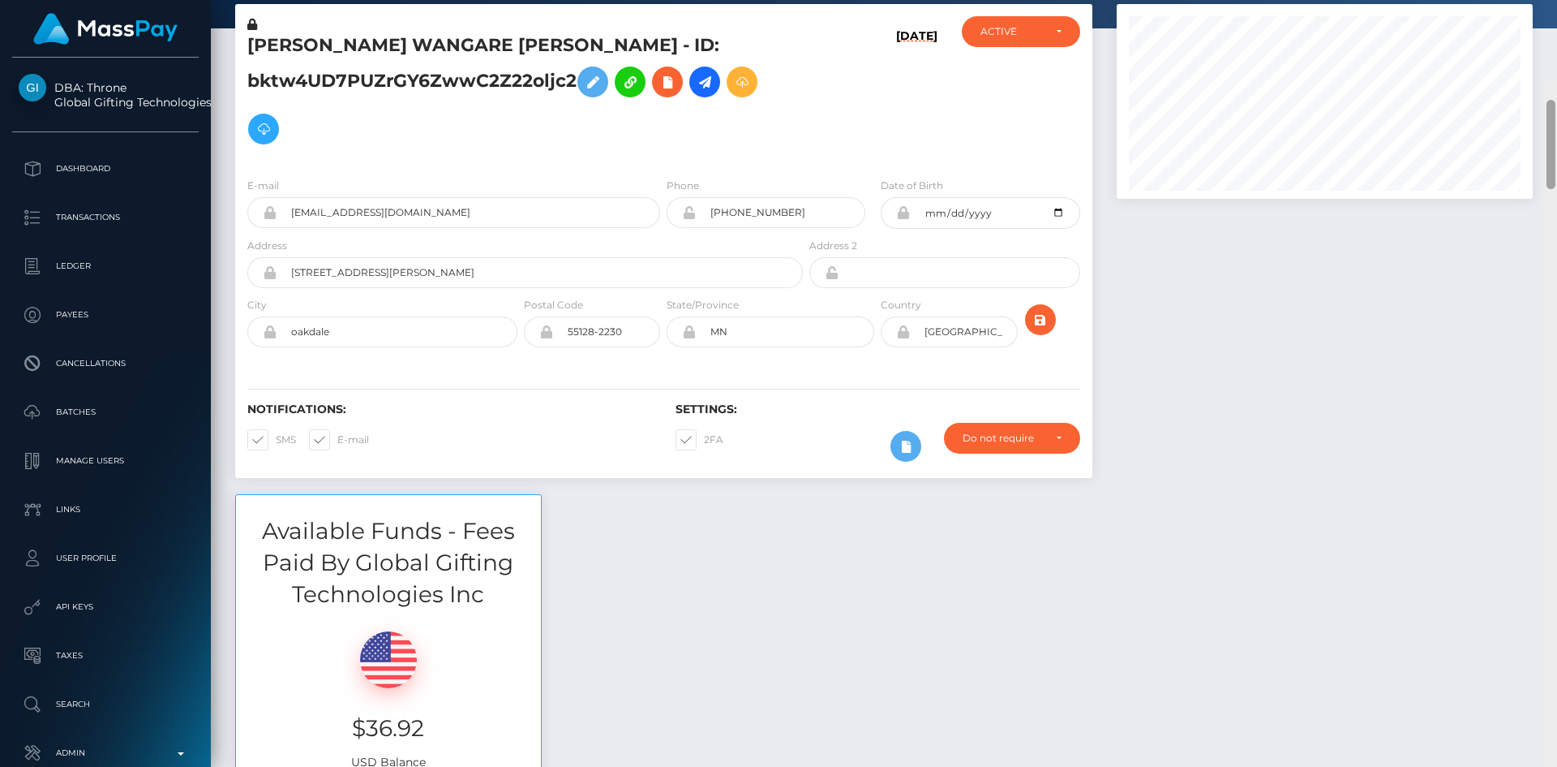
scroll to position [162, 0]
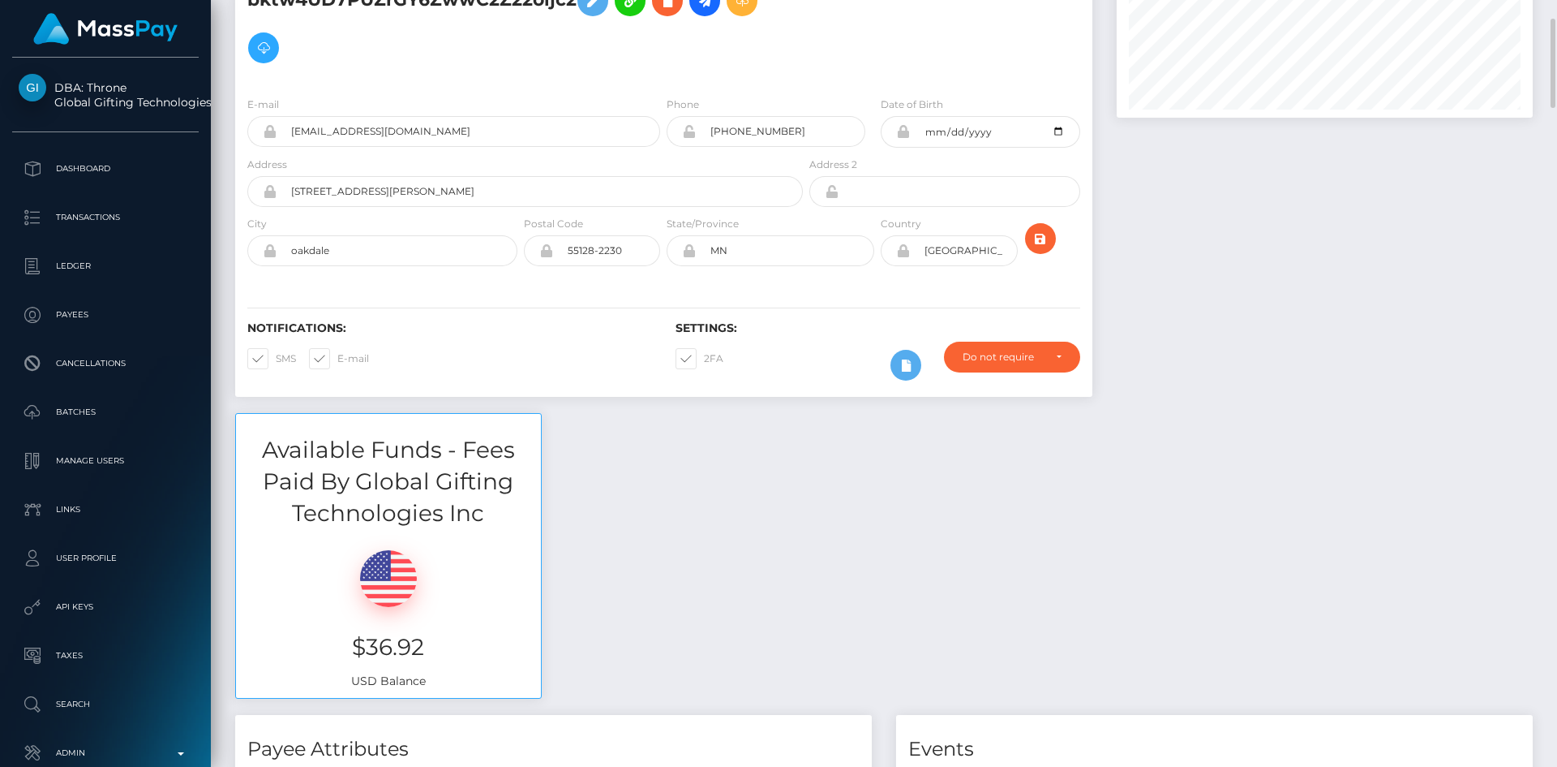
click at [704, 364] on span at bounding box center [704, 358] width 0 height 12
click at [704, 359] on input "2FA" at bounding box center [709, 353] width 11 height 11
checkbox input "false"
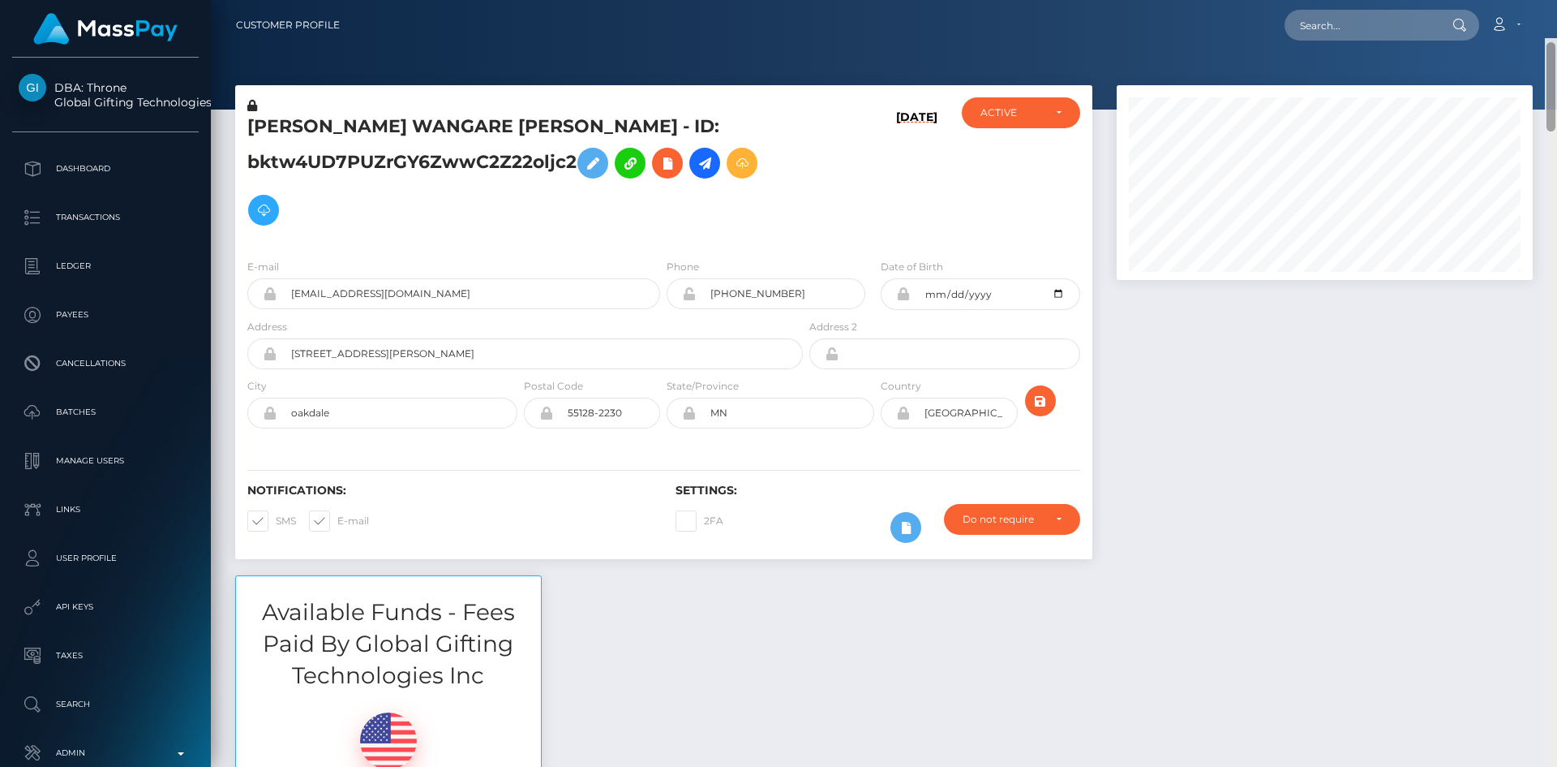
drag, startPoint x: 1549, startPoint y: 64, endPoint x: 1557, endPoint y: -58, distance: 122.7
click at [1557, 0] on html "DBA: Throne Global Gifting Technologies Inc Dashboard Transactions Ledger Payee…" at bounding box center [778, 383] width 1557 height 767
